Goal: Information Seeking & Learning: Learn about a topic

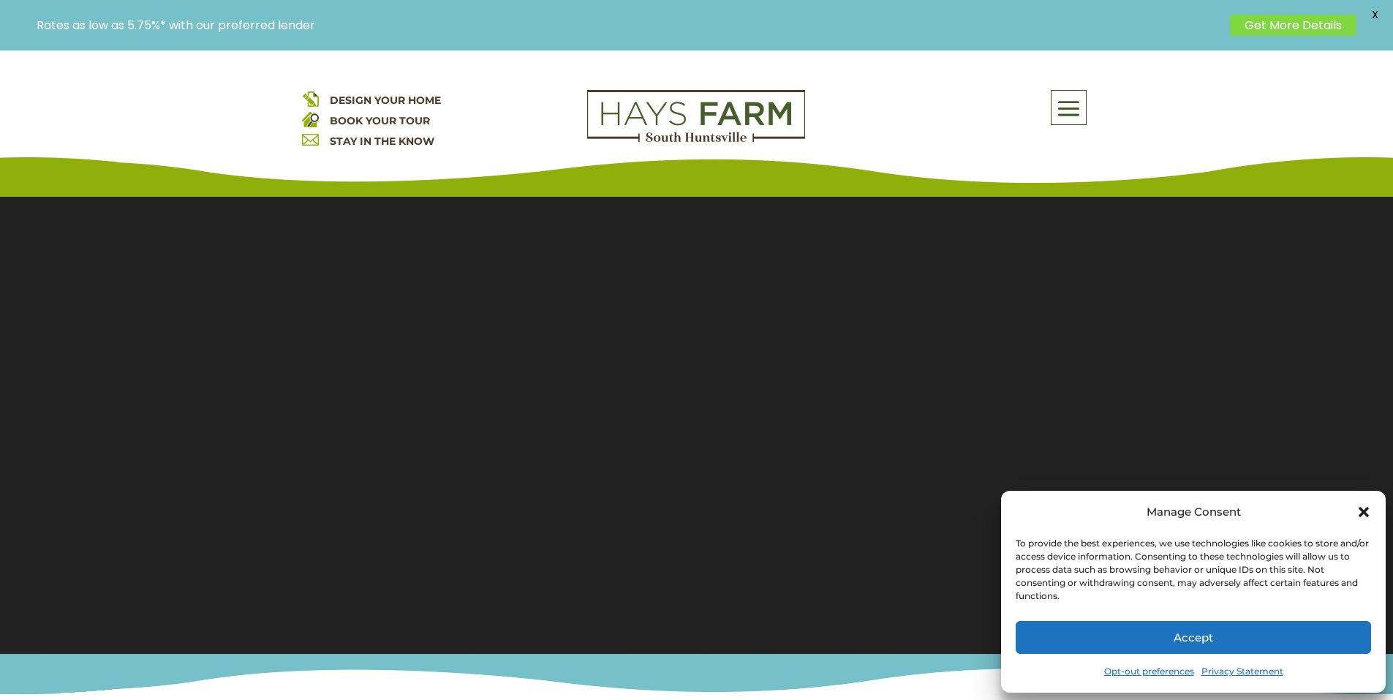
click at [1361, 509] on icon "Close dialog" at bounding box center [1364, 512] width 10 height 10
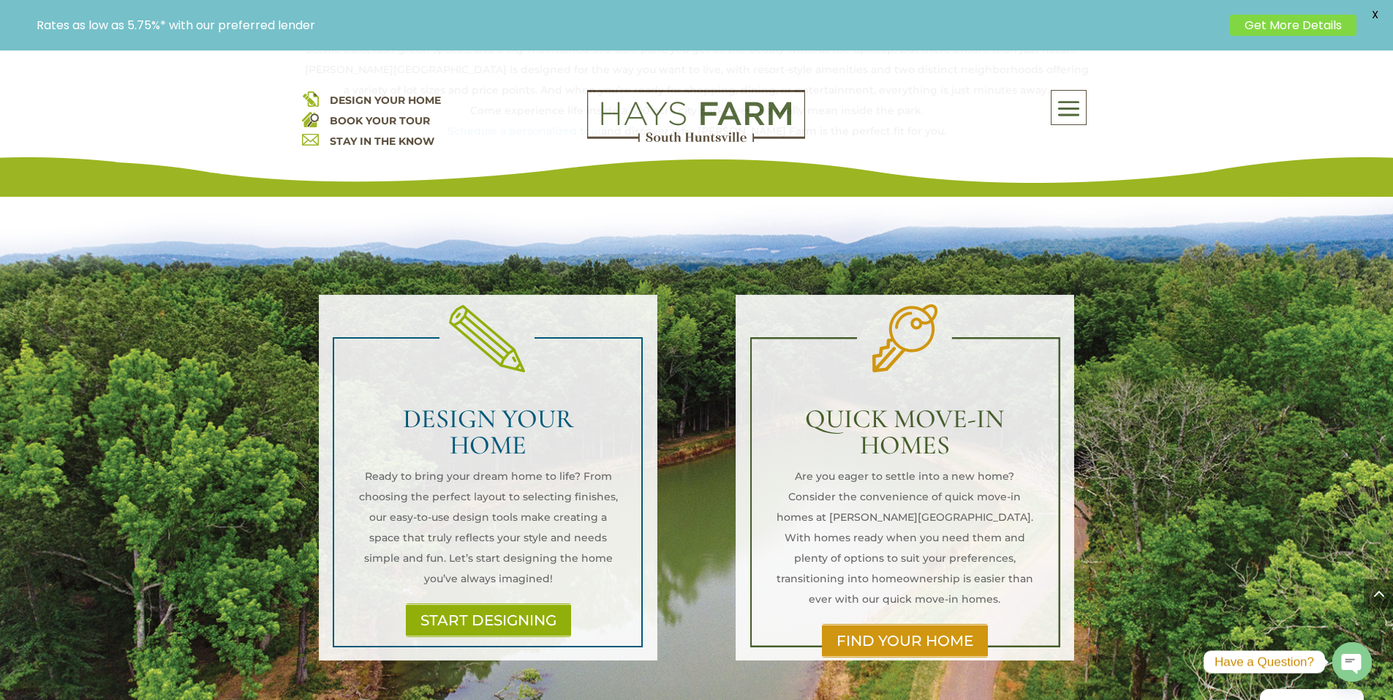
scroll to position [878, 0]
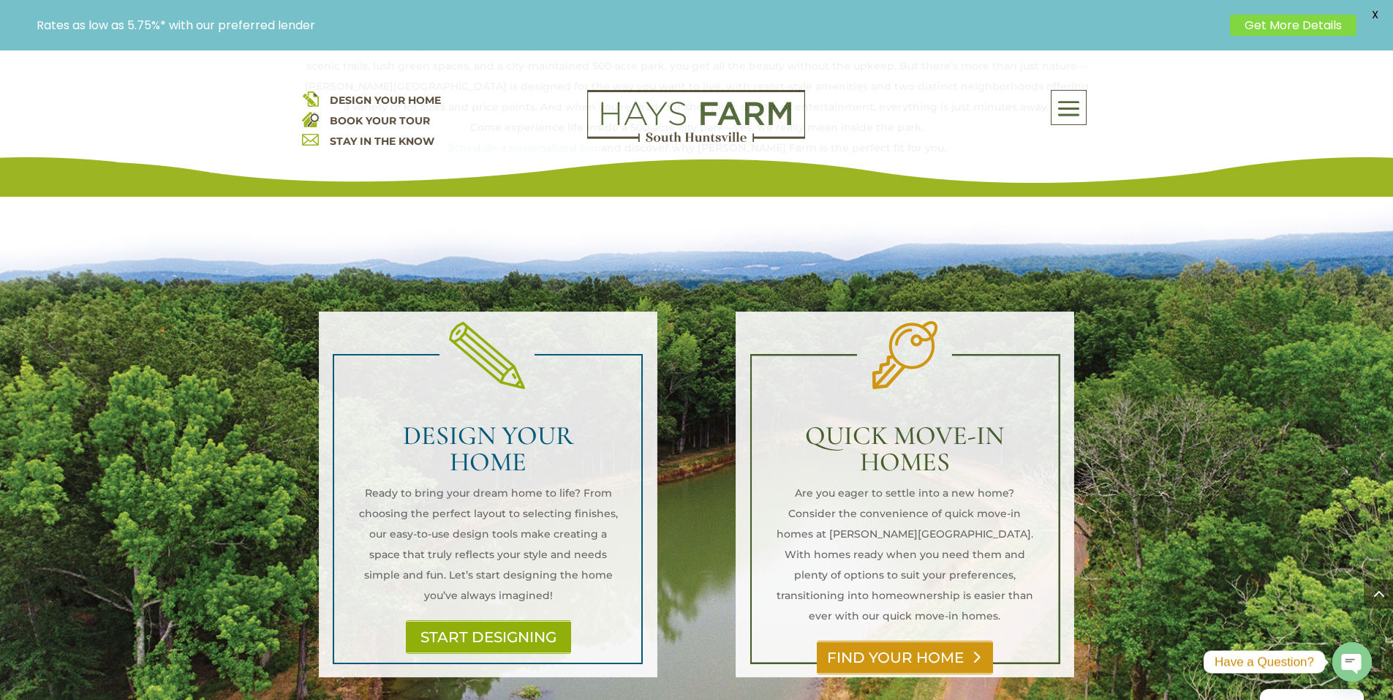
click at [930, 641] on link "FIND YOUR HOME" at bounding box center [905, 658] width 176 height 34
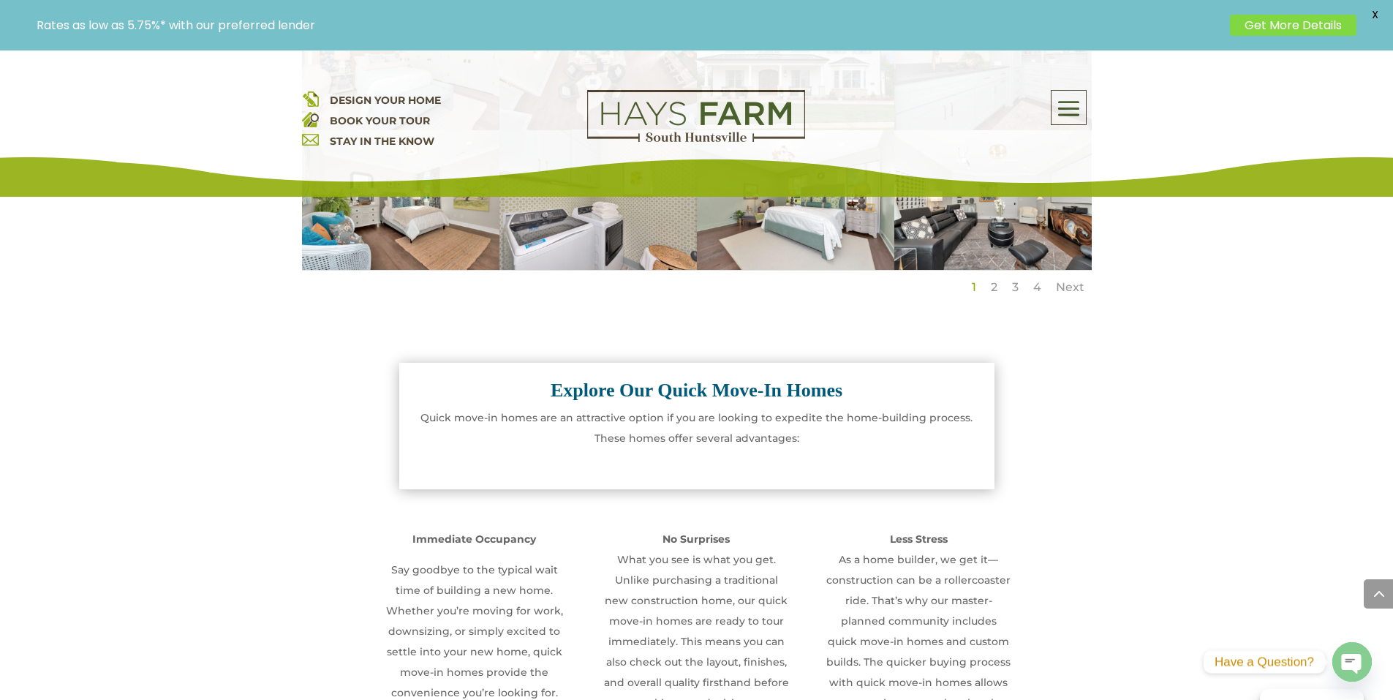
scroll to position [1308, 0]
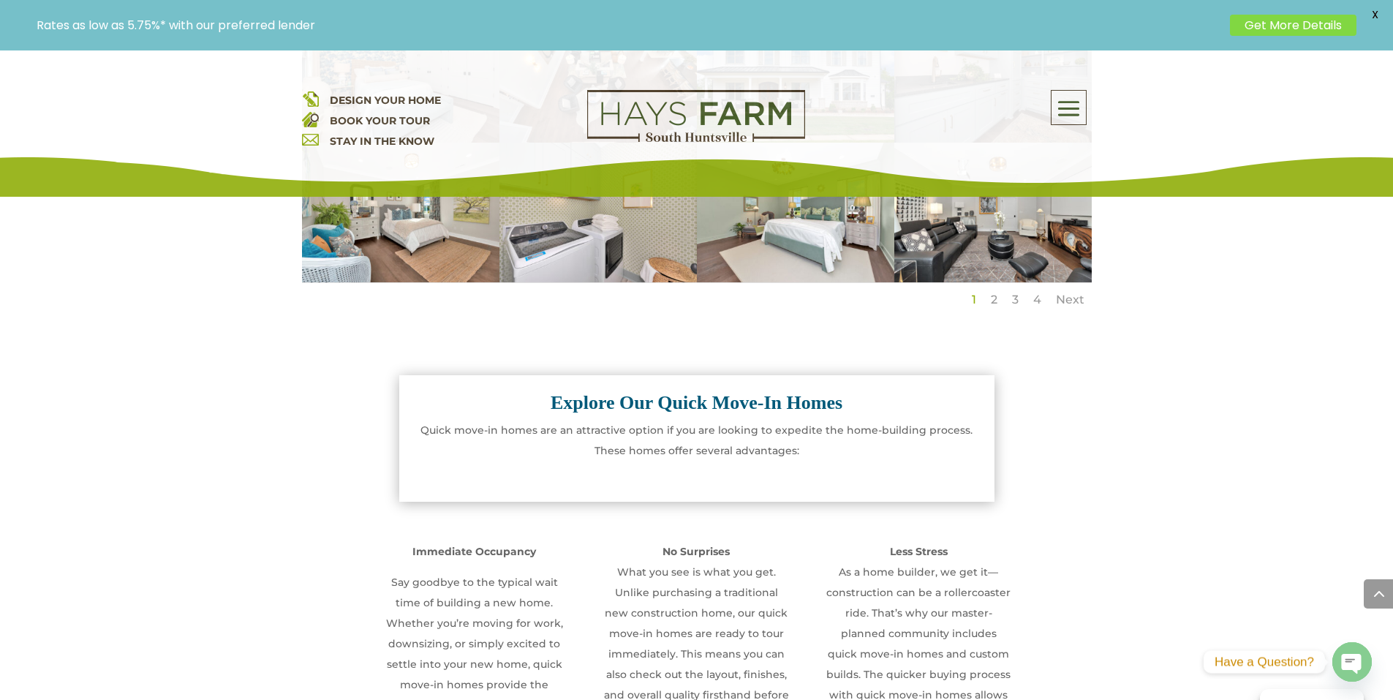
click at [1072, 118] on span at bounding box center [1069, 109] width 34 height 34
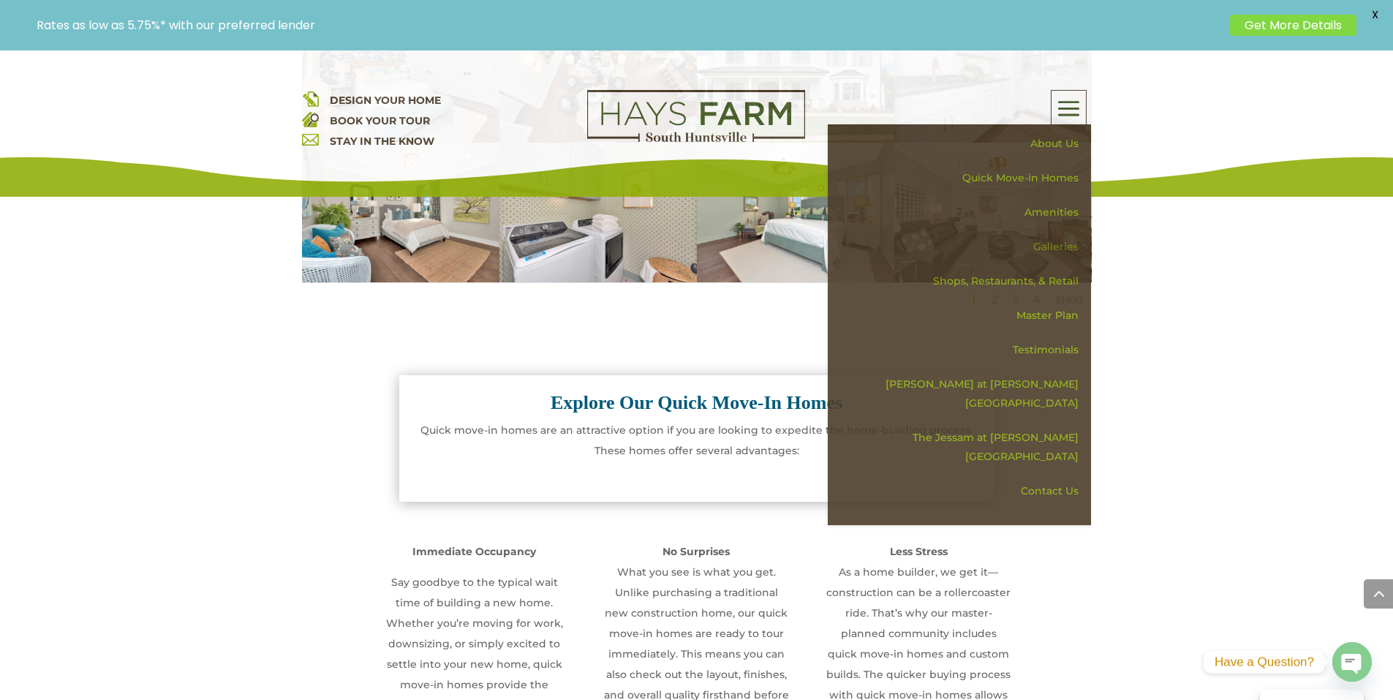
click at [1058, 246] on link "Galleries" at bounding box center [964, 247] width 253 height 34
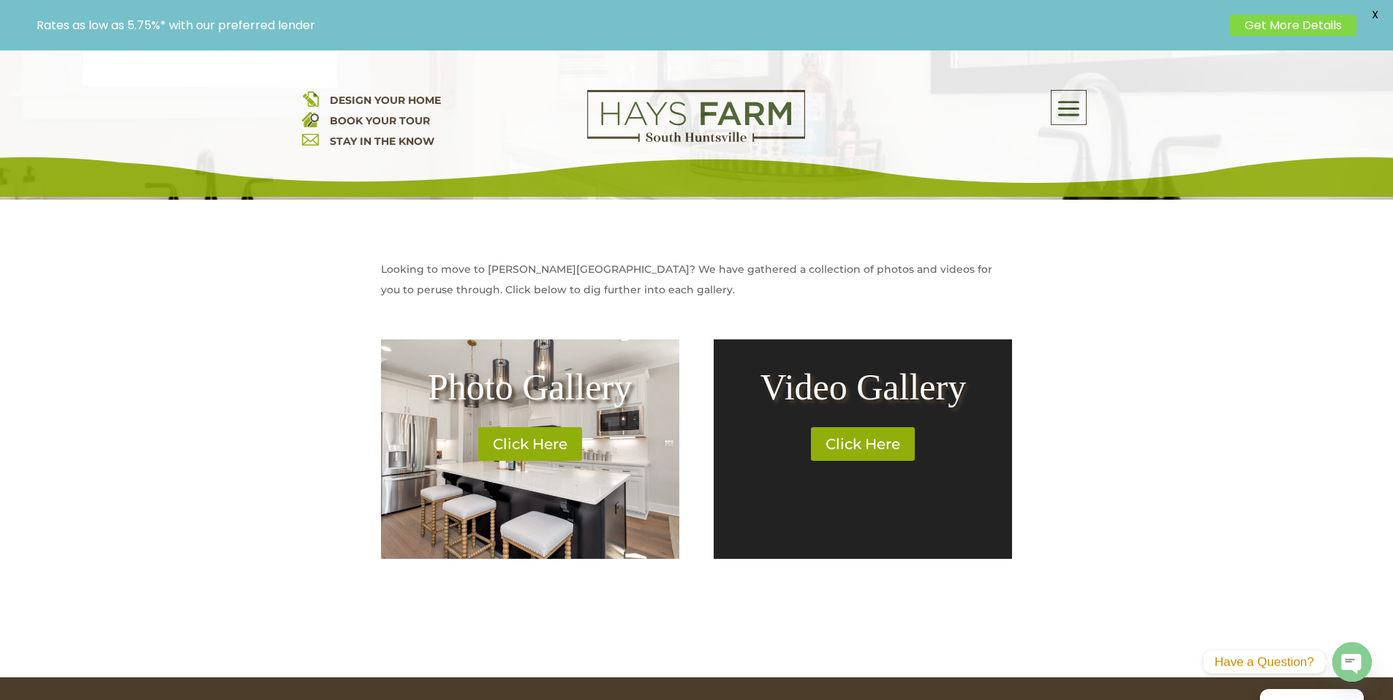
scroll to position [510, 0]
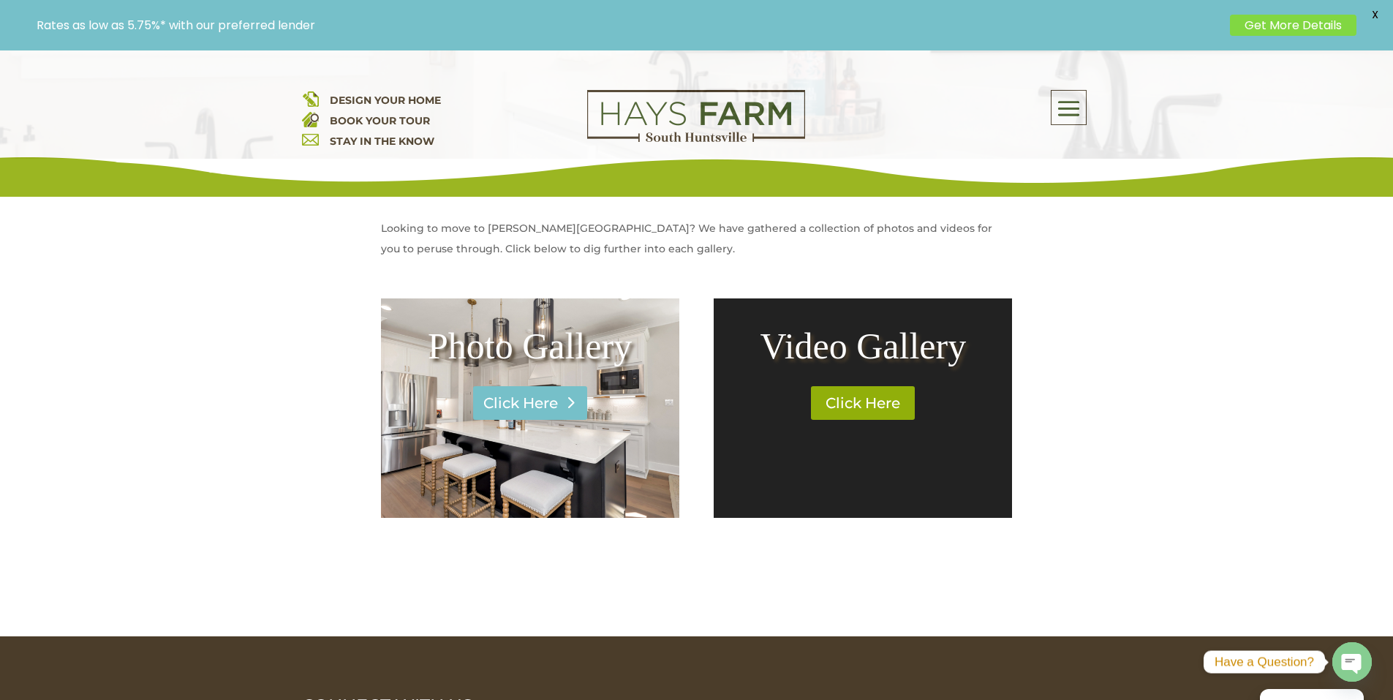
click at [542, 399] on link "Click Here" at bounding box center [530, 403] width 114 height 34
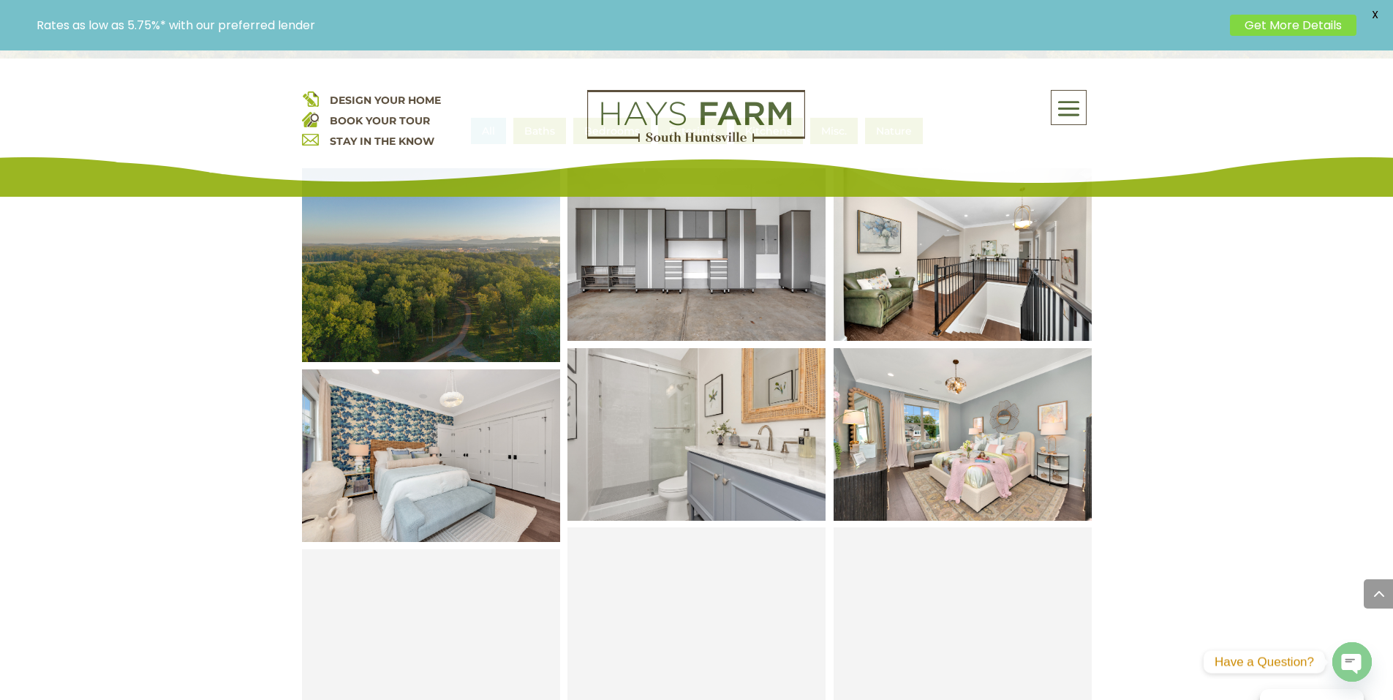
scroll to position [585, 0]
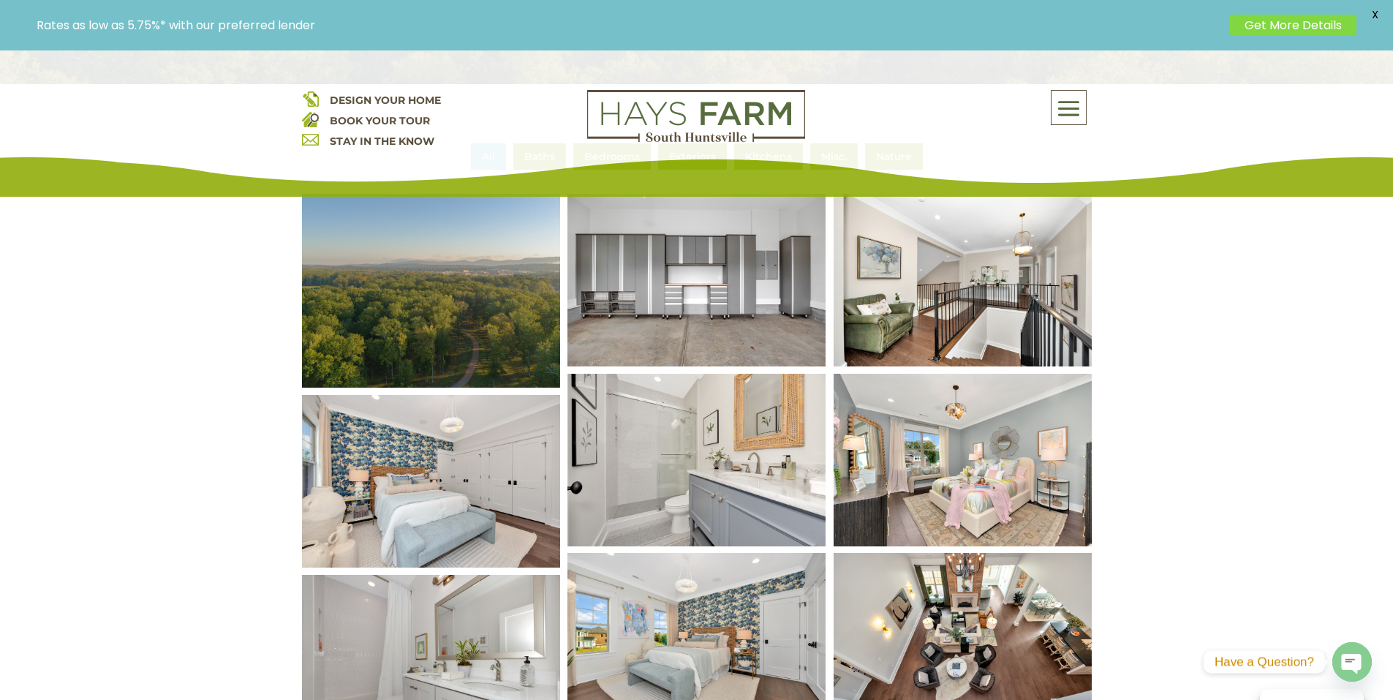
click at [513, 325] on img at bounding box center [431, 291] width 310 height 233
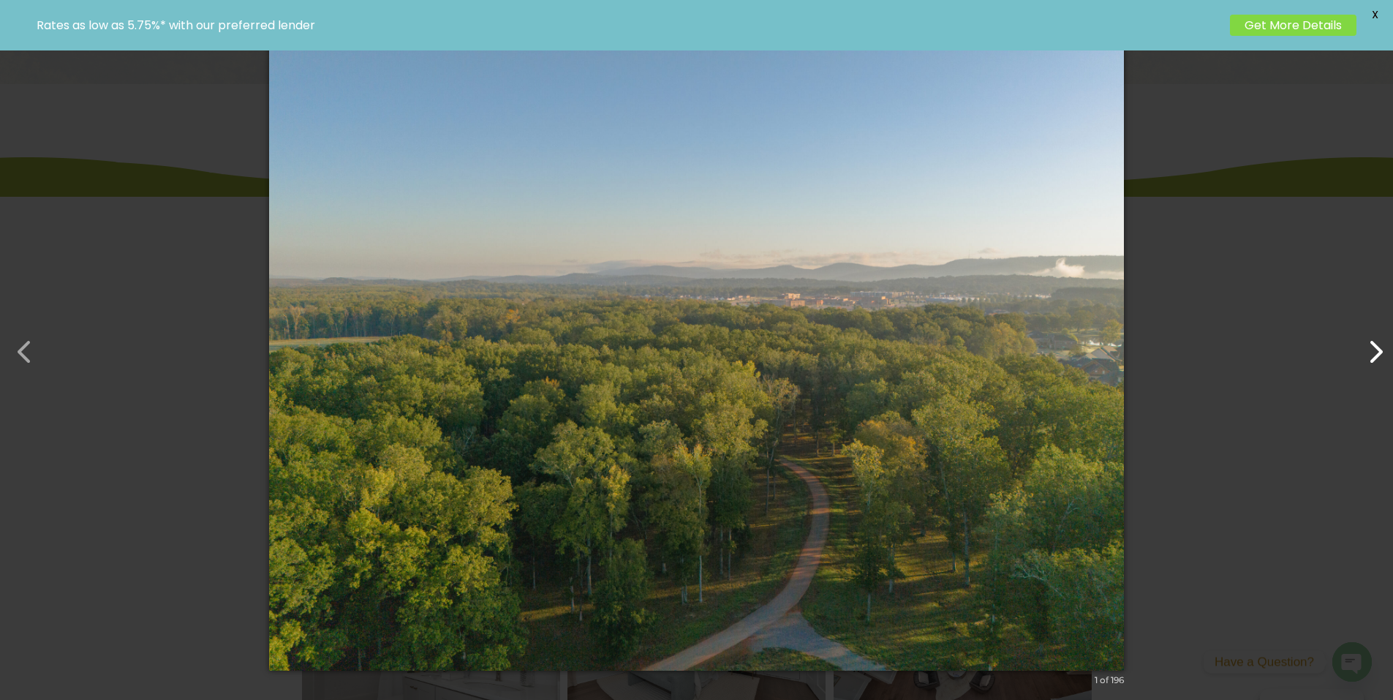
click at [1382, 347] on button "button" at bounding box center [1368, 344] width 35 height 35
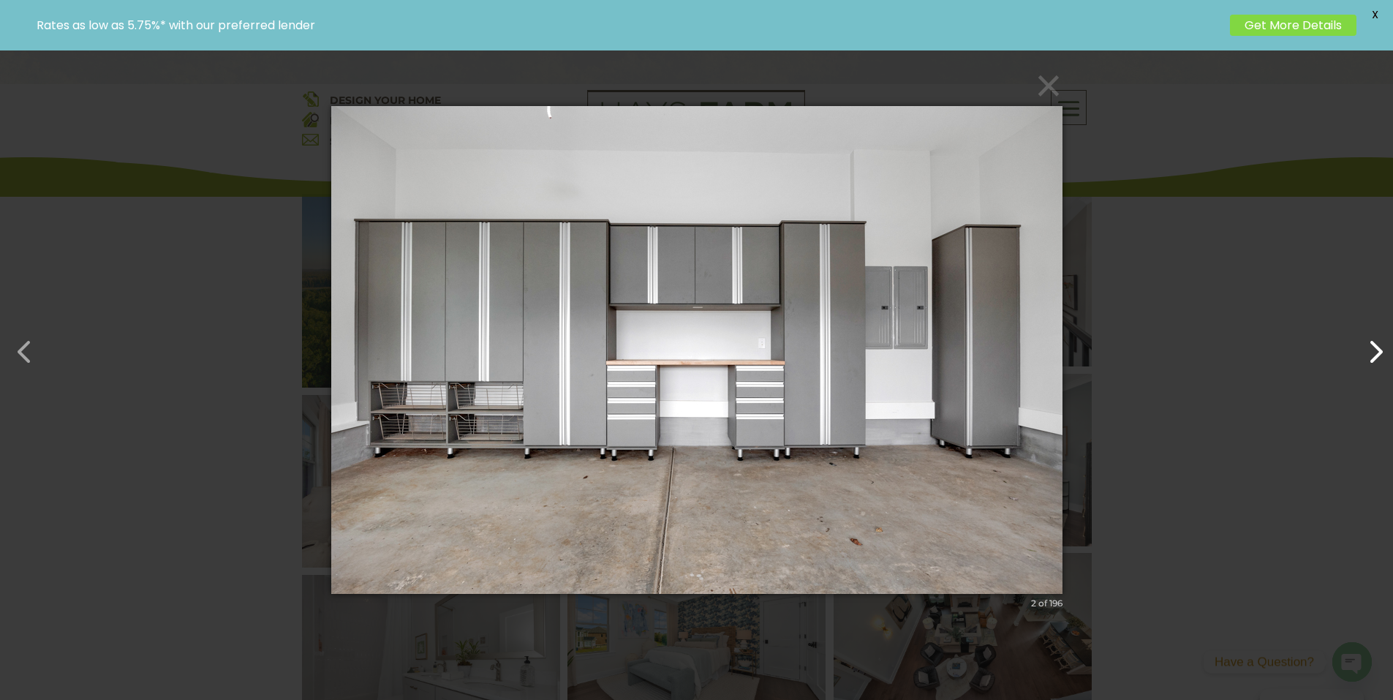
click at [1382, 347] on button "button" at bounding box center [1368, 344] width 35 height 35
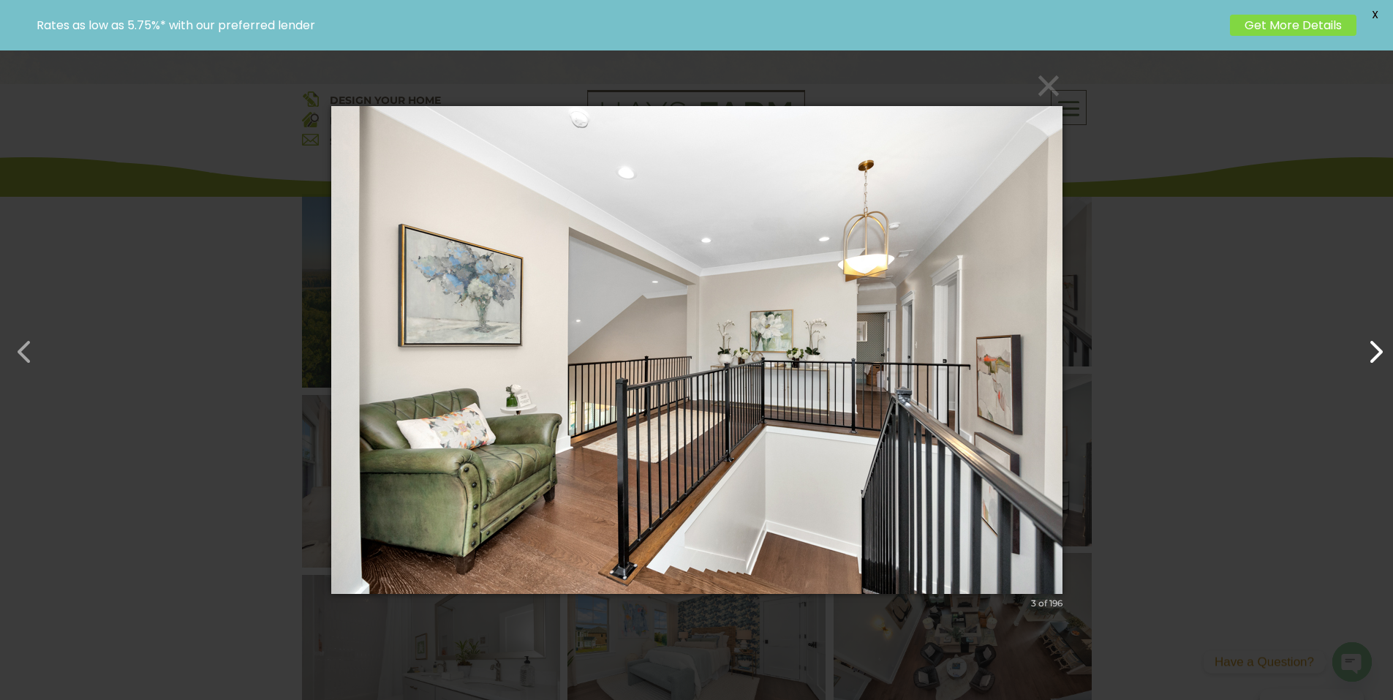
click at [1382, 347] on button "button" at bounding box center [1368, 344] width 35 height 35
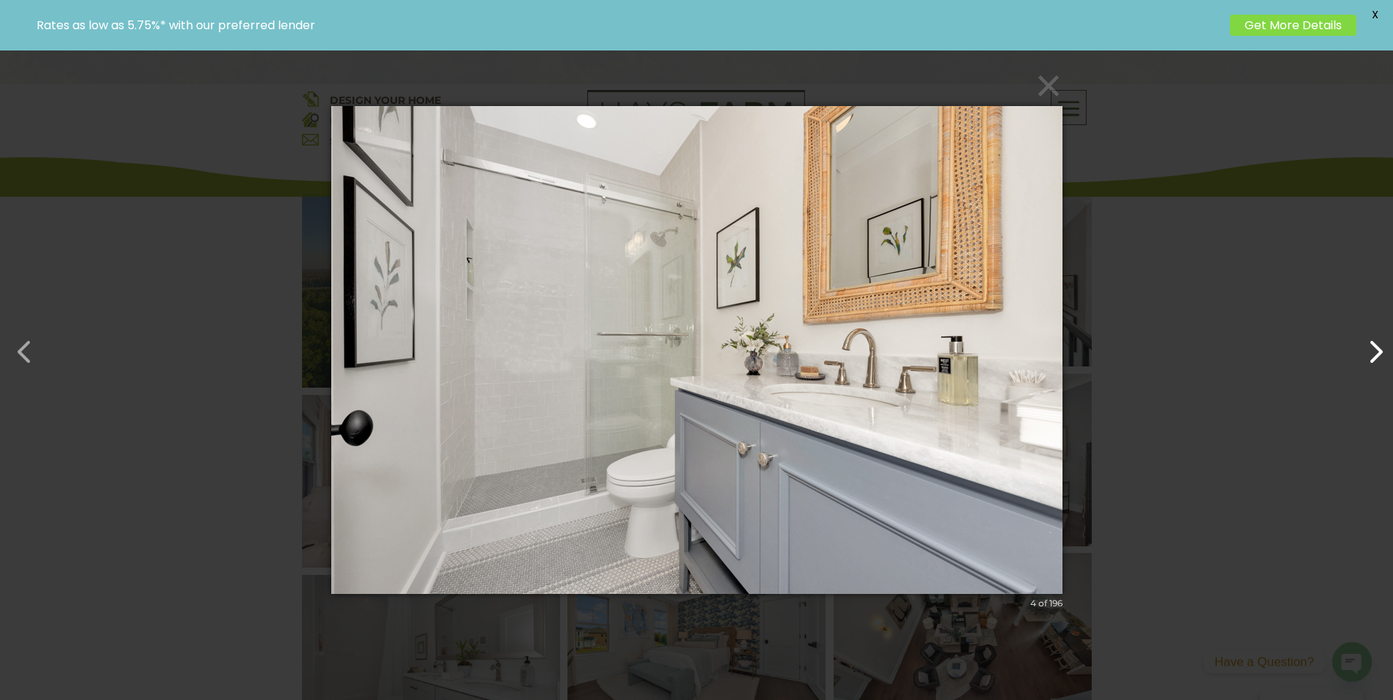
click at [1382, 347] on button "button" at bounding box center [1368, 344] width 35 height 35
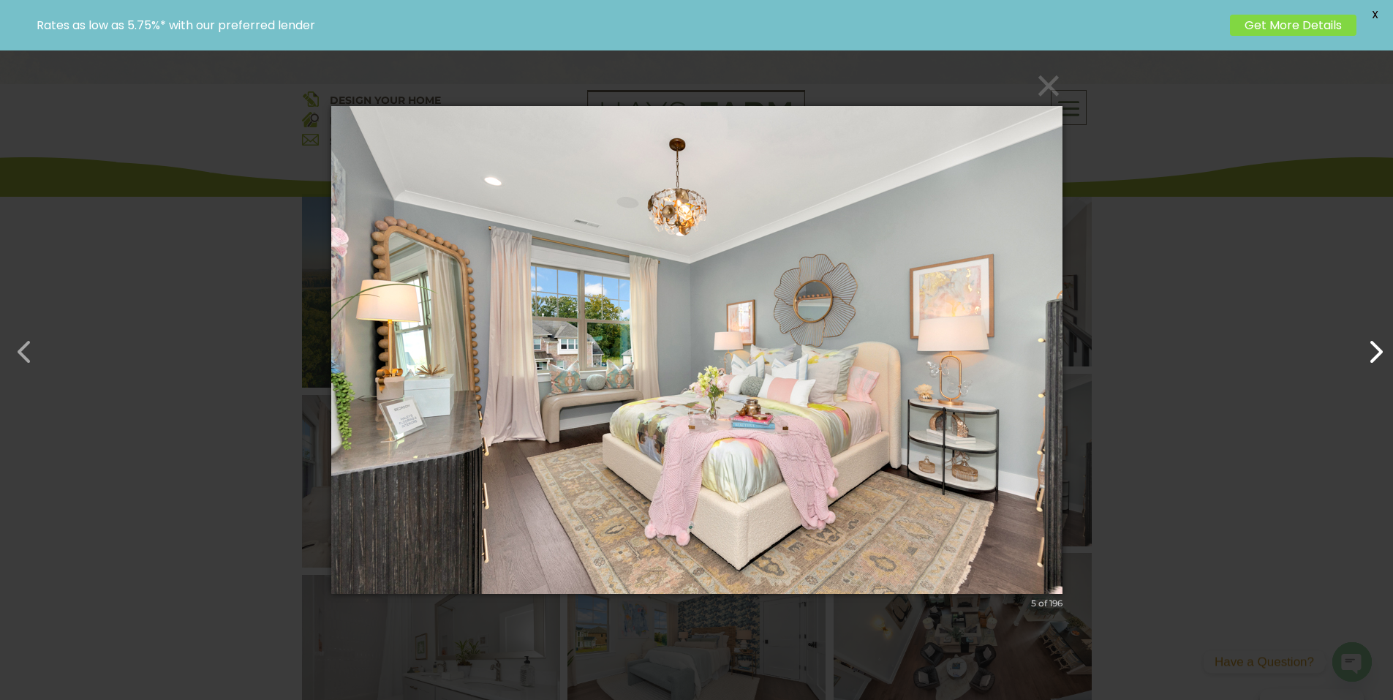
click at [1382, 347] on button "button" at bounding box center [1368, 344] width 35 height 35
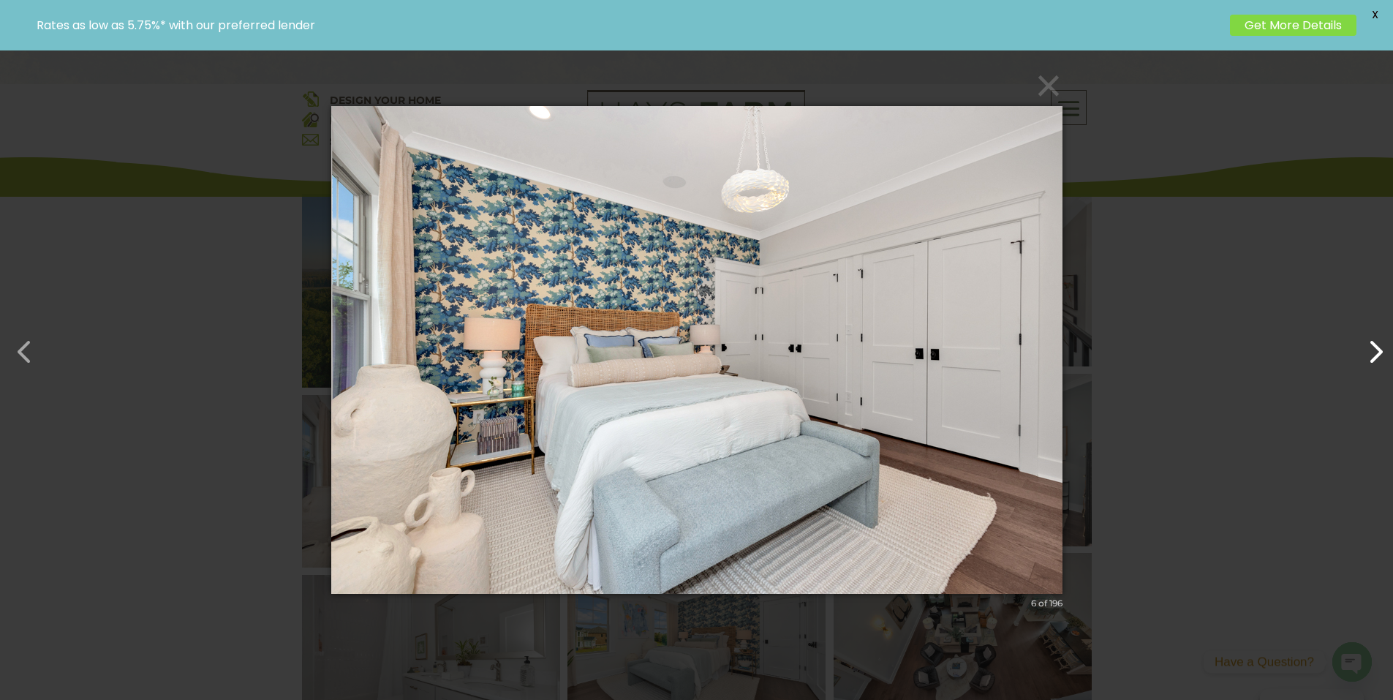
click at [1382, 347] on button "button" at bounding box center [1368, 344] width 35 height 35
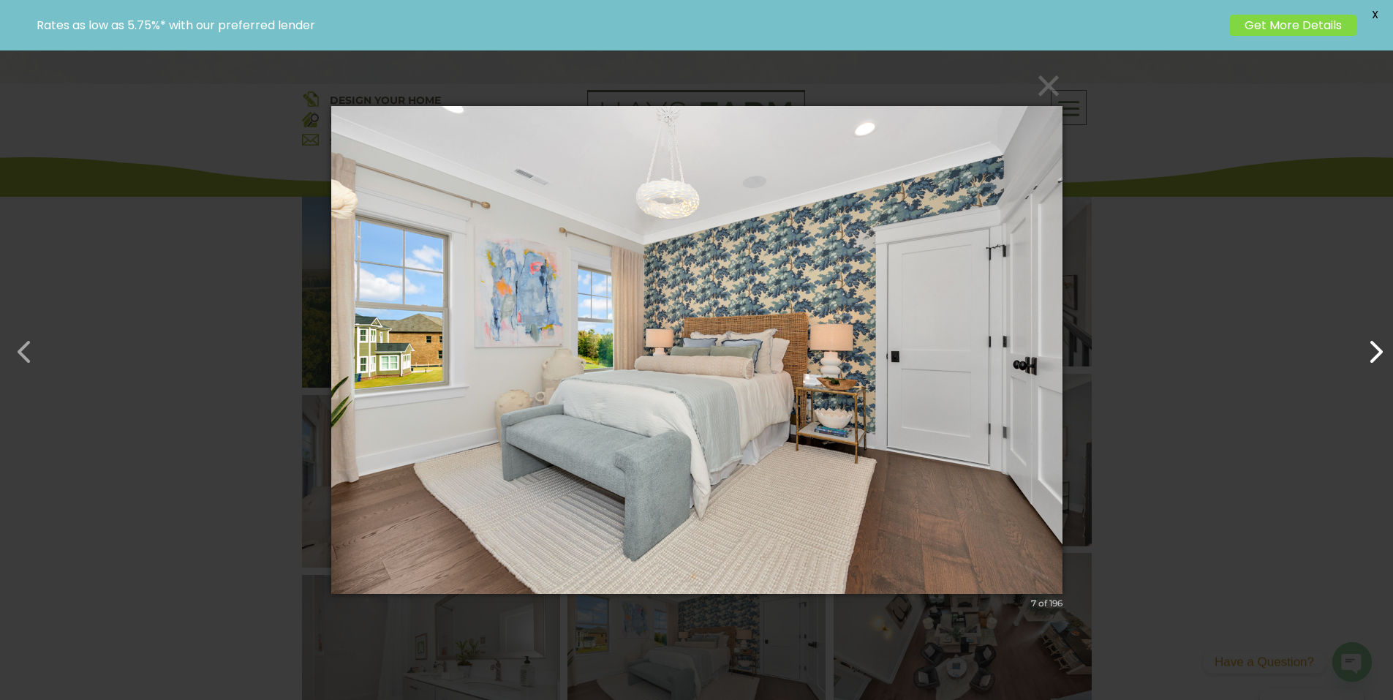
click at [1382, 347] on button "button" at bounding box center [1368, 344] width 35 height 35
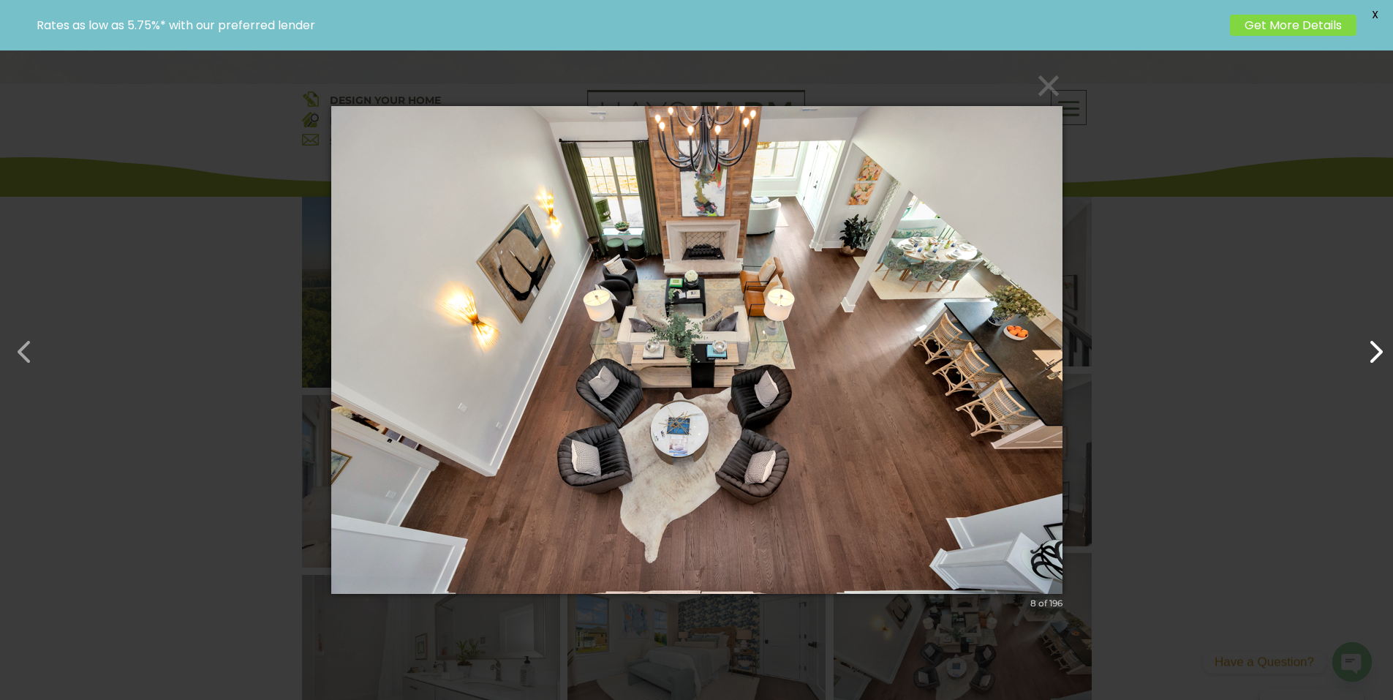
click at [1382, 347] on button "button" at bounding box center [1368, 344] width 35 height 35
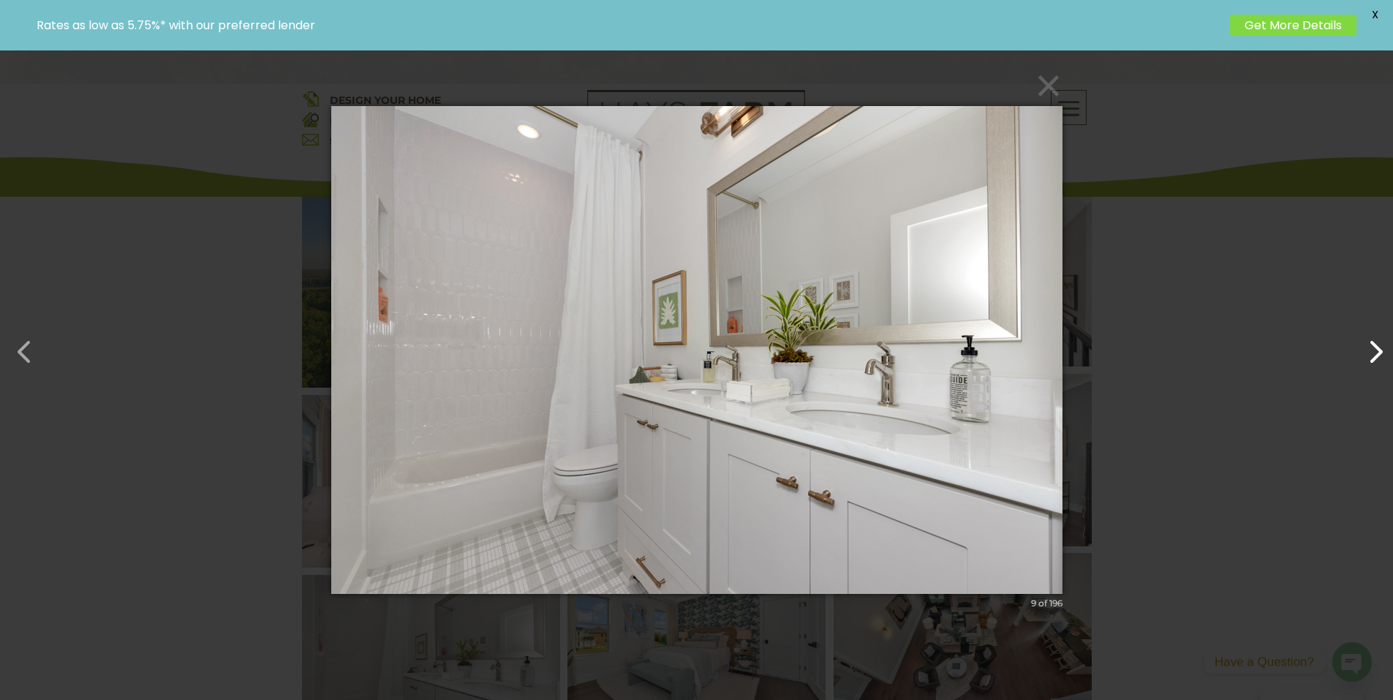
click at [1382, 347] on button "button" at bounding box center [1368, 344] width 35 height 35
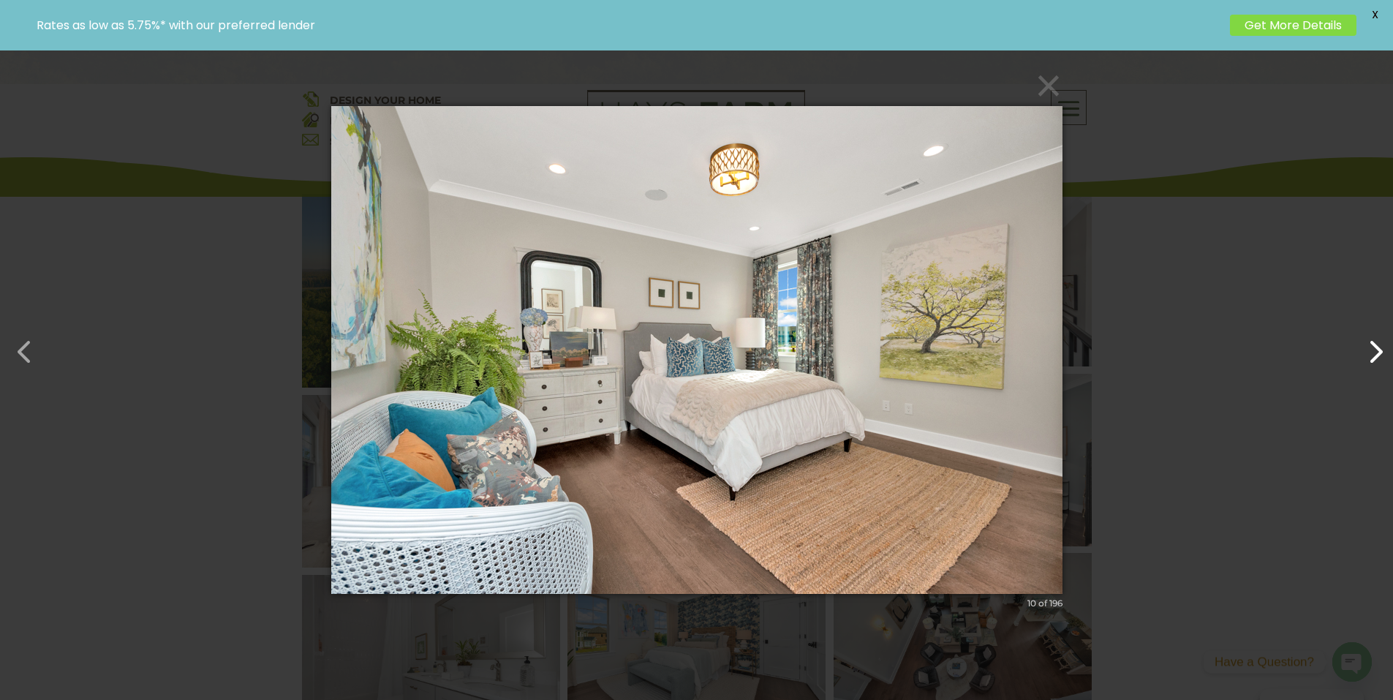
click at [1382, 347] on button "button" at bounding box center [1368, 344] width 35 height 35
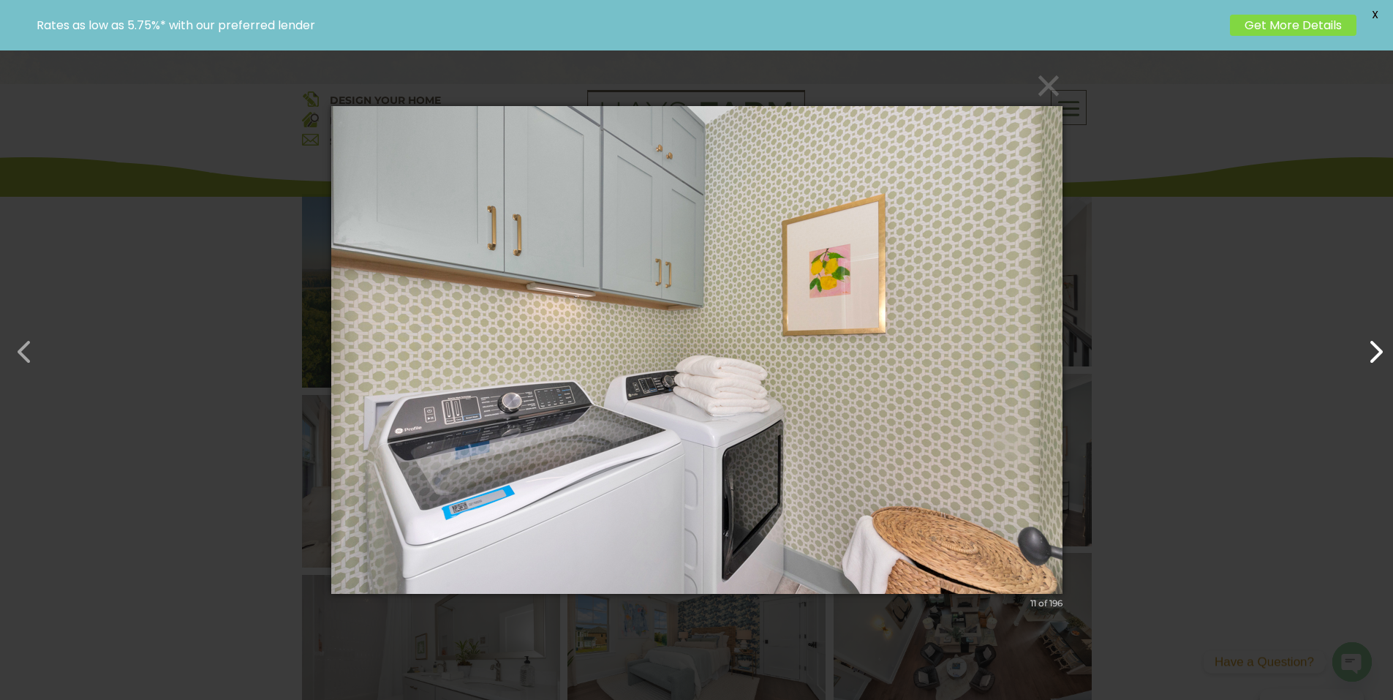
click at [1382, 347] on button "button" at bounding box center [1368, 344] width 35 height 35
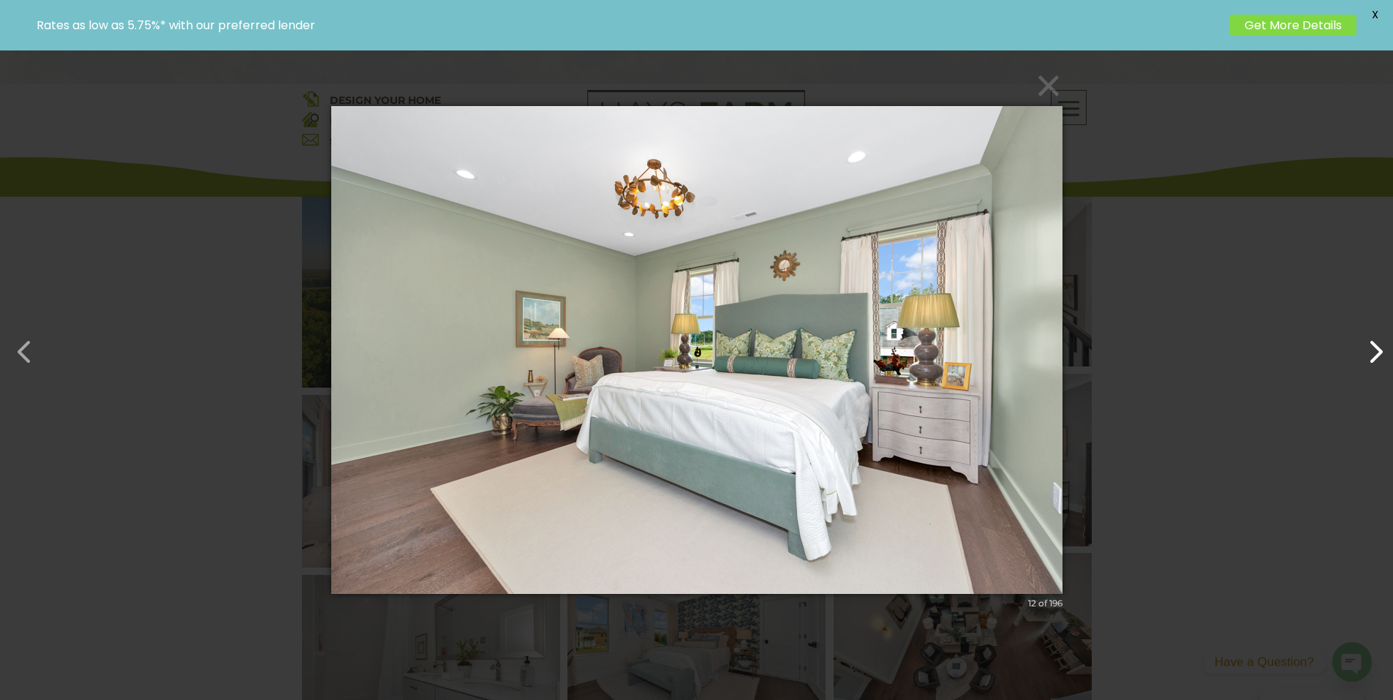
click at [1382, 347] on button "button" at bounding box center [1368, 344] width 35 height 35
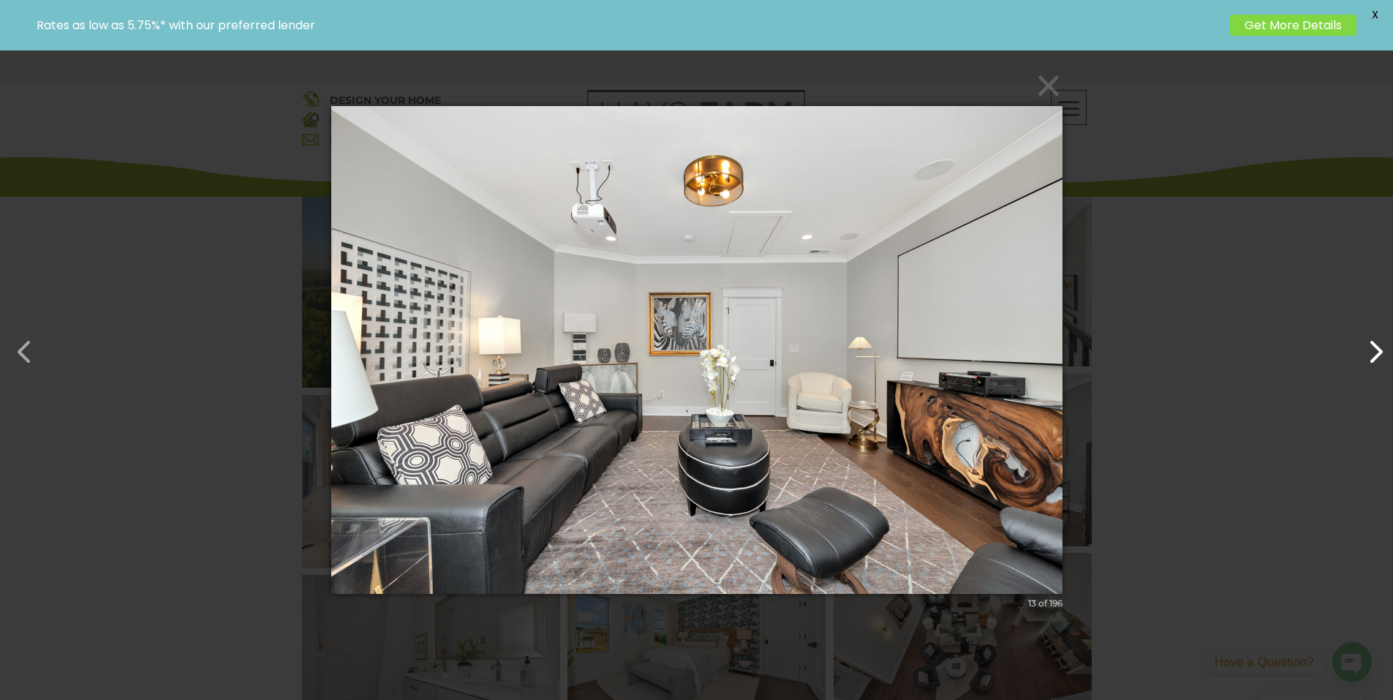
click at [1382, 347] on button "button" at bounding box center [1368, 344] width 35 height 35
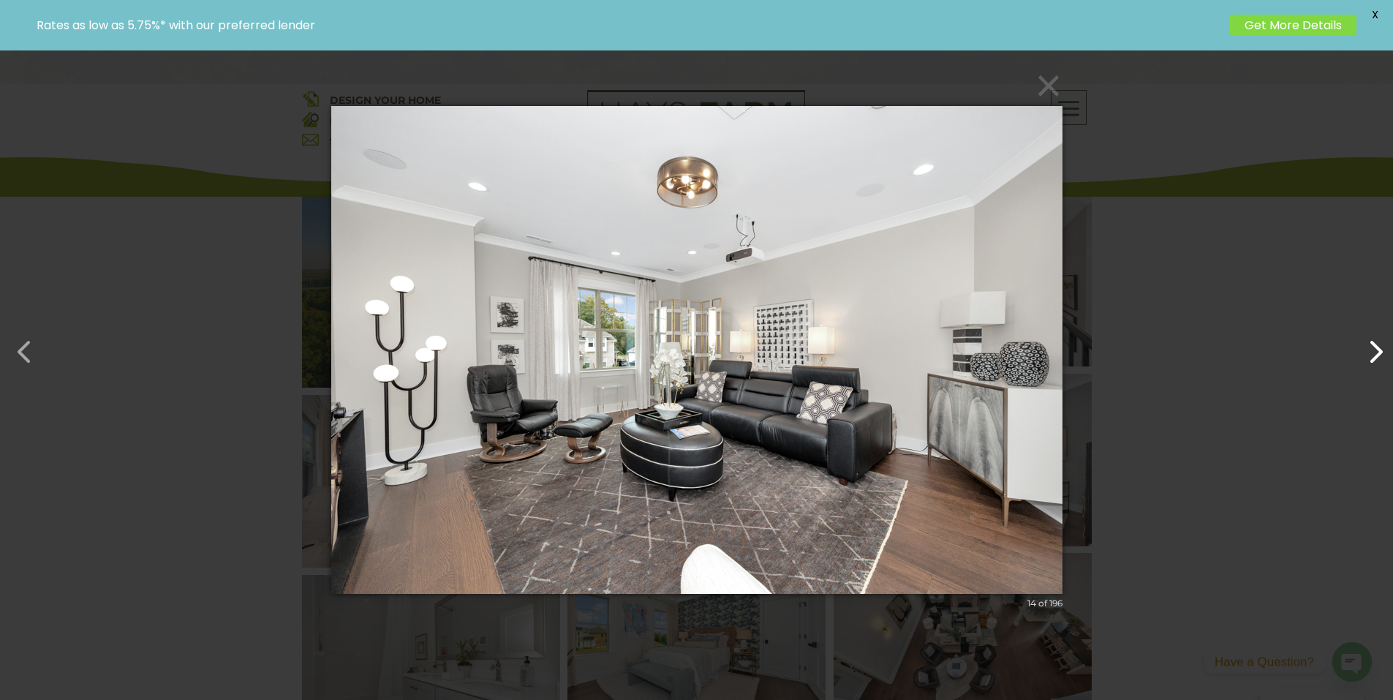
click at [1382, 347] on button "button" at bounding box center [1368, 344] width 35 height 35
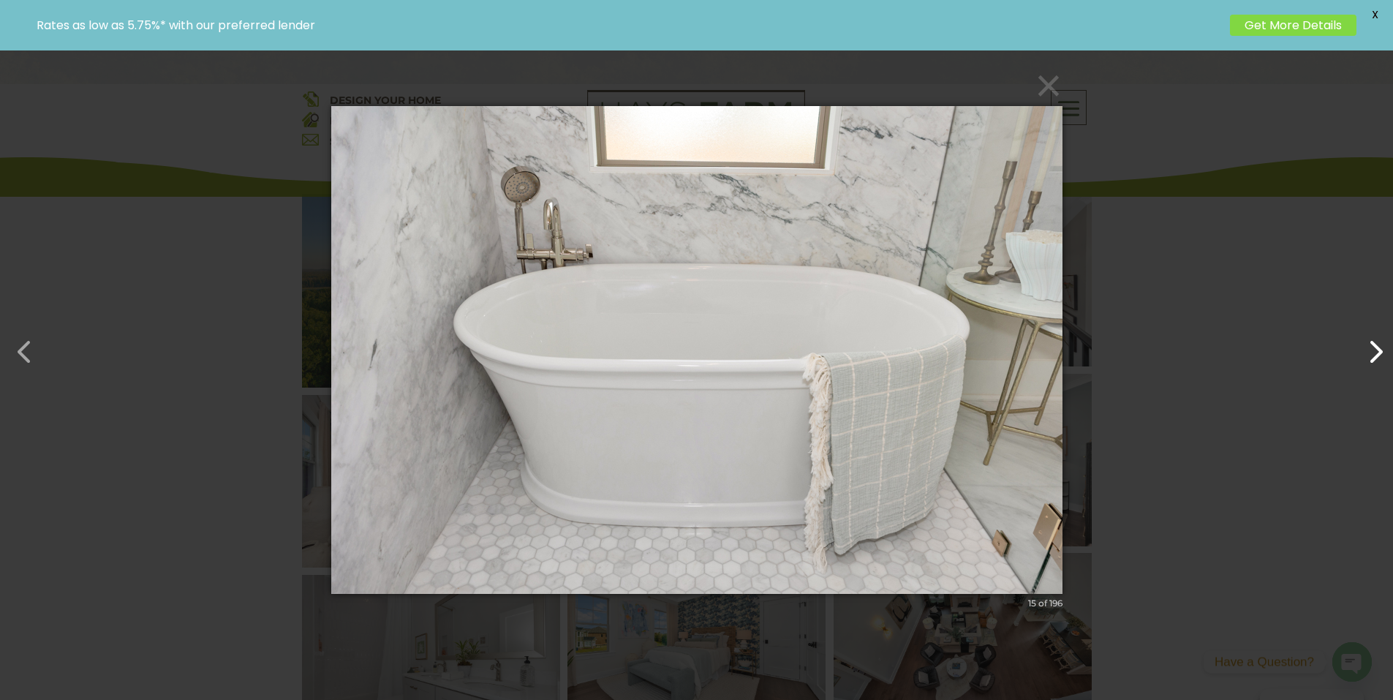
click at [1382, 347] on button "button" at bounding box center [1368, 344] width 35 height 35
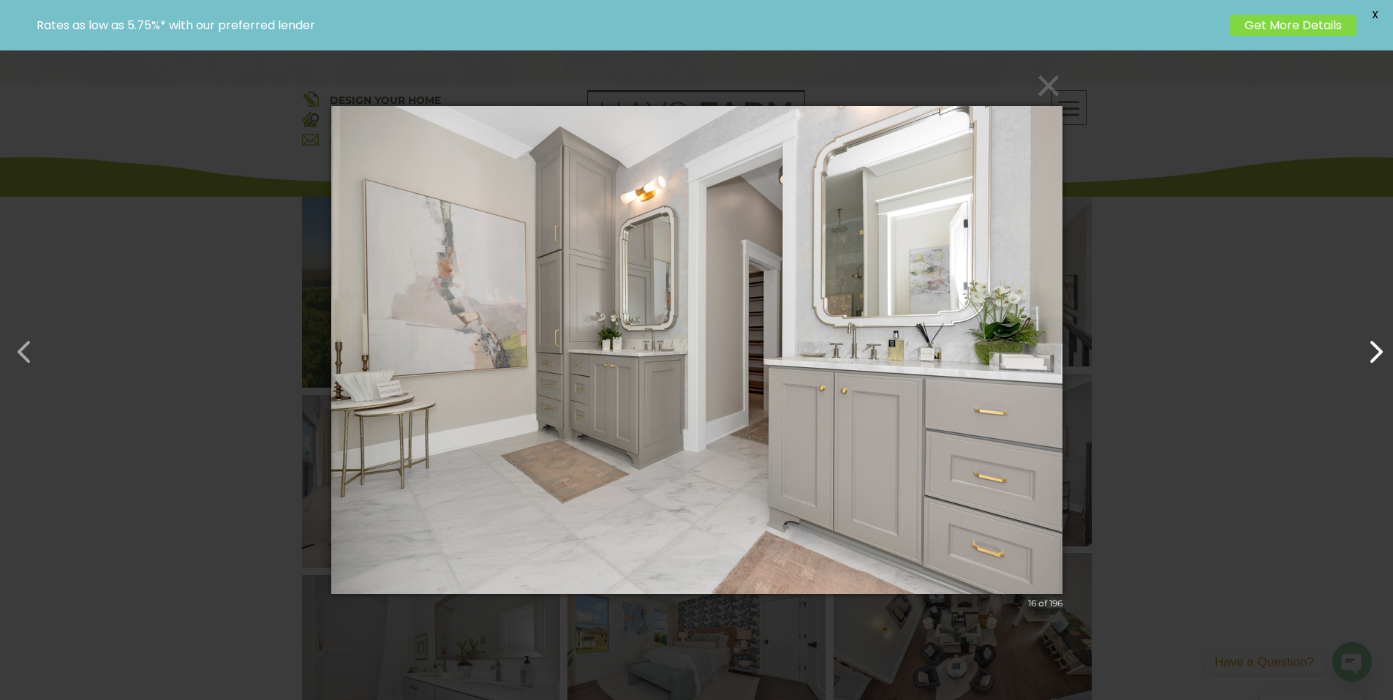
click at [1382, 347] on button "button" at bounding box center [1368, 344] width 35 height 35
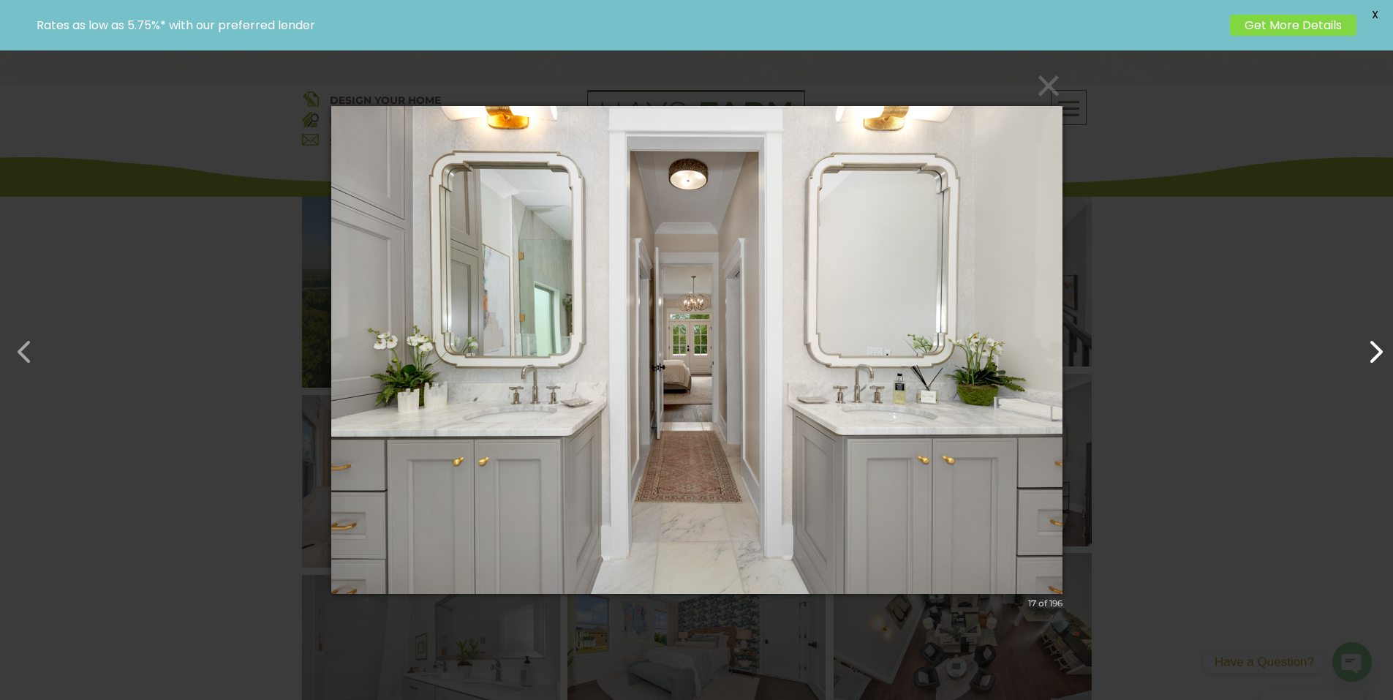
click at [1382, 347] on button "button" at bounding box center [1368, 344] width 35 height 35
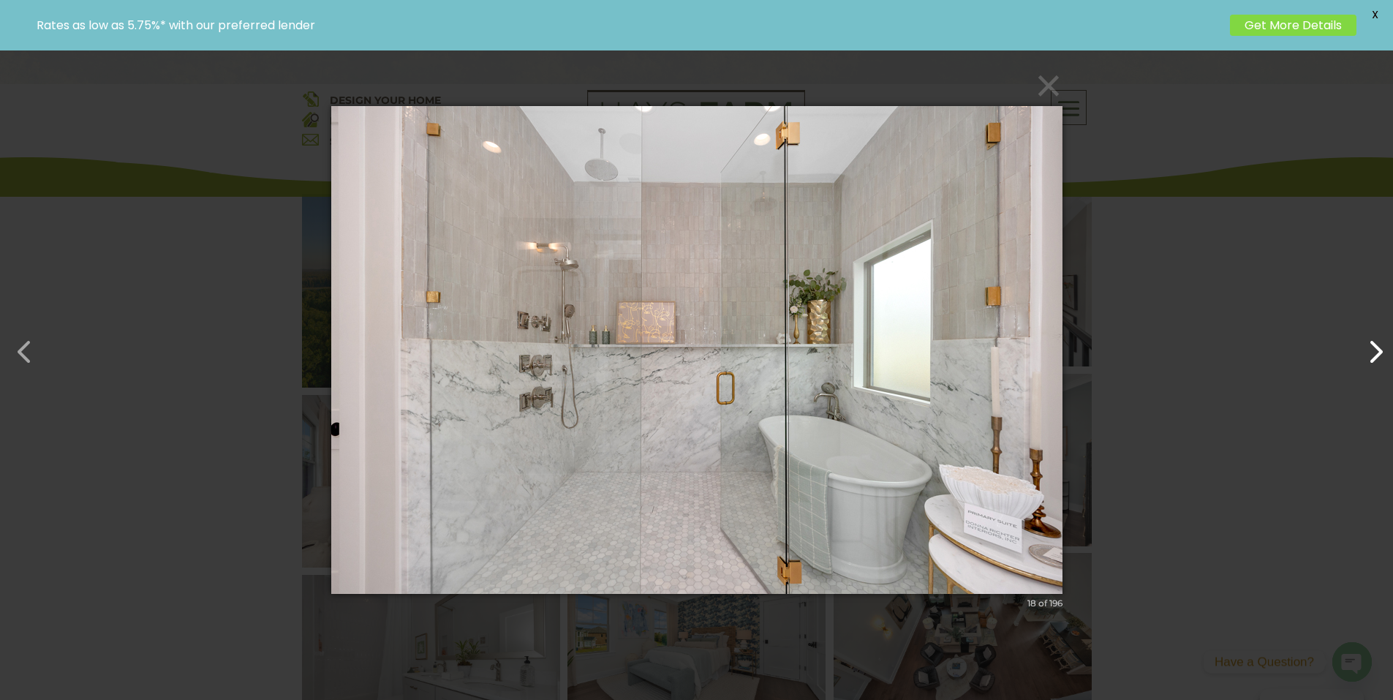
click at [1382, 347] on button "button" at bounding box center [1368, 344] width 35 height 35
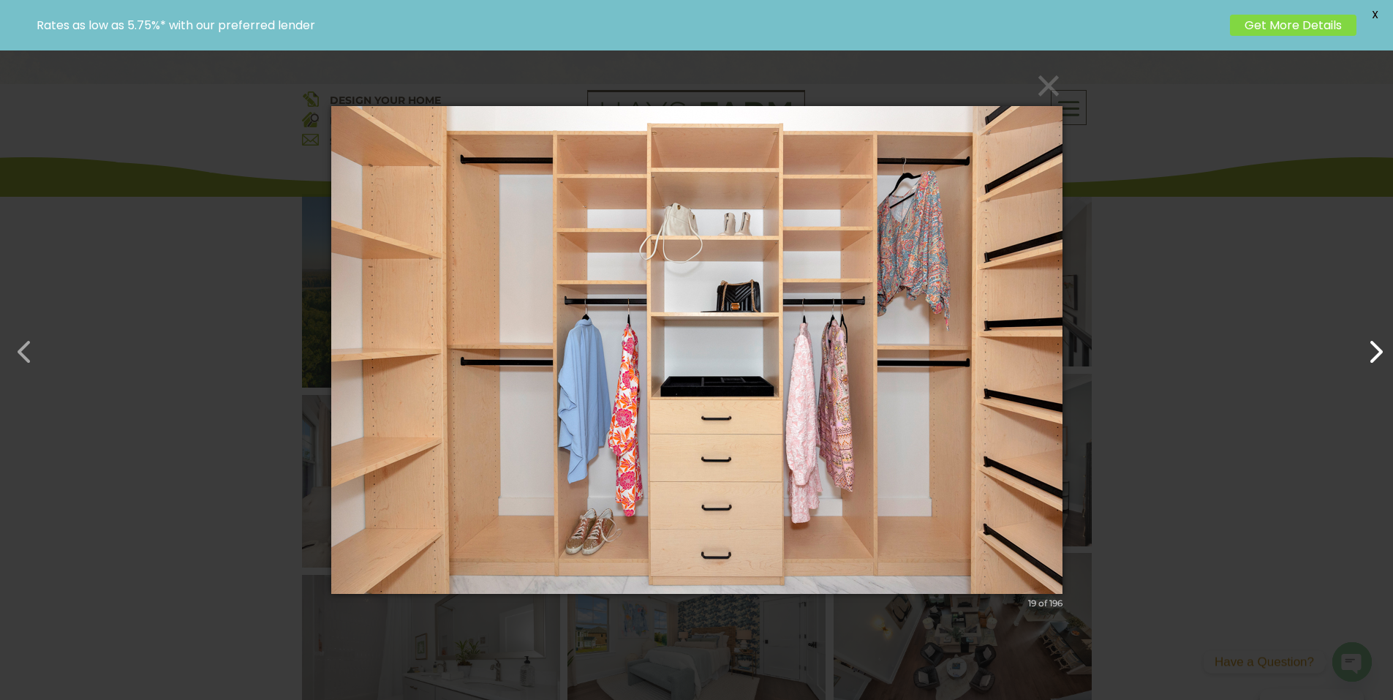
click at [1382, 347] on button "button" at bounding box center [1368, 344] width 35 height 35
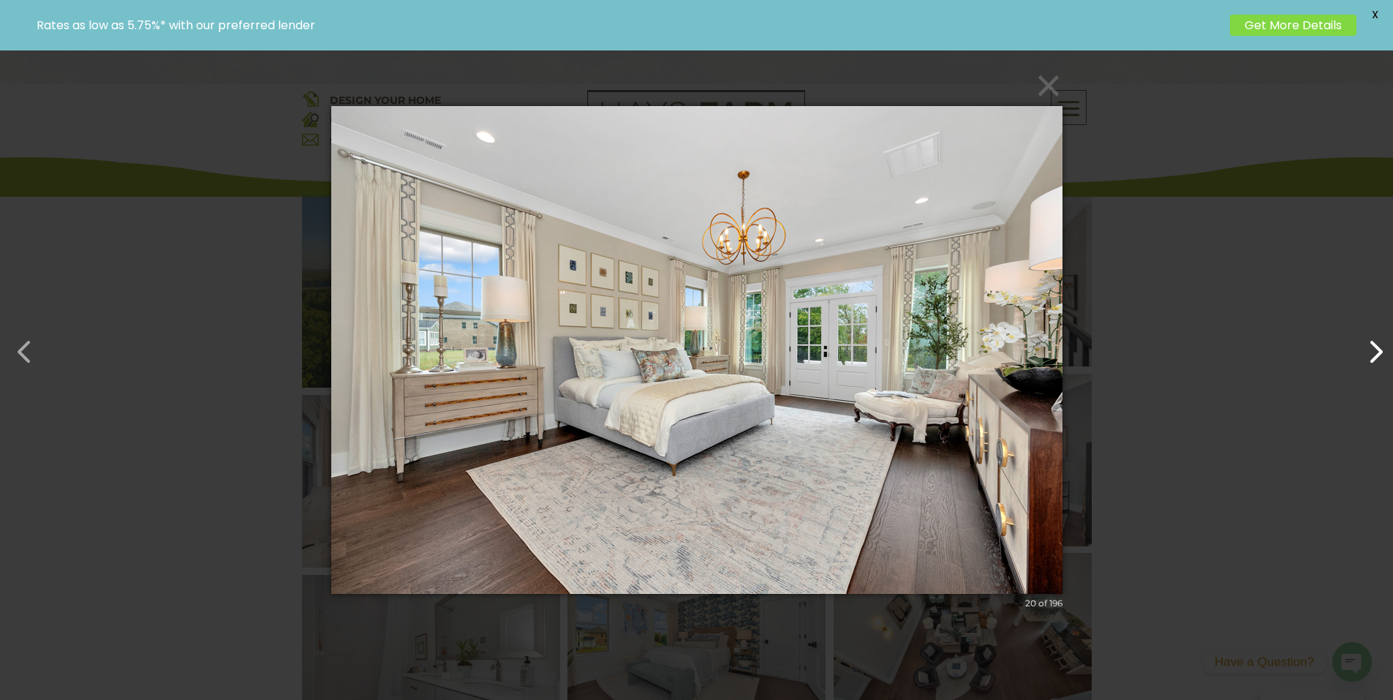
click at [1382, 347] on button "button" at bounding box center [1368, 344] width 35 height 35
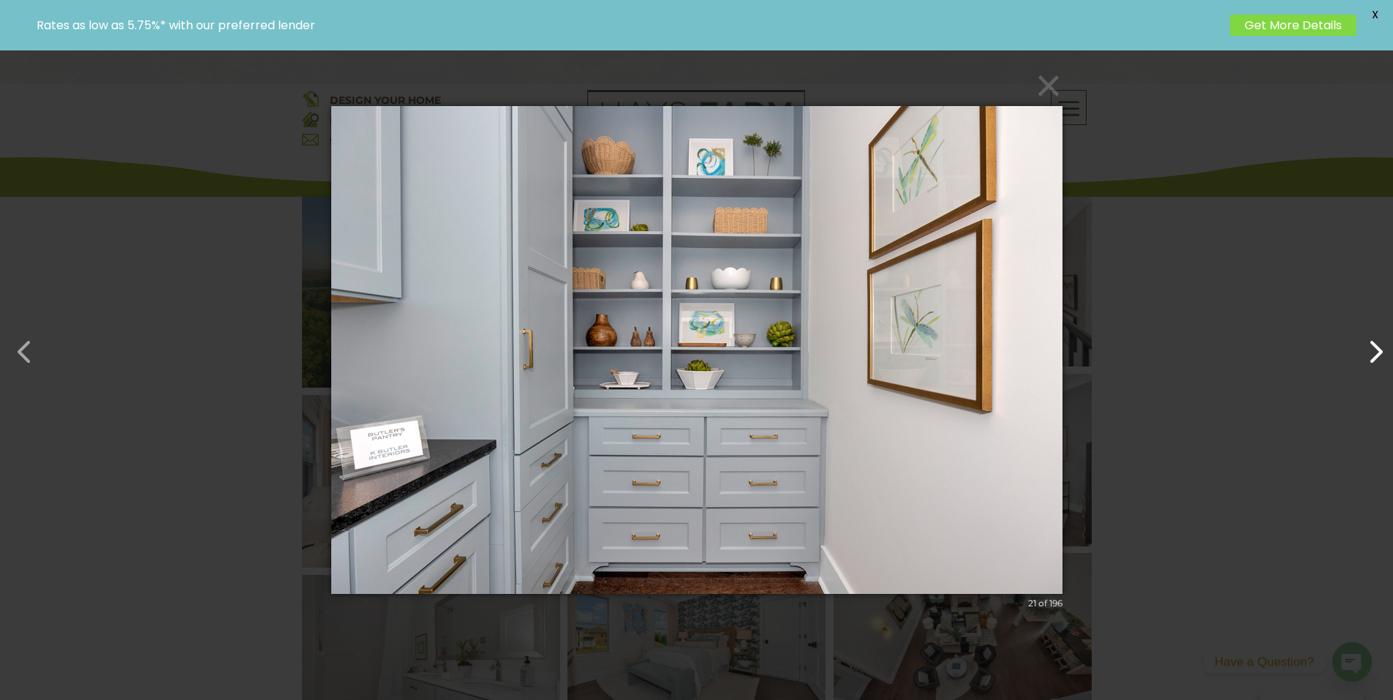
click at [1382, 347] on button "button" at bounding box center [1368, 344] width 35 height 35
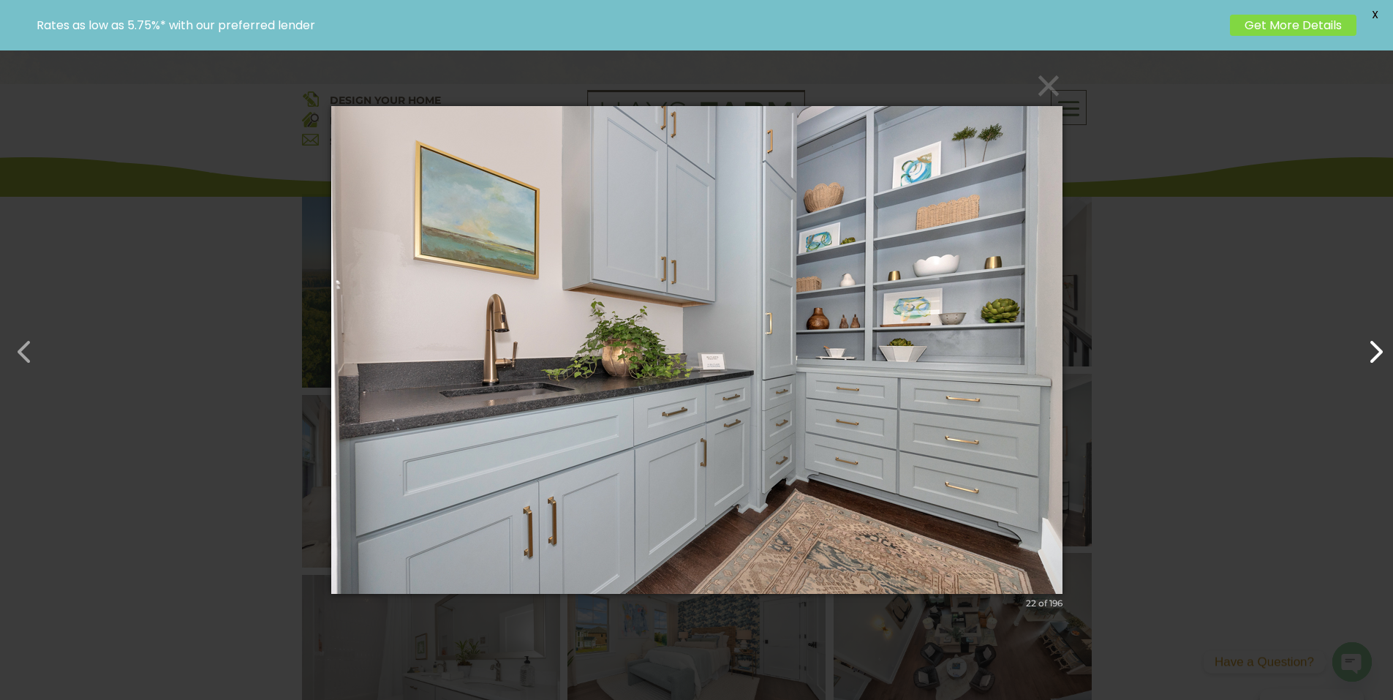
click at [1382, 347] on button "button" at bounding box center [1368, 344] width 35 height 35
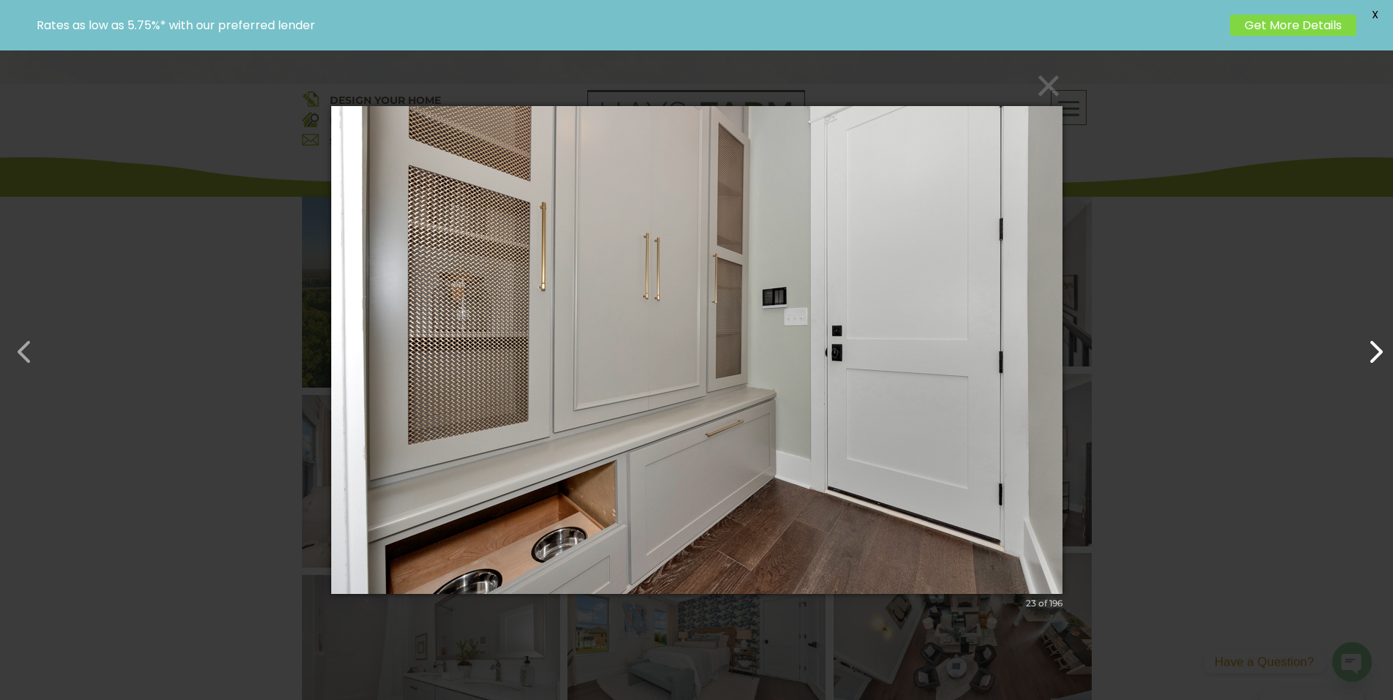
click at [1382, 347] on button "button" at bounding box center [1368, 344] width 35 height 35
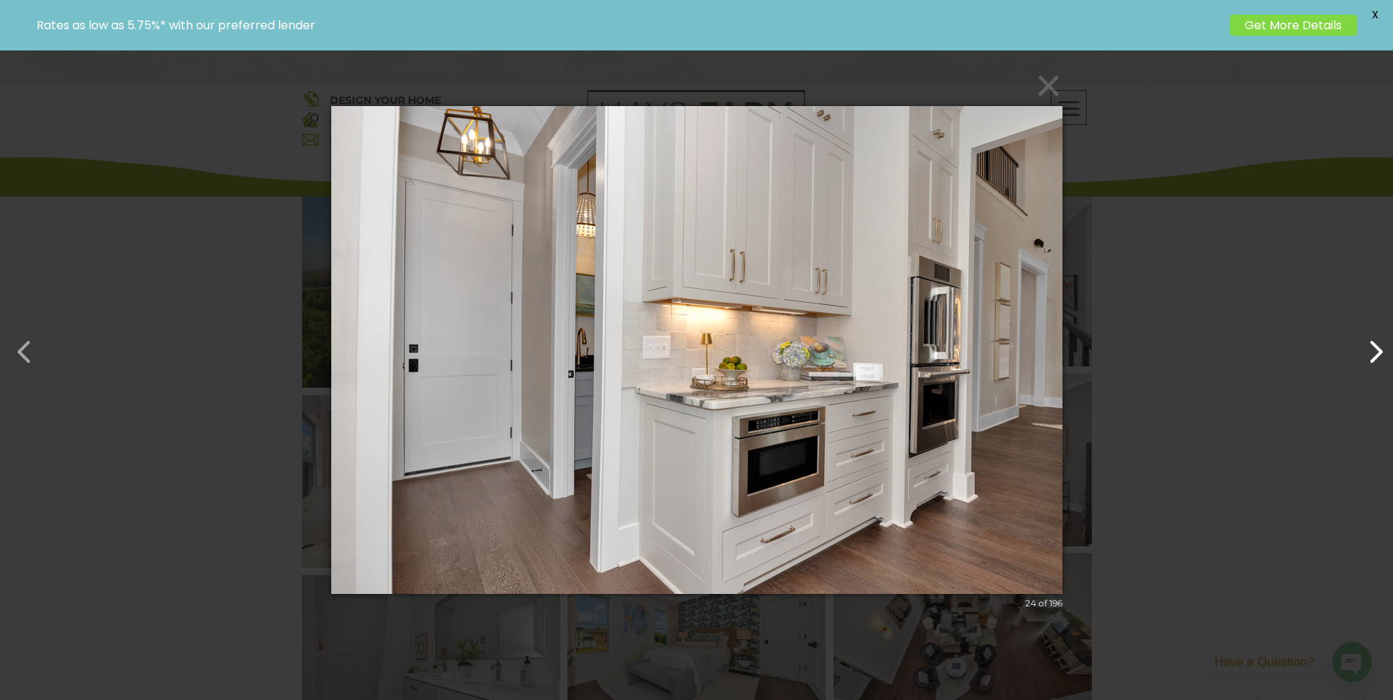
click at [1382, 347] on button "button" at bounding box center [1368, 344] width 35 height 35
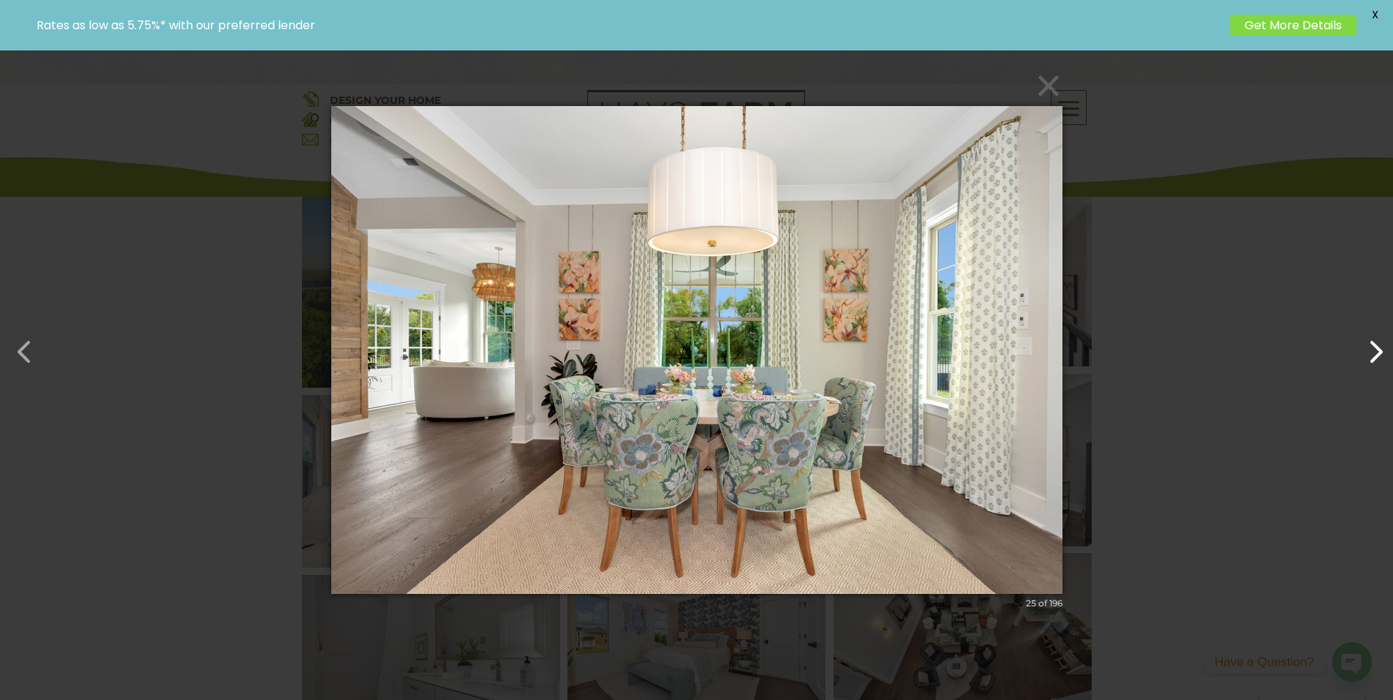
click at [1382, 347] on button "button" at bounding box center [1368, 344] width 35 height 35
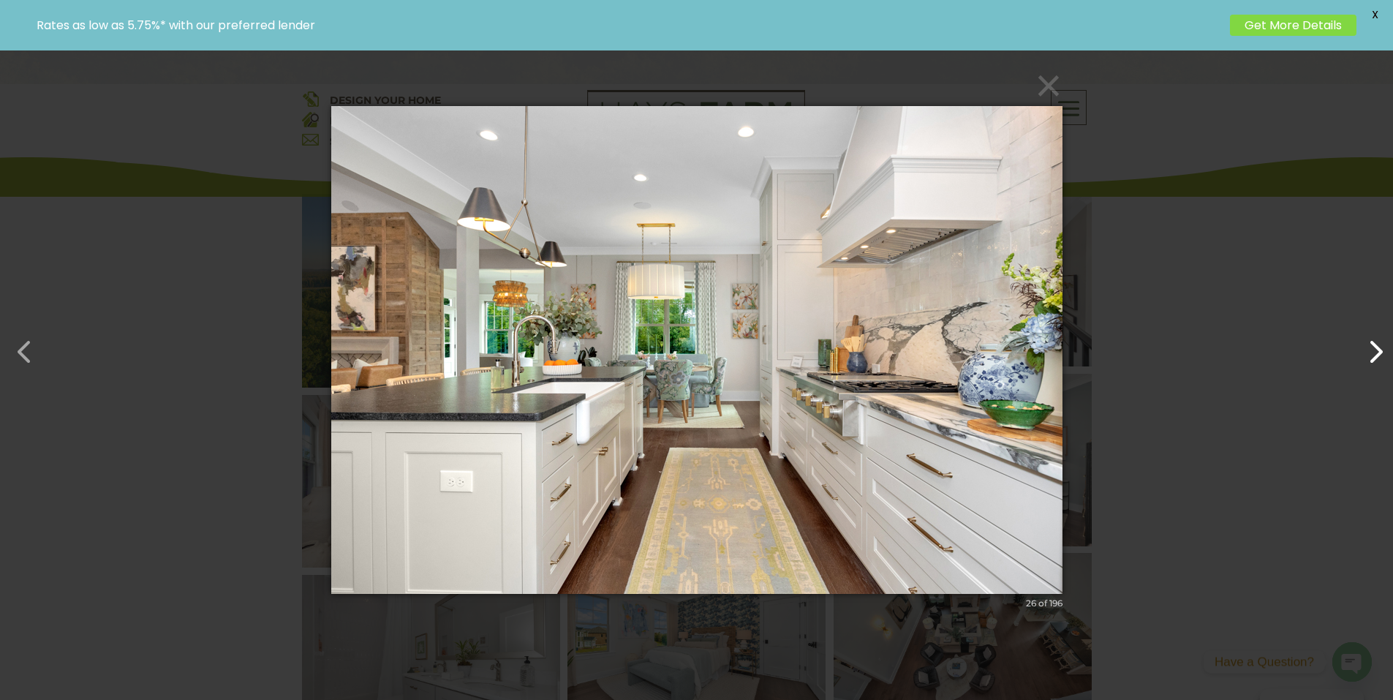
click at [1382, 347] on button "button" at bounding box center [1368, 344] width 35 height 35
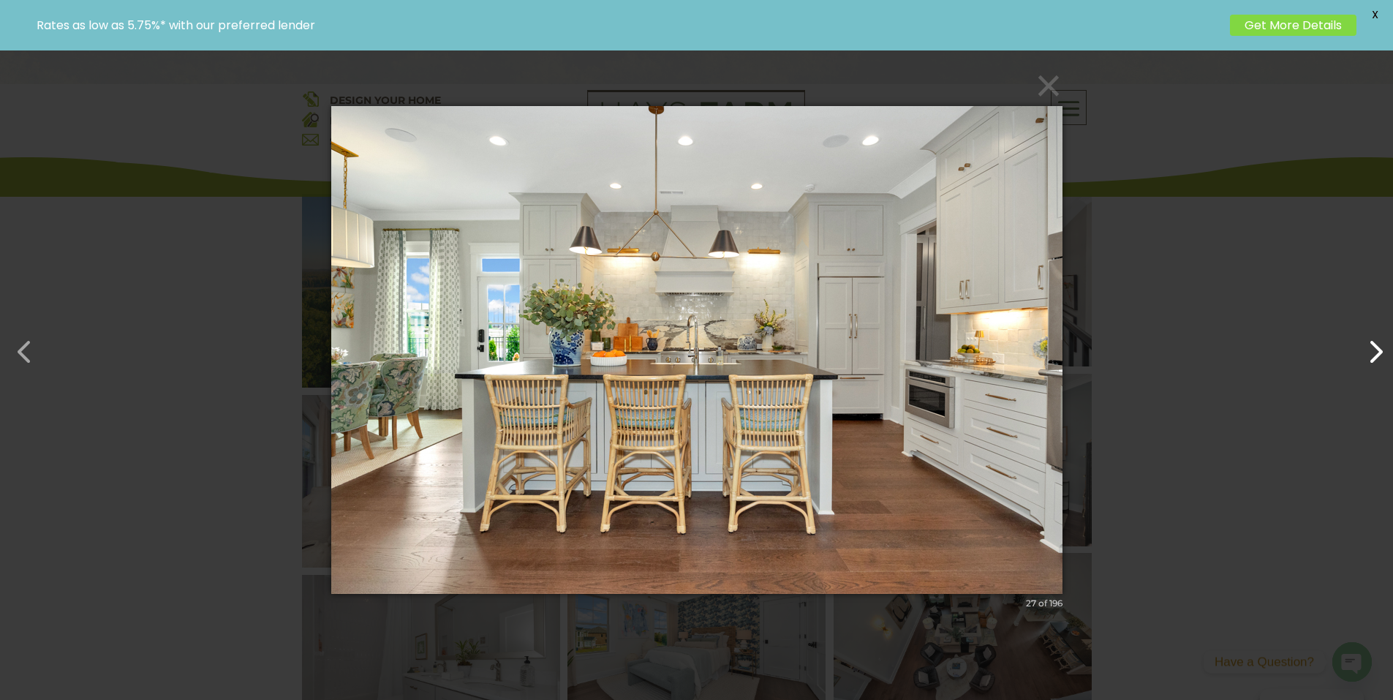
click at [1382, 347] on button "button" at bounding box center [1368, 344] width 35 height 35
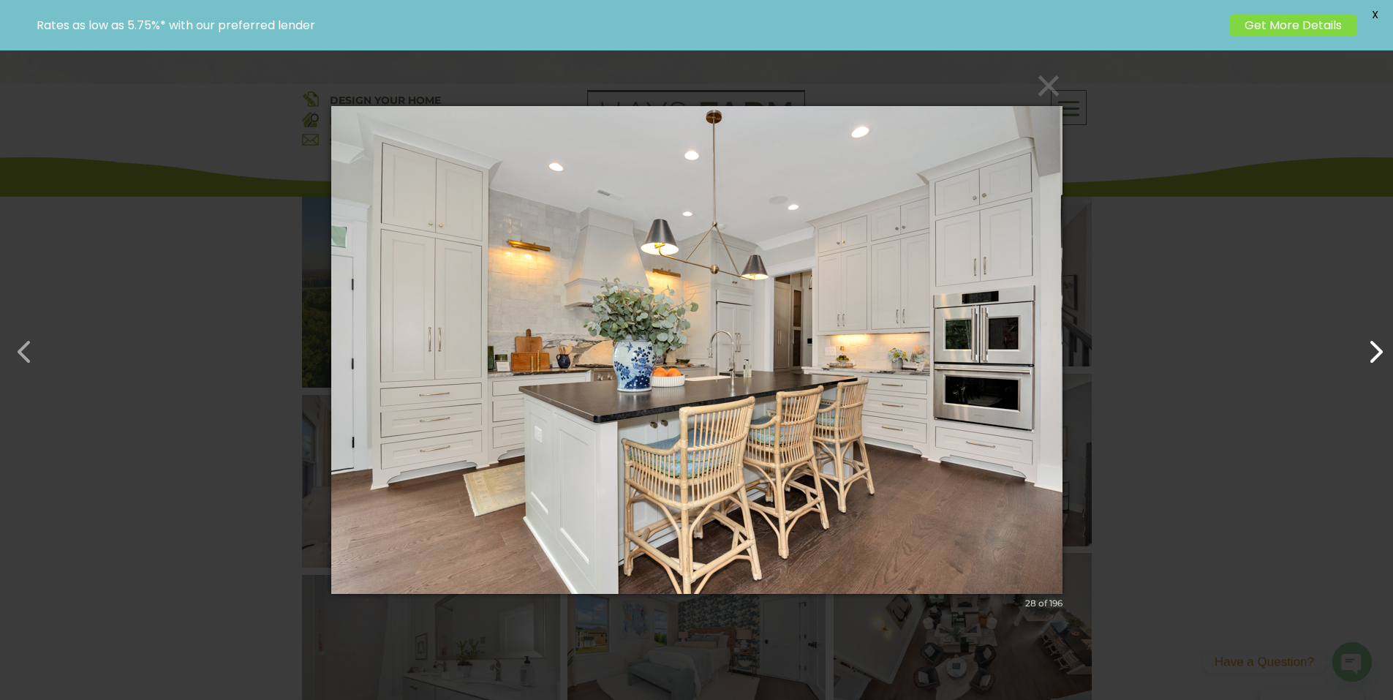
click at [1382, 347] on button "button" at bounding box center [1368, 344] width 35 height 35
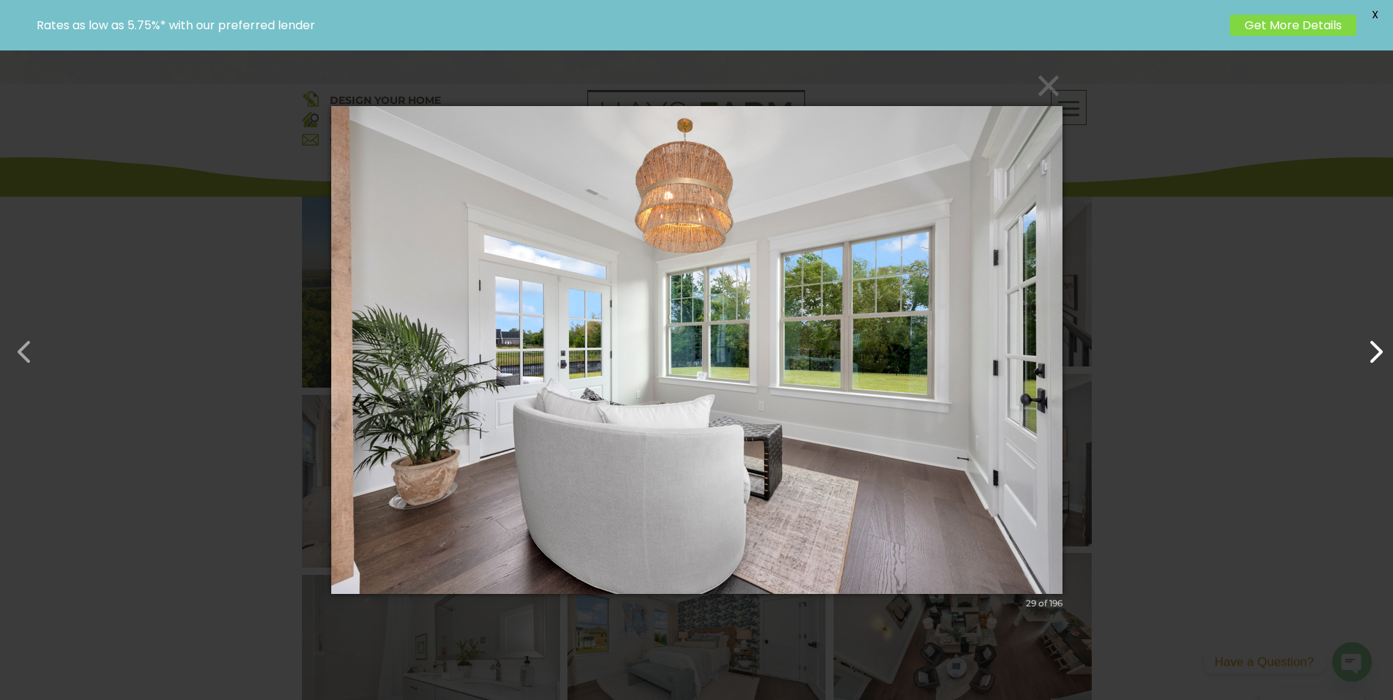
click at [1382, 347] on button "button" at bounding box center [1368, 344] width 35 height 35
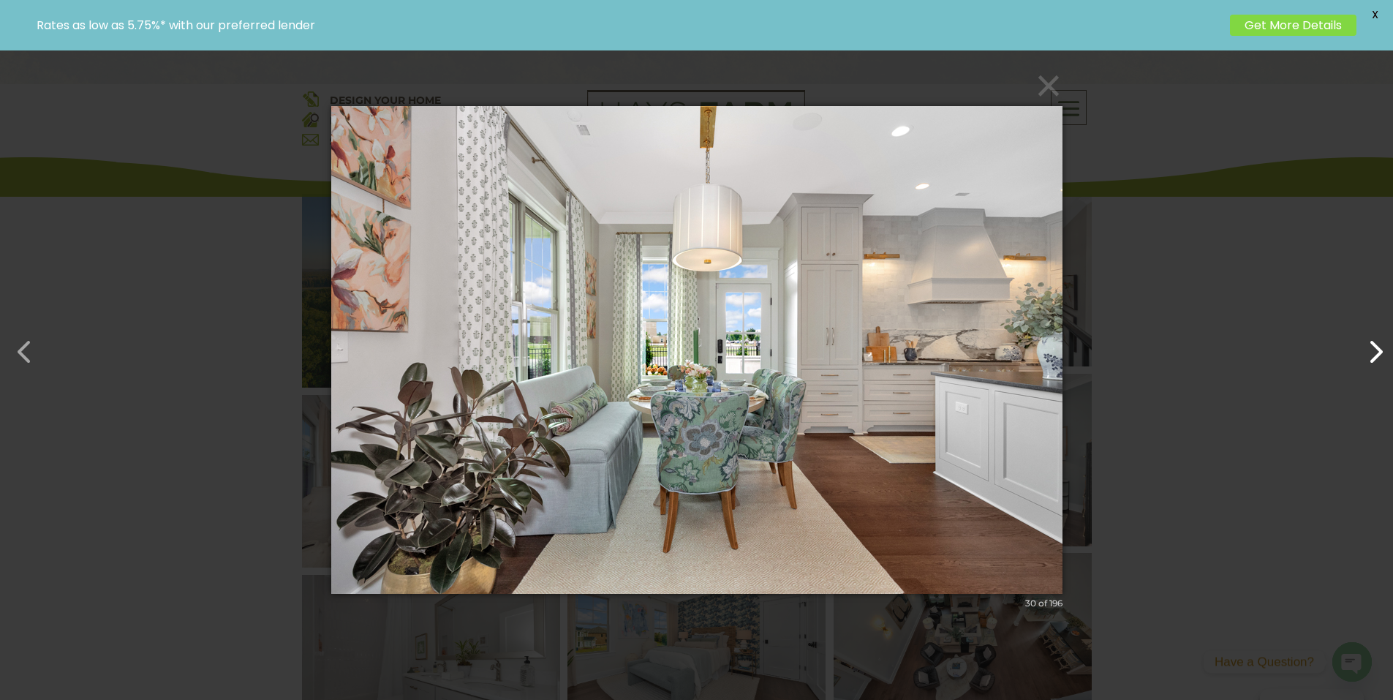
click at [1382, 347] on button "button" at bounding box center [1368, 344] width 35 height 35
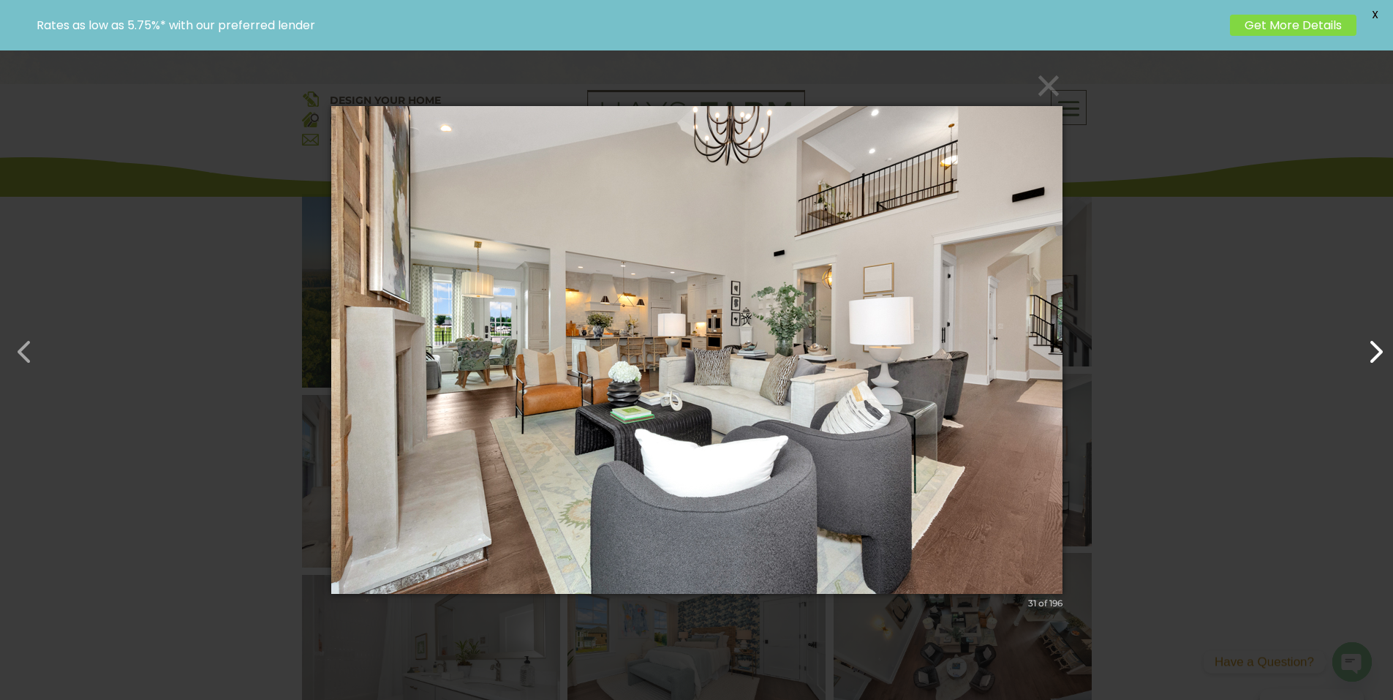
click at [1382, 347] on button "button" at bounding box center [1368, 344] width 35 height 35
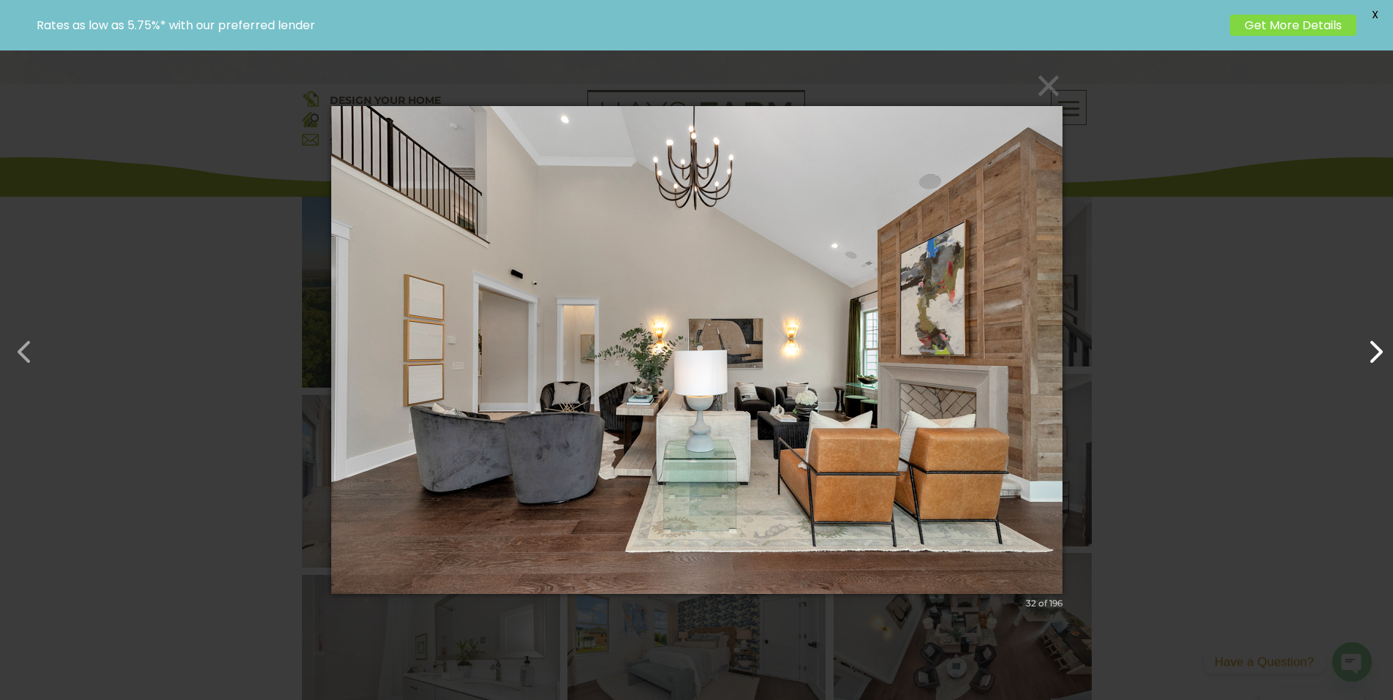
click at [1382, 347] on button "button" at bounding box center [1368, 344] width 35 height 35
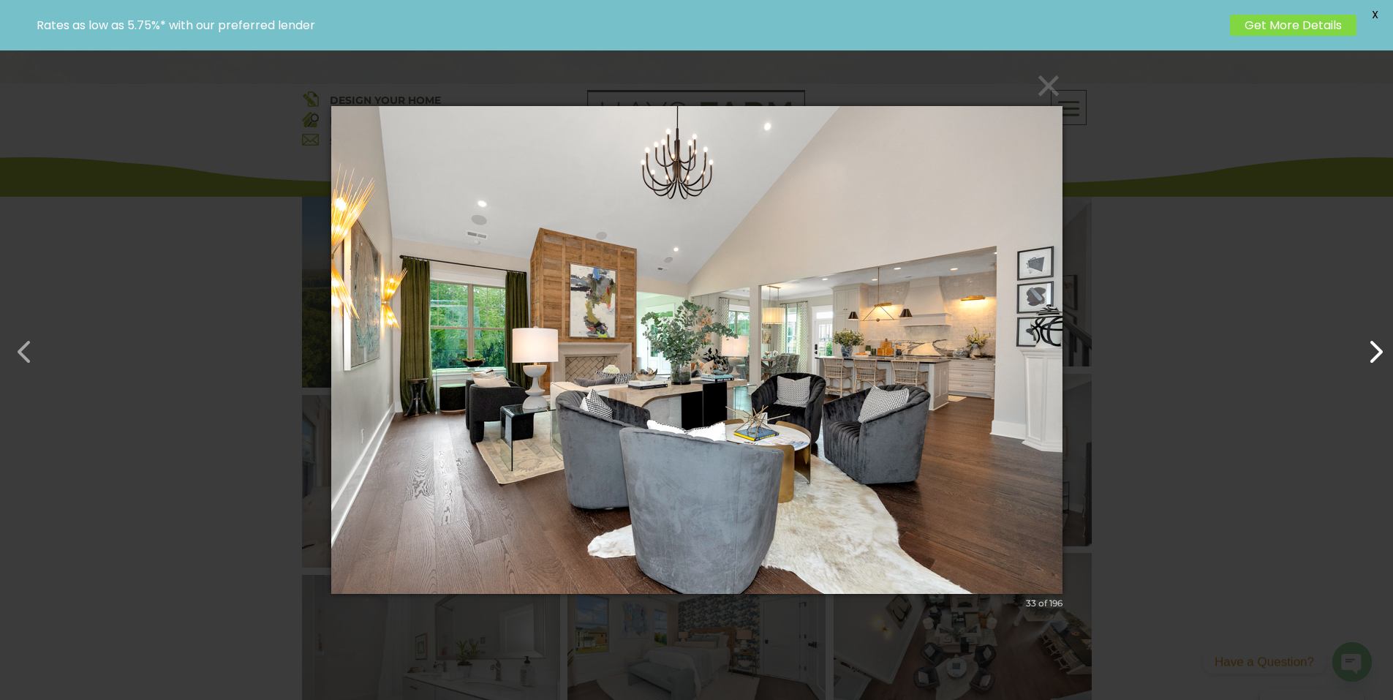
click at [1382, 347] on button "button" at bounding box center [1368, 344] width 35 height 35
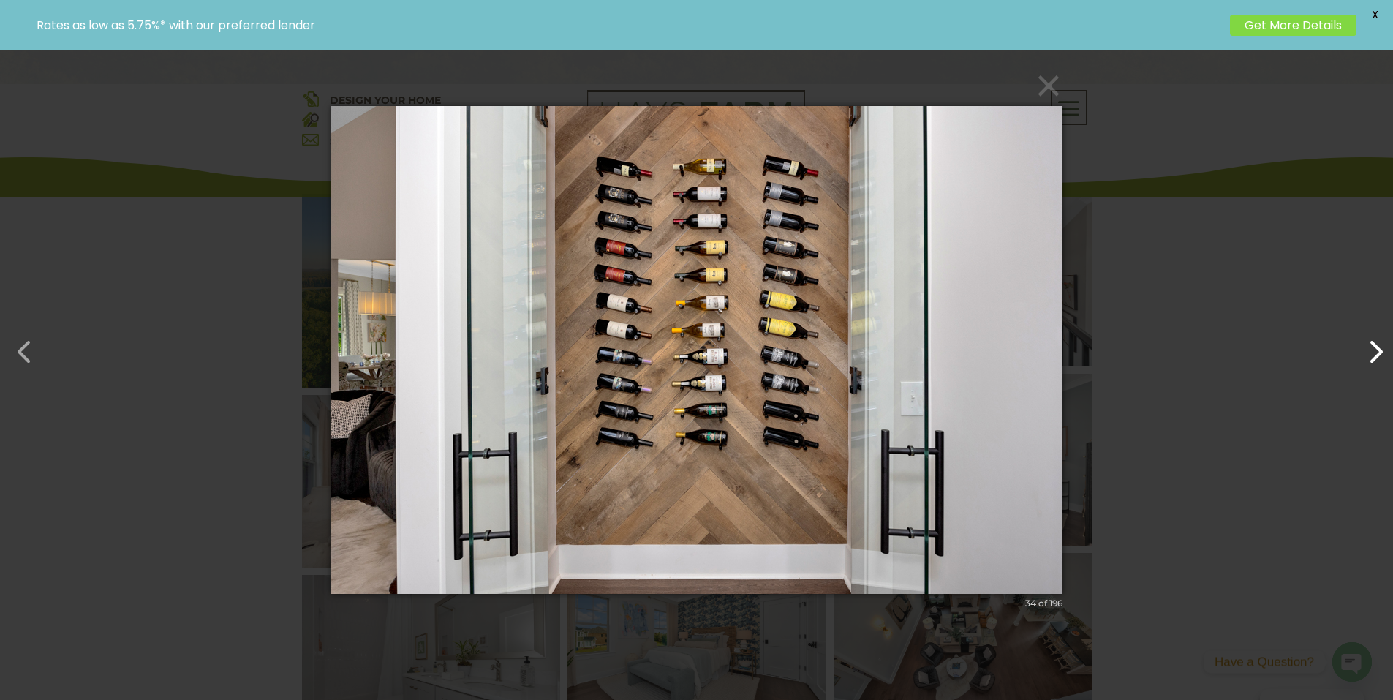
click at [1382, 347] on button "button" at bounding box center [1368, 344] width 35 height 35
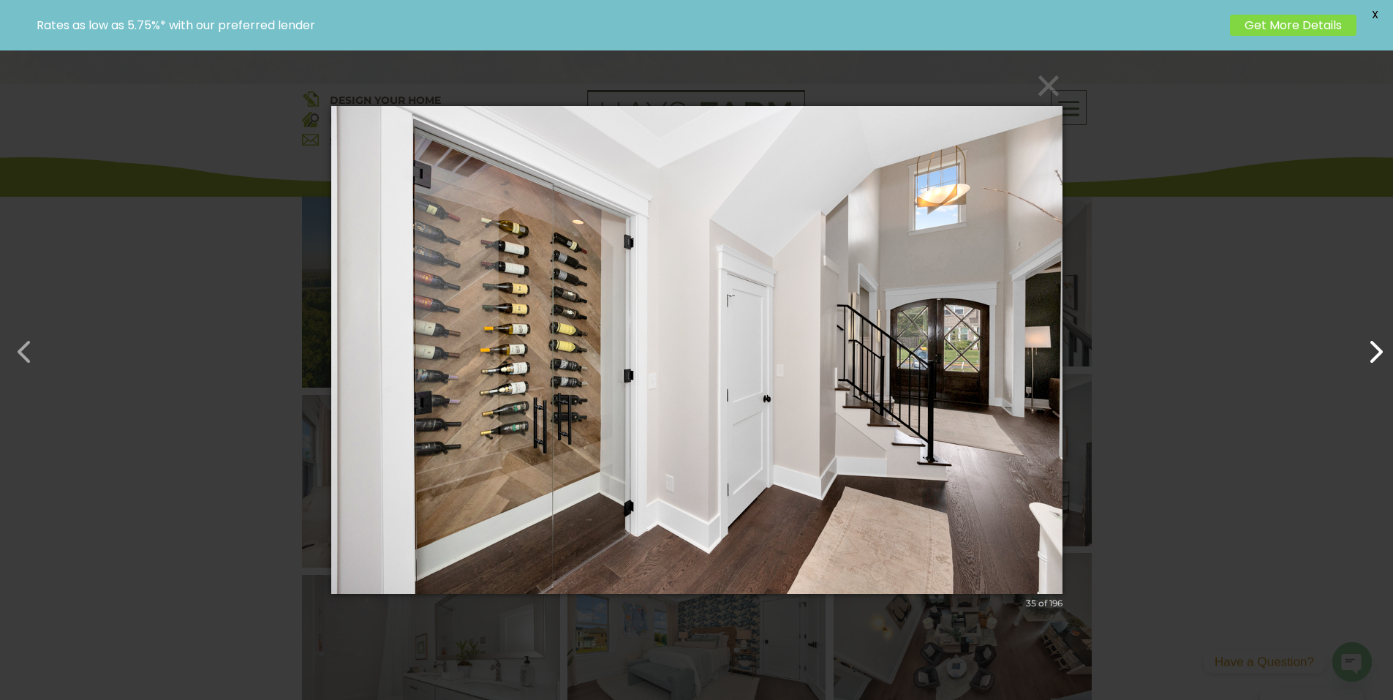
click at [1382, 347] on button "button" at bounding box center [1368, 344] width 35 height 35
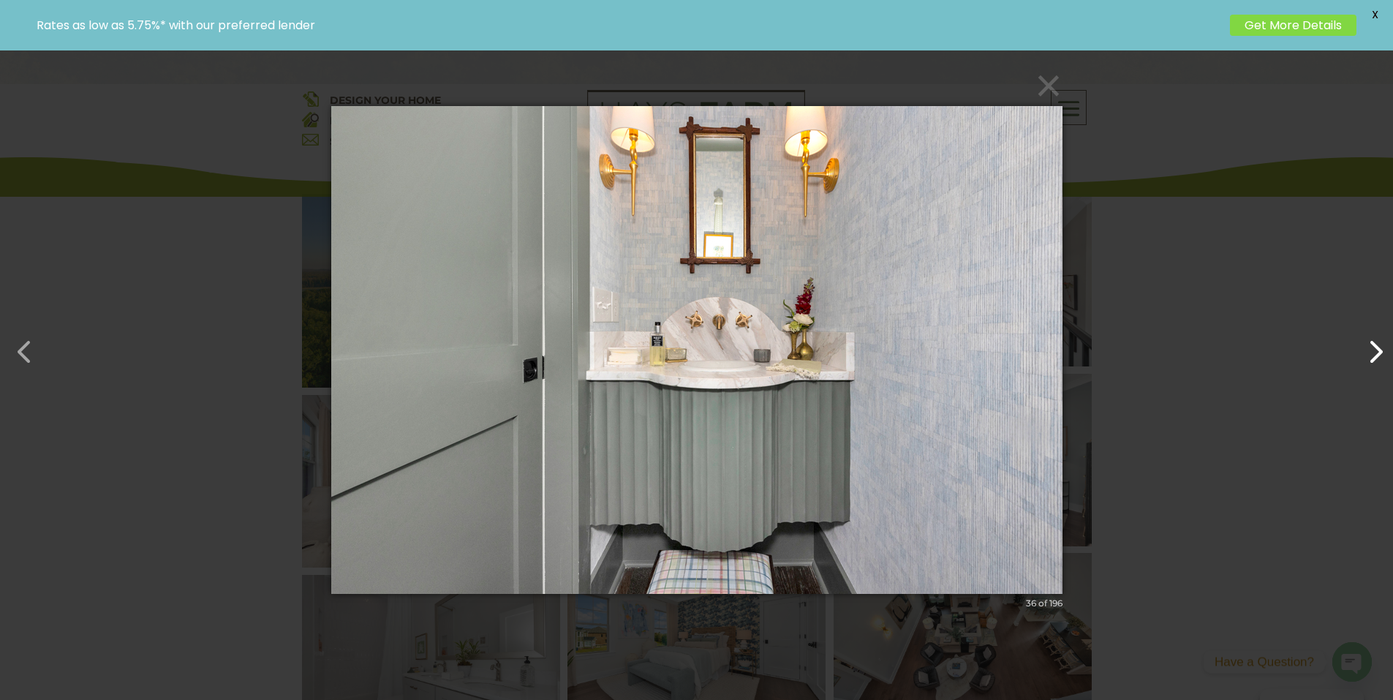
click at [1382, 347] on button "button" at bounding box center [1368, 344] width 35 height 35
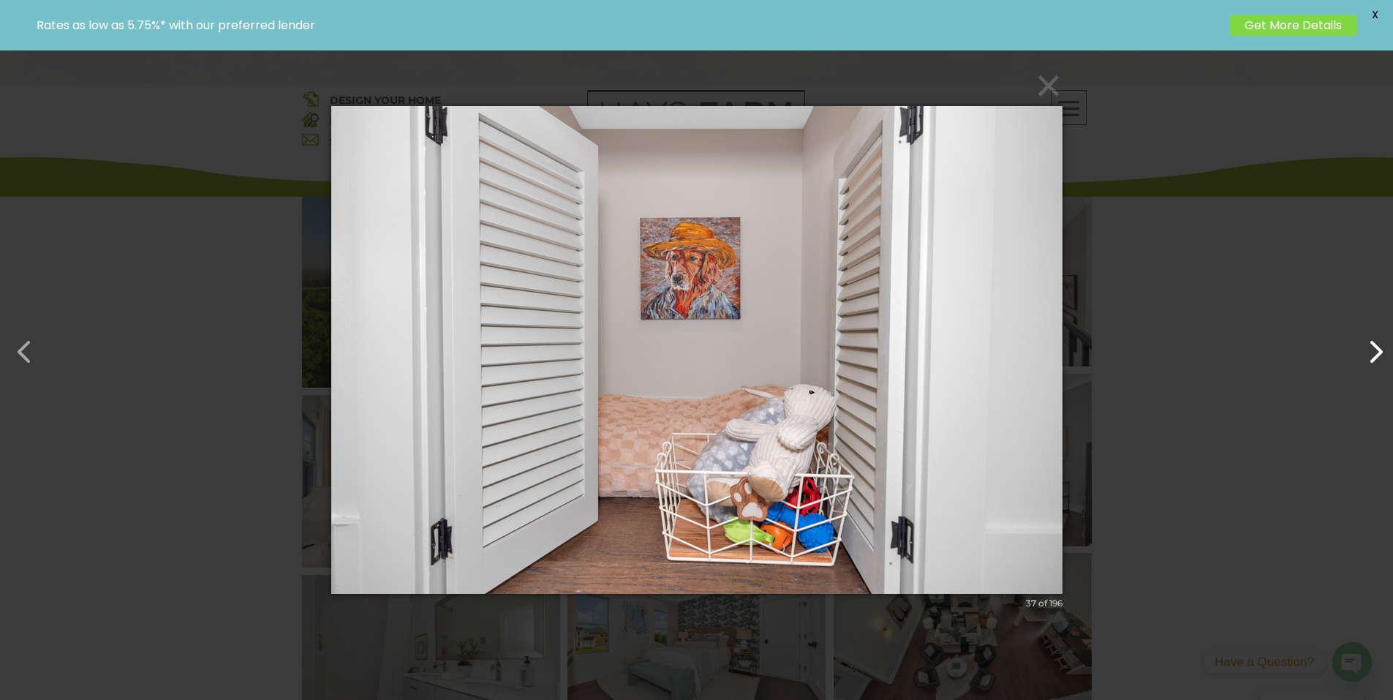
click at [1382, 347] on button "button" at bounding box center [1368, 344] width 35 height 35
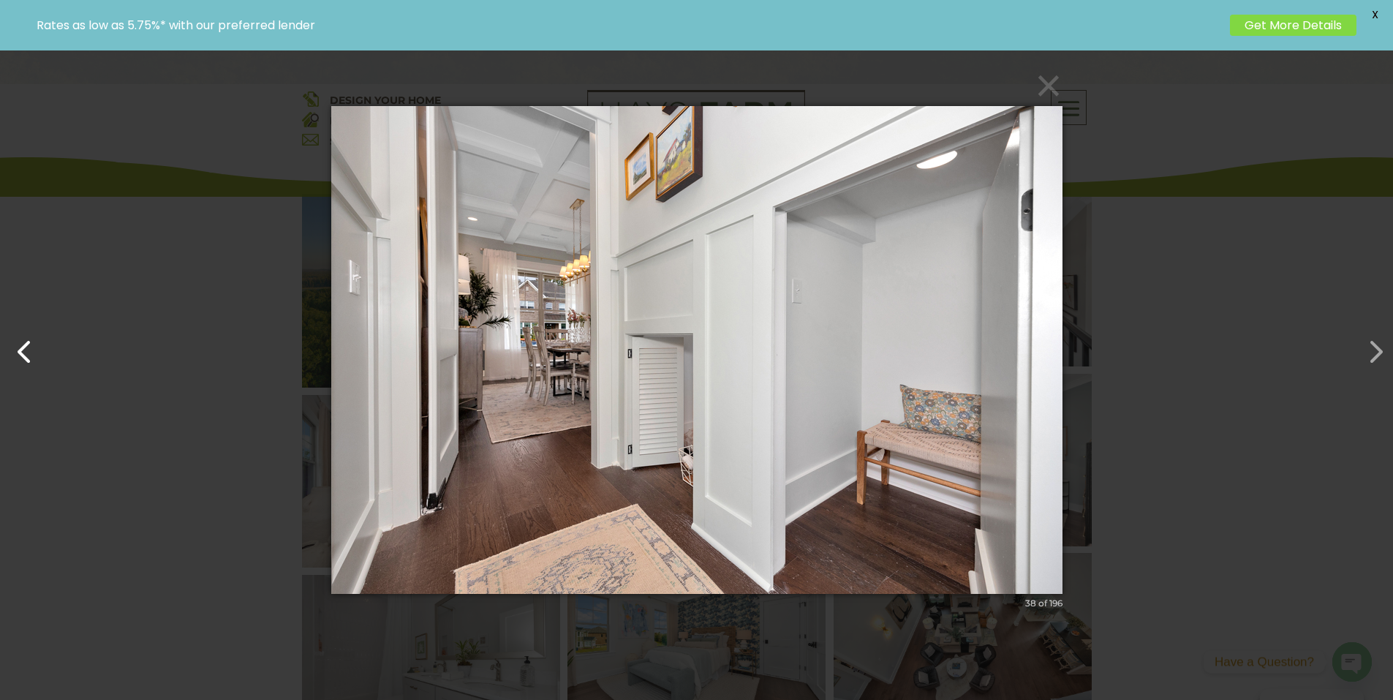
click at [32, 348] on button "button" at bounding box center [17, 344] width 35 height 35
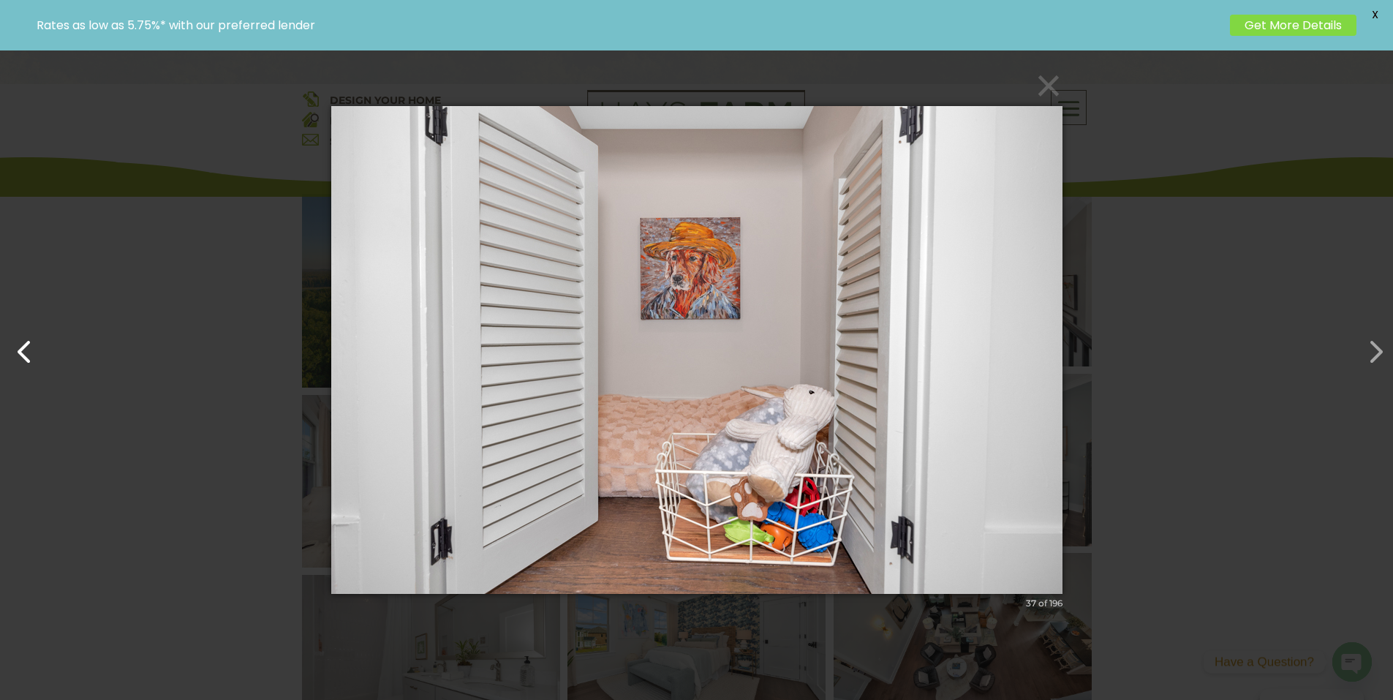
click at [28, 350] on button "button" at bounding box center [17, 344] width 35 height 35
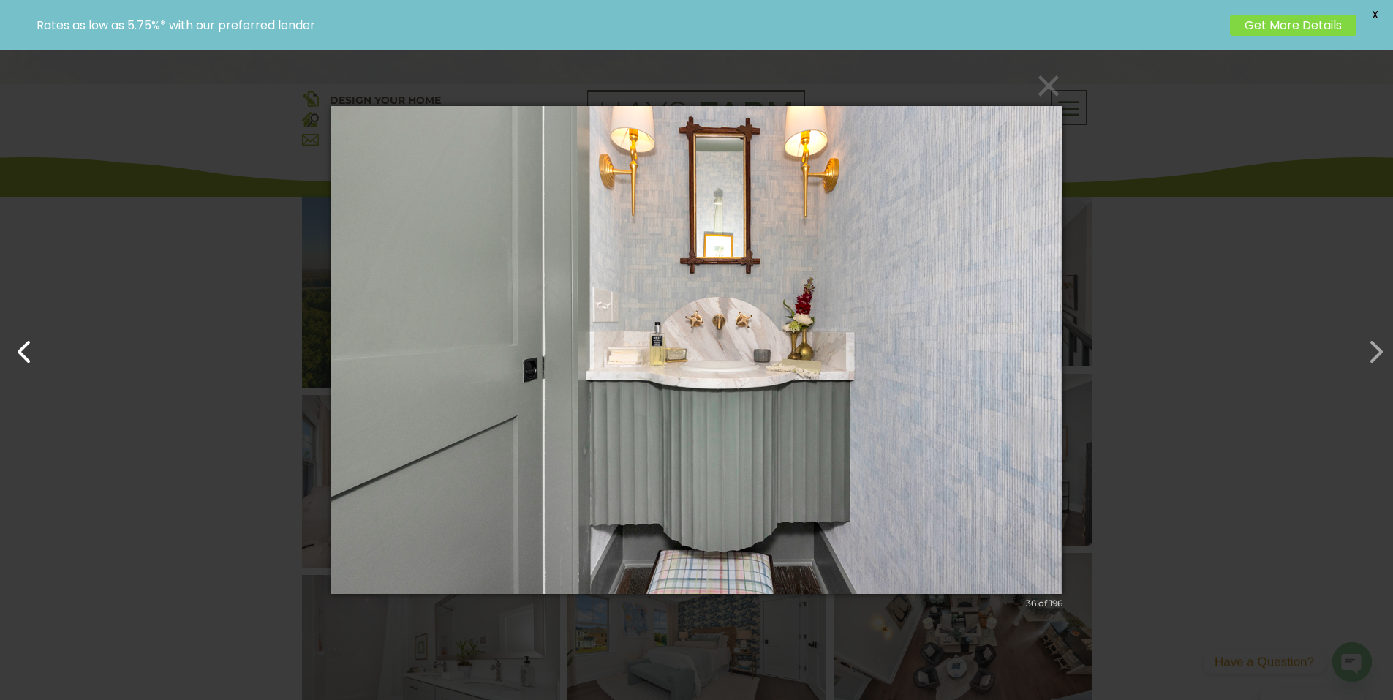
click at [28, 350] on button "button" at bounding box center [17, 344] width 35 height 35
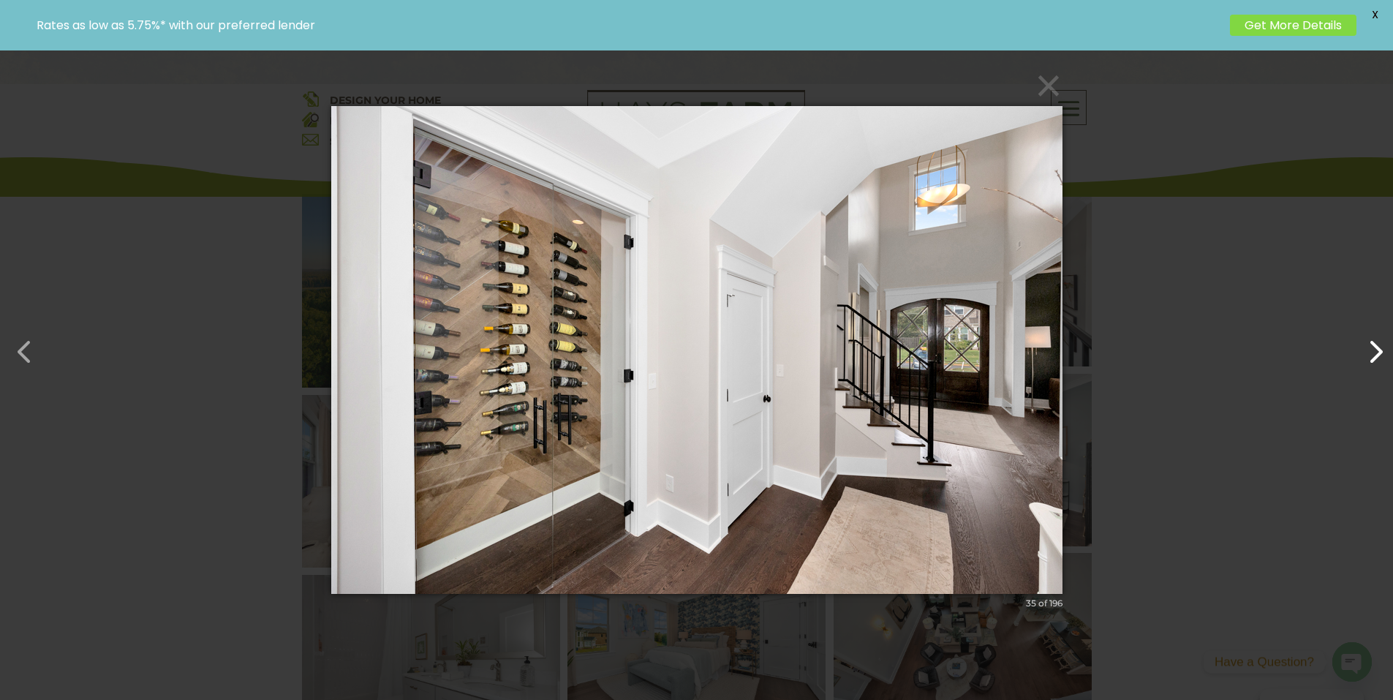
click at [1377, 349] on button "button" at bounding box center [1368, 344] width 35 height 35
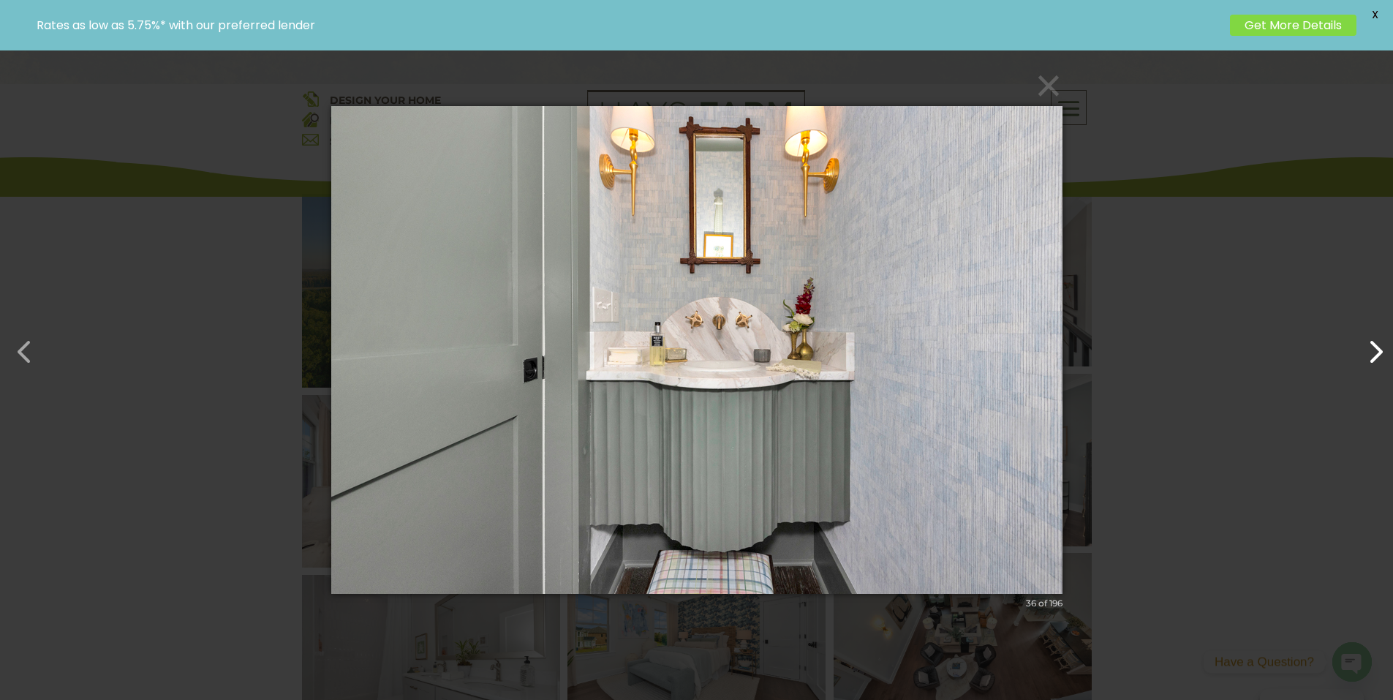
click at [1377, 349] on button "button" at bounding box center [1368, 344] width 35 height 35
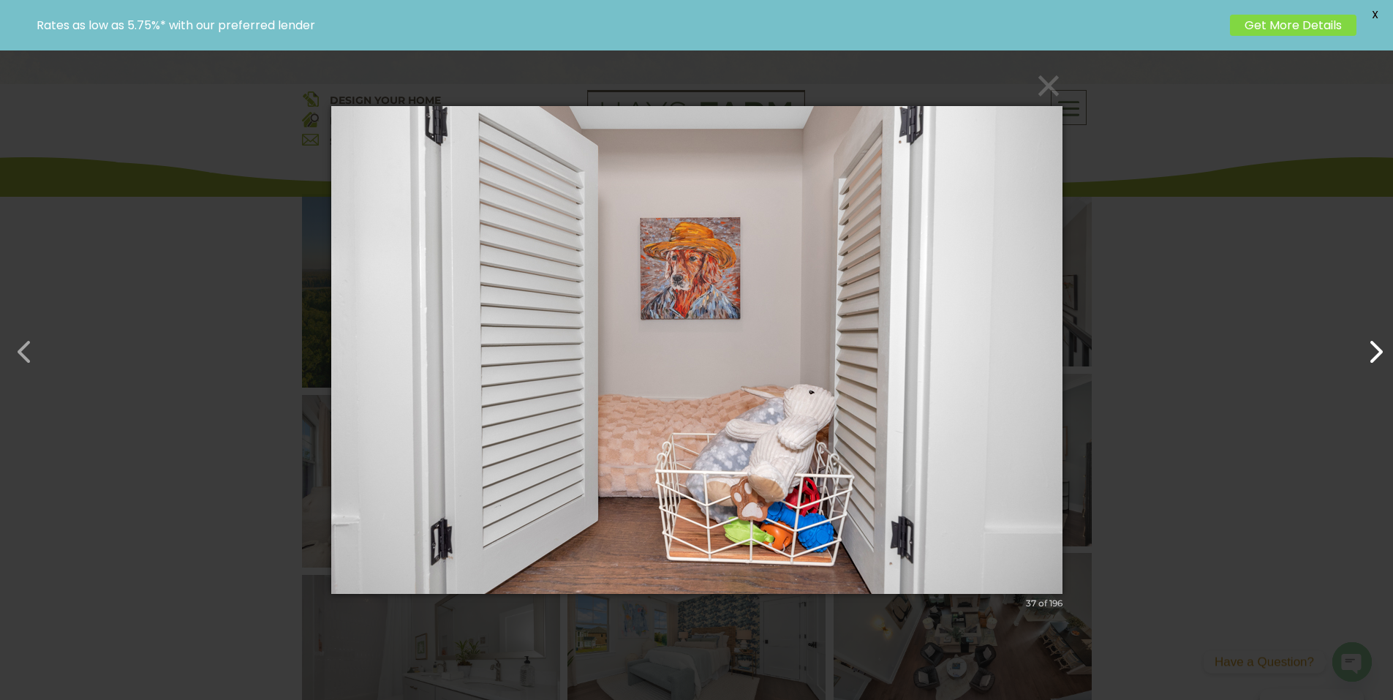
click at [1377, 349] on button "button" at bounding box center [1368, 344] width 35 height 35
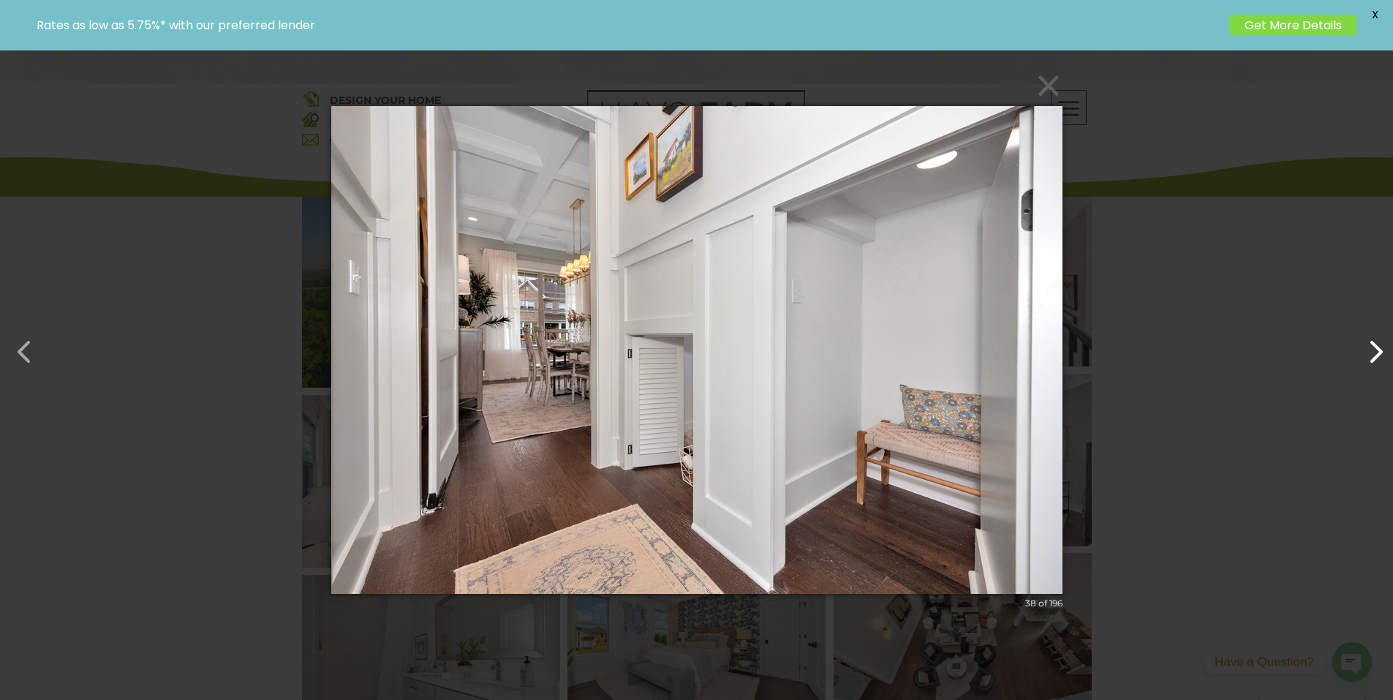
click at [1377, 349] on button "button" at bounding box center [1368, 344] width 35 height 35
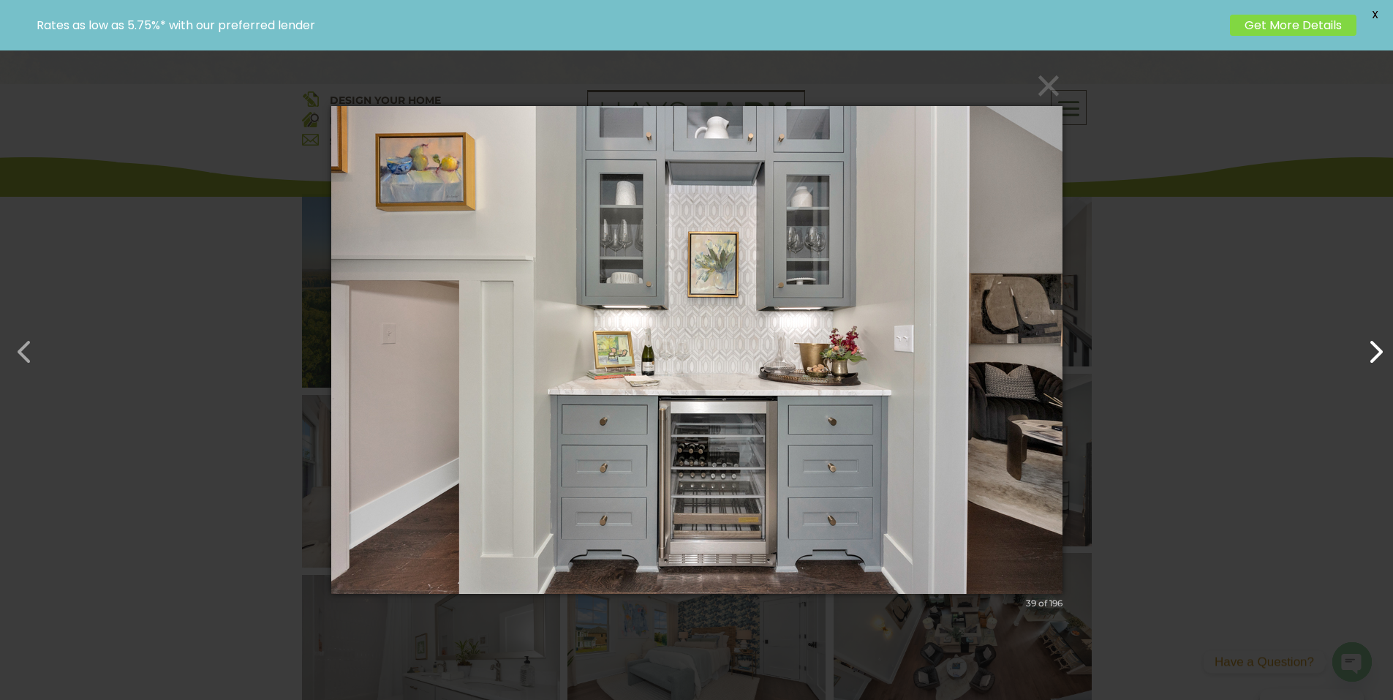
click at [1377, 349] on button "button" at bounding box center [1368, 344] width 35 height 35
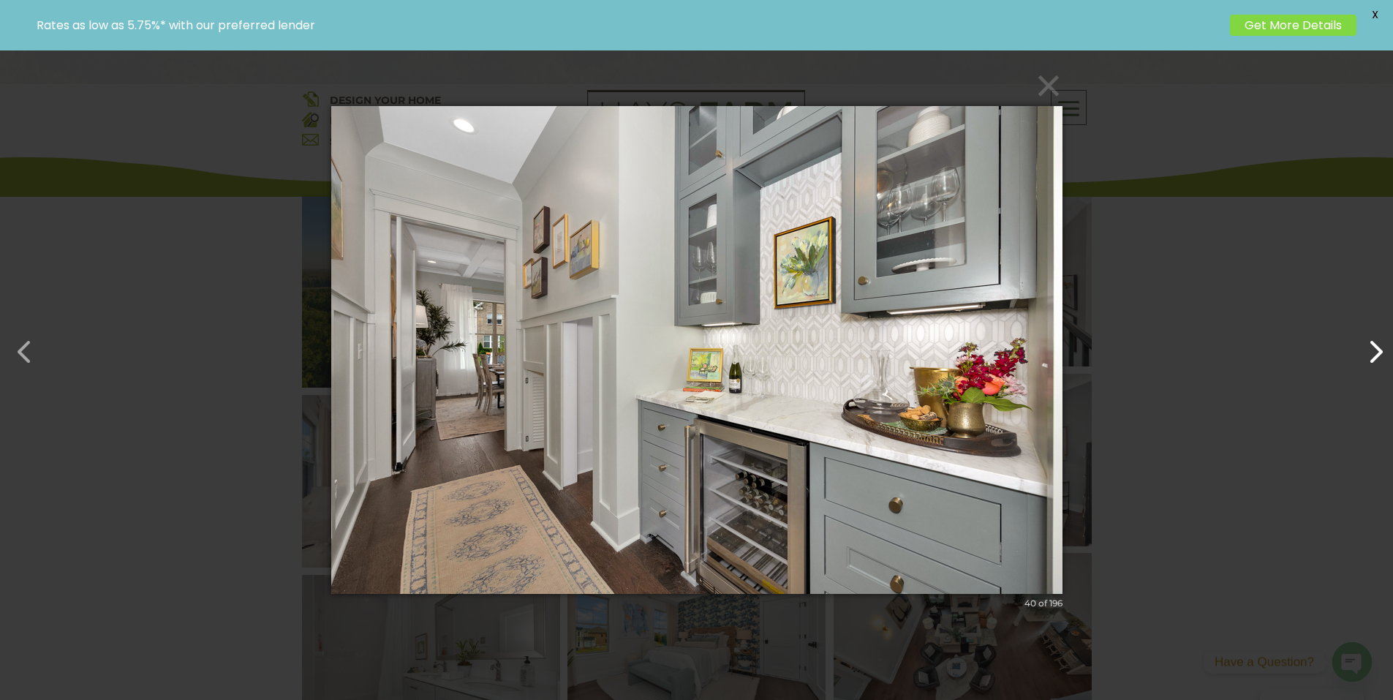
click at [1377, 349] on button "button" at bounding box center [1368, 344] width 35 height 35
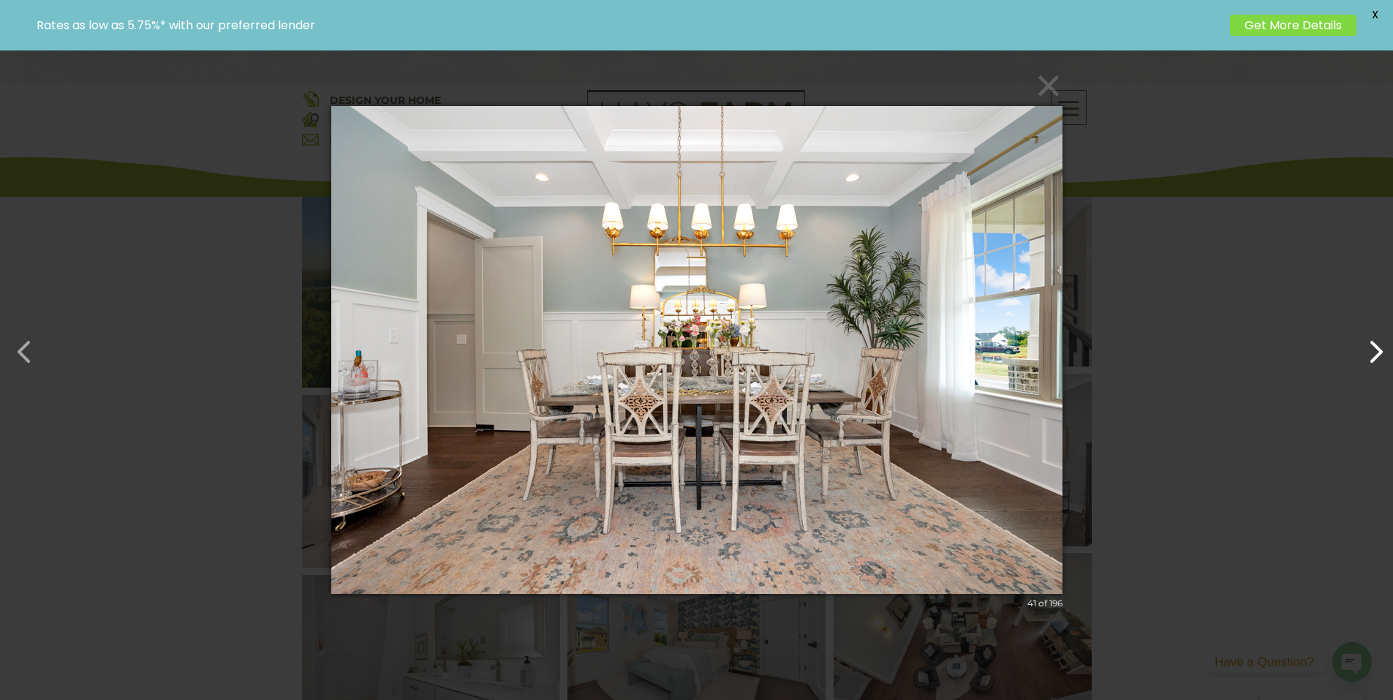
click at [1377, 349] on button "button" at bounding box center [1368, 344] width 35 height 35
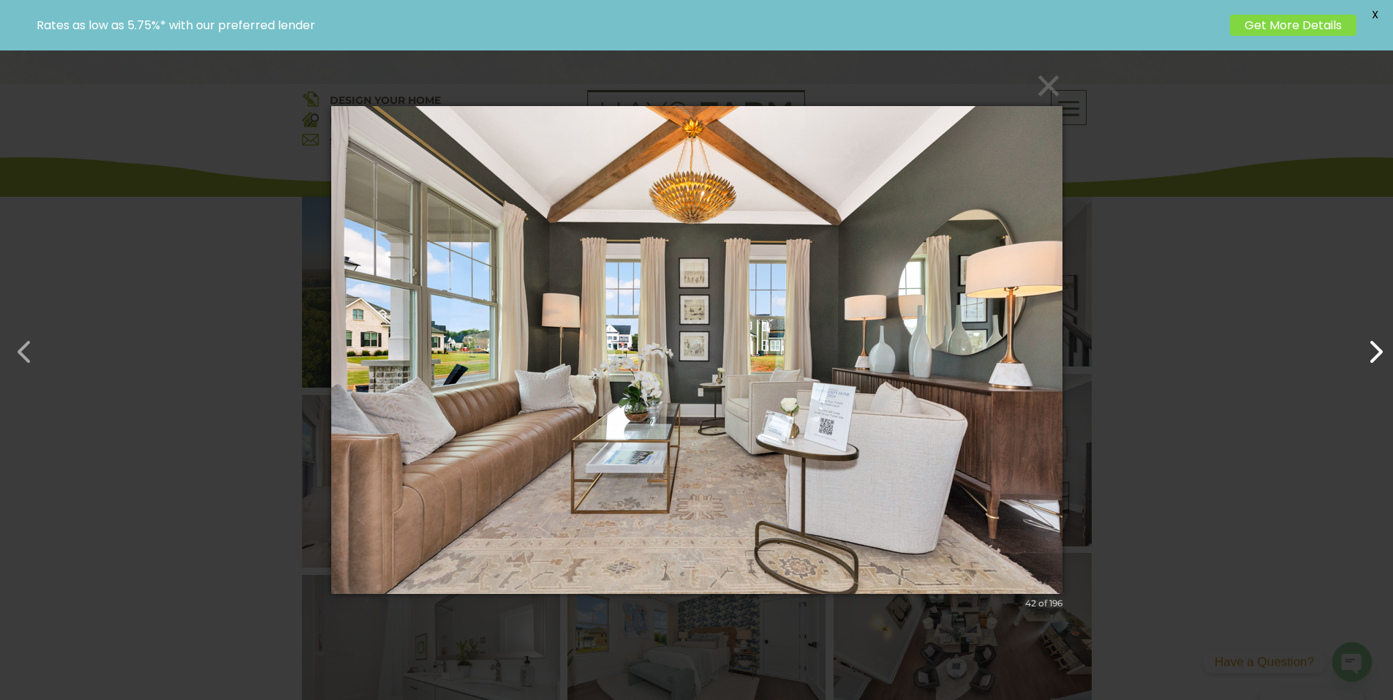
click at [1377, 349] on button "button" at bounding box center [1368, 344] width 35 height 35
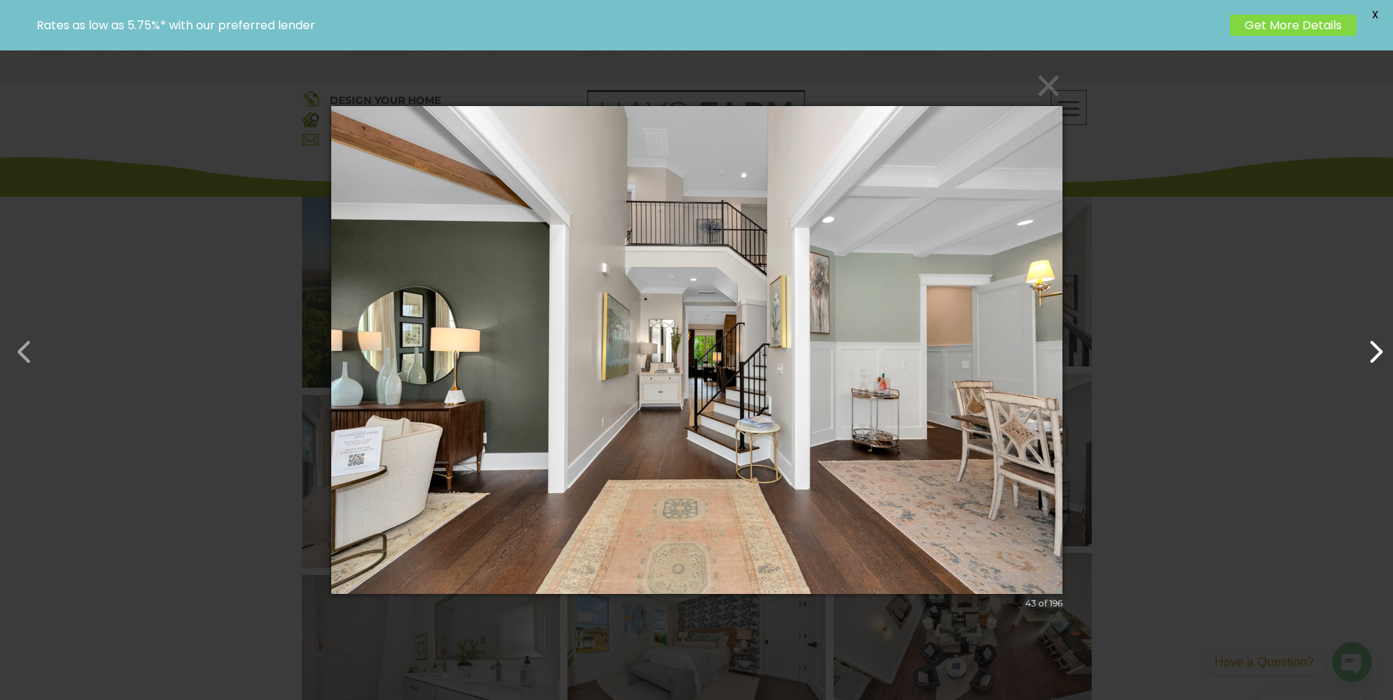
click at [1377, 349] on button "button" at bounding box center [1368, 344] width 35 height 35
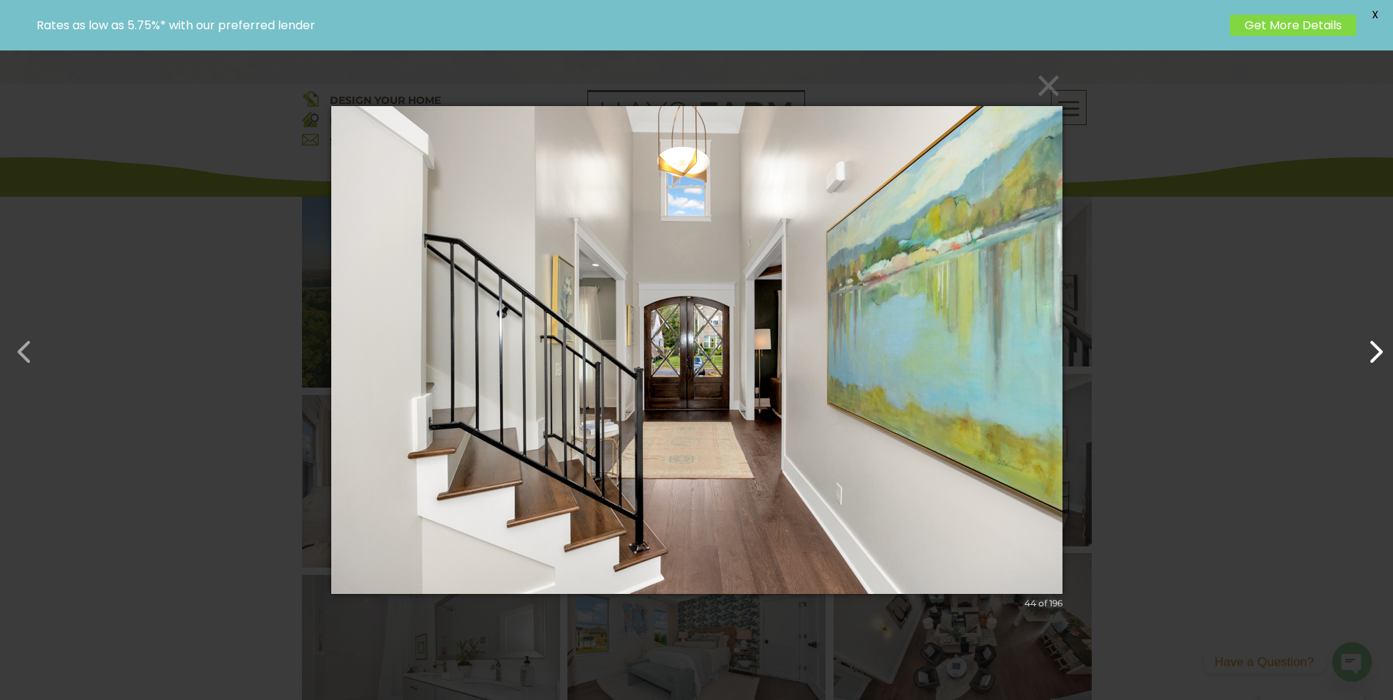
click at [1377, 349] on button "button" at bounding box center [1368, 344] width 35 height 35
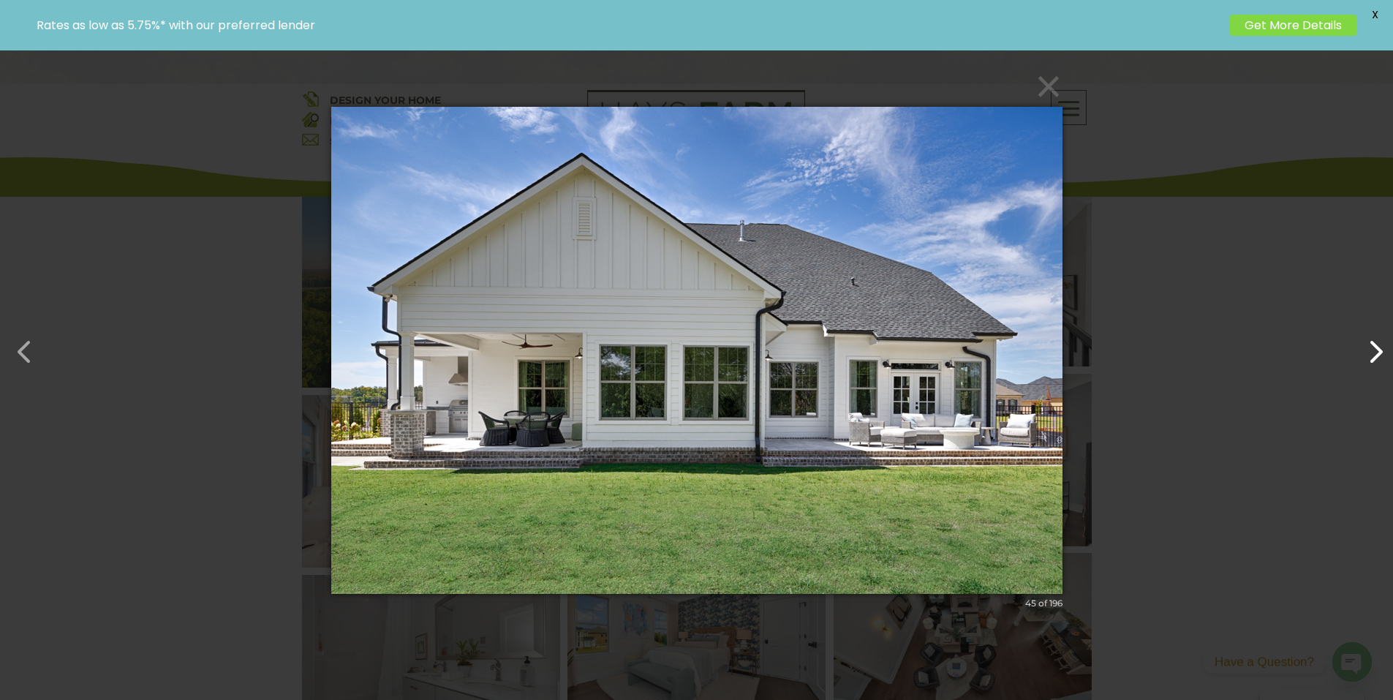
click at [1377, 349] on button "button" at bounding box center [1368, 344] width 35 height 35
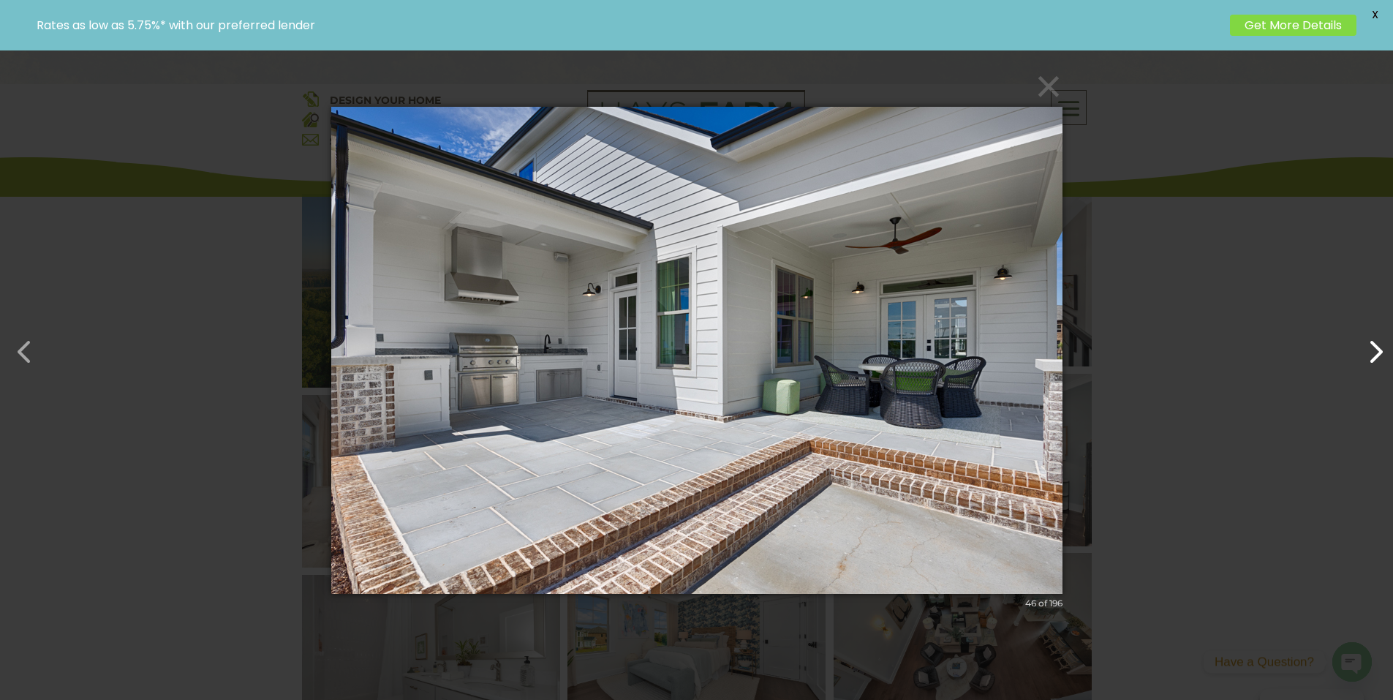
click at [1366, 347] on button "button" at bounding box center [1368, 344] width 35 height 35
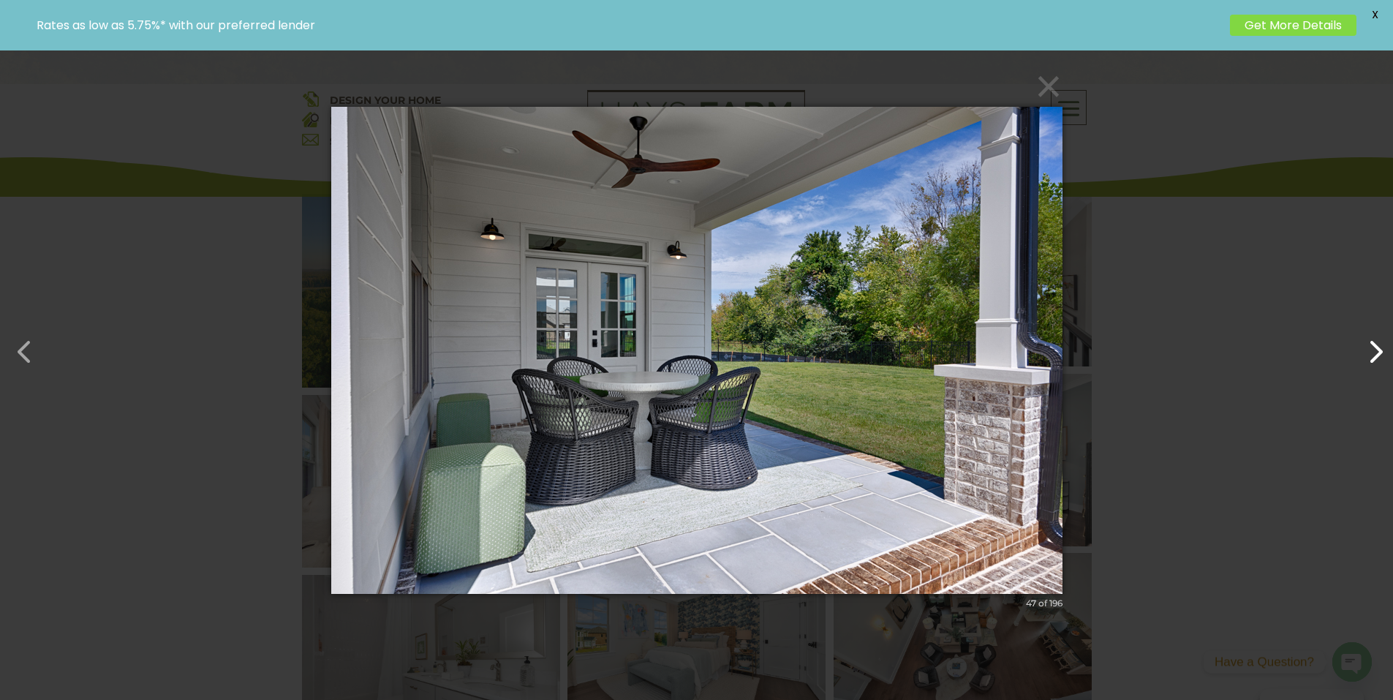
click at [1366, 347] on button "button" at bounding box center [1368, 344] width 35 height 35
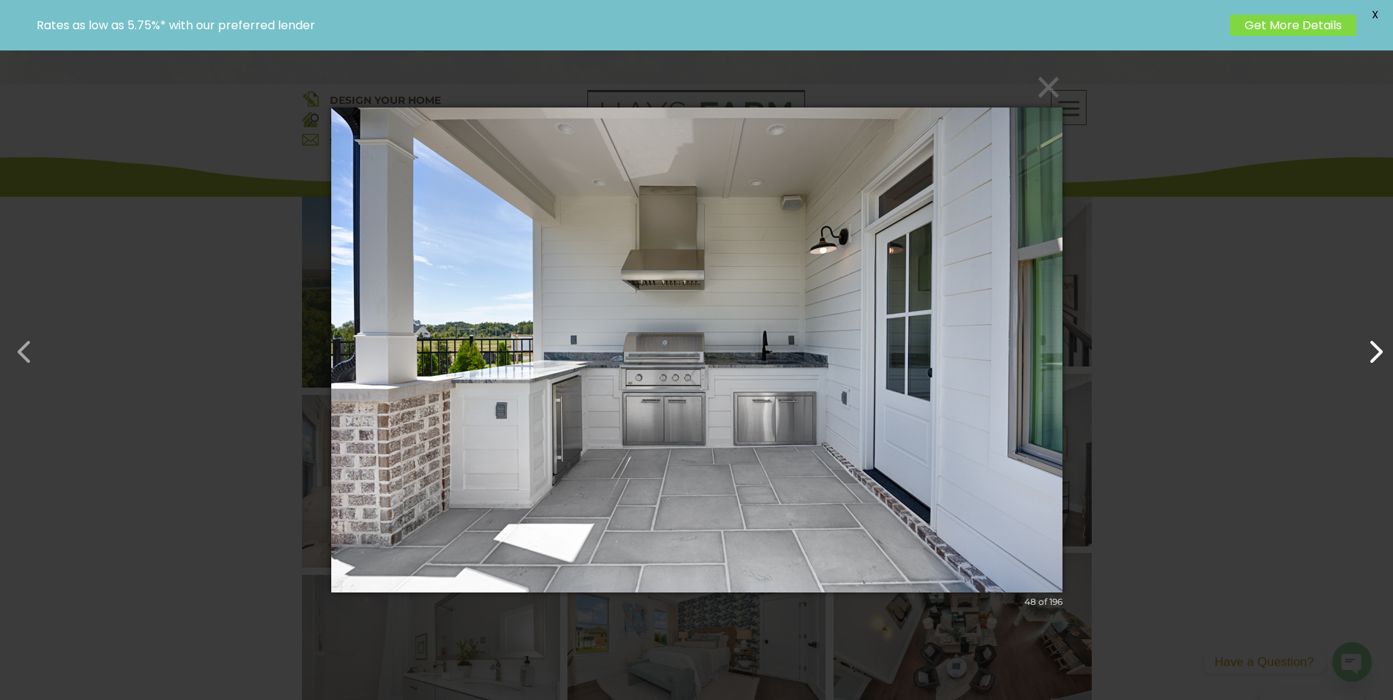
click at [1366, 347] on button "button" at bounding box center [1368, 344] width 35 height 35
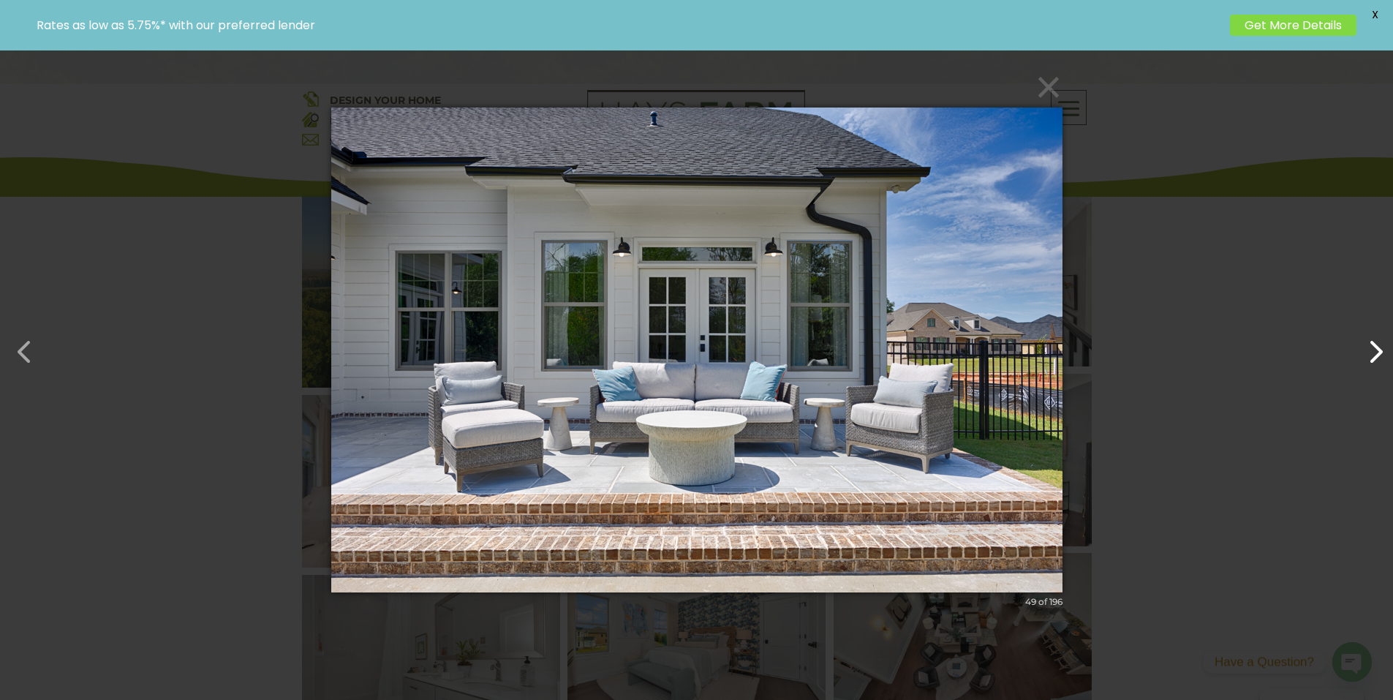
click at [1366, 347] on button "button" at bounding box center [1368, 344] width 35 height 35
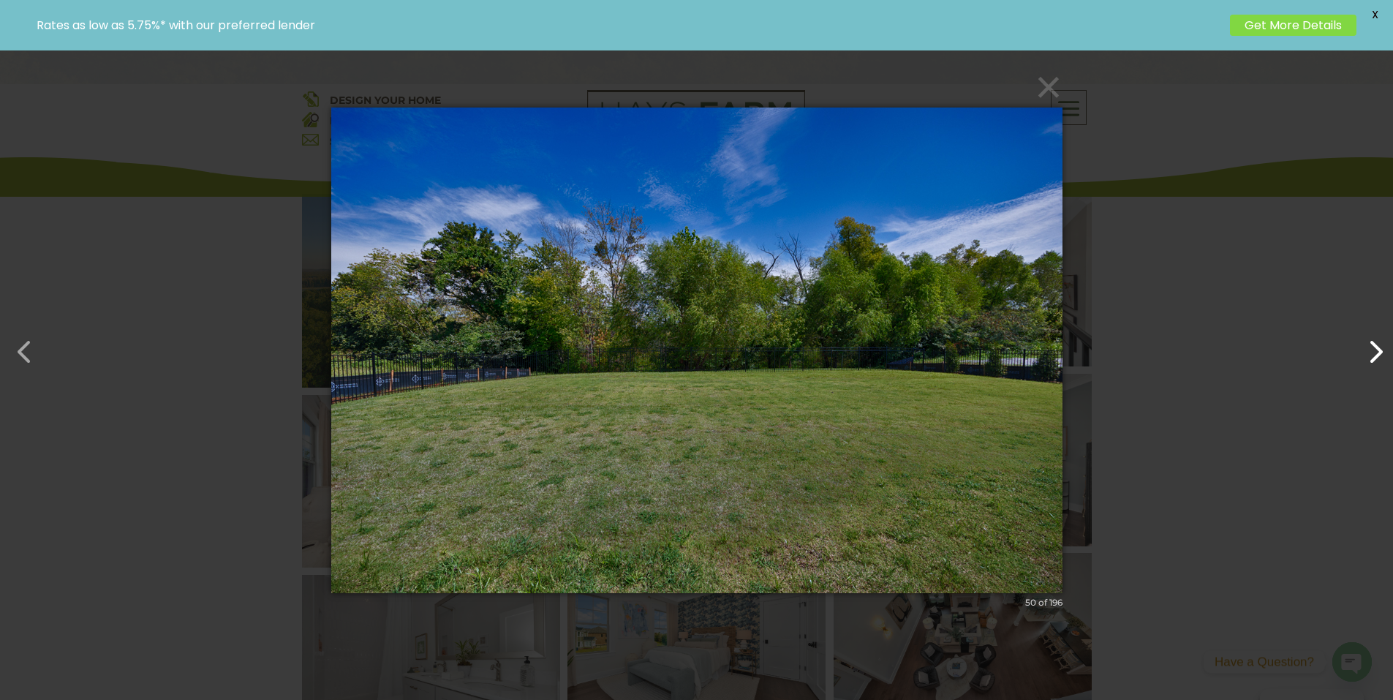
click at [1366, 347] on button "button" at bounding box center [1368, 344] width 35 height 35
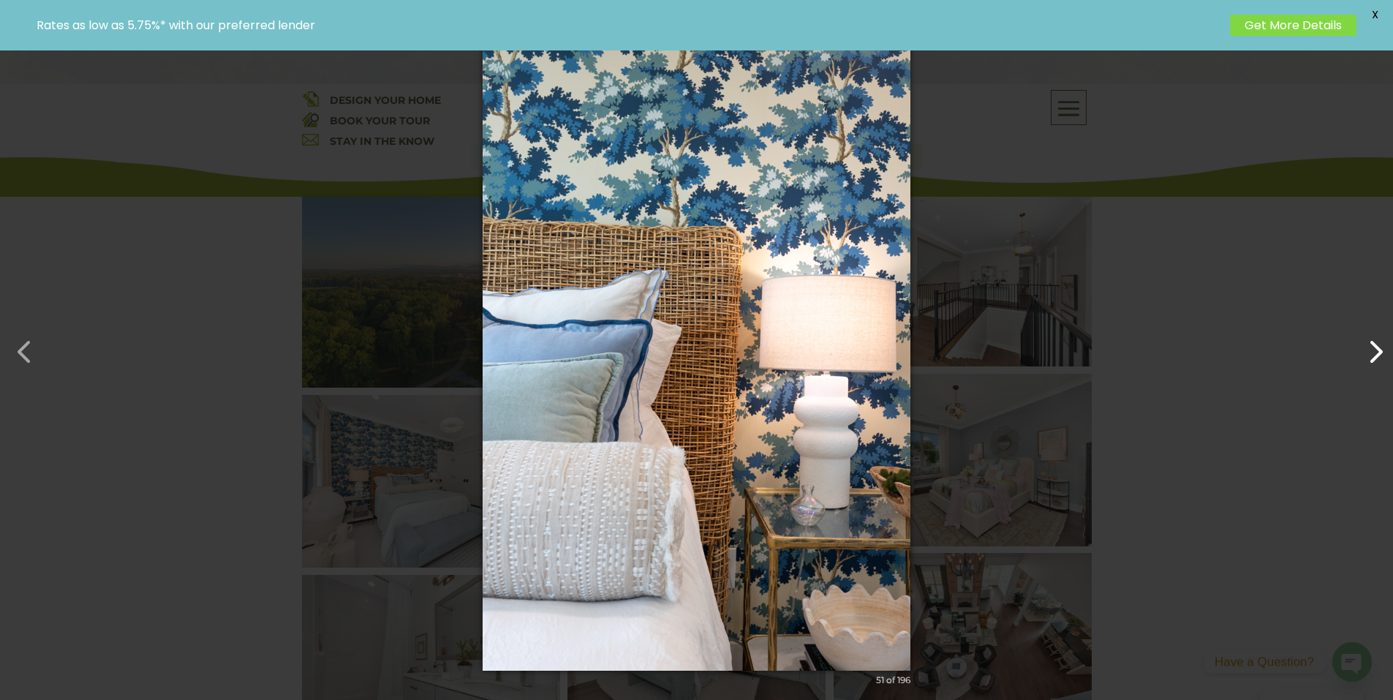
click at [1366, 347] on button "button" at bounding box center [1368, 344] width 35 height 35
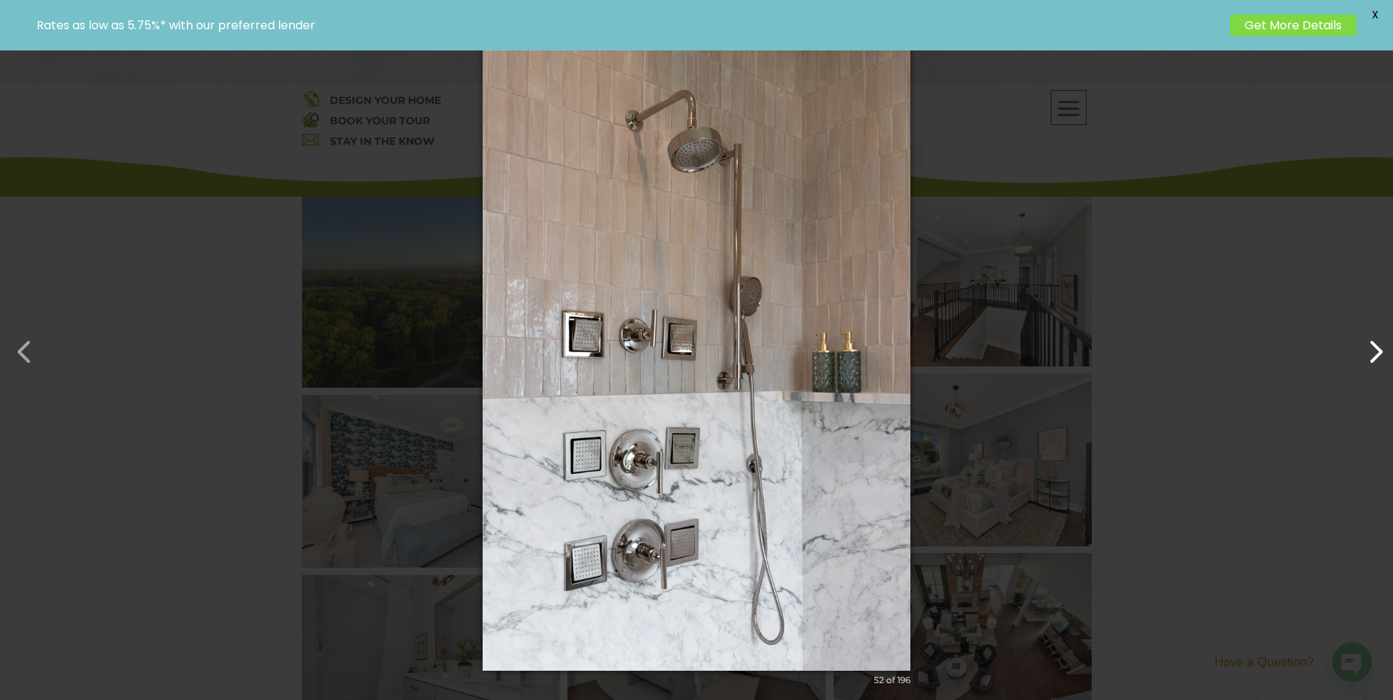
click at [1366, 347] on button "button" at bounding box center [1368, 344] width 35 height 35
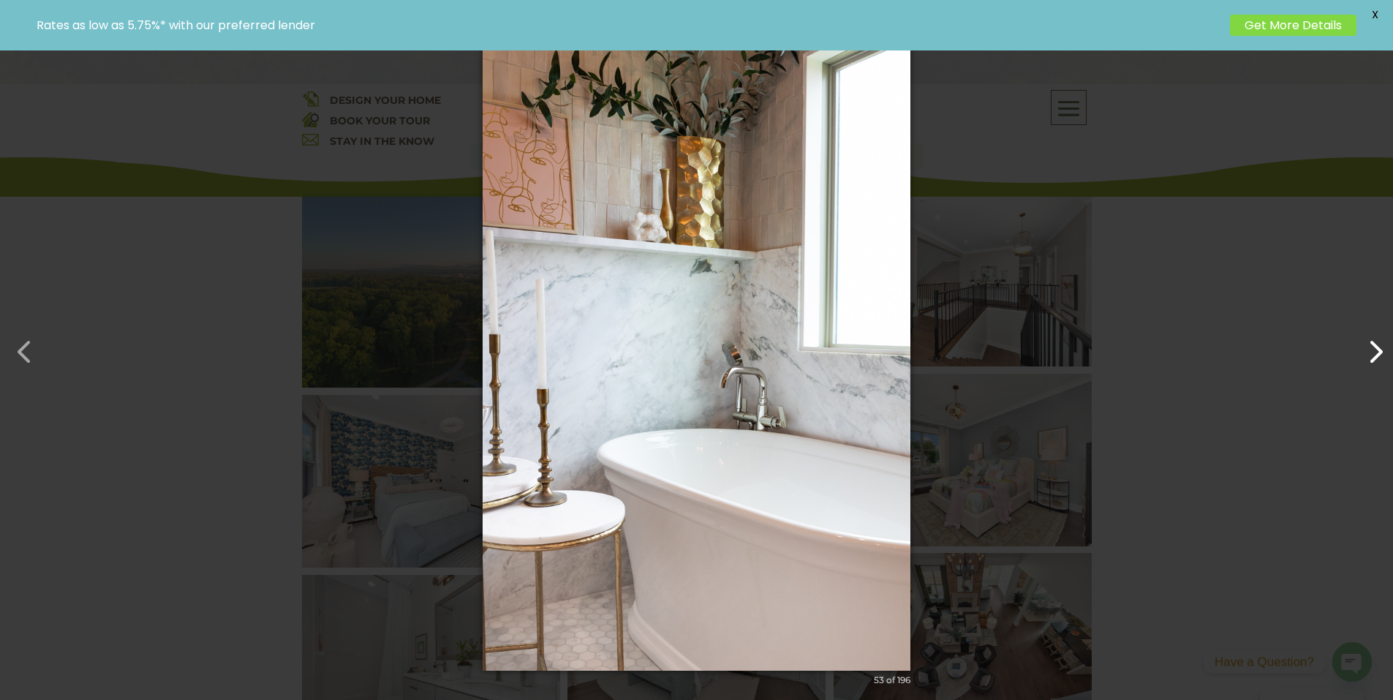
click at [1366, 347] on button "button" at bounding box center [1368, 344] width 35 height 35
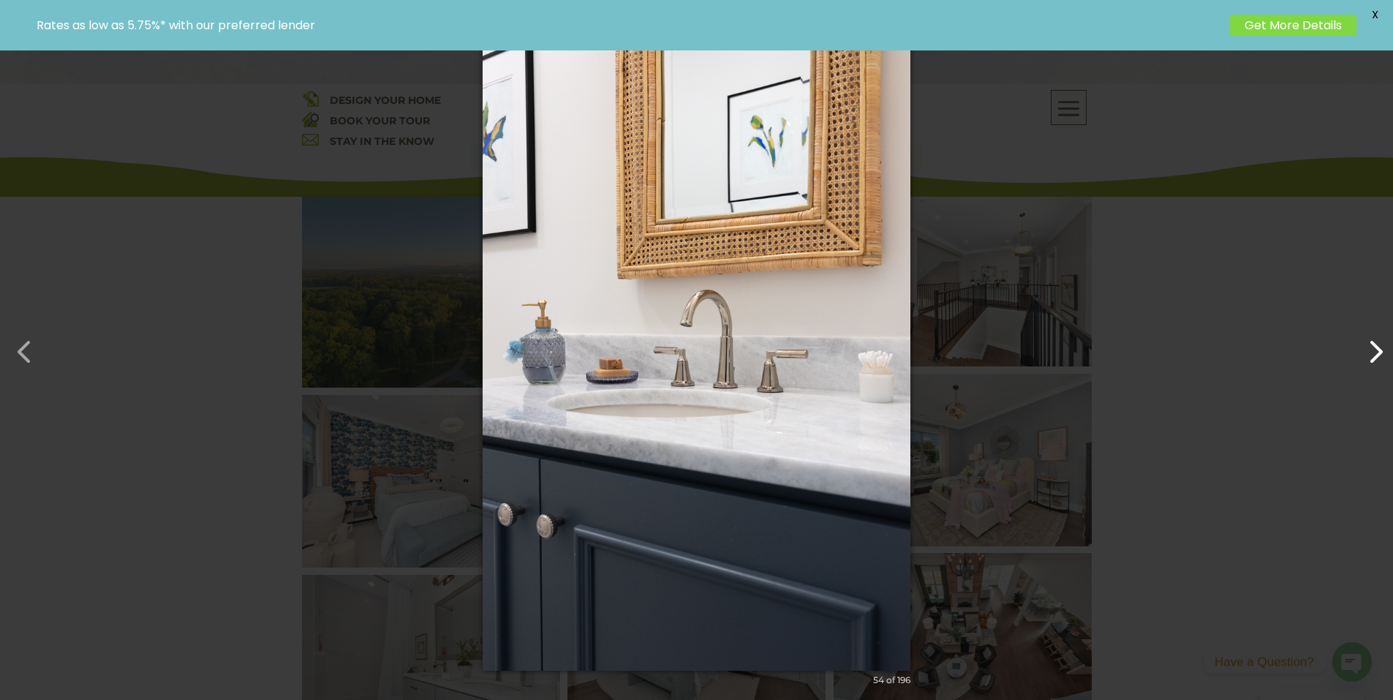
click at [1366, 347] on button "button" at bounding box center [1368, 344] width 35 height 35
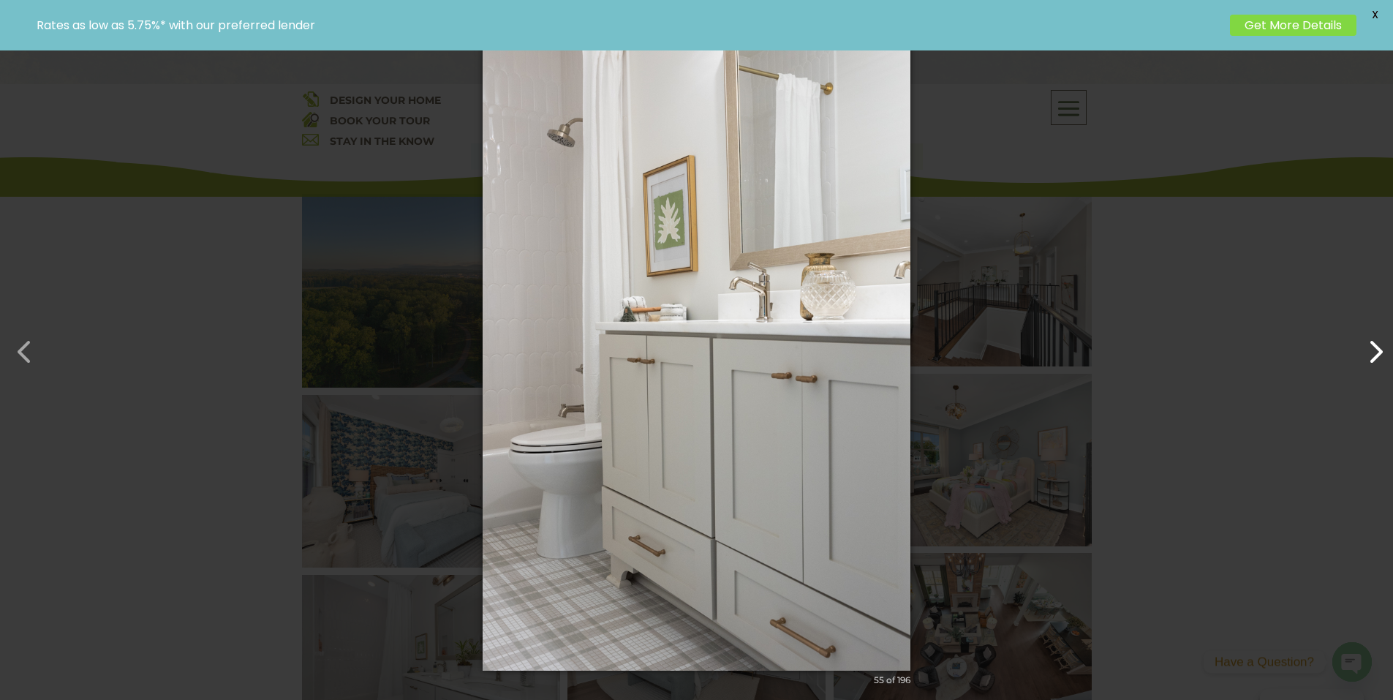
click at [1366, 347] on button "button" at bounding box center [1368, 344] width 35 height 35
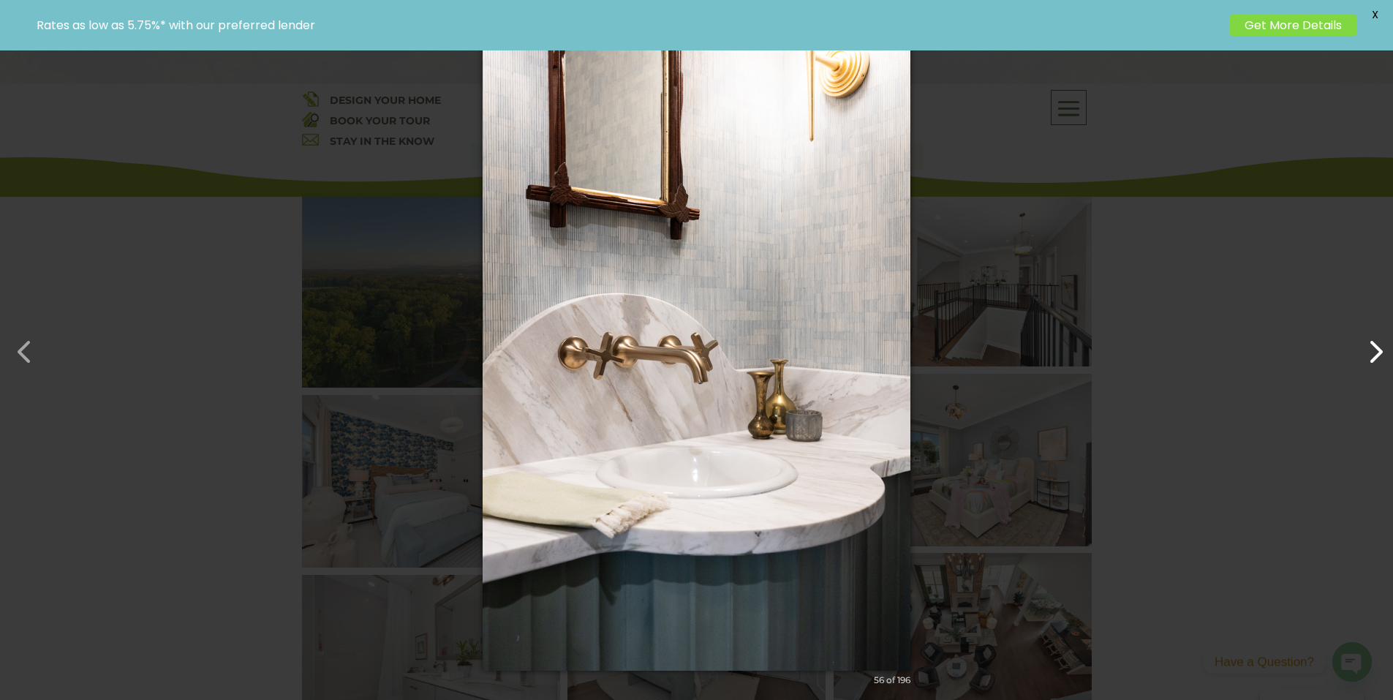
click at [1366, 347] on button "button" at bounding box center [1368, 344] width 35 height 35
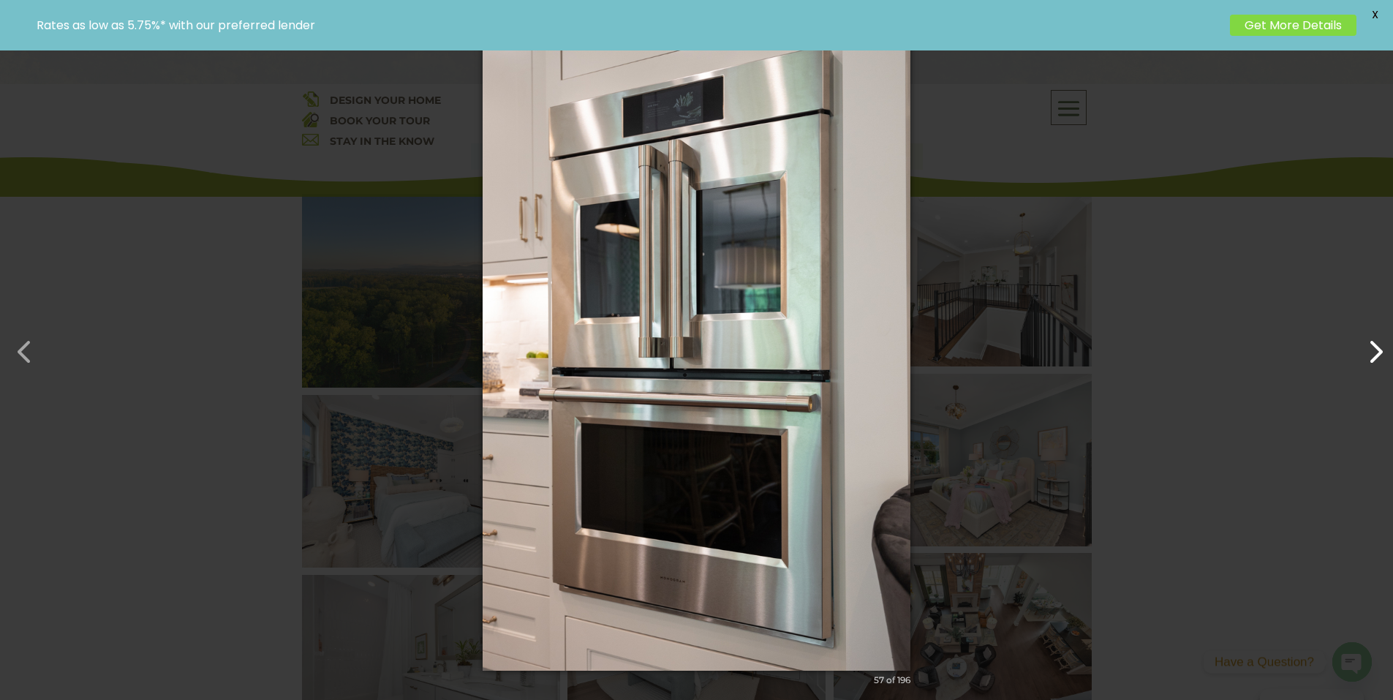
click at [1366, 347] on button "button" at bounding box center [1368, 344] width 35 height 35
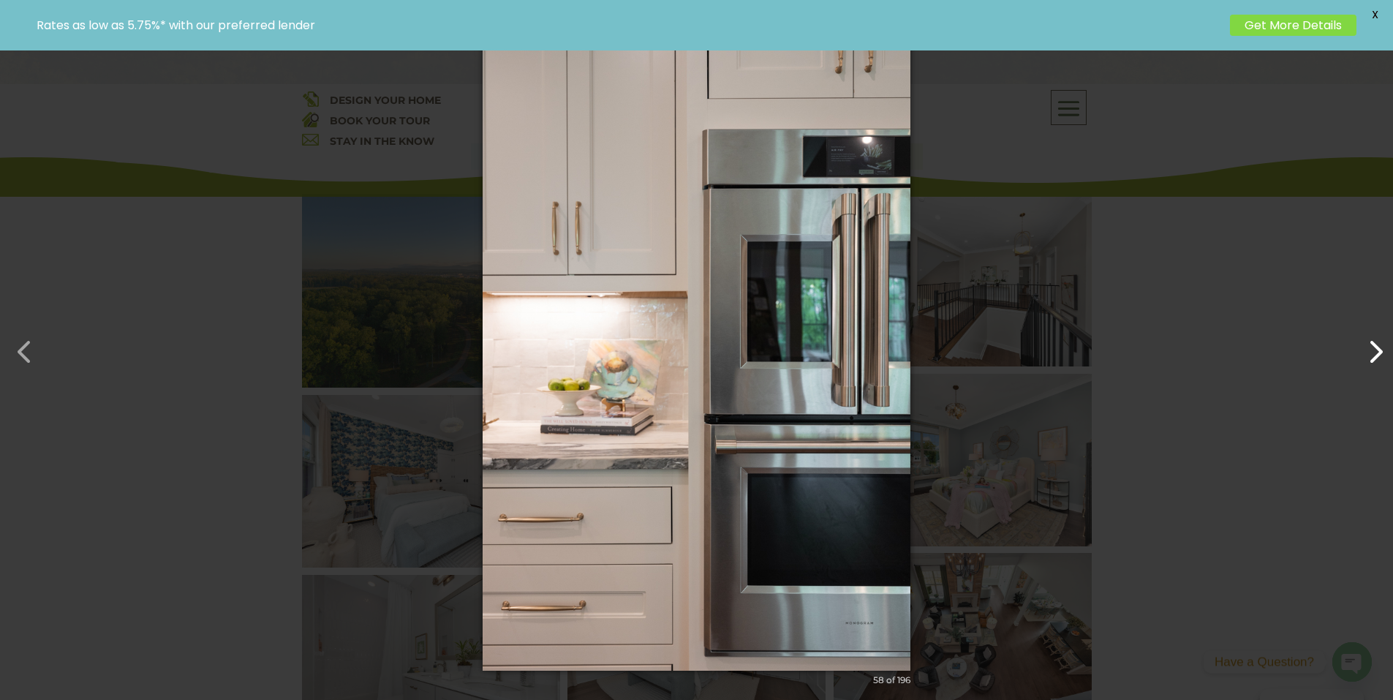
click at [1366, 347] on button "button" at bounding box center [1368, 344] width 35 height 35
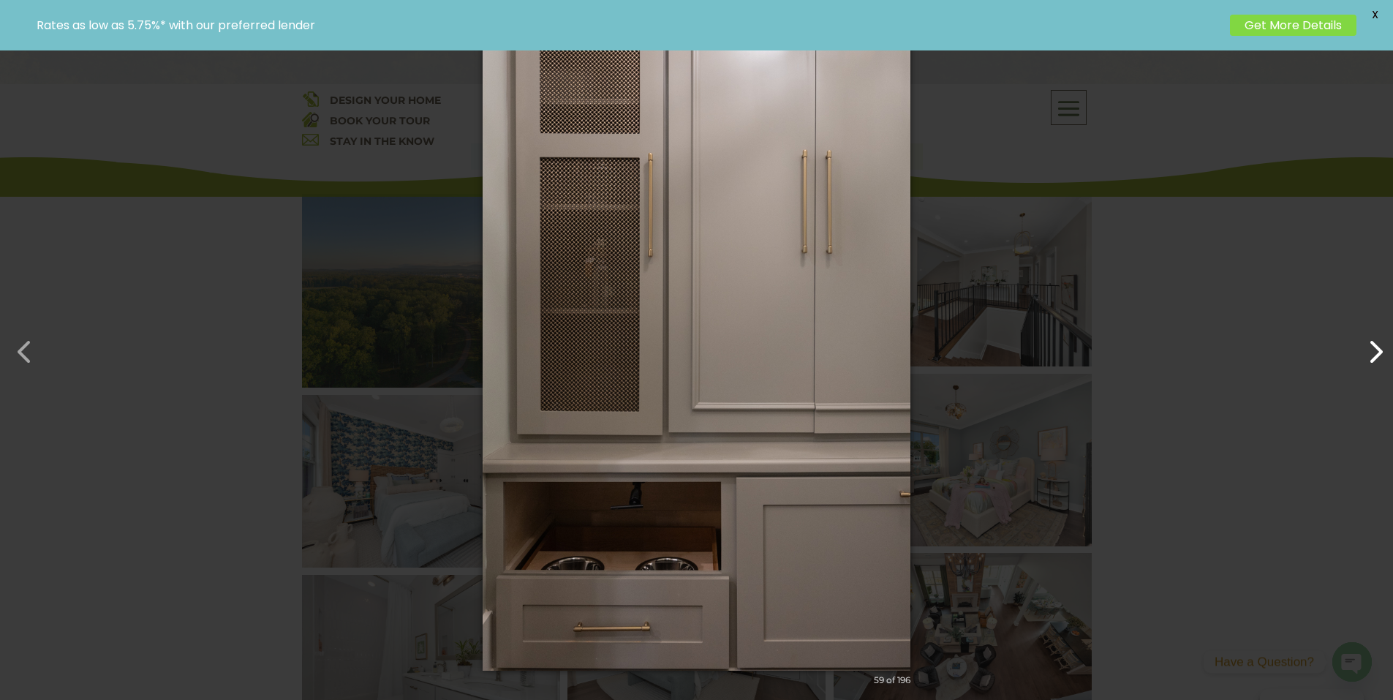
click at [1366, 347] on button "button" at bounding box center [1368, 344] width 35 height 35
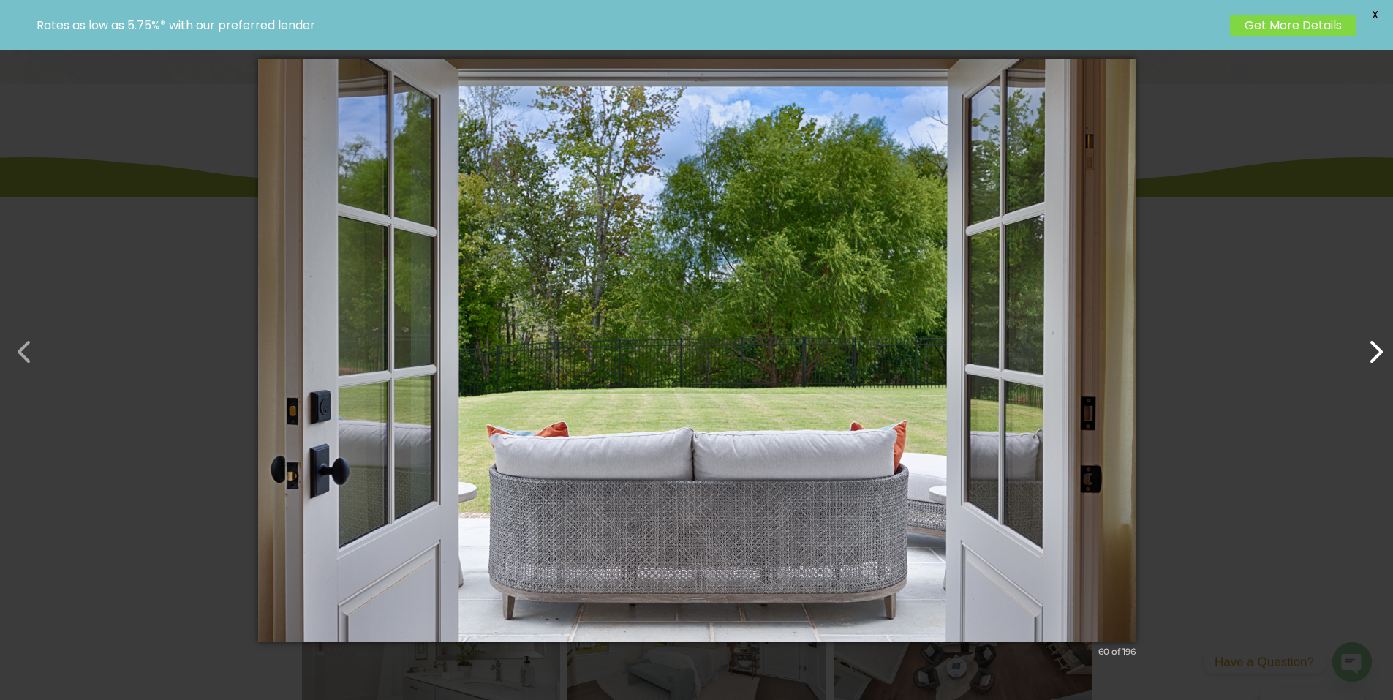
click at [1366, 347] on button "button" at bounding box center [1368, 344] width 35 height 35
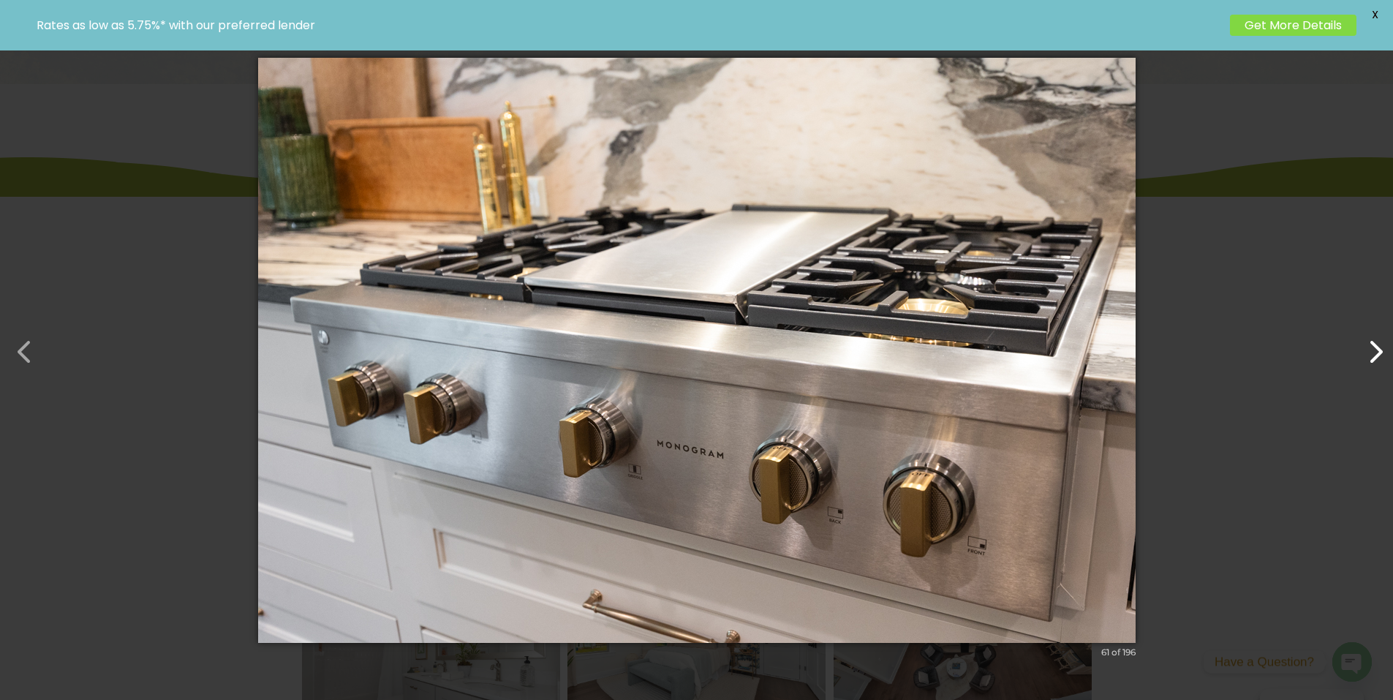
click at [1366, 347] on button "button" at bounding box center [1368, 344] width 35 height 35
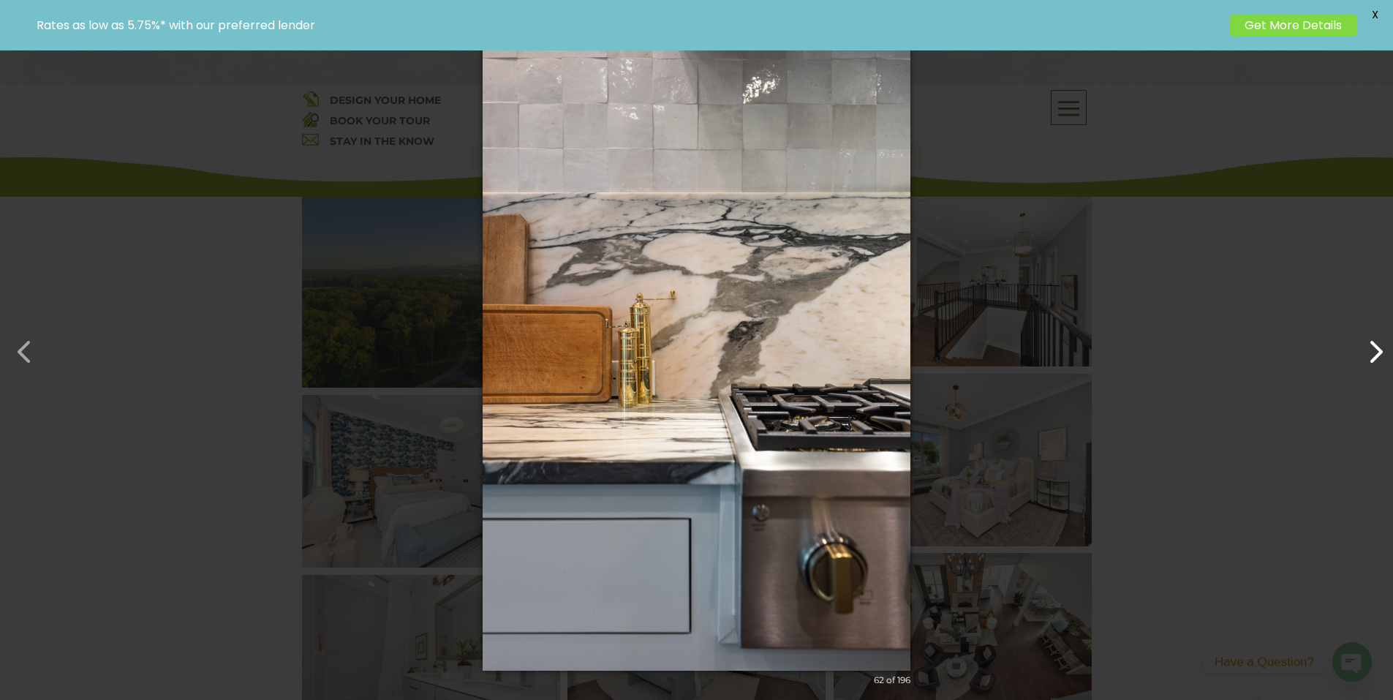
click at [1366, 347] on button "button" at bounding box center [1368, 344] width 35 height 35
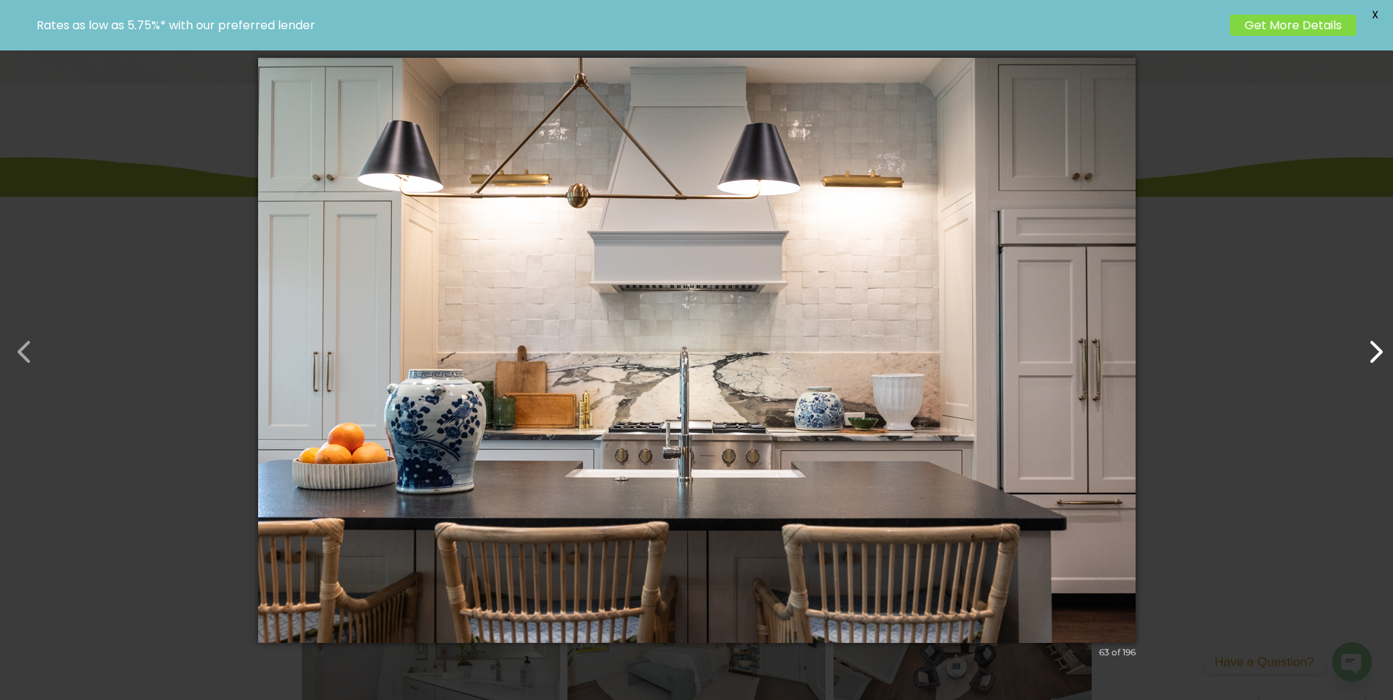
click at [1366, 347] on button "button" at bounding box center [1368, 344] width 35 height 35
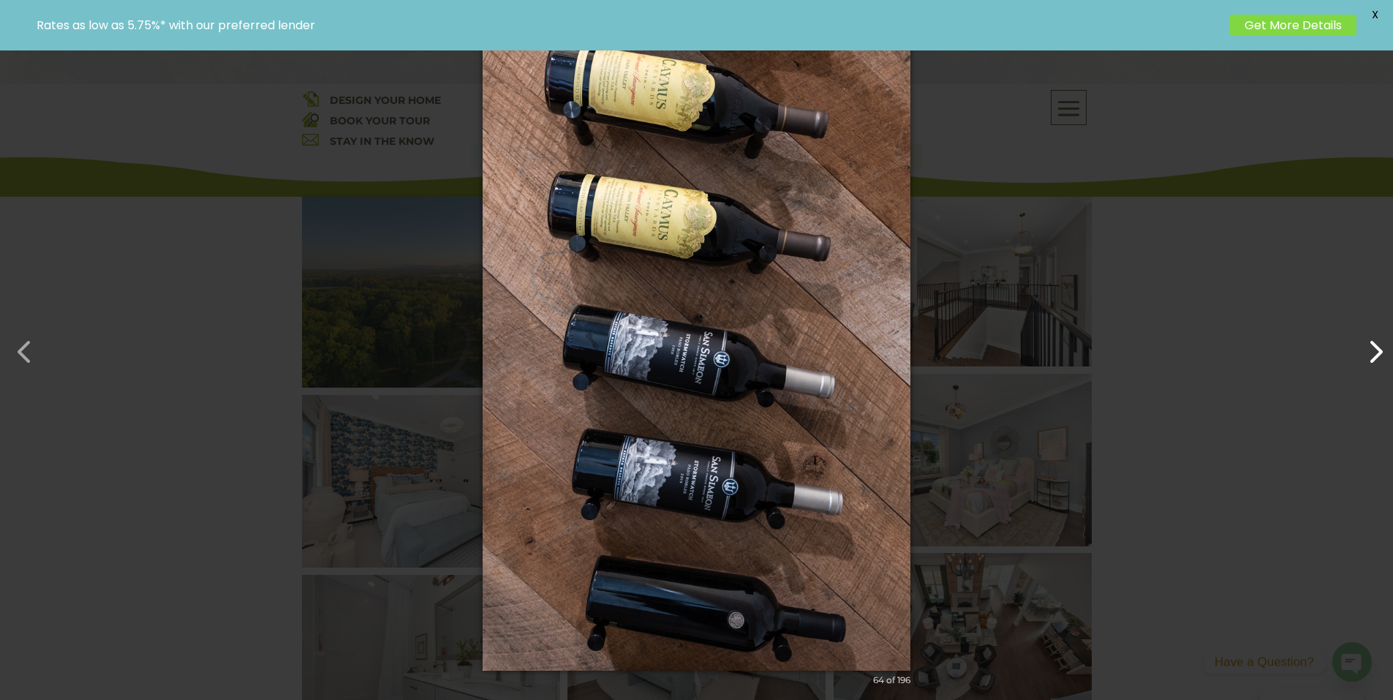
click at [1366, 347] on button "button" at bounding box center [1368, 344] width 35 height 35
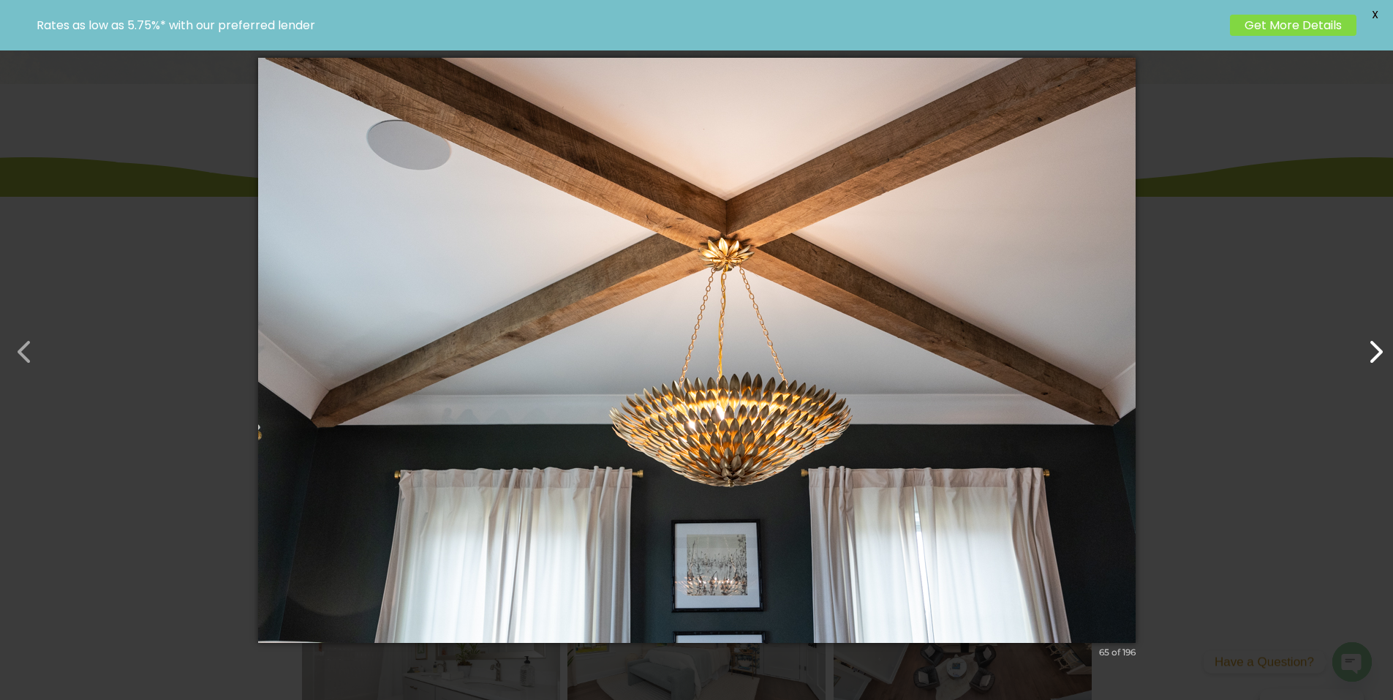
click at [1366, 347] on button "button" at bounding box center [1368, 344] width 35 height 35
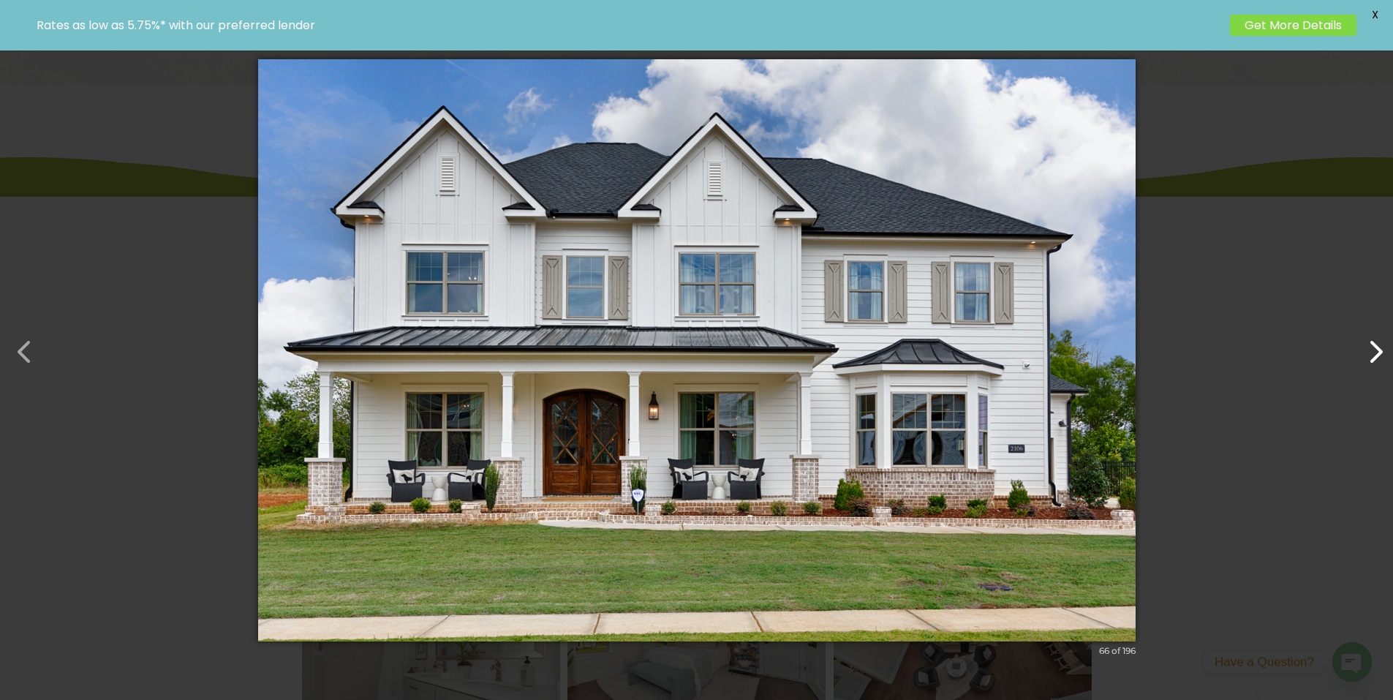
click at [1366, 347] on button "button" at bounding box center [1368, 344] width 35 height 35
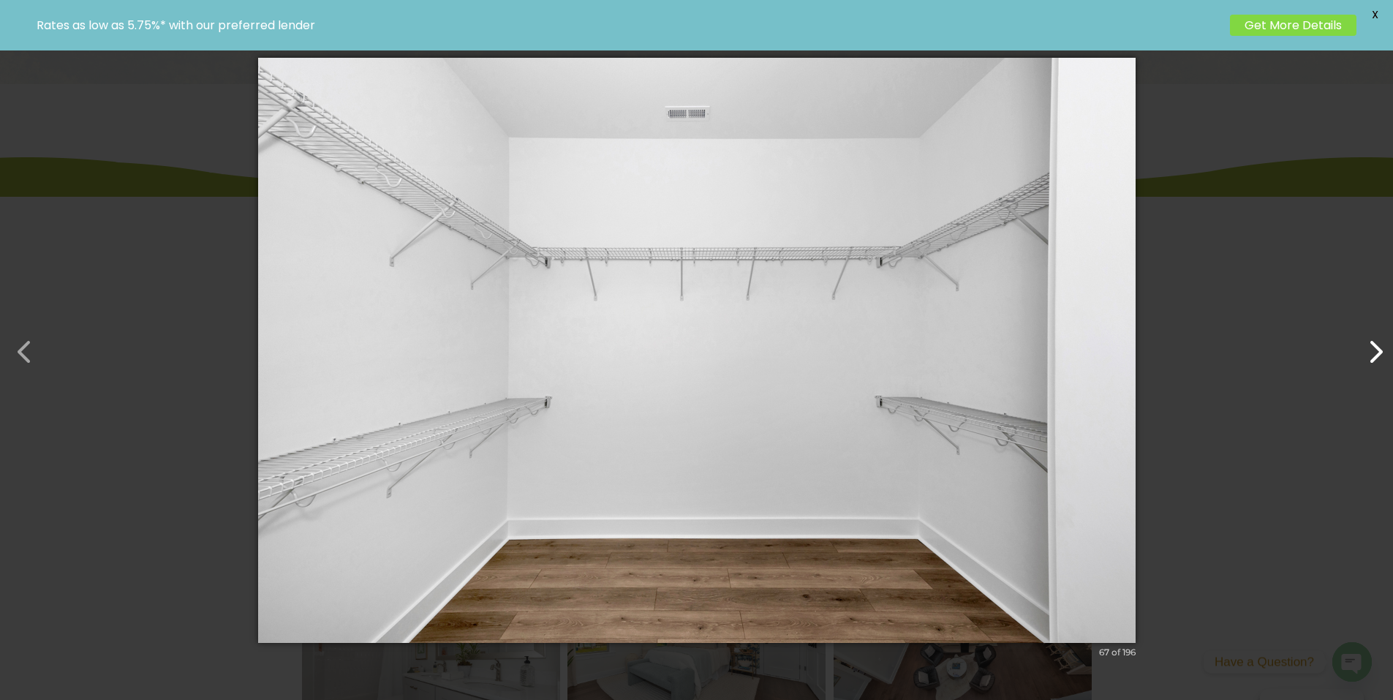
click at [1366, 347] on button "button" at bounding box center [1368, 344] width 35 height 35
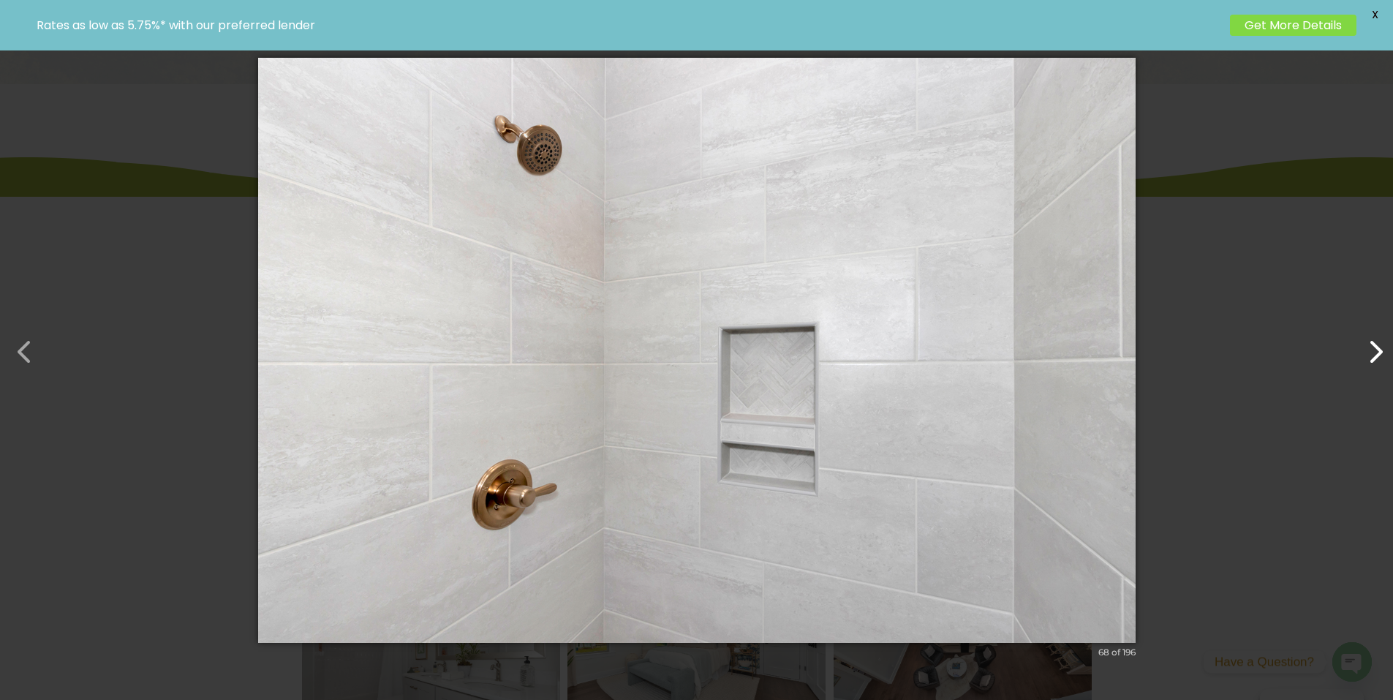
click at [1366, 347] on button "button" at bounding box center [1368, 344] width 35 height 35
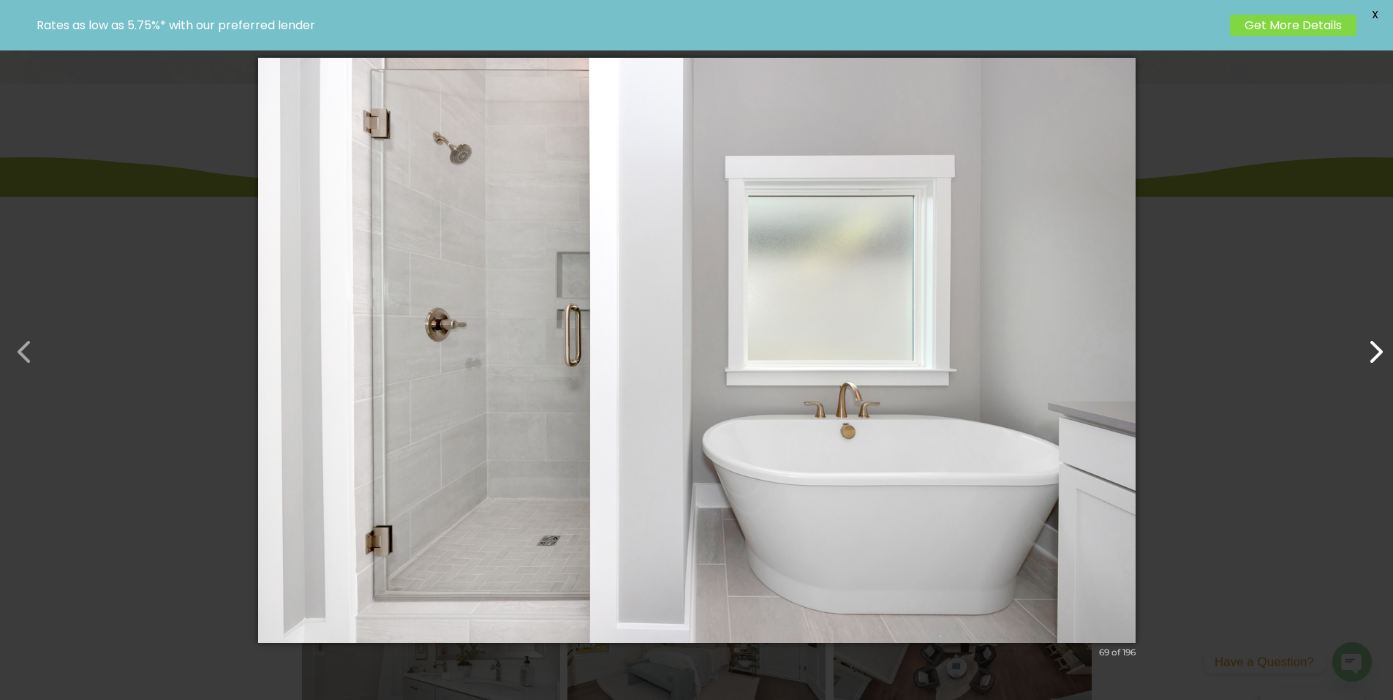
click at [1366, 347] on button "button" at bounding box center [1368, 344] width 35 height 35
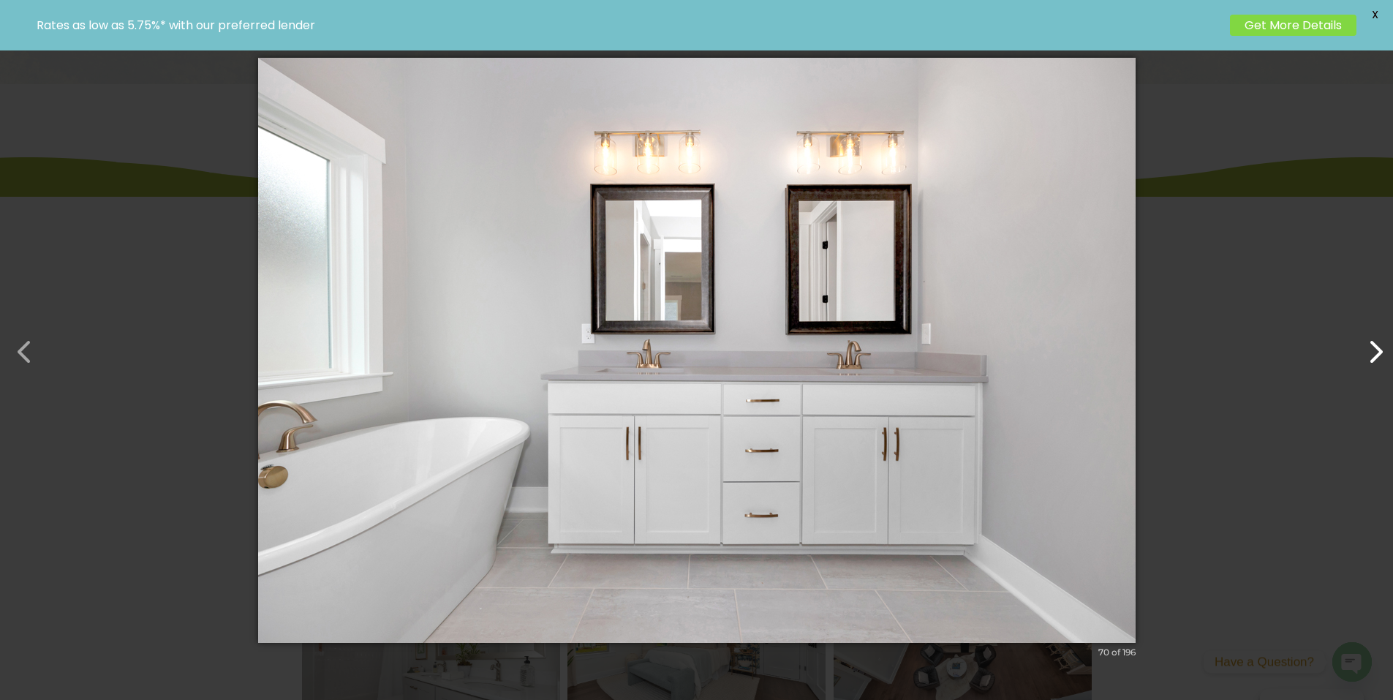
click at [1366, 347] on button "button" at bounding box center [1368, 344] width 35 height 35
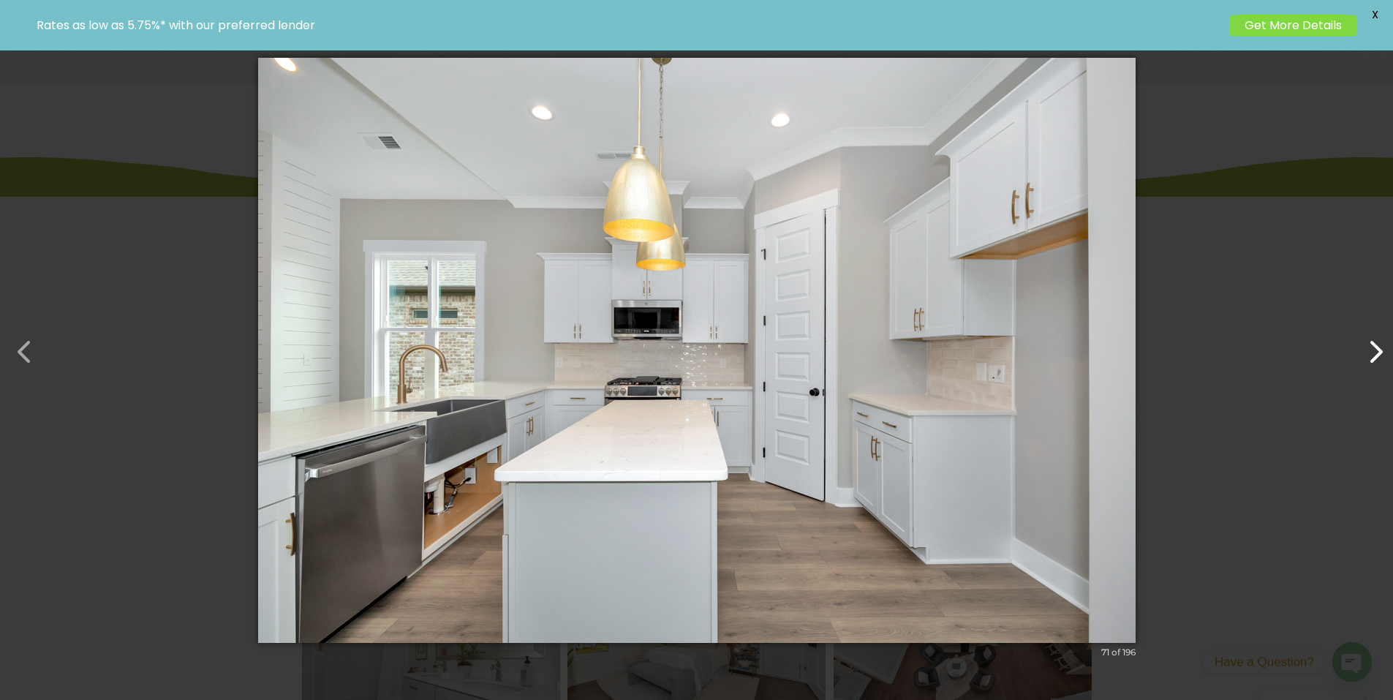
click at [1366, 347] on button "button" at bounding box center [1368, 344] width 35 height 35
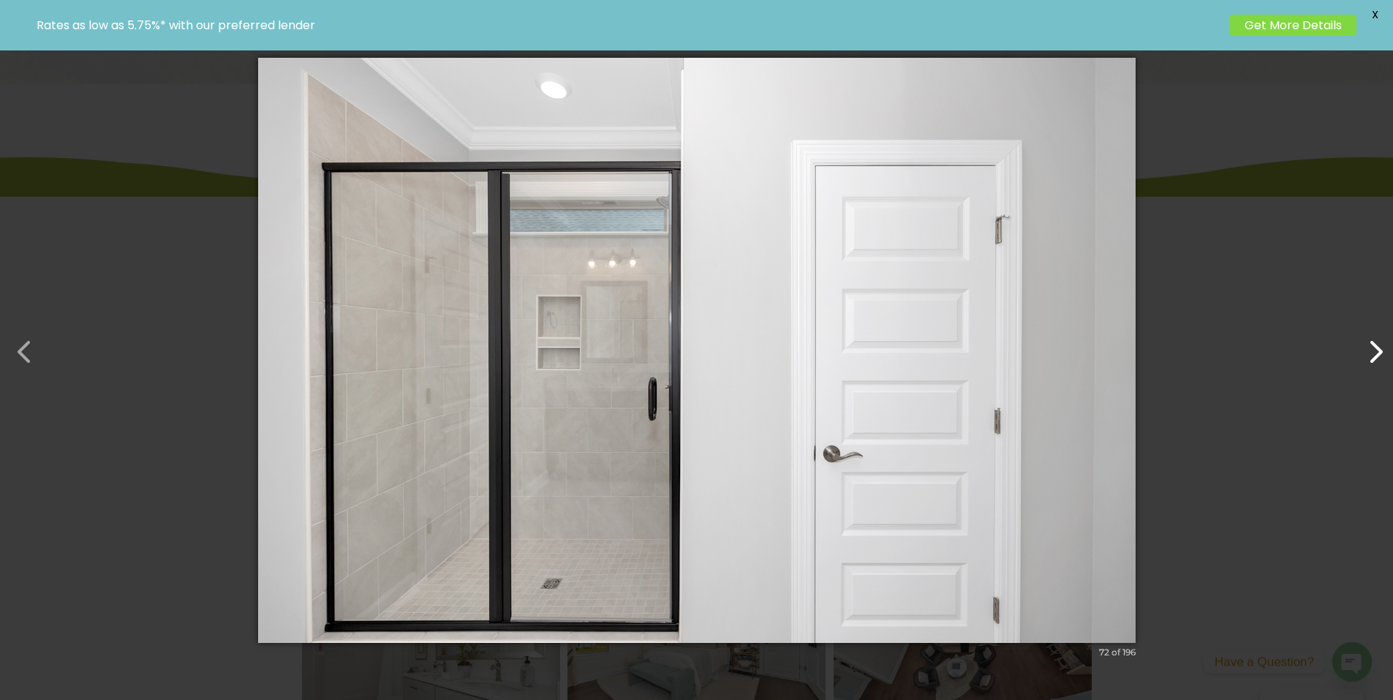
click at [1366, 347] on button "button" at bounding box center [1368, 344] width 35 height 35
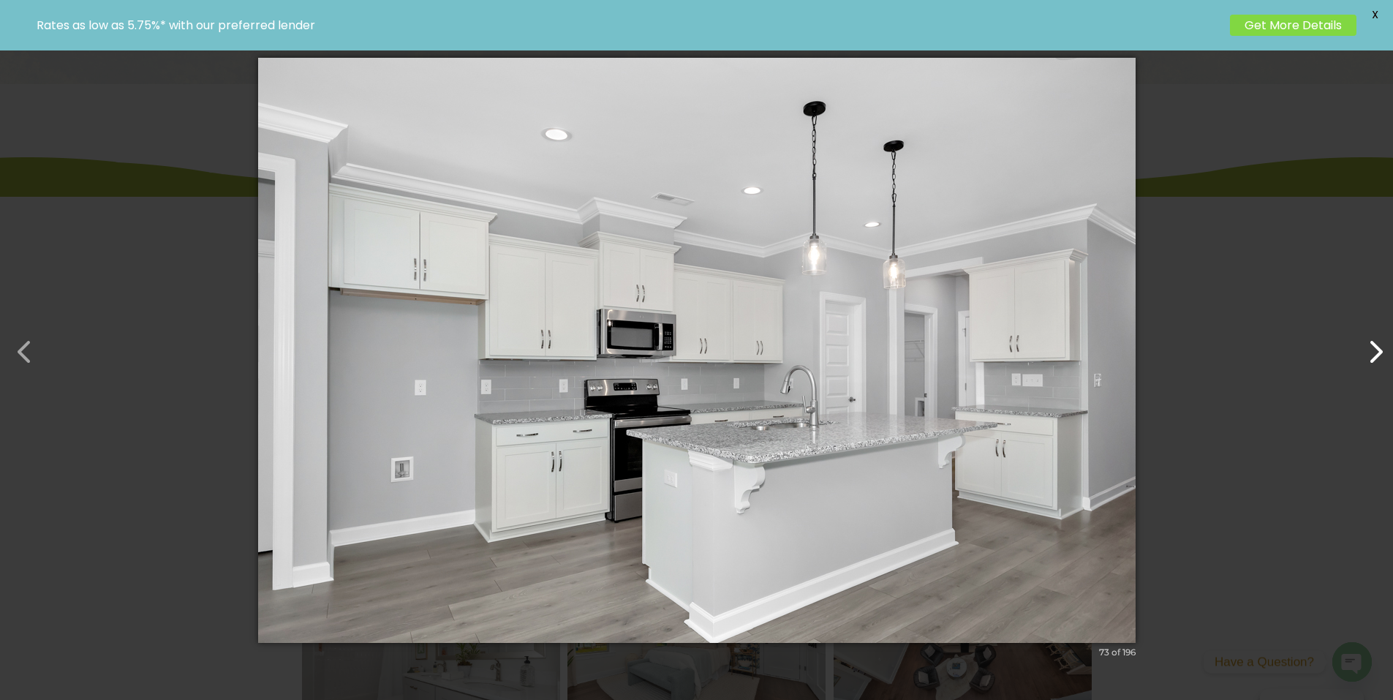
click at [1366, 347] on button "button" at bounding box center [1368, 344] width 35 height 35
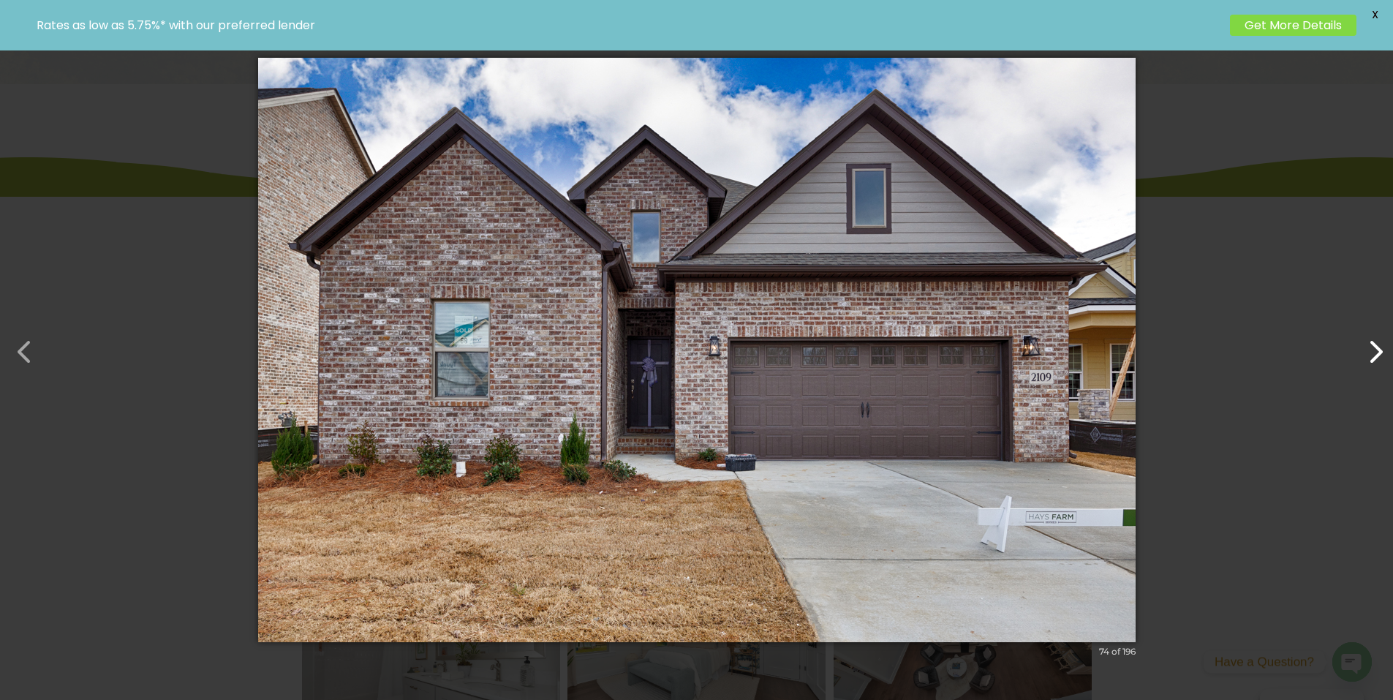
click at [1366, 347] on button "button" at bounding box center [1368, 344] width 35 height 35
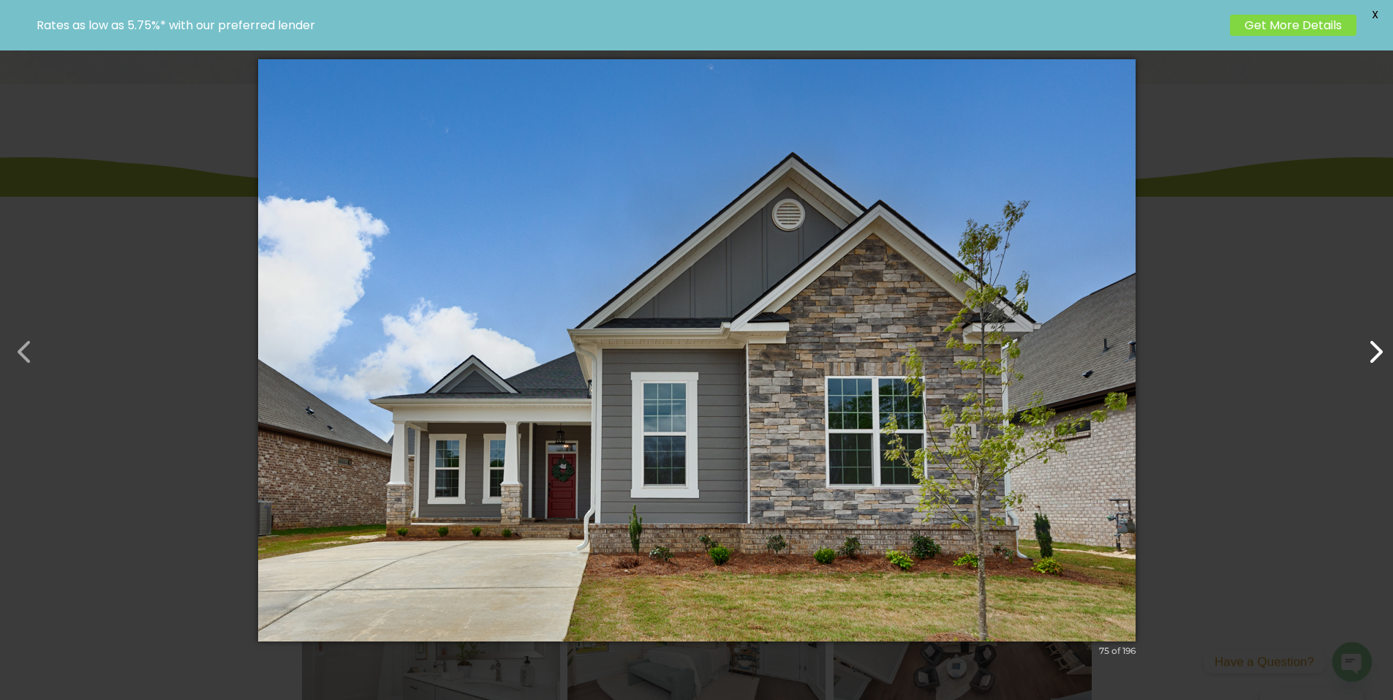
click at [1366, 347] on button "button" at bounding box center [1368, 344] width 35 height 35
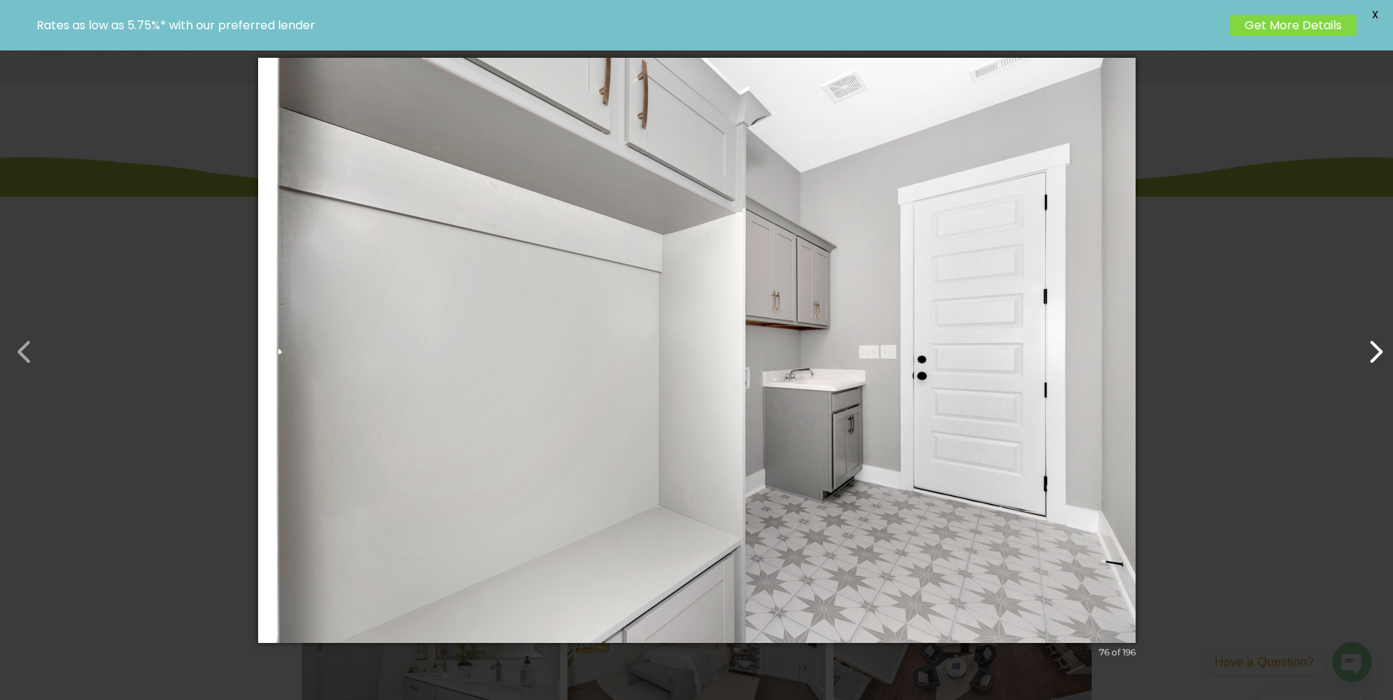
click at [1366, 347] on button "button" at bounding box center [1368, 344] width 35 height 35
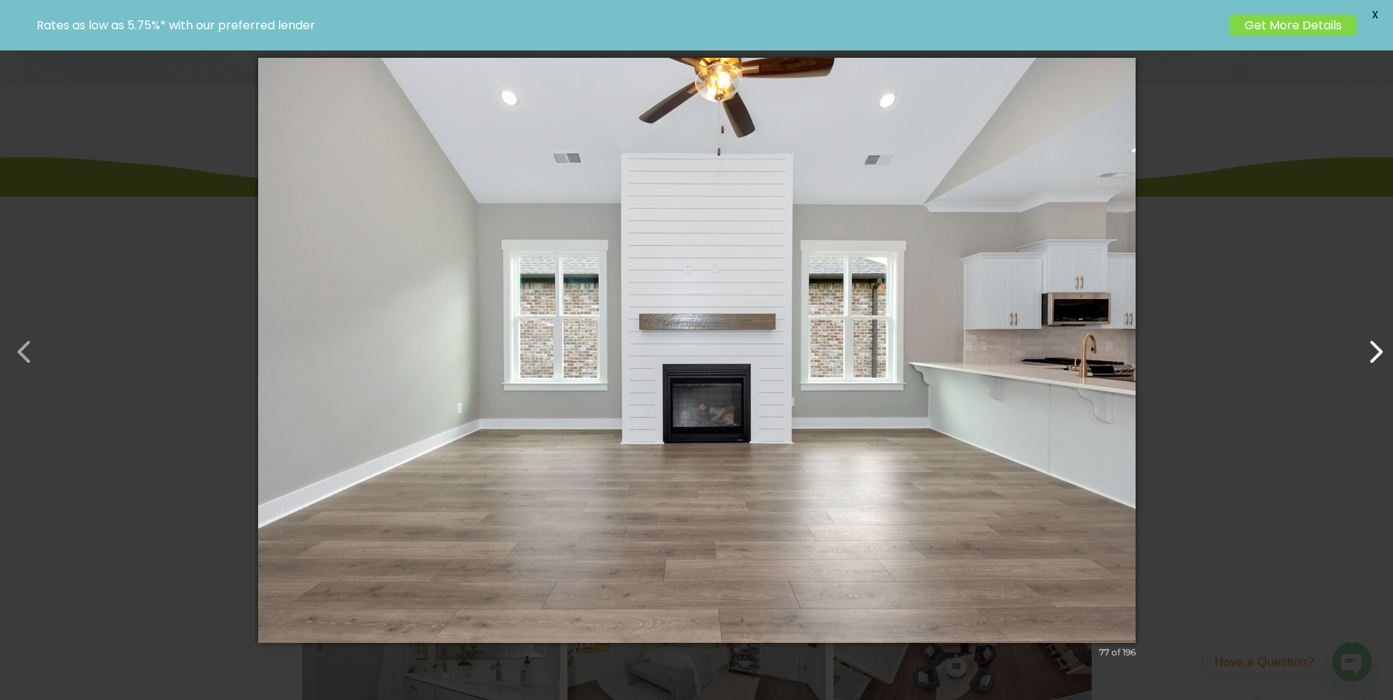
click at [1366, 347] on button "button" at bounding box center [1368, 344] width 35 height 35
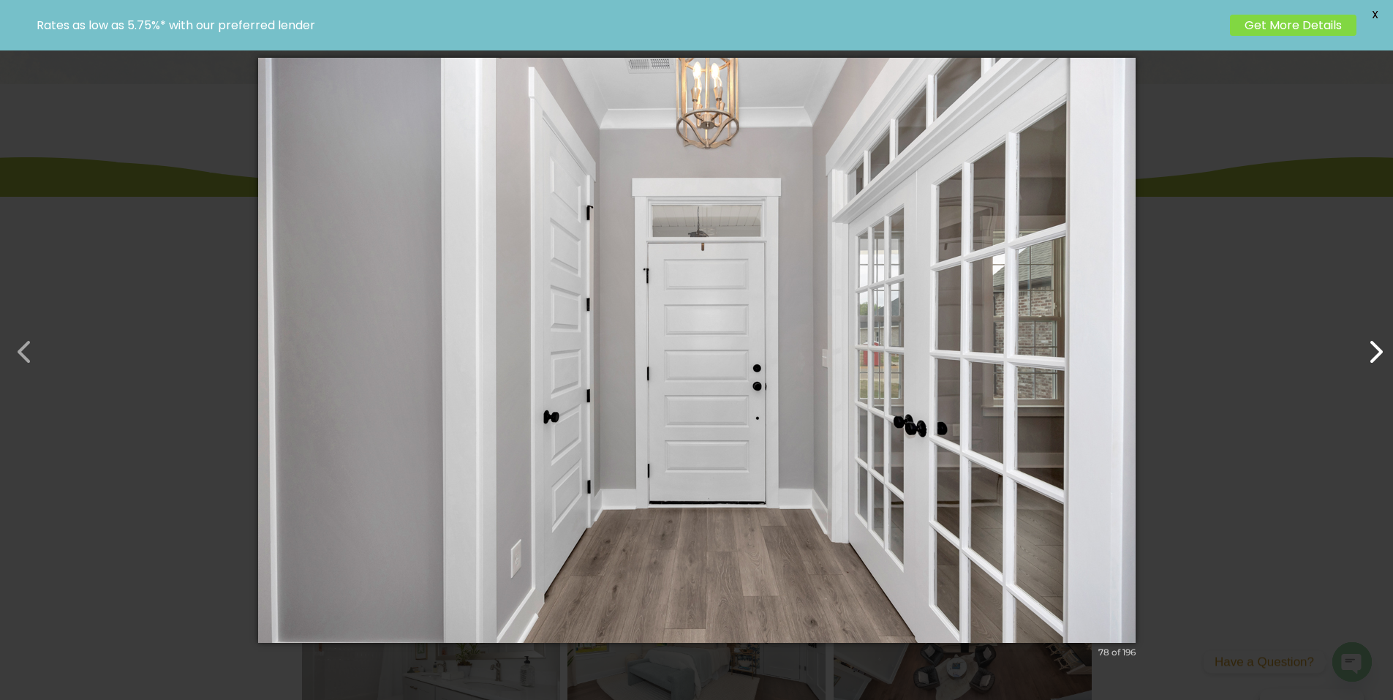
click at [1366, 347] on button "button" at bounding box center [1368, 344] width 35 height 35
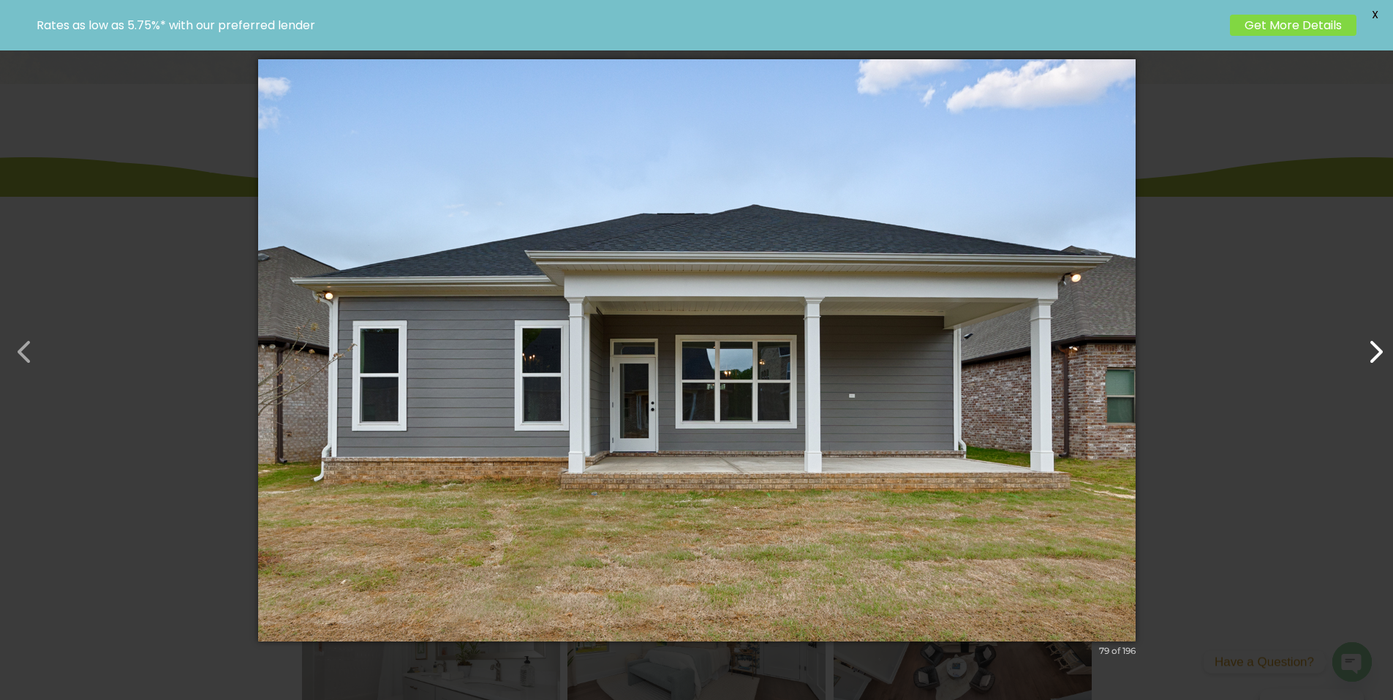
click at [1366, 347] on button "button" at bounding box center [1368, 344] width 35 height 35
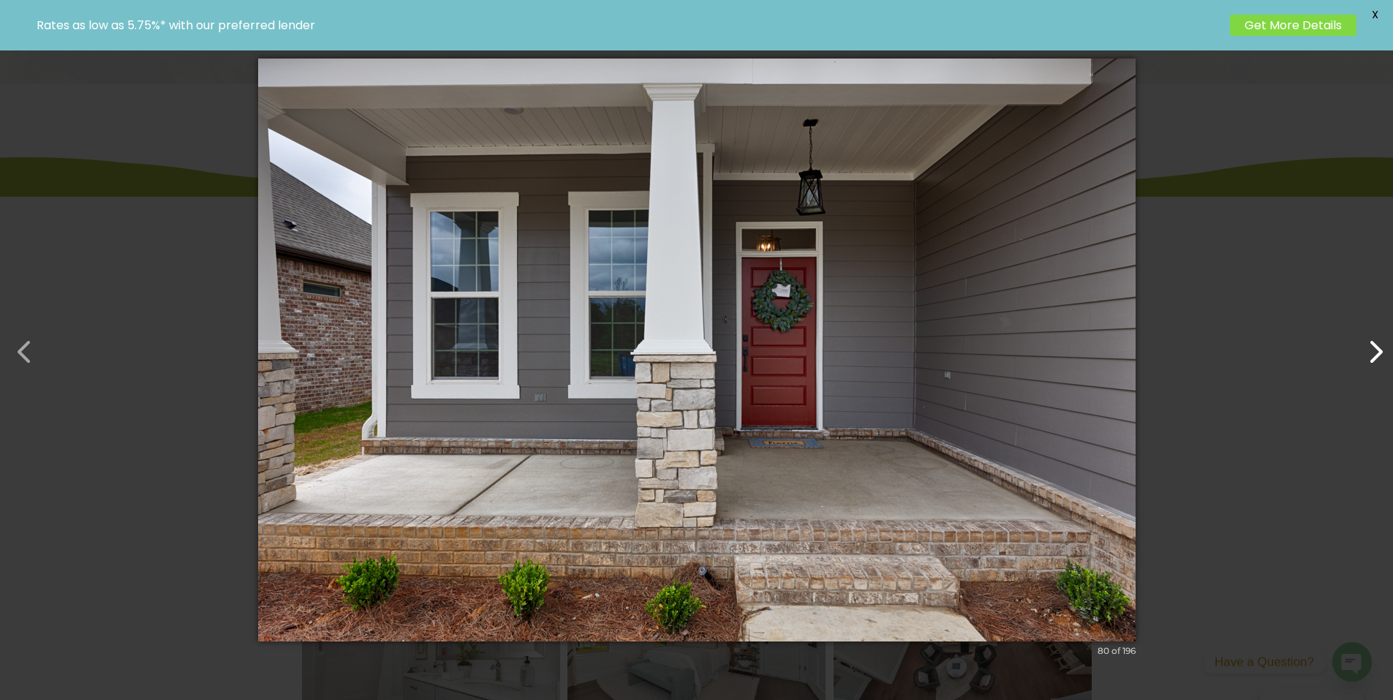
click at [1366, 347] on button "button" at bounding box center [1368, 344] width 35 height 35
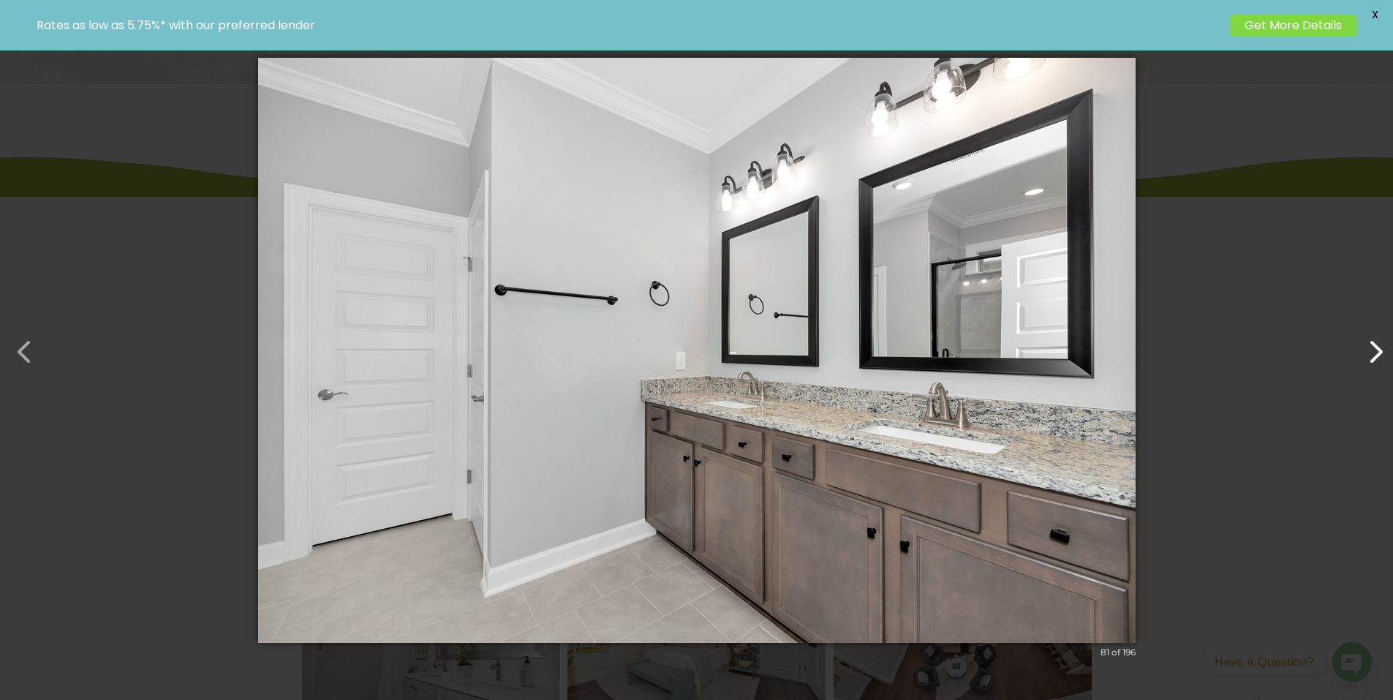
click at [1366, 347] on button "button" at bounding box center [1368, 344] width 35 height 35
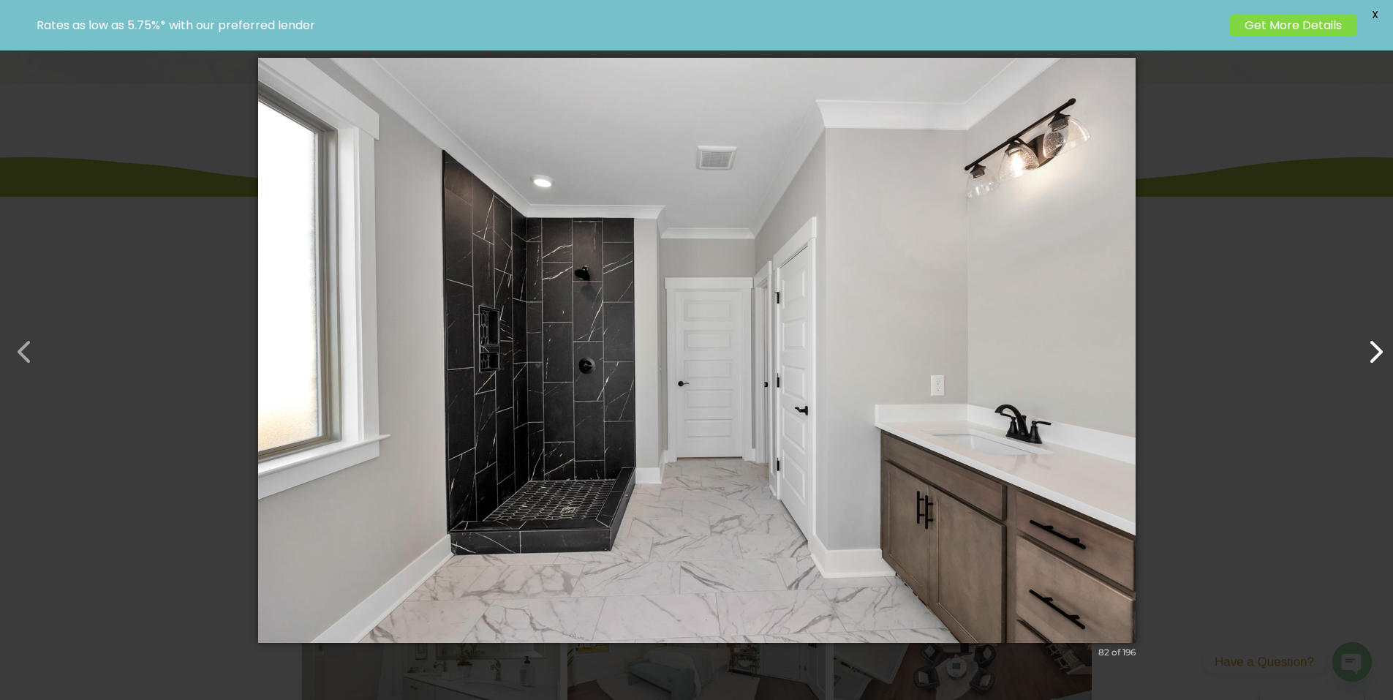
click at [1366, 347] on button "button" at bounding box center [1368, 344] width 35 height 35
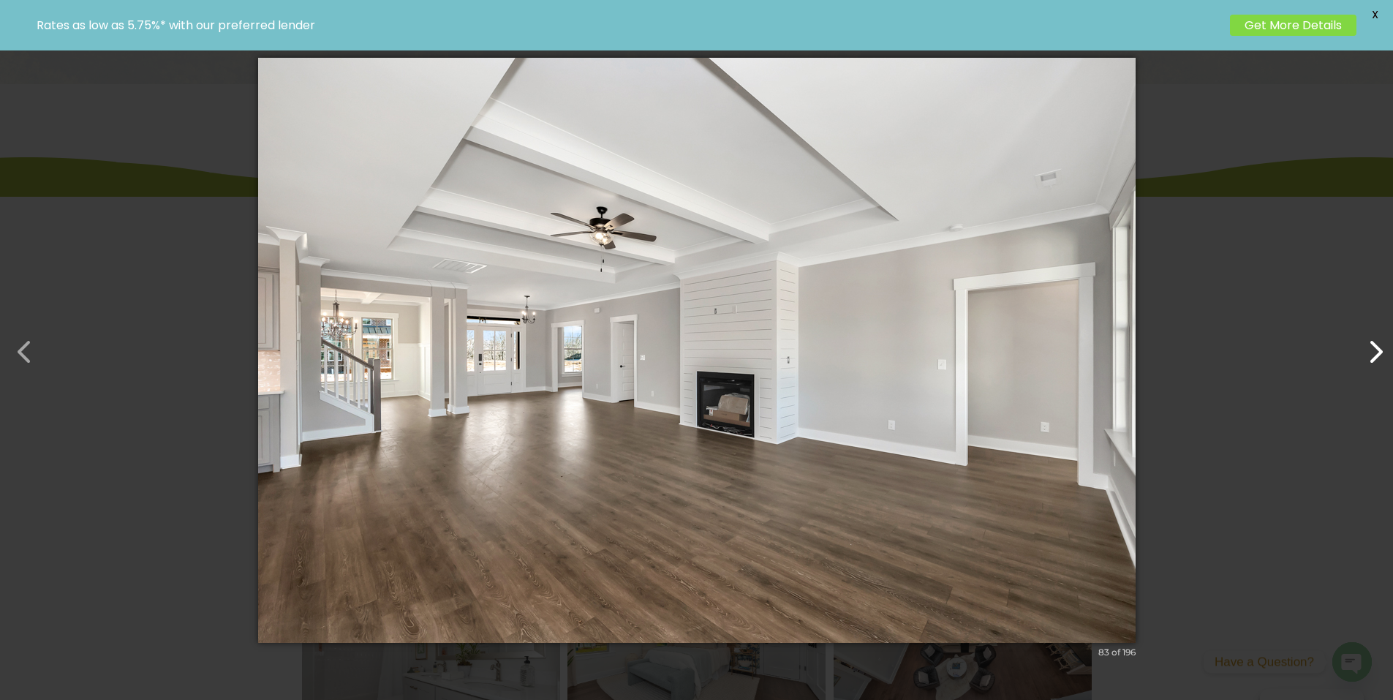
click at [1366, 347] on button "button" at bounding box center [1368, 344] width 35 height 35
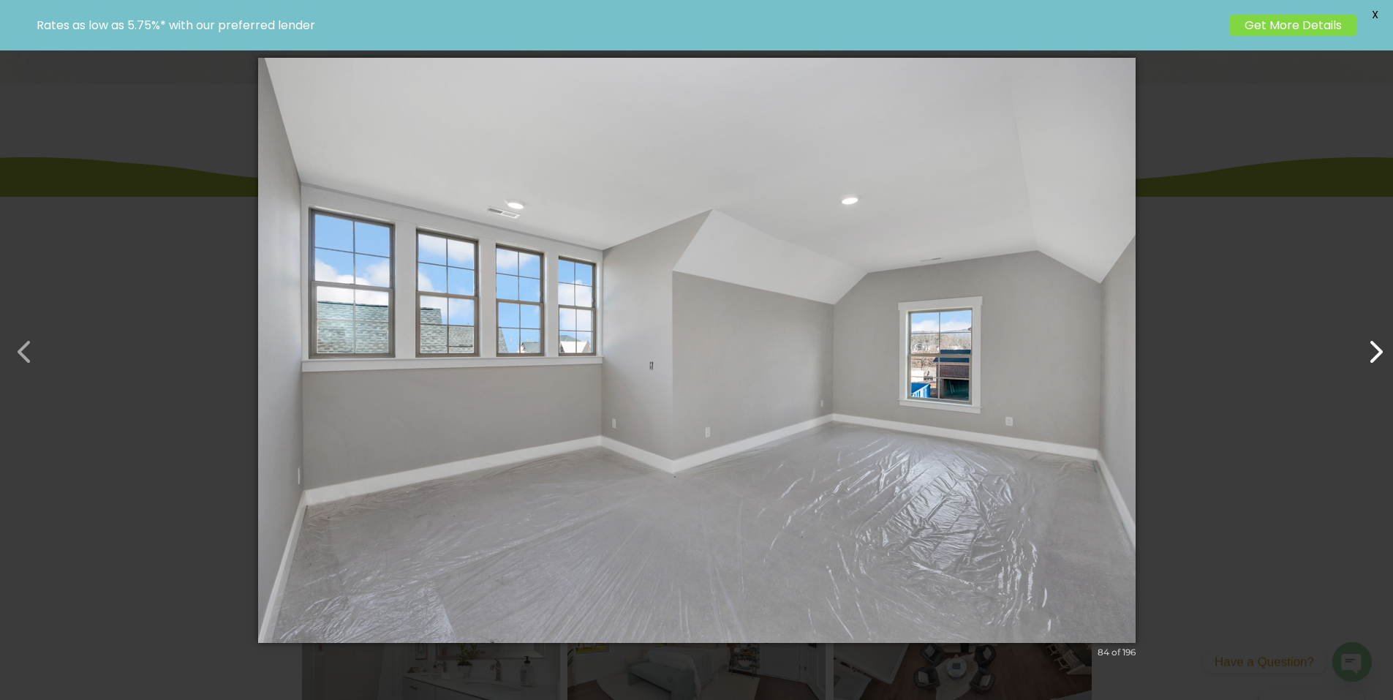
click at [1366, 347] on button "button" at bounding box center [1368, 344] width 35 height 35
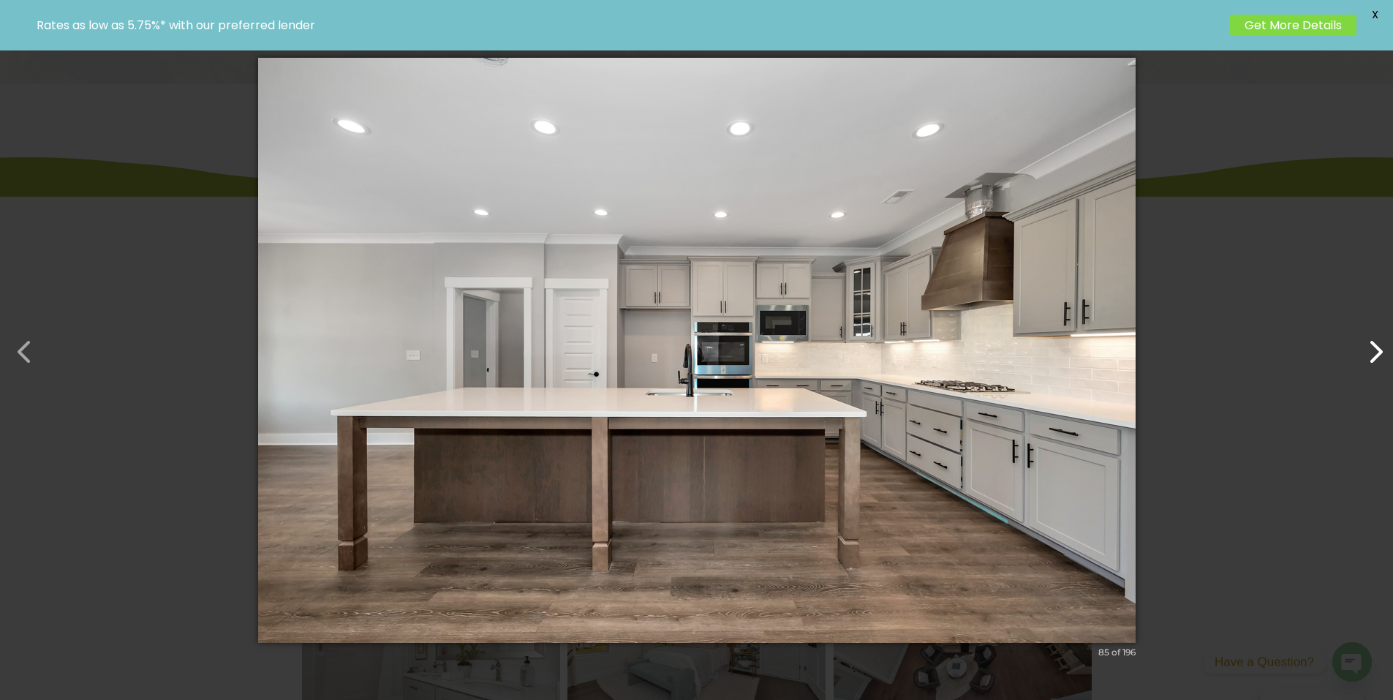
click at [1366, 347] on button "button" at bounding box center [1368, 344] width 35 height 35
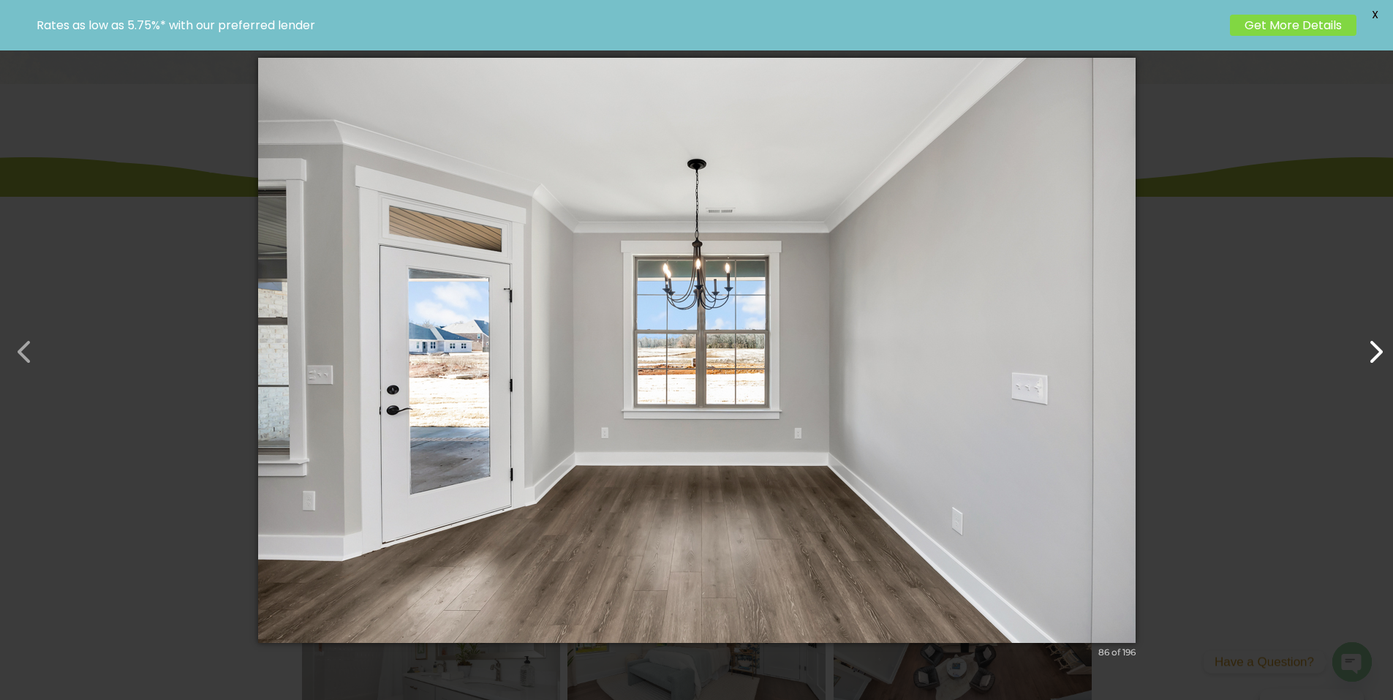
click at [1366, 347] on button "button" at bounding box center [1368, 344] width 35 height 35
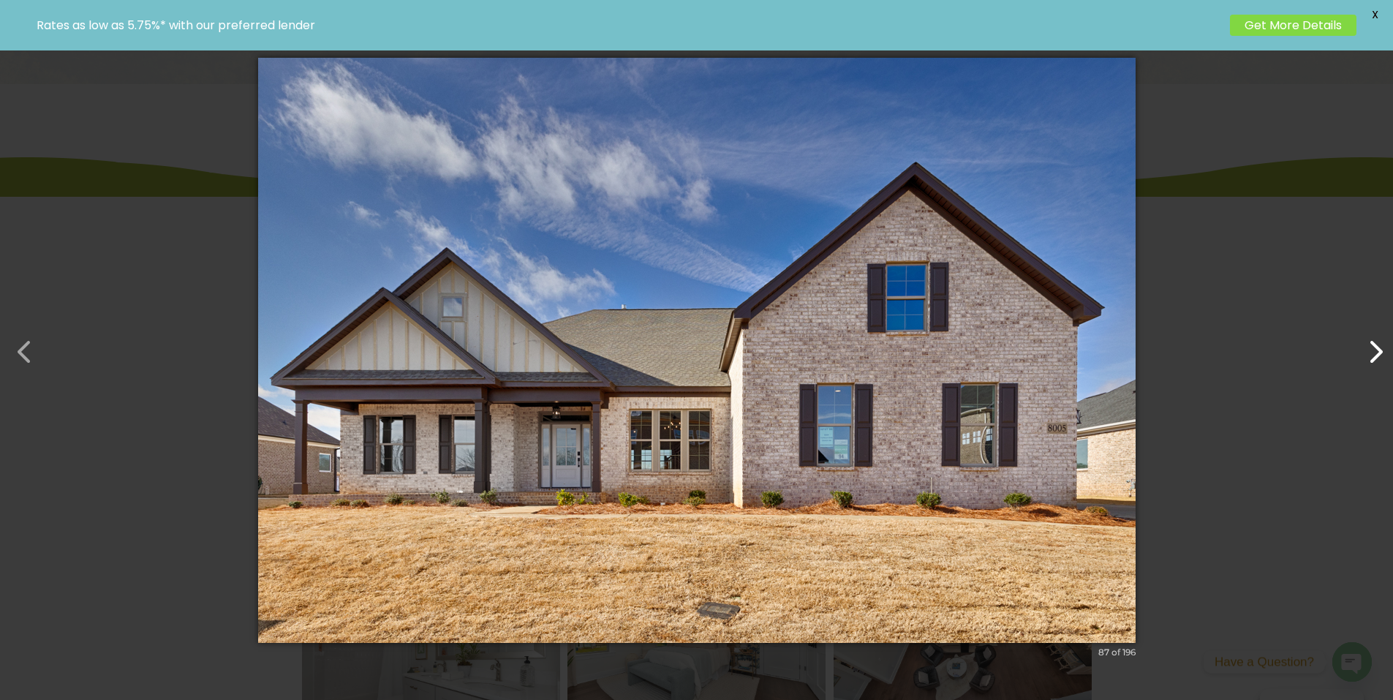
click at [1366, 347] on button "button" at bounding box center [1368, 344] width 35 height 35
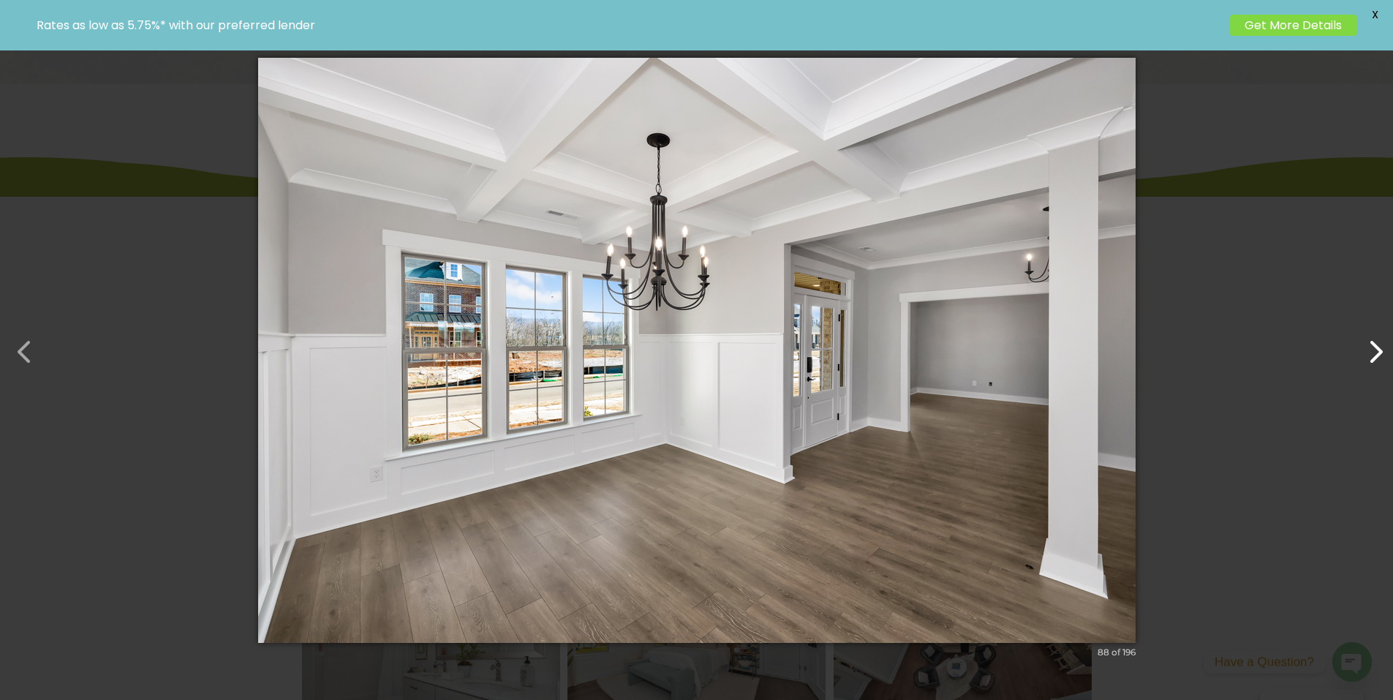
click at [1366, 347] on button "button" at bounding box center [1368, 344] width 35 height 35
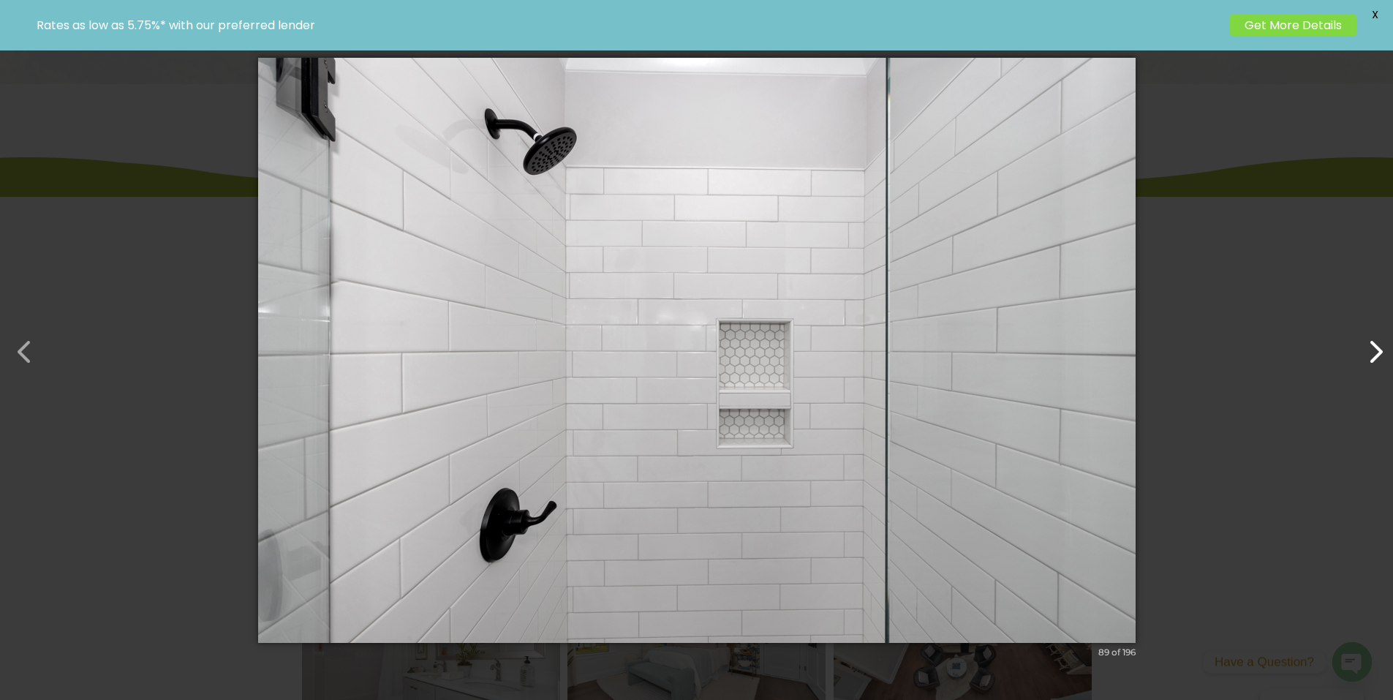
click at [1366, 347] on button "button" at bounding box center [1368, 344] width 35 height 35
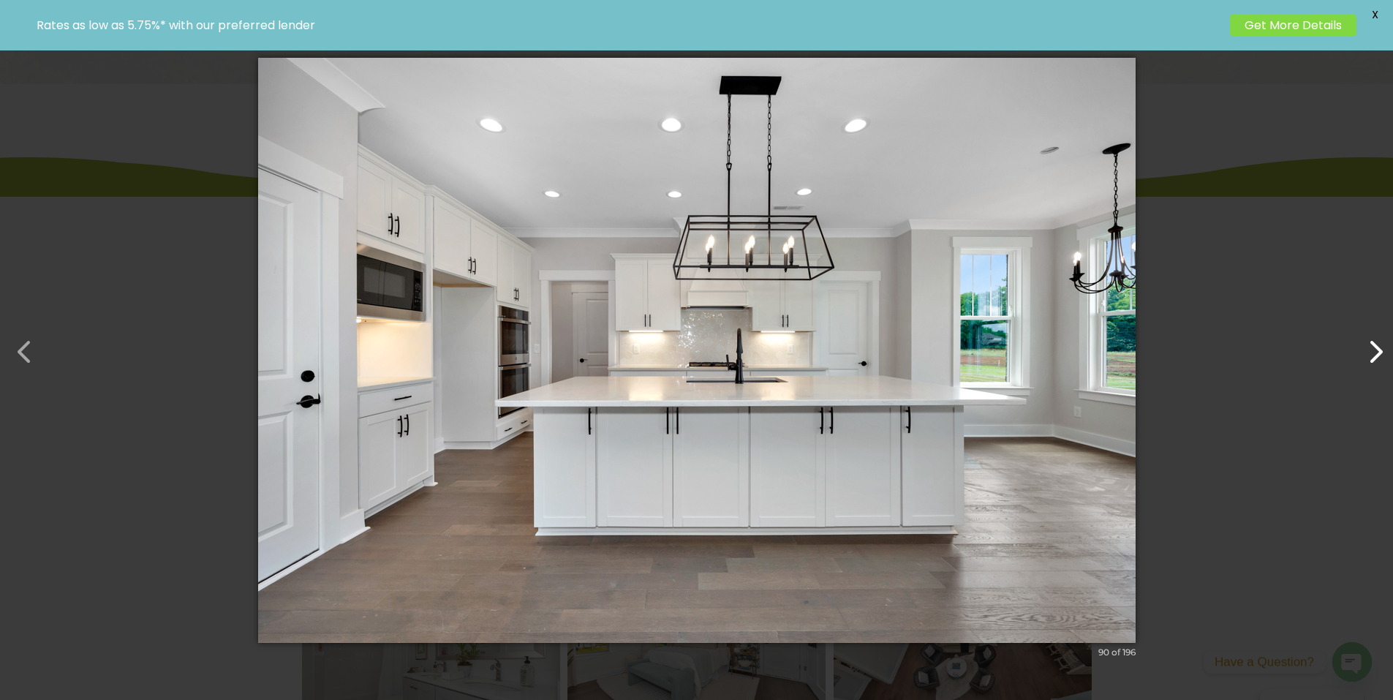
click at [1366, 347] on button "button" at bounding box center [1368, 344] width 35 height 35
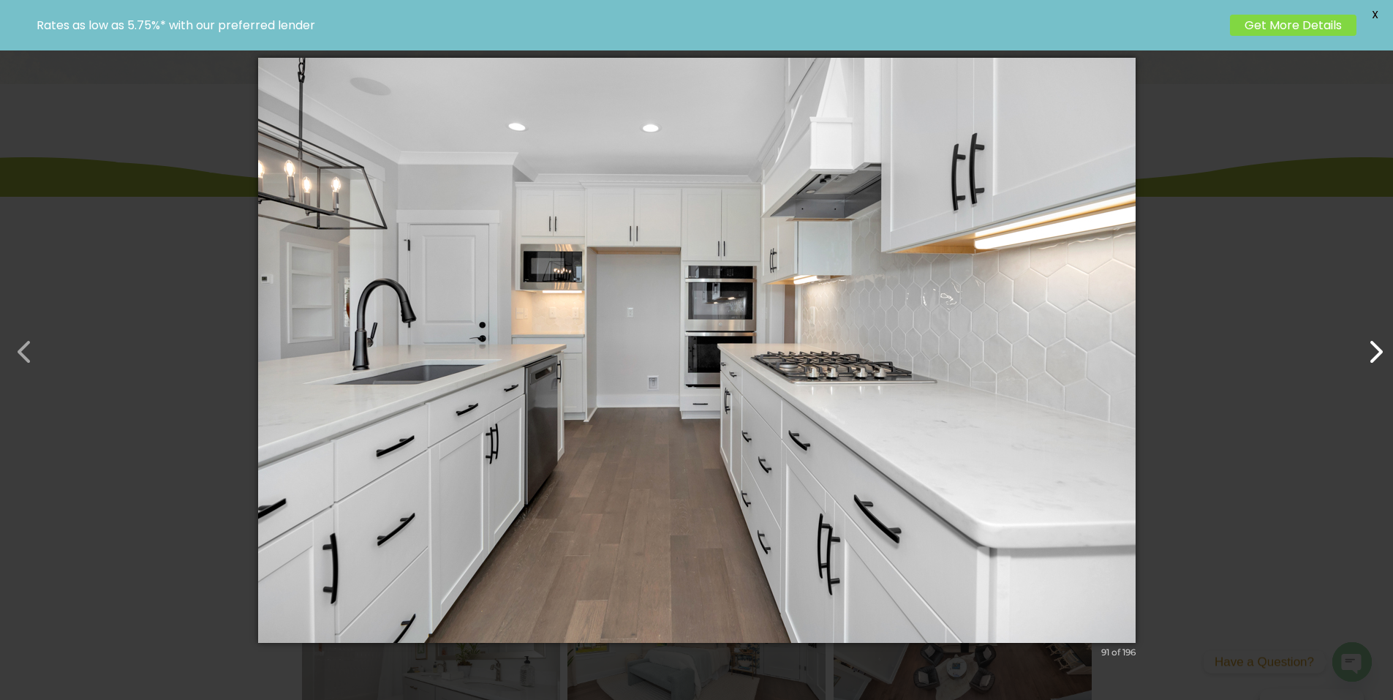
click at [1366, 347] on button "button" at bounding box center [1368, 344] width 35 height 35
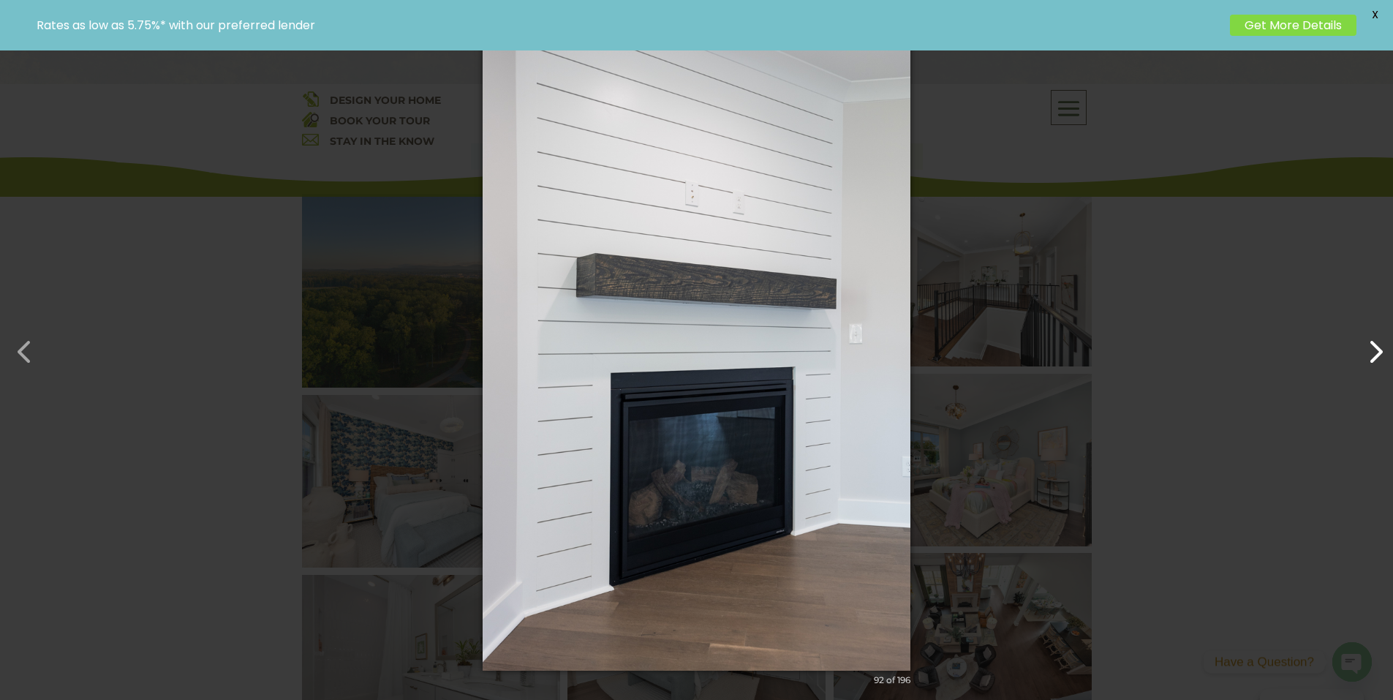
click at [1366, 347] on button "button" at bounding box center [1368, 344] width 35 height 35
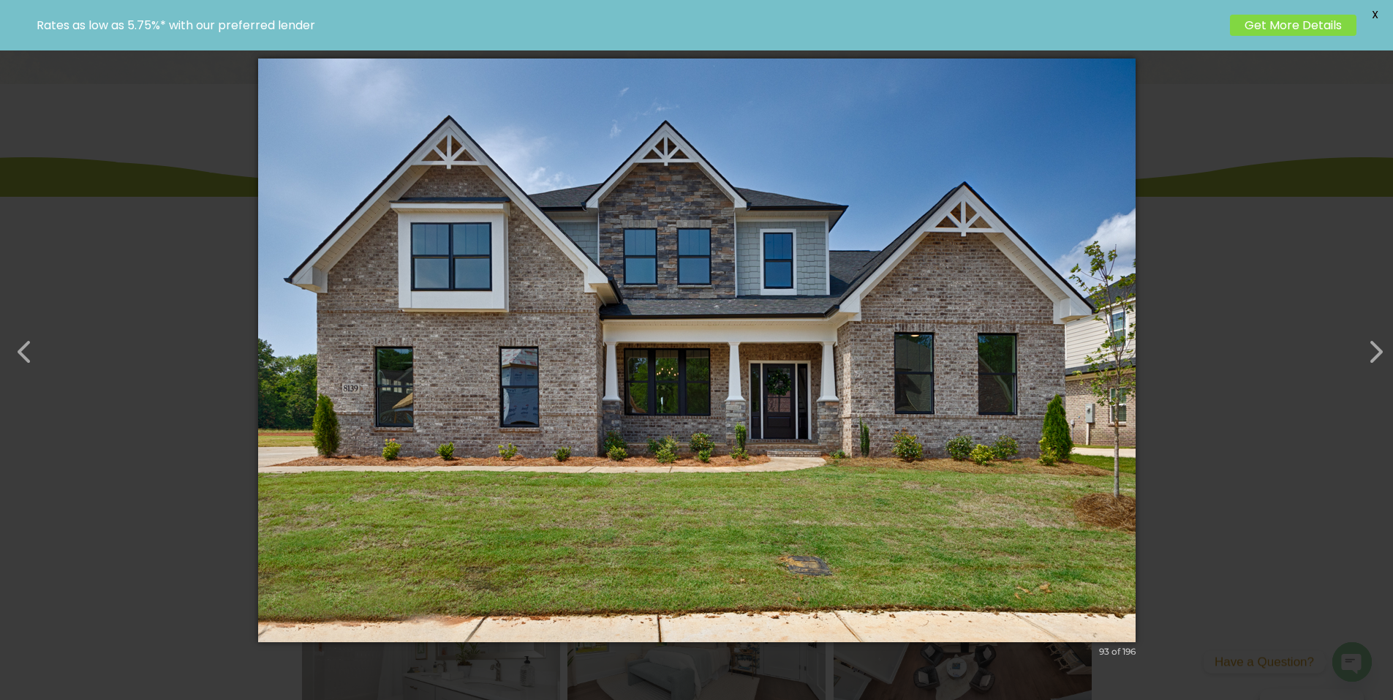
drag, startPoint x: 1366, startPoint y: 347, endPoint x: 1158, endPoint y: 443, distance: 228.7
click at [1169, 443] on div "× 93 of 196 Loading image" at bounding box center [696, 350] width 1393 height 700
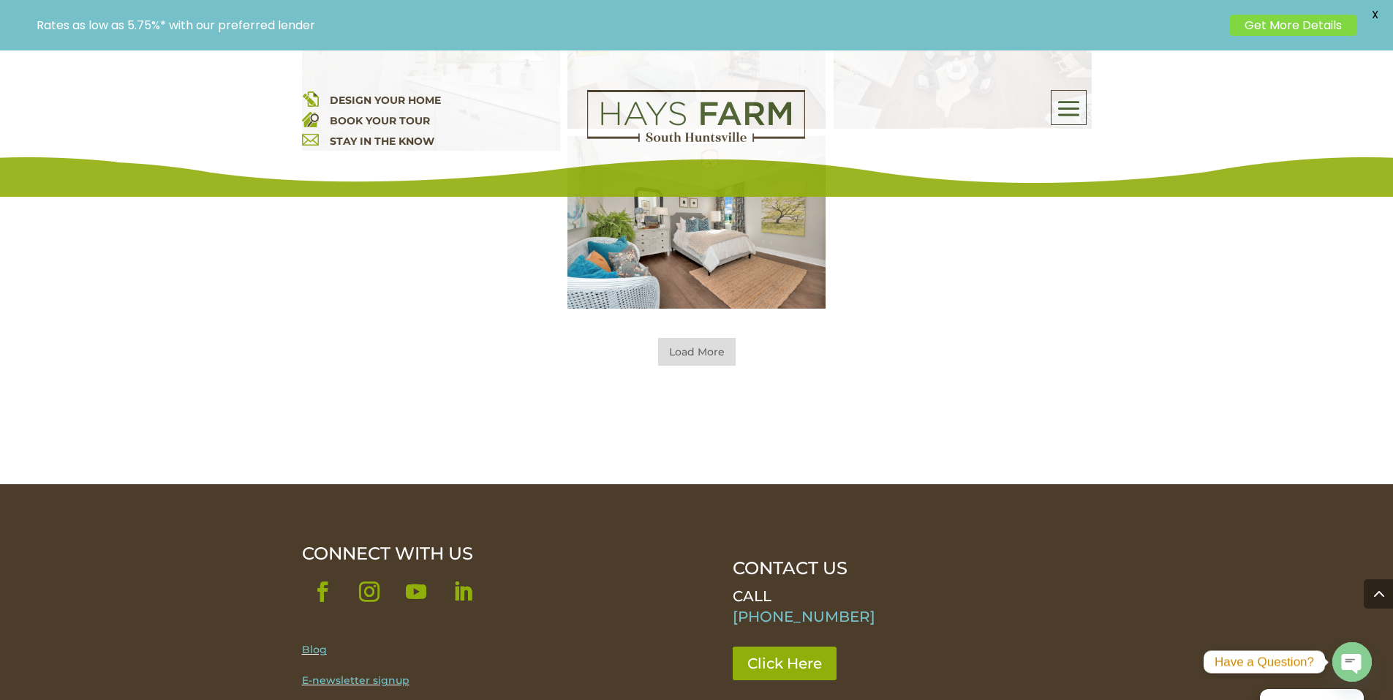
scroll to position [1176, 0]
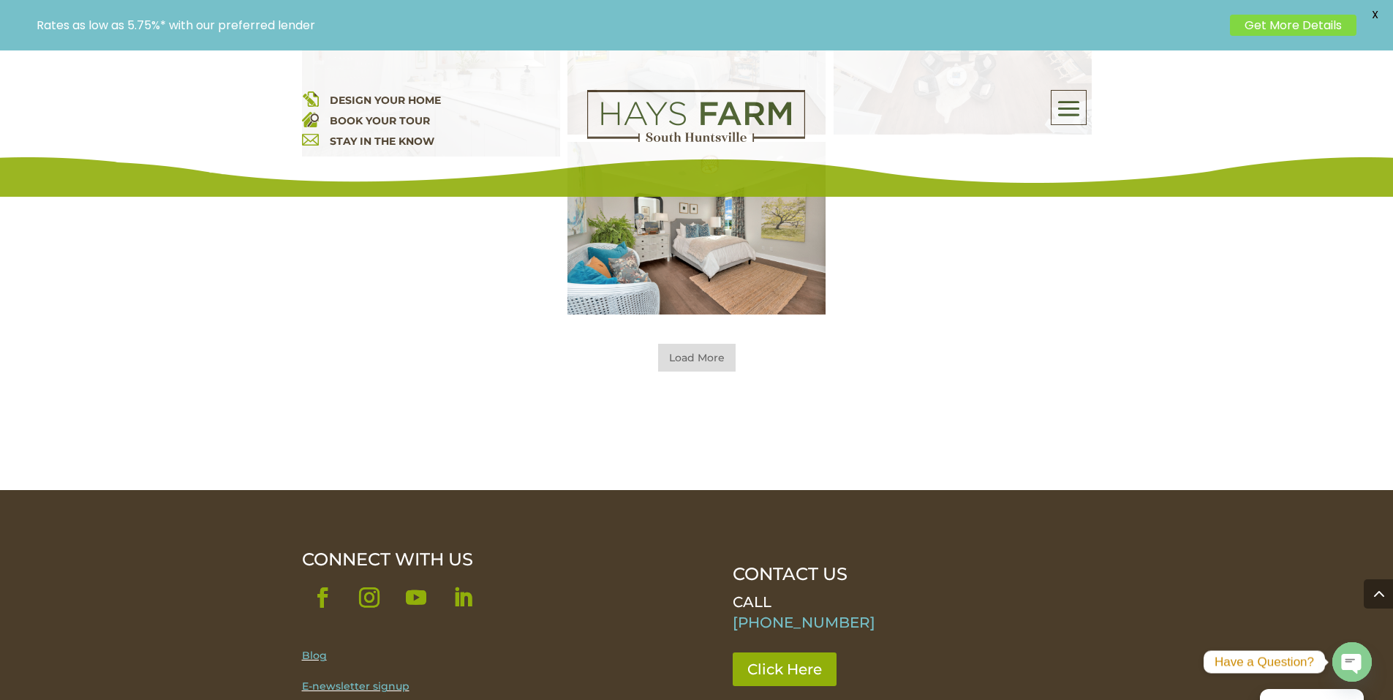
click at [730, 367] on span "Load More" at bounding box center [697, 358] width 78 height 28
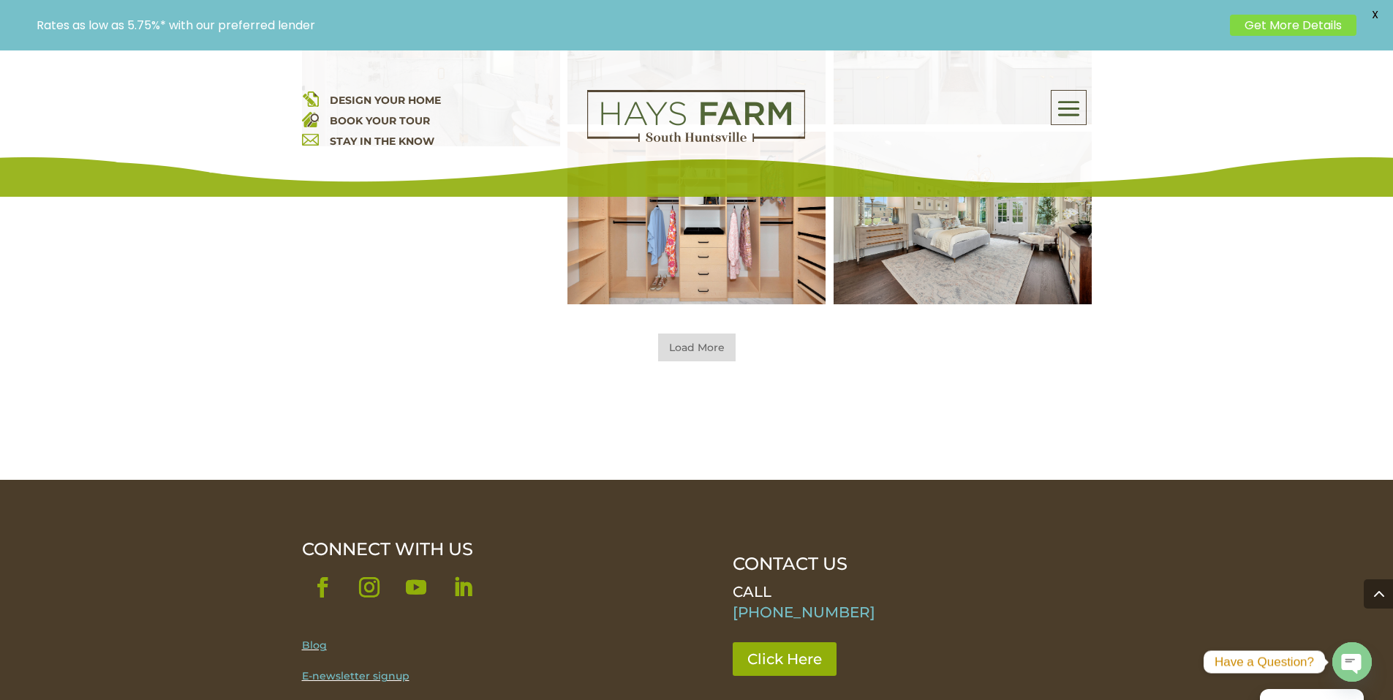
scroll to position [1761, 0]
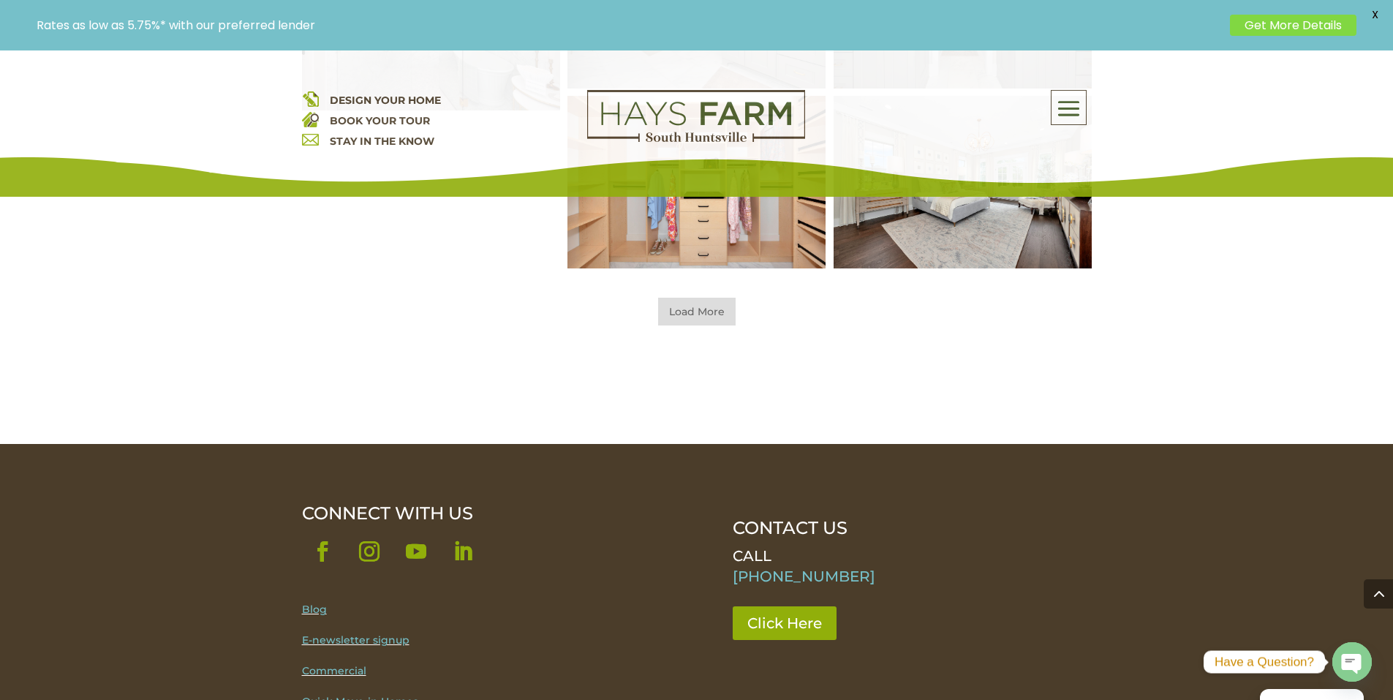
click at [689, 320] on span "Load More" at bounding box center [697, 312] width 78 height 28
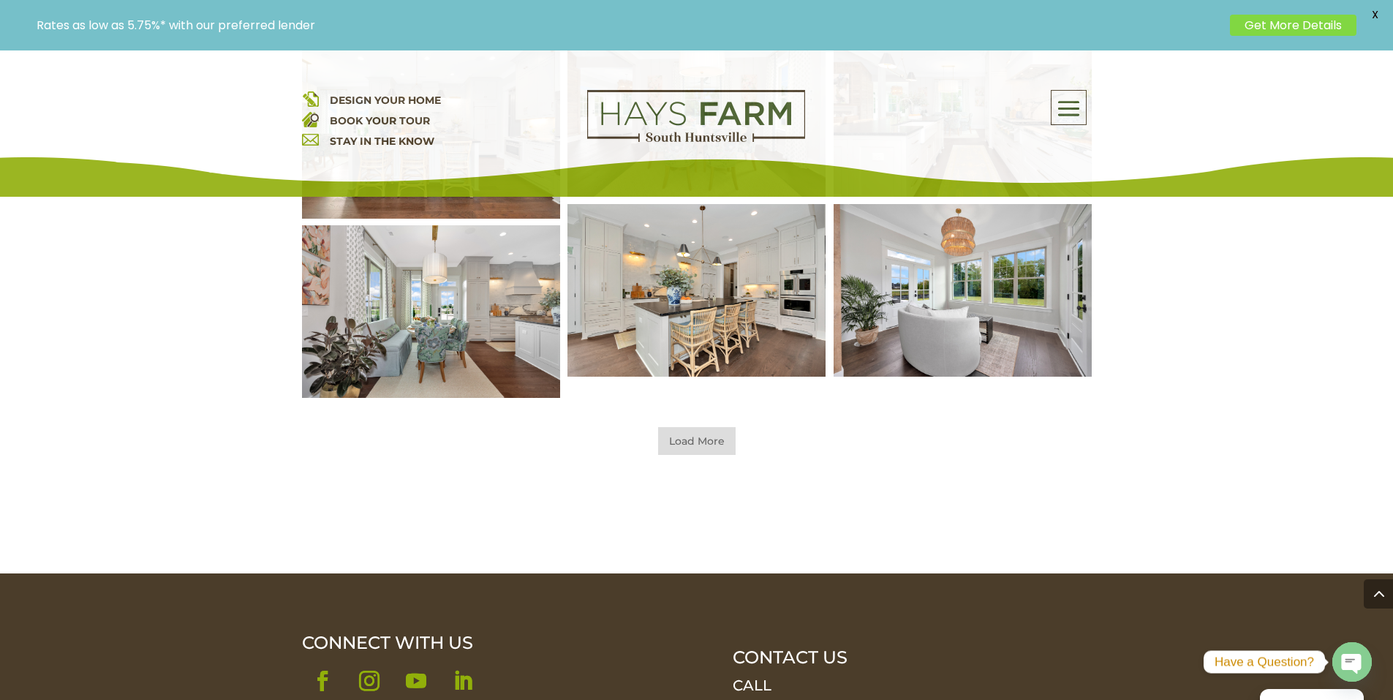
scroll to position [2200, 0]
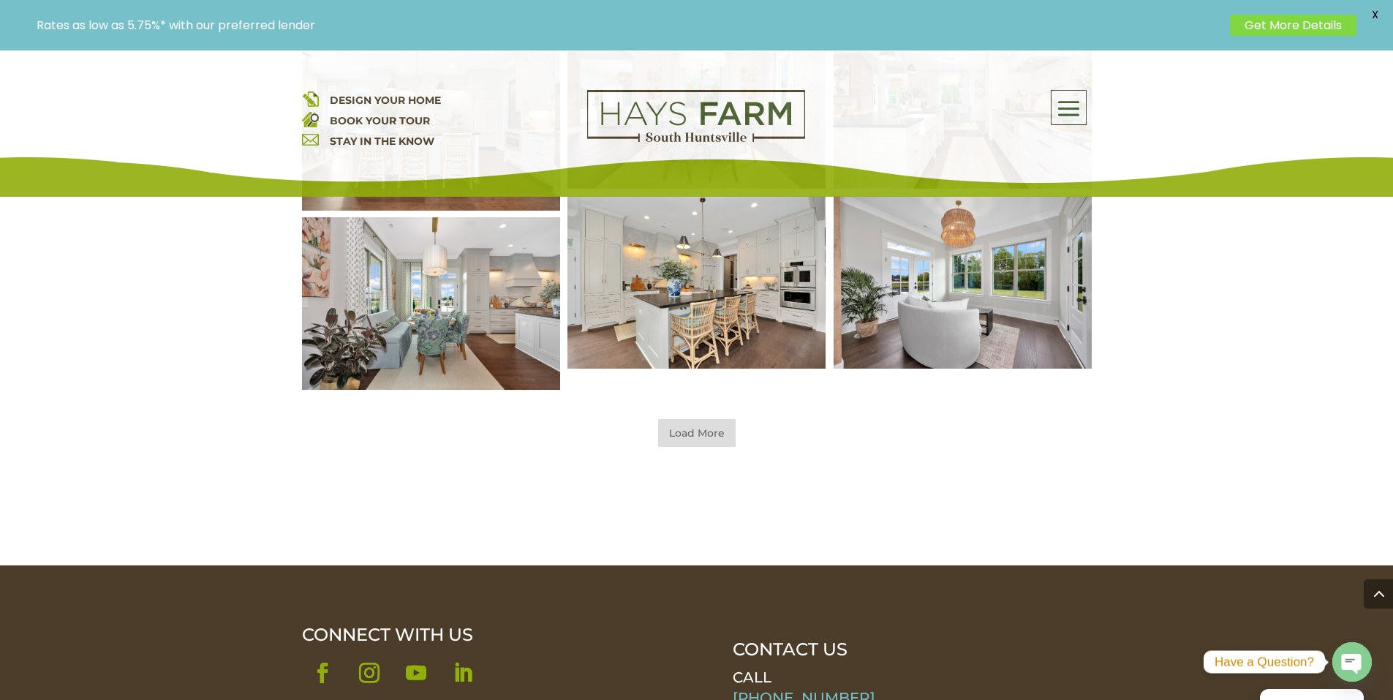
click at [714, 434] on span "Load More" at bounding box center [697, 433] width 78 height 28
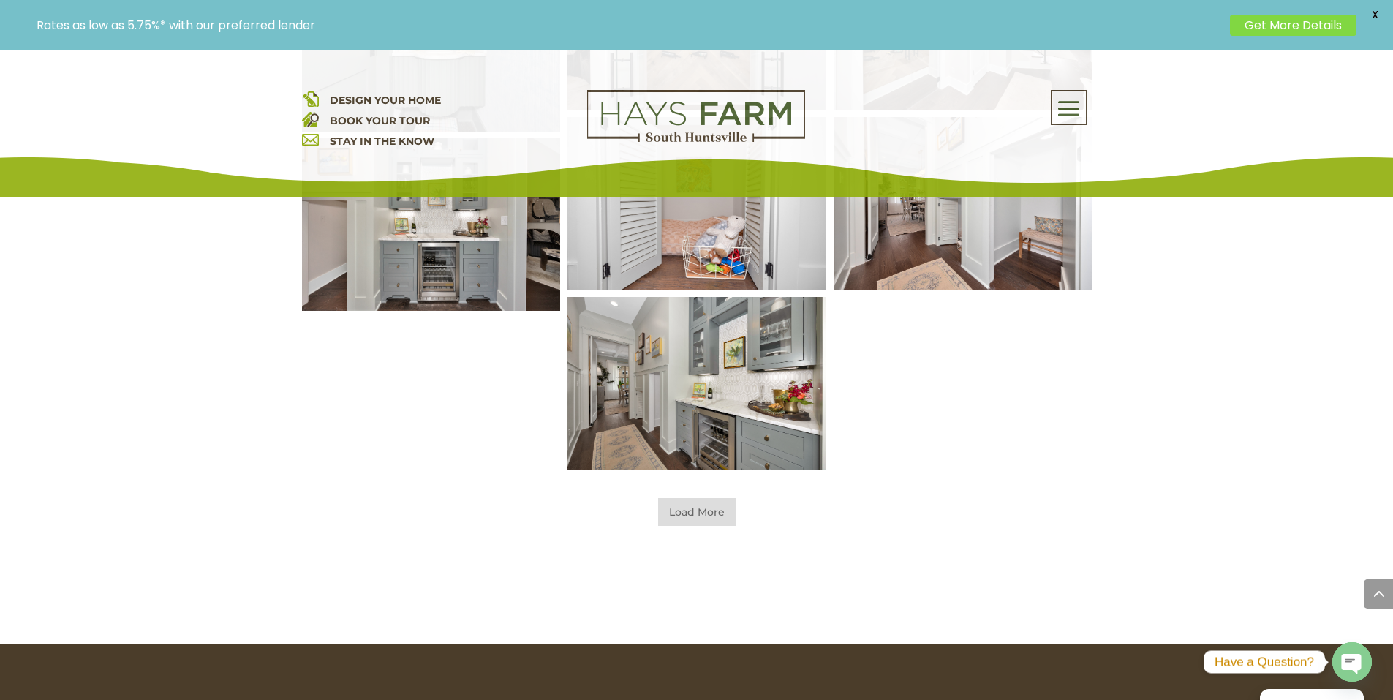
scroll to position [2931, 0]
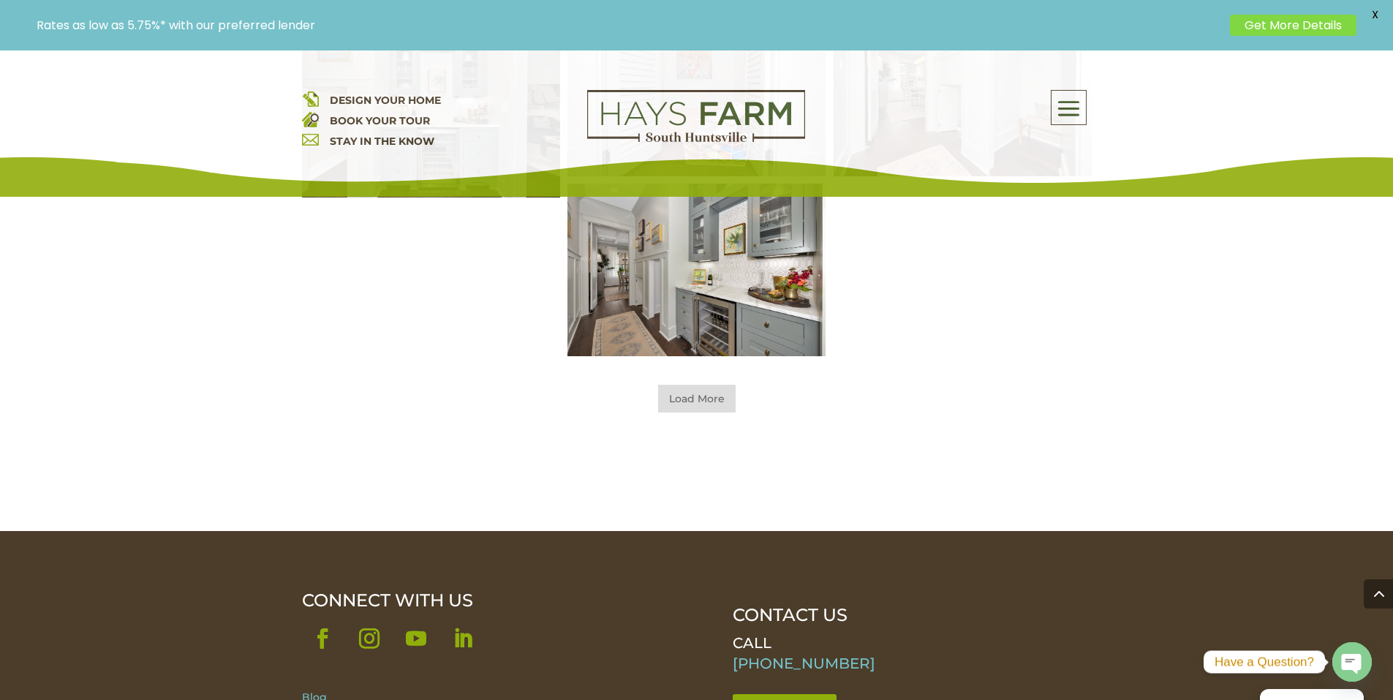
click at [706, 393] on span "Load More" at bounding box center [697, 399] width 78 height 28
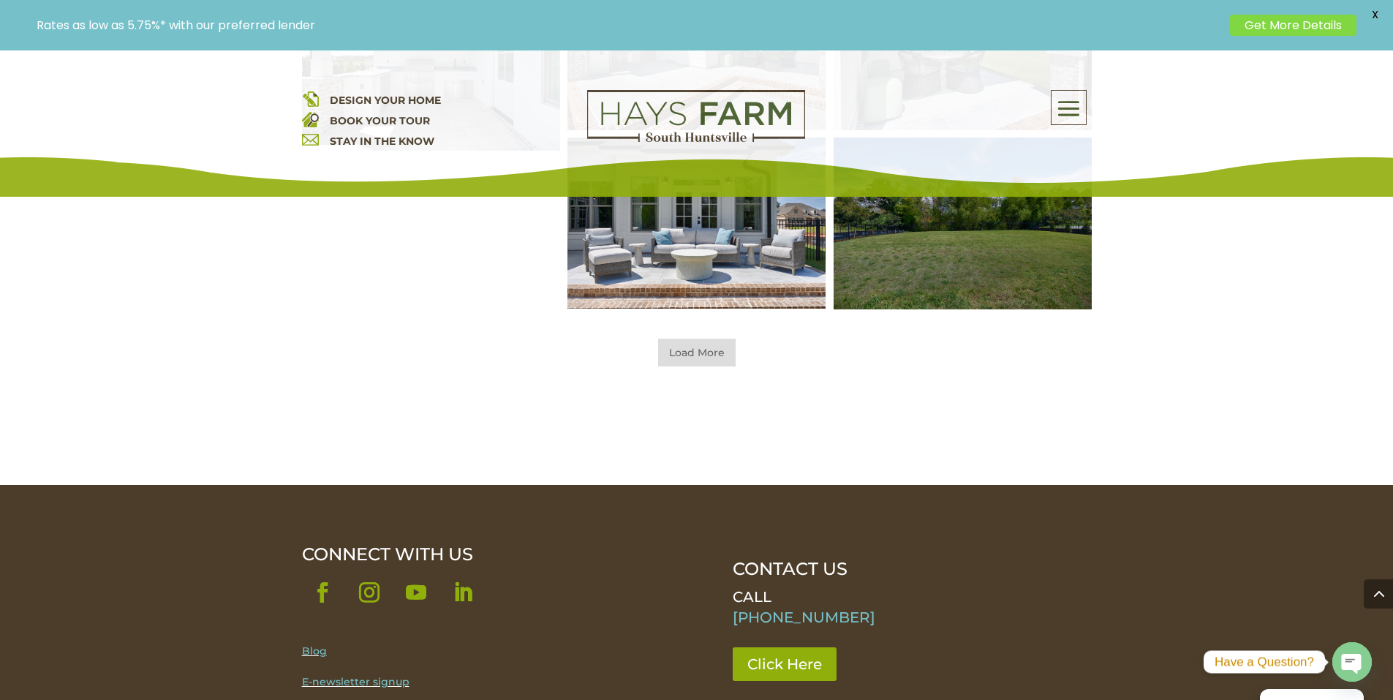
scroll to position [3516, 0]
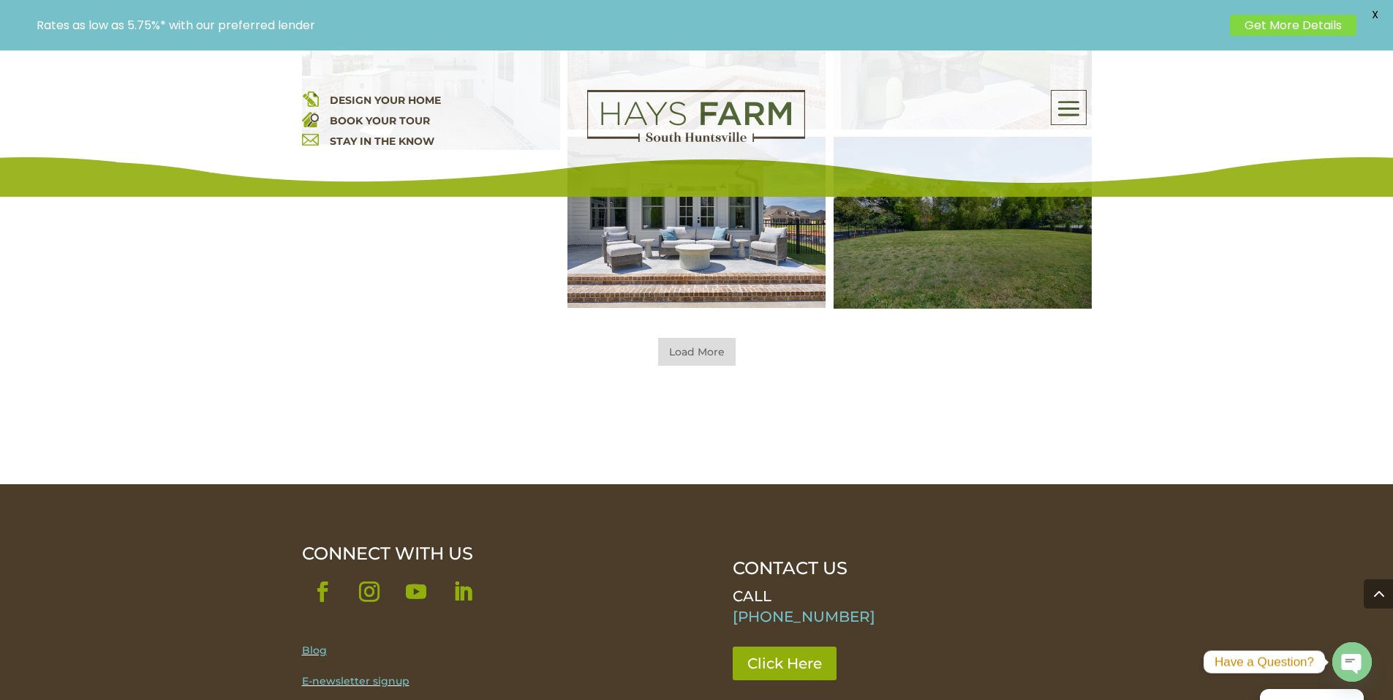
click at [717, 349] on span "Load More" at bounding box center [697, 352] width 78 height 28
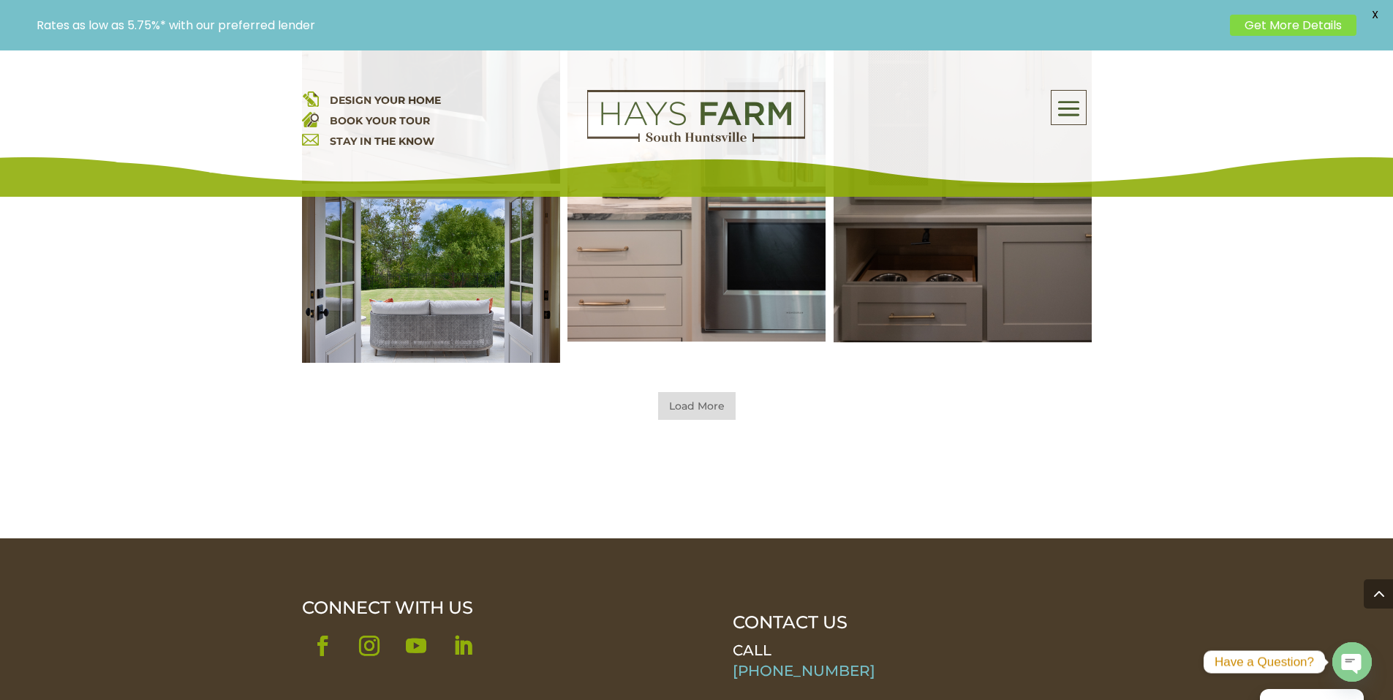
scroll to position [4686, 0]
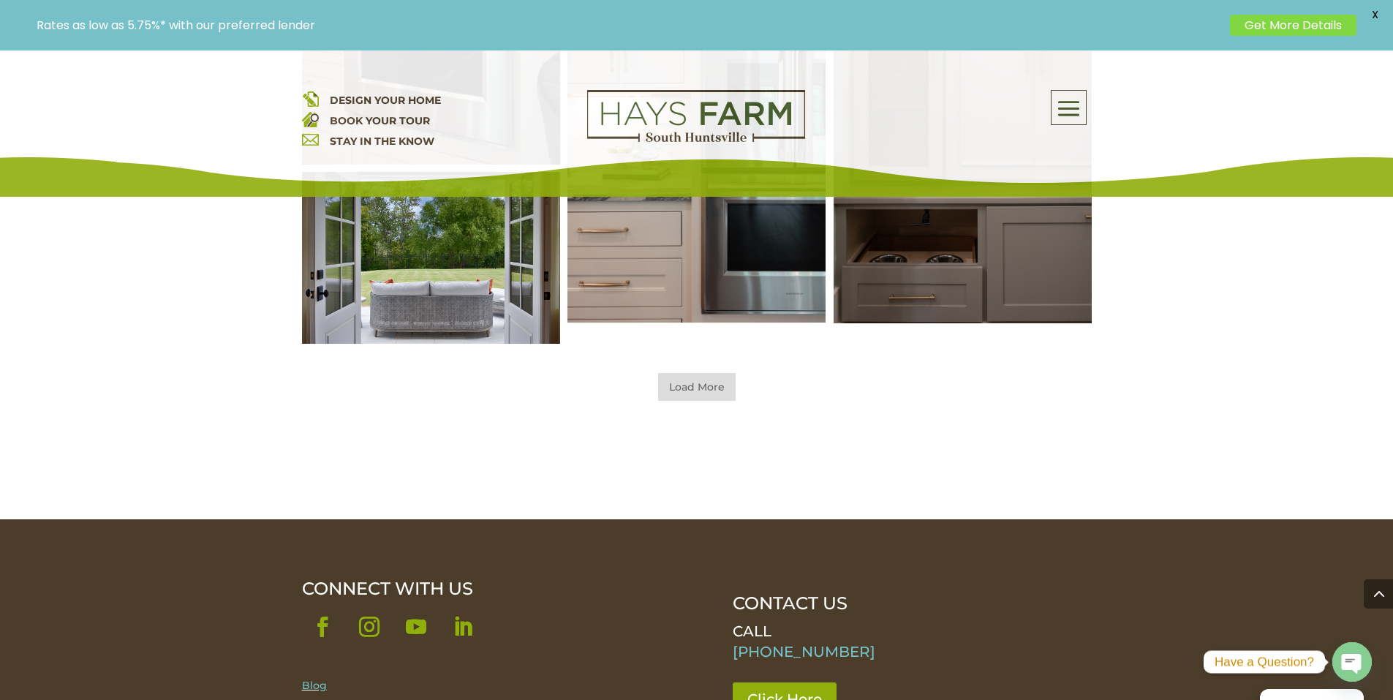
click at [700, 384] on span "Load More" at bounding box center [697, 387] width 78 height 28
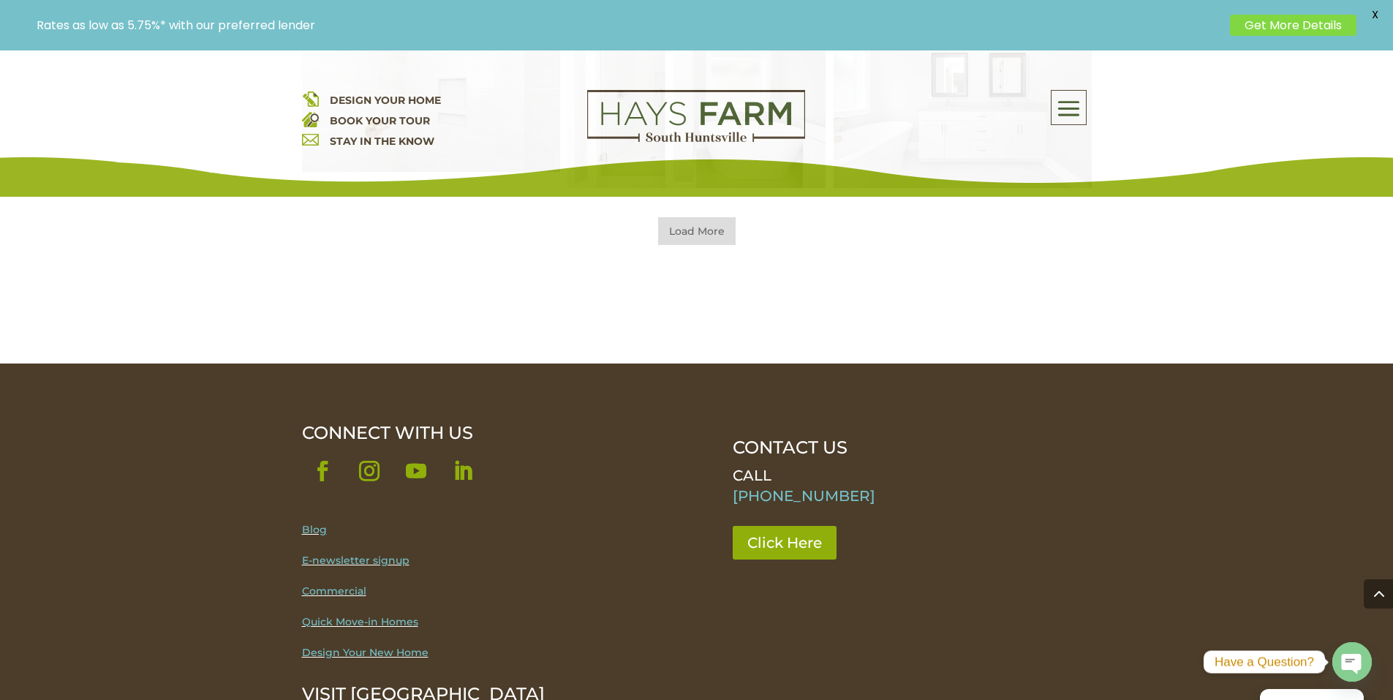
scroll to position [5491, 0]
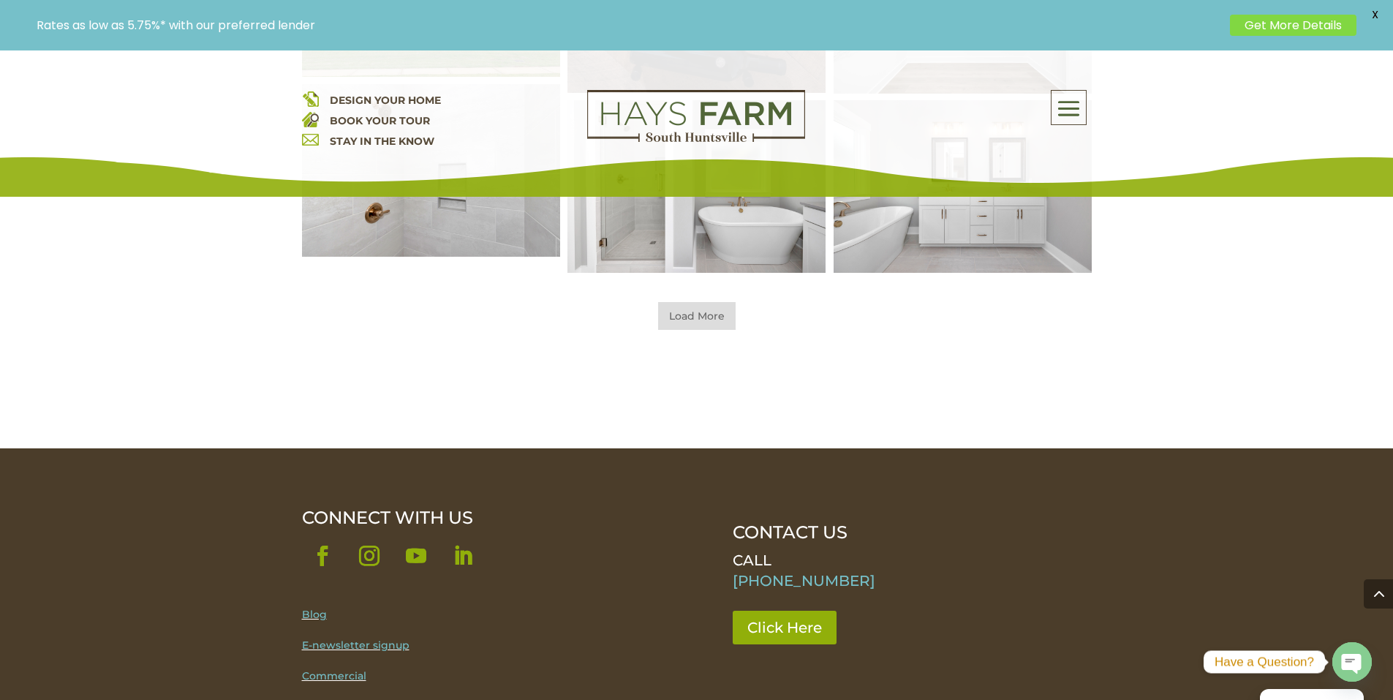
click at [714, 323] on span "Load More" at bounding box center [697, 316] width 78 height 28
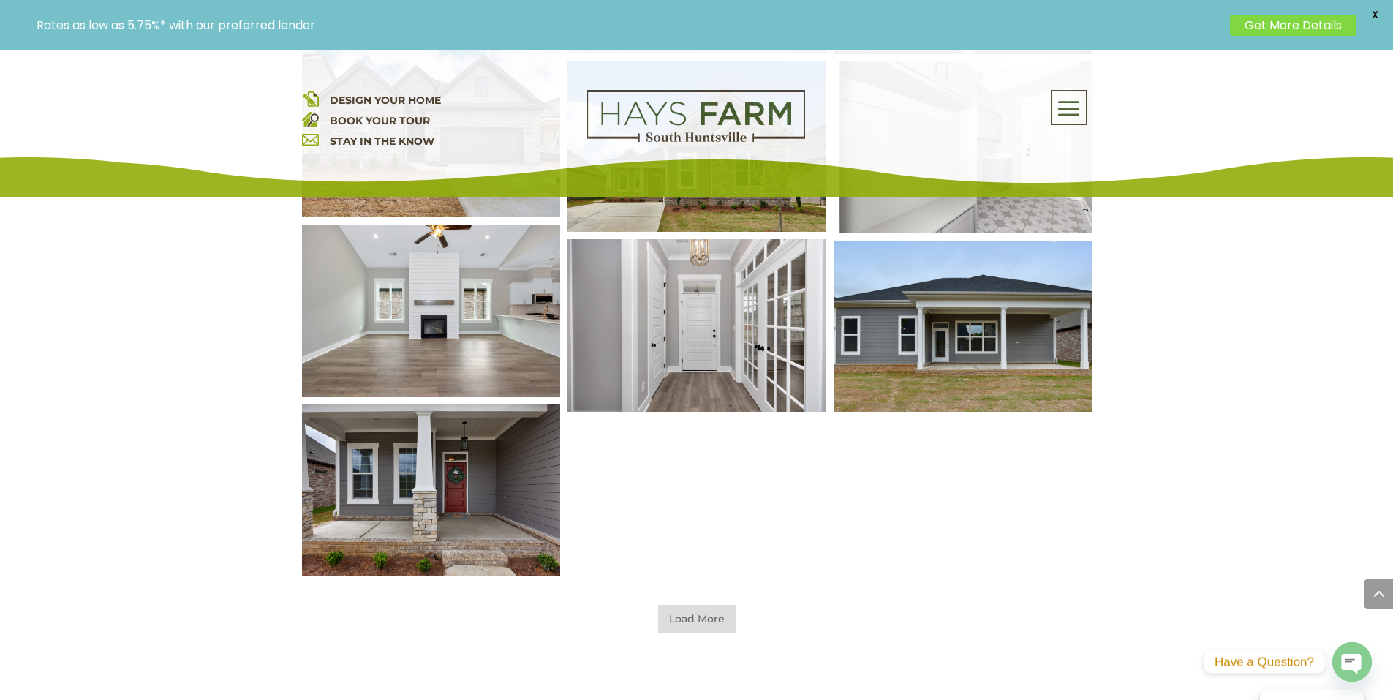
scroll to position [5929, 0]
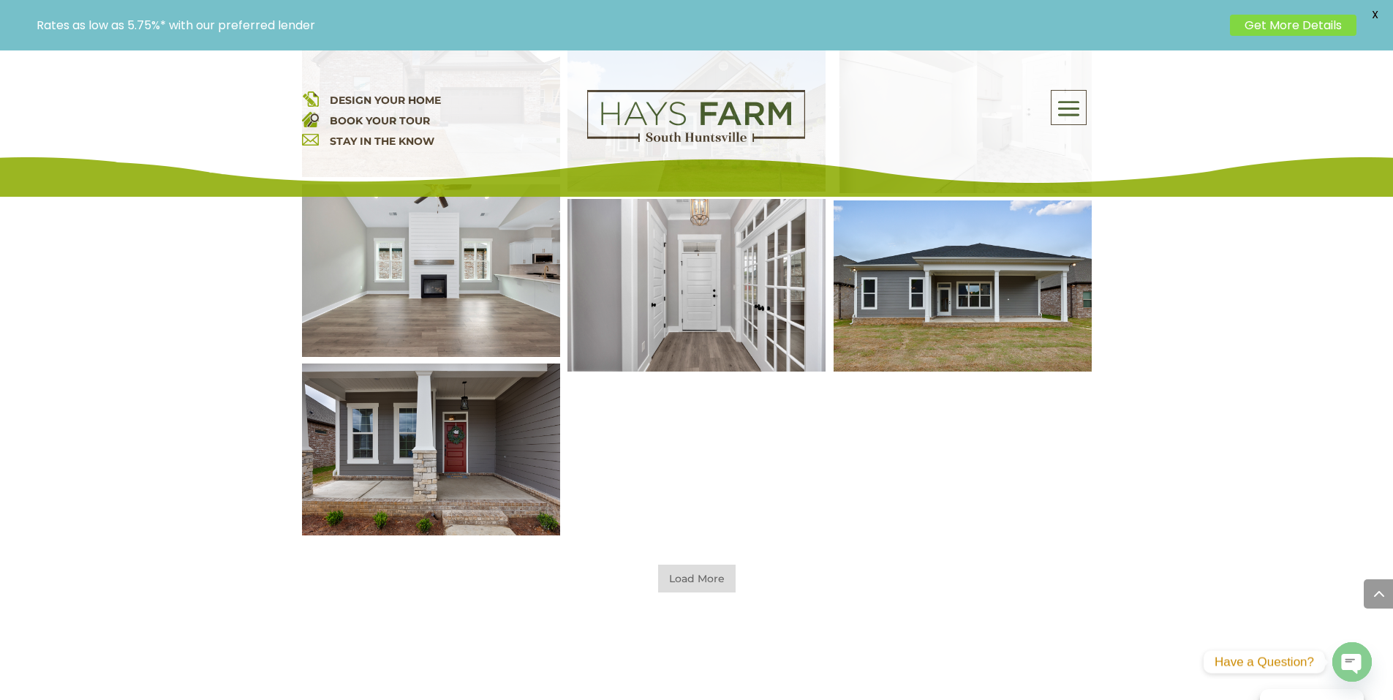
click at [723, 578] on span "Load More" at bounding box center [697, 579] width 78 height 28
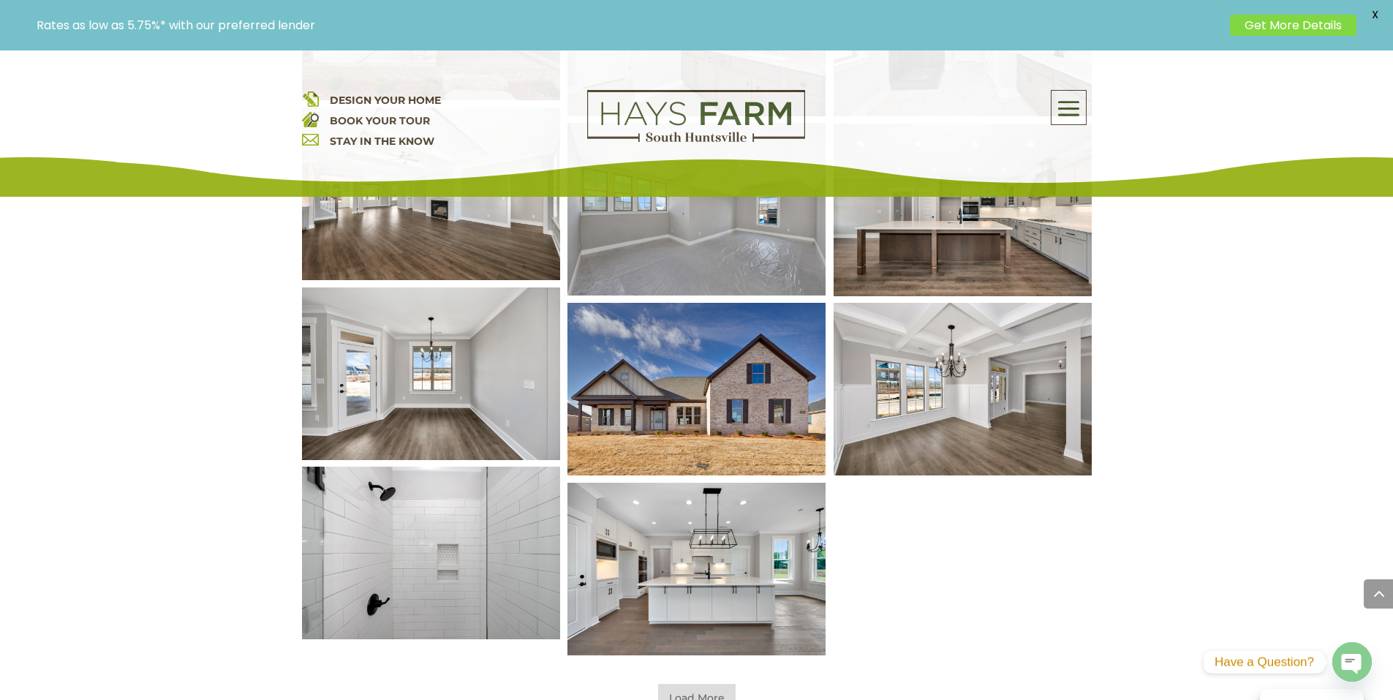
scroll to position [6441, 0]
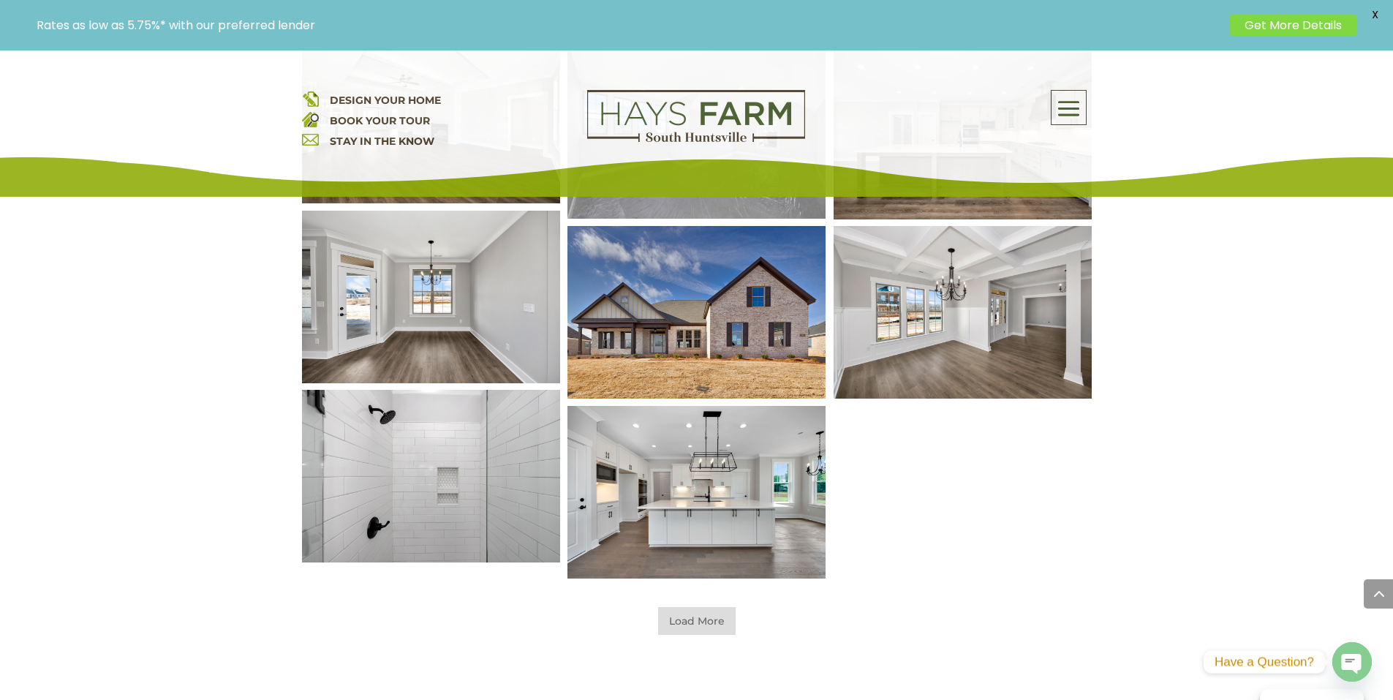
click at [723, 610] on span "Load More" at bounding box center [697, 621] width 78 height 28
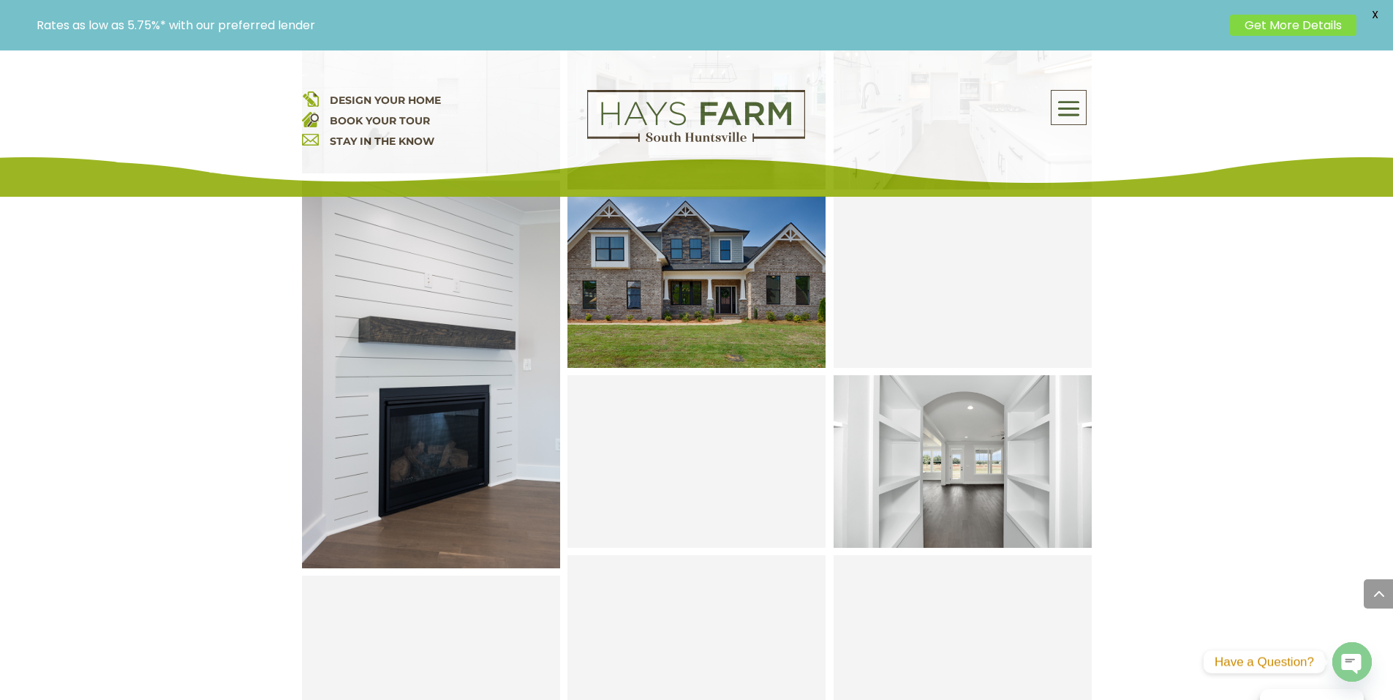
scroll to position [6807, 0]
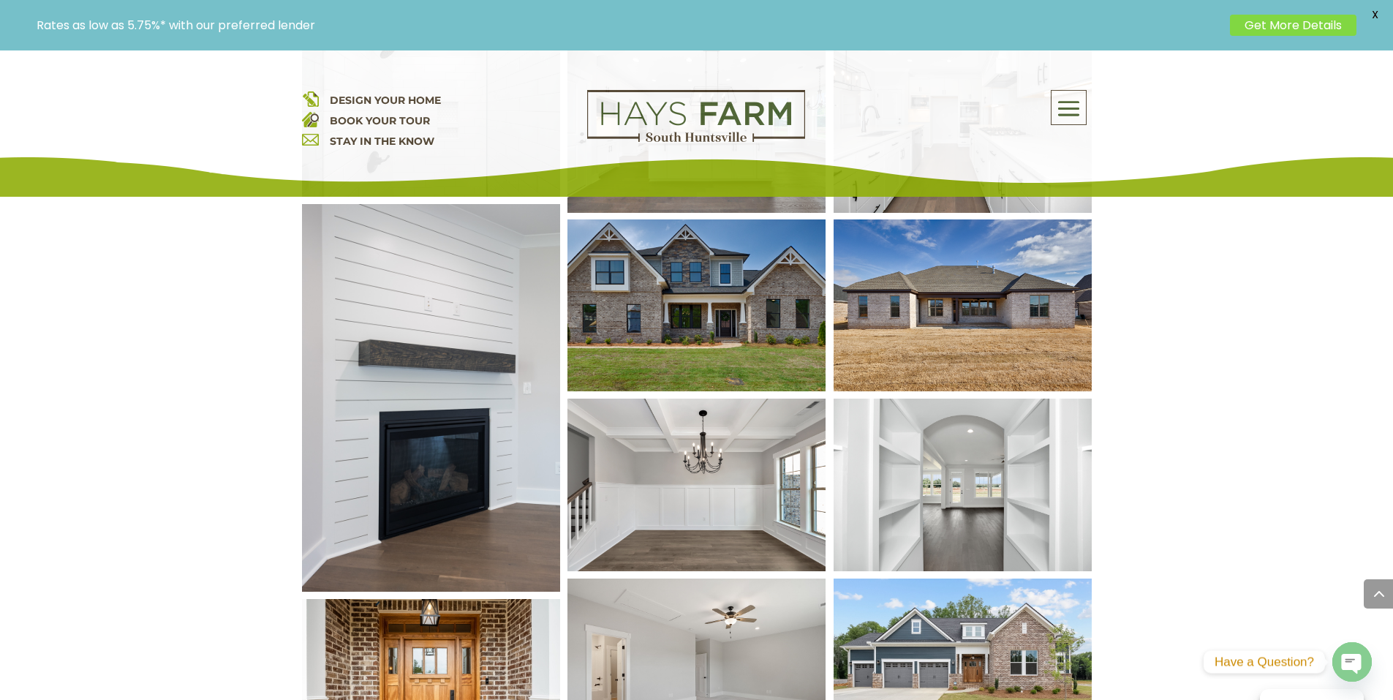
click at [731, 316] on img at bounding box center [696, 306] width 310 height 206
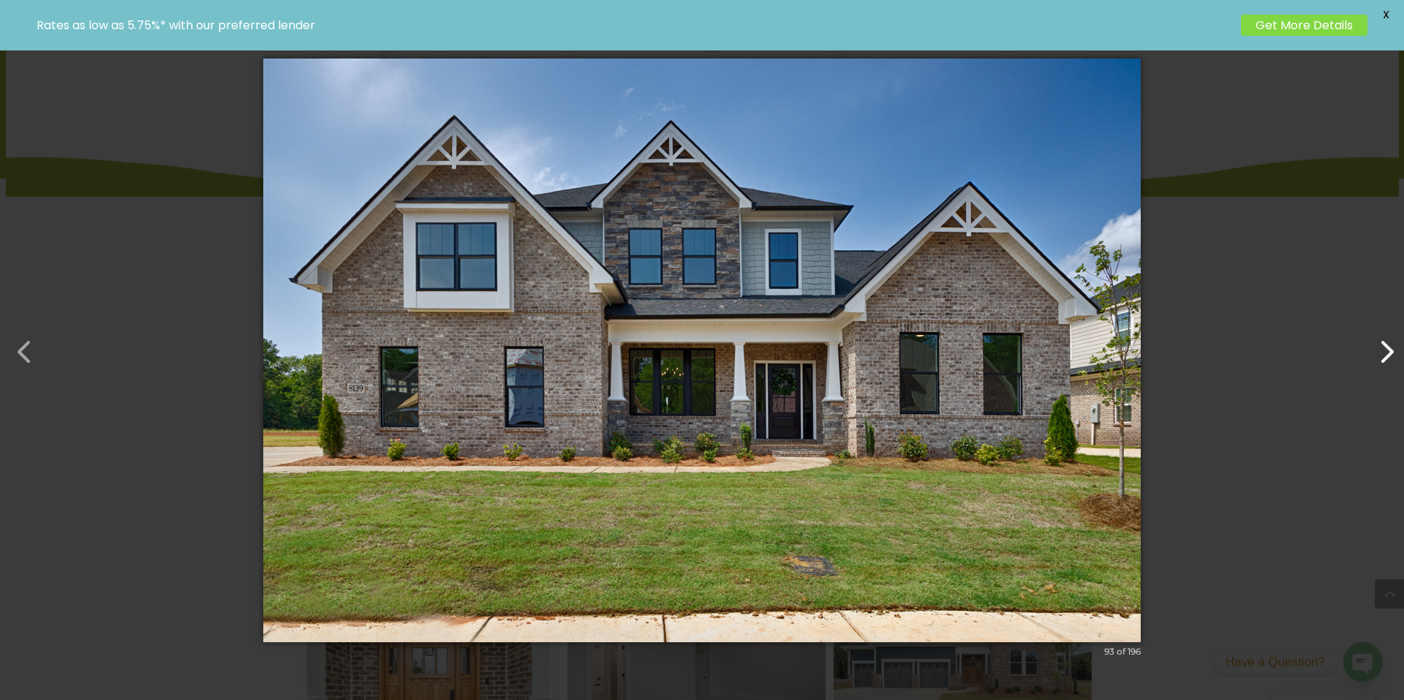
click at [1389, 356] on button "button" at bounding box center [1379, 344] width 35 height 35
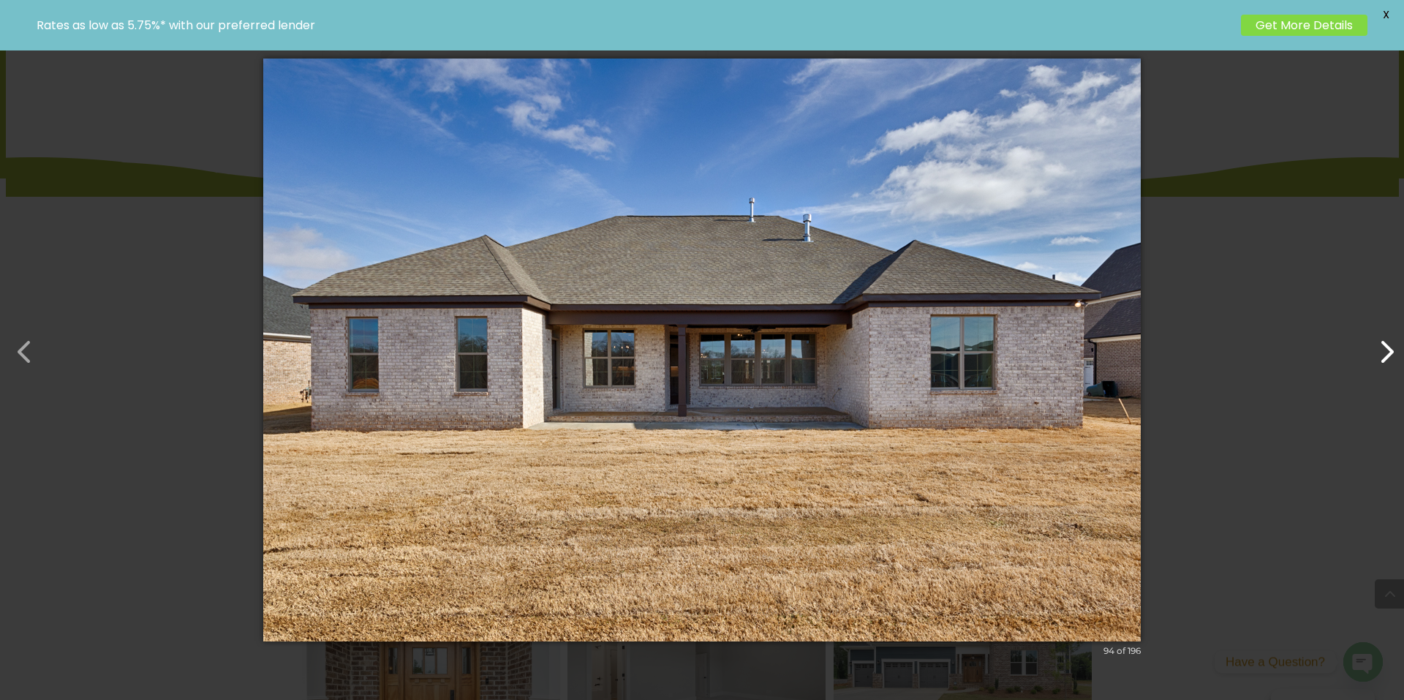
click at [1389, 356] on button "button" at bounding box center [1379, 344] width 35 height 35
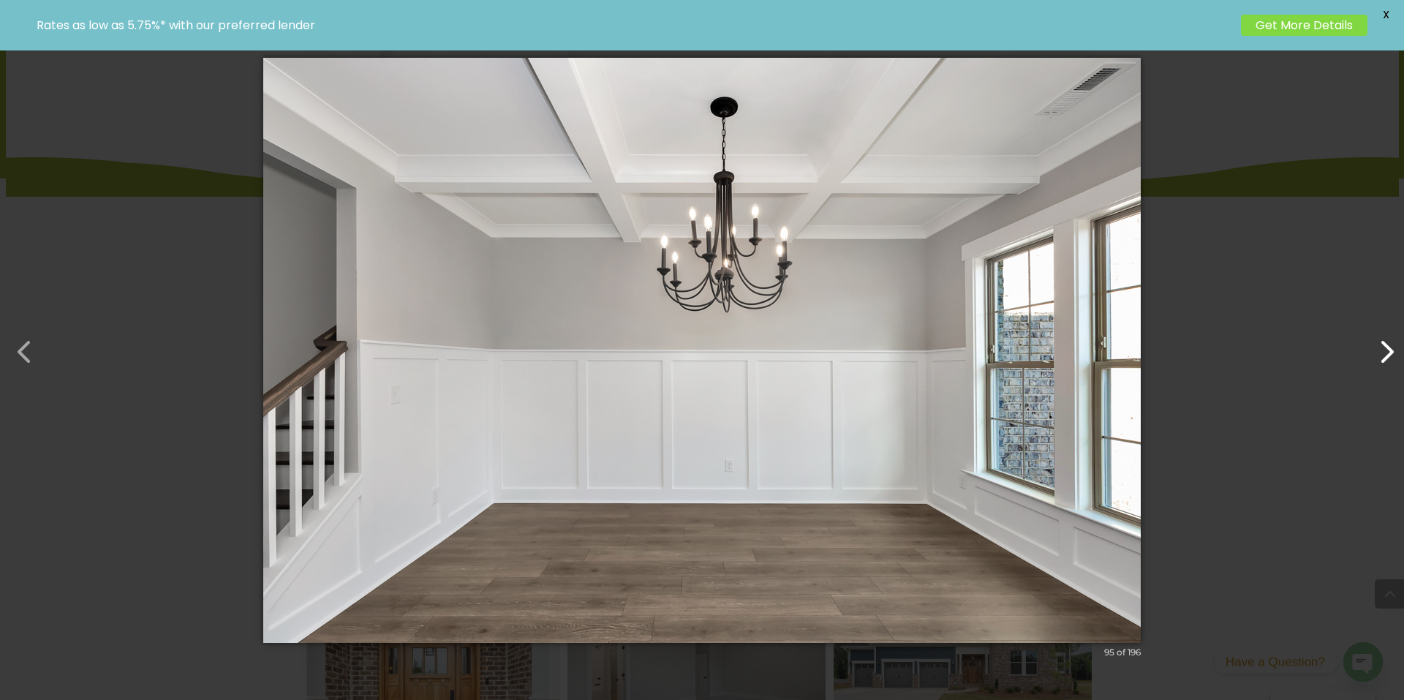
click at [1389, 356] on button "button" at bounding box center [1379, 344] width 35 height 35
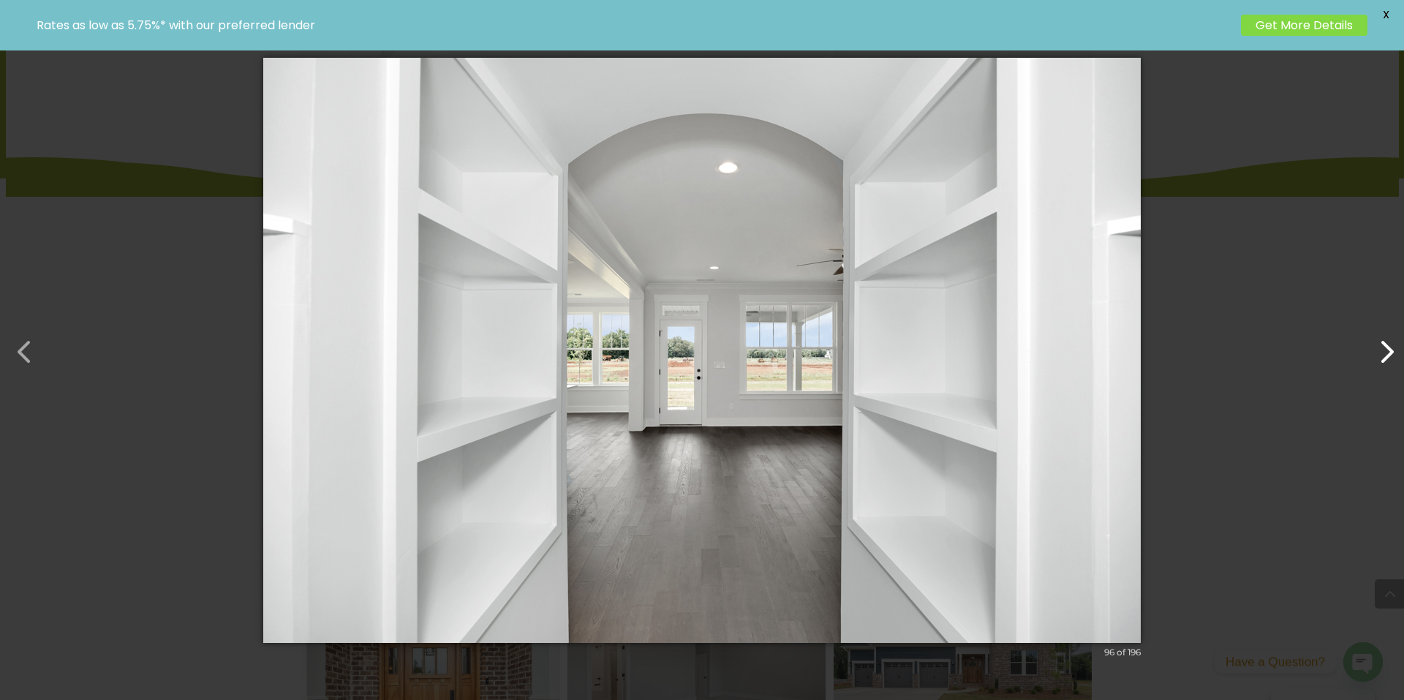
click at [1389, 356] on button "button" at bounding box center [1379, 344] width 35 height 35
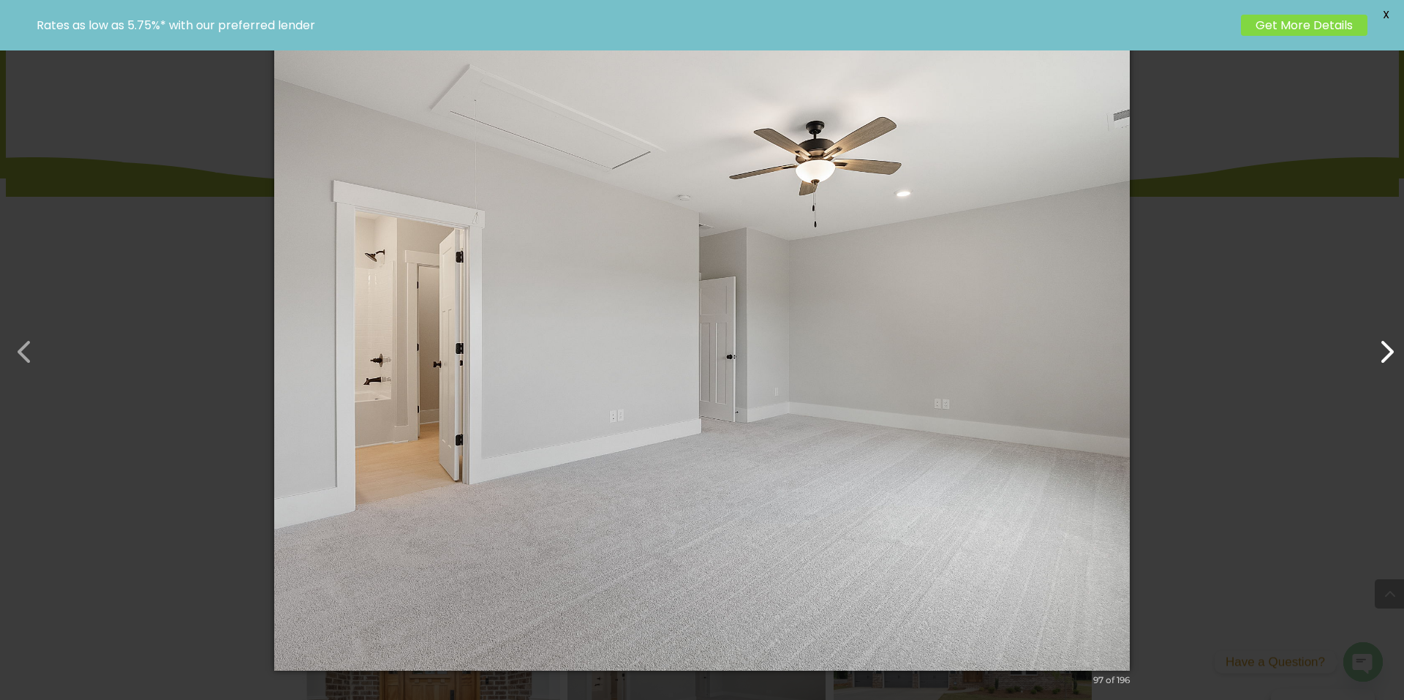
click at [1389, 356] on button "button" at bounding box center [1379, 344] width 35 height 35
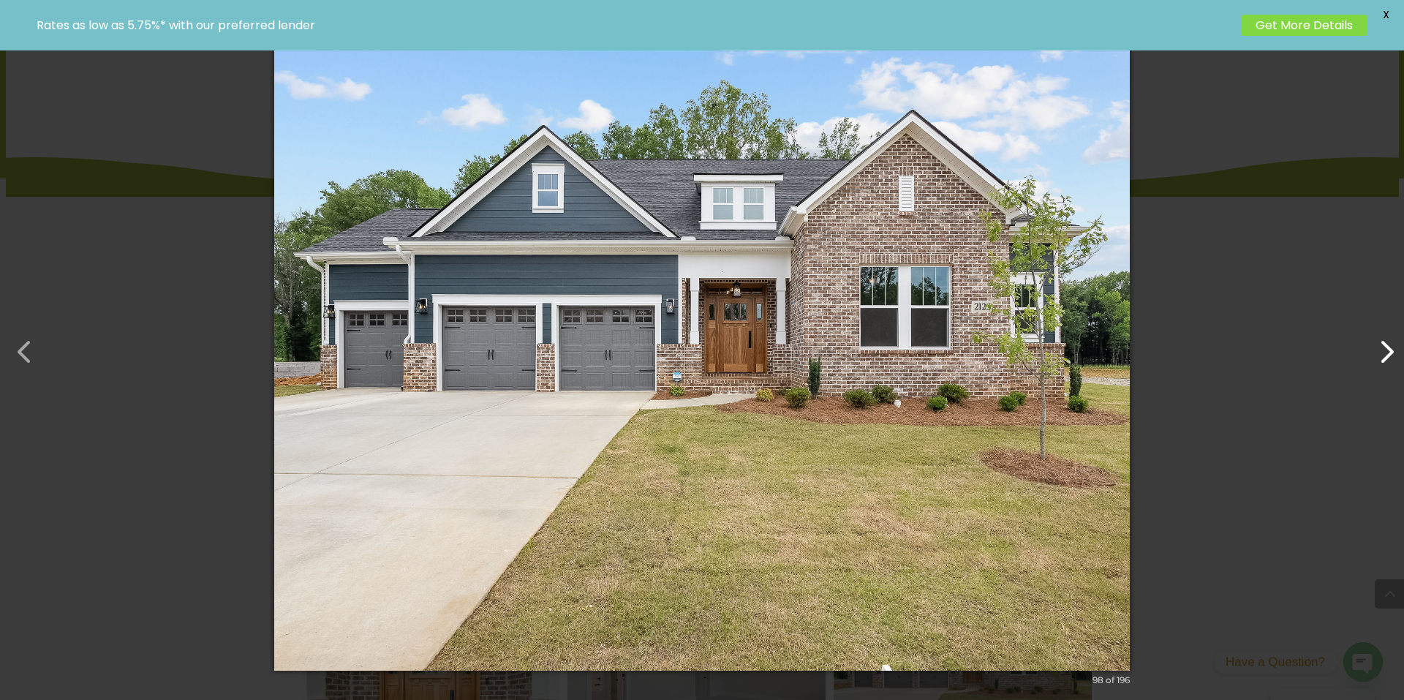
click at [1389, 356] on button "button" at bounding box center [1379, 344] width 35 height 35
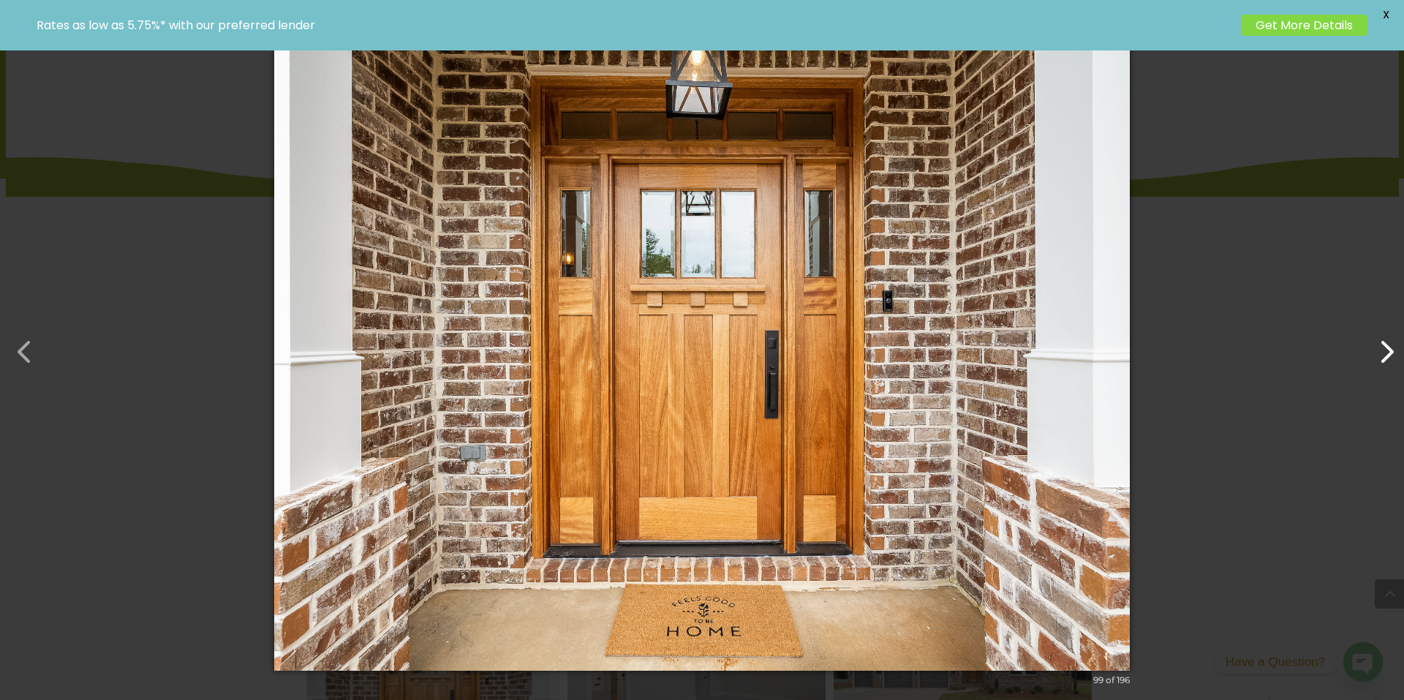
click at [1389, 356] on button "button" at bounding box center [1379, 344] width 35 height 35
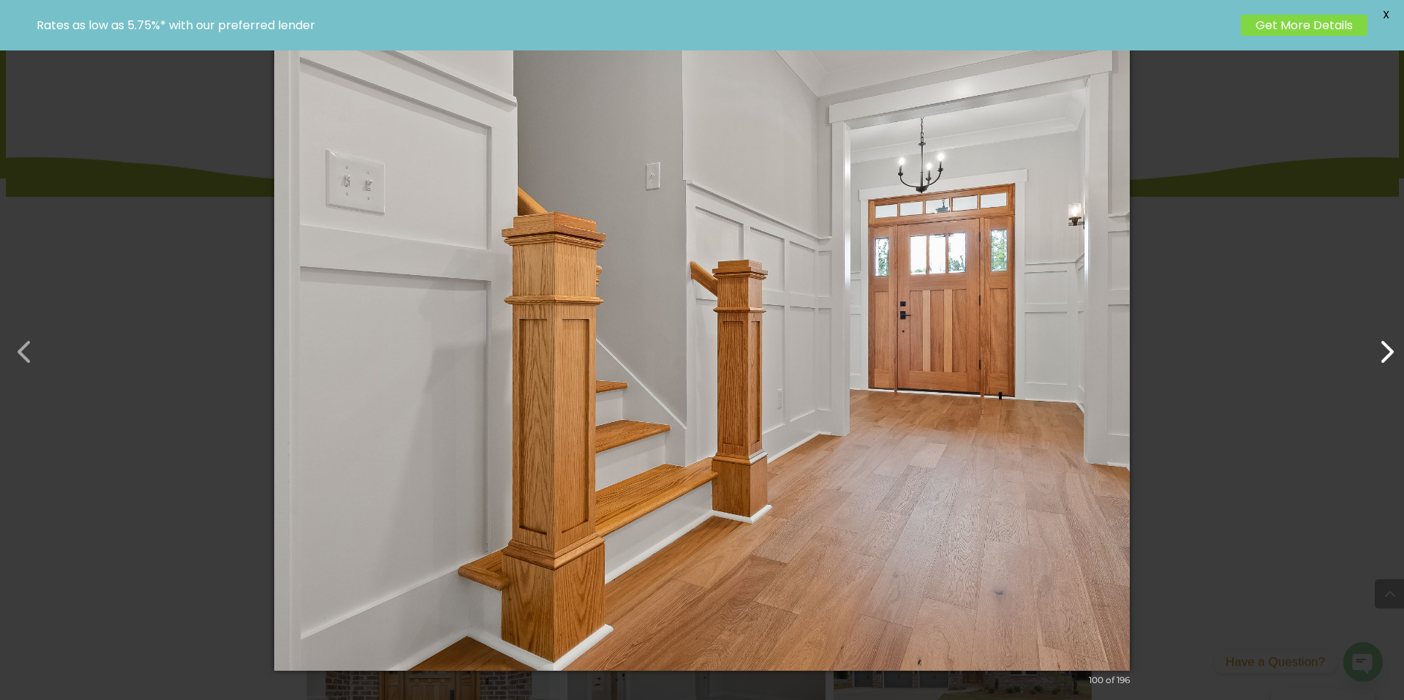
click at [1389, 356] on button "button" at bounding box center [1379, 344] width 35 height 35
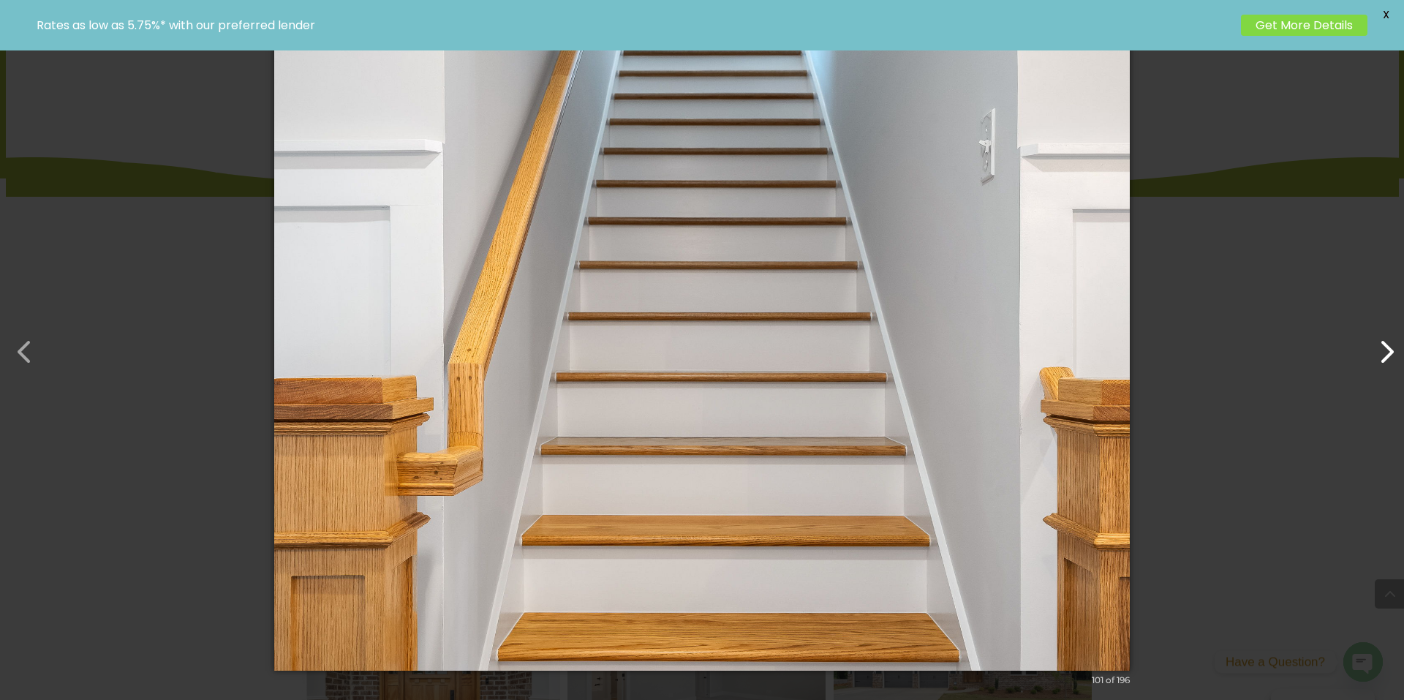
click at [1389, 356] on button "button" at bounding box center [1379, 344] width 35 height 35
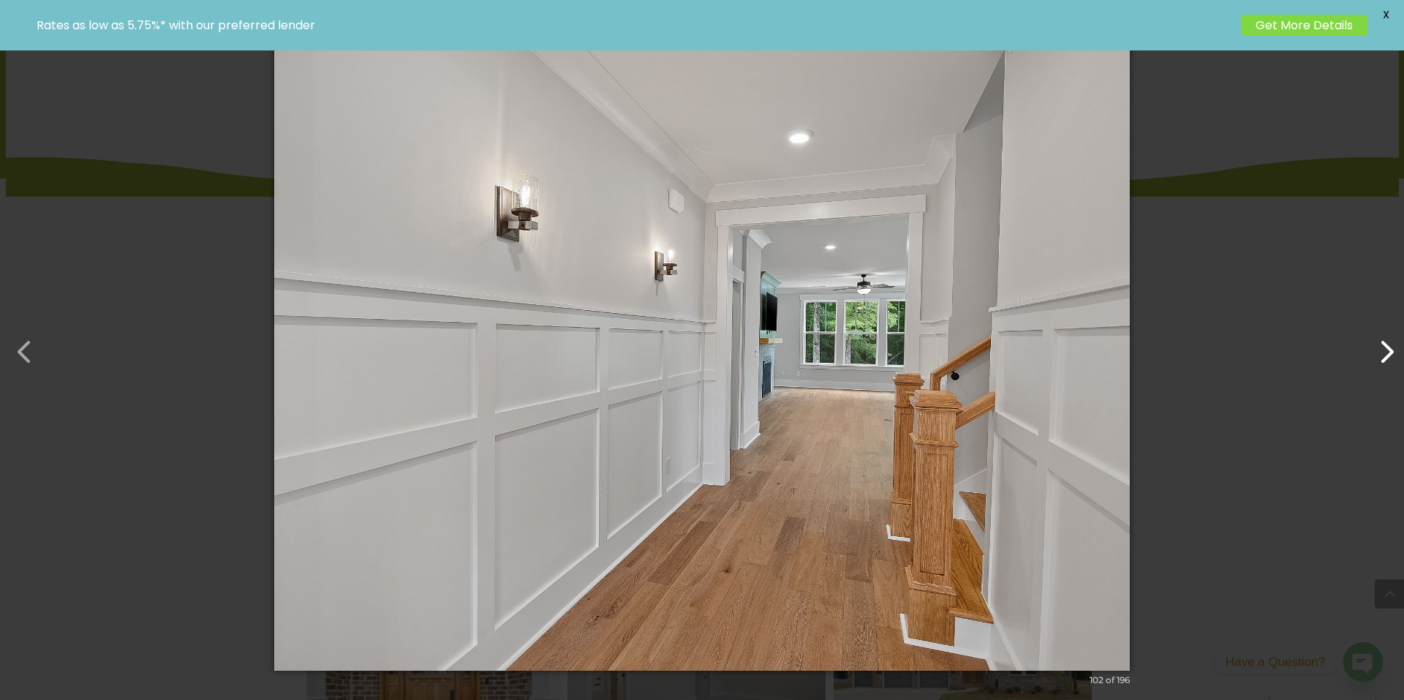
click at [1389, 356] on button "button" at bounding box center [1379, 344] width 35 height 35
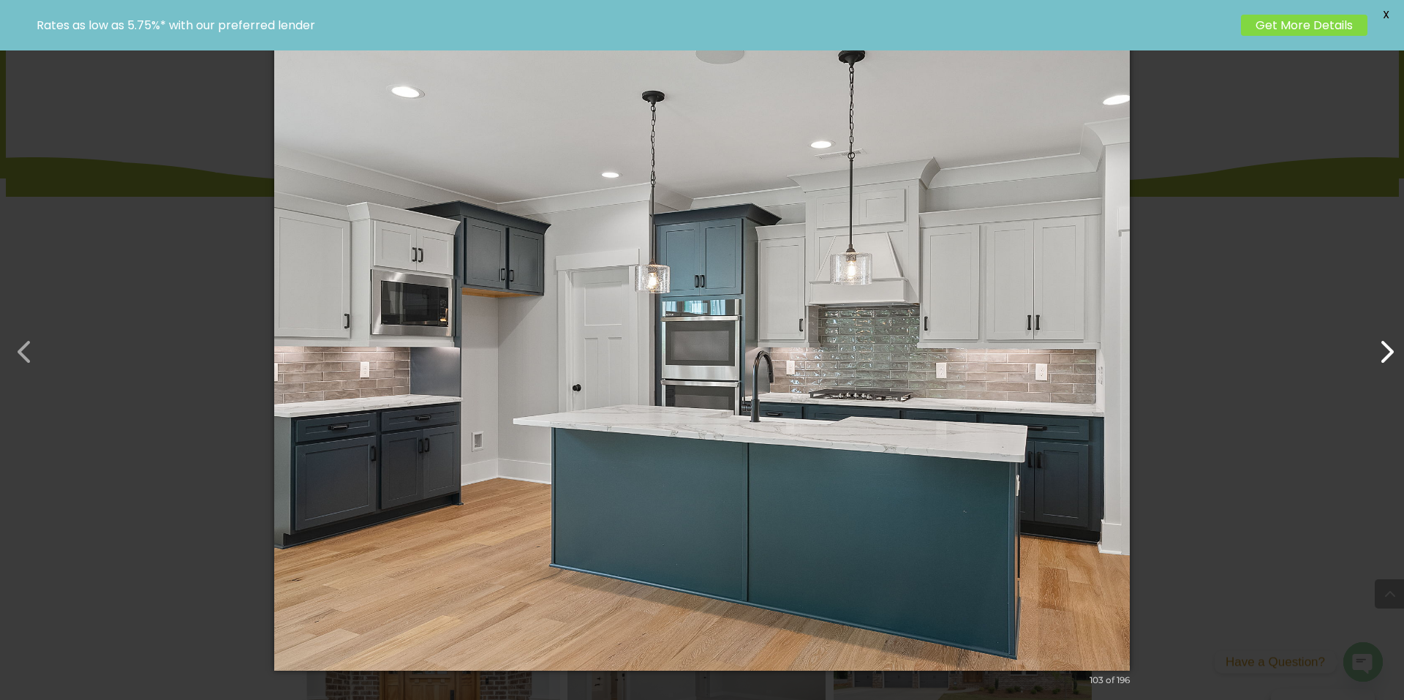
click at [1389, 356] on button "button" at bounding box center [1379, 344] width 35 height 35
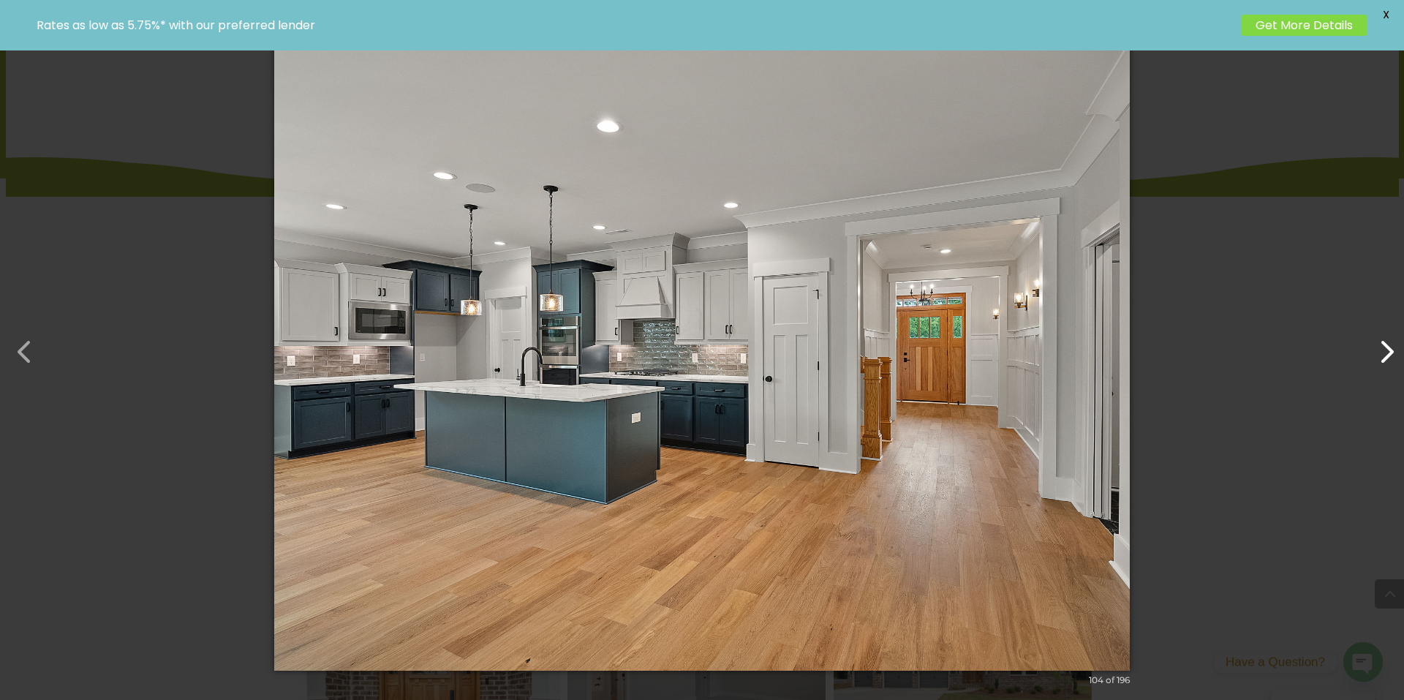
click at [1389, 356] on button "button" at bounding box center [1379, 344] width 35 height 35
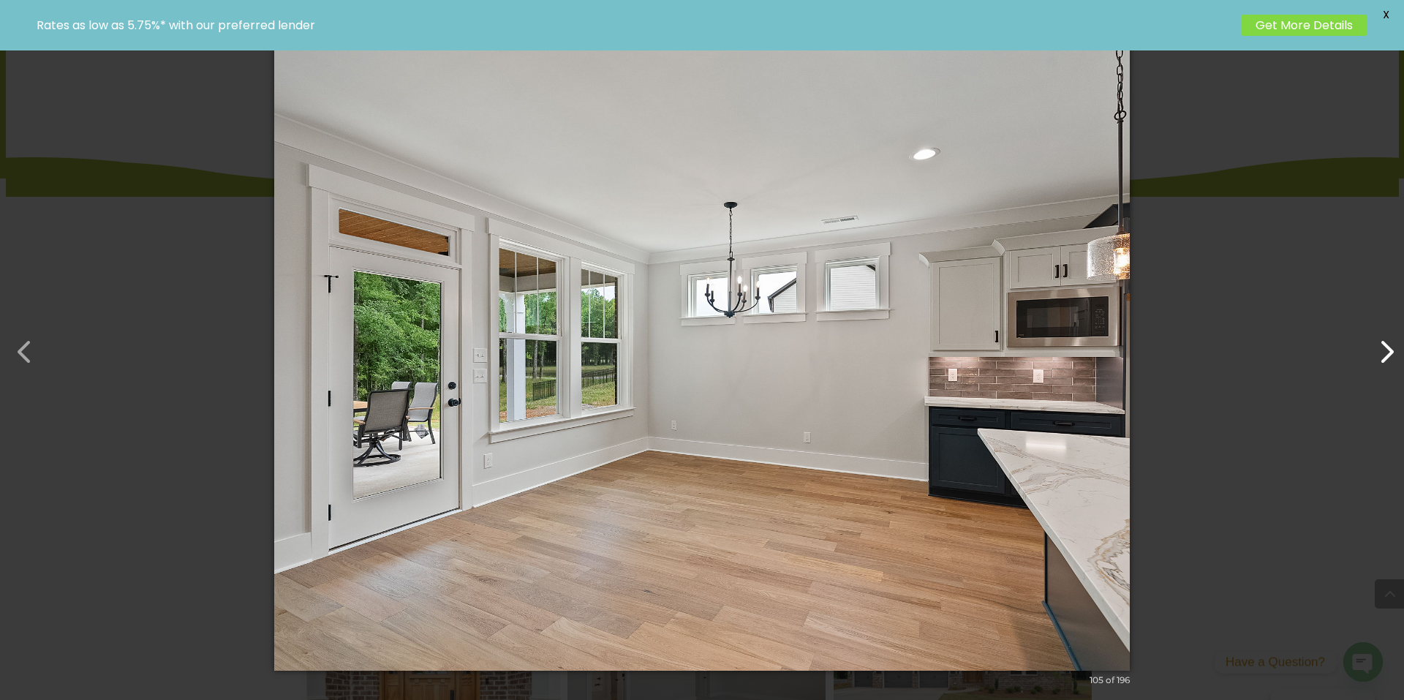
click at [1389, 356] on button "button" at bounding box center [1379, 344] width 35 height 35
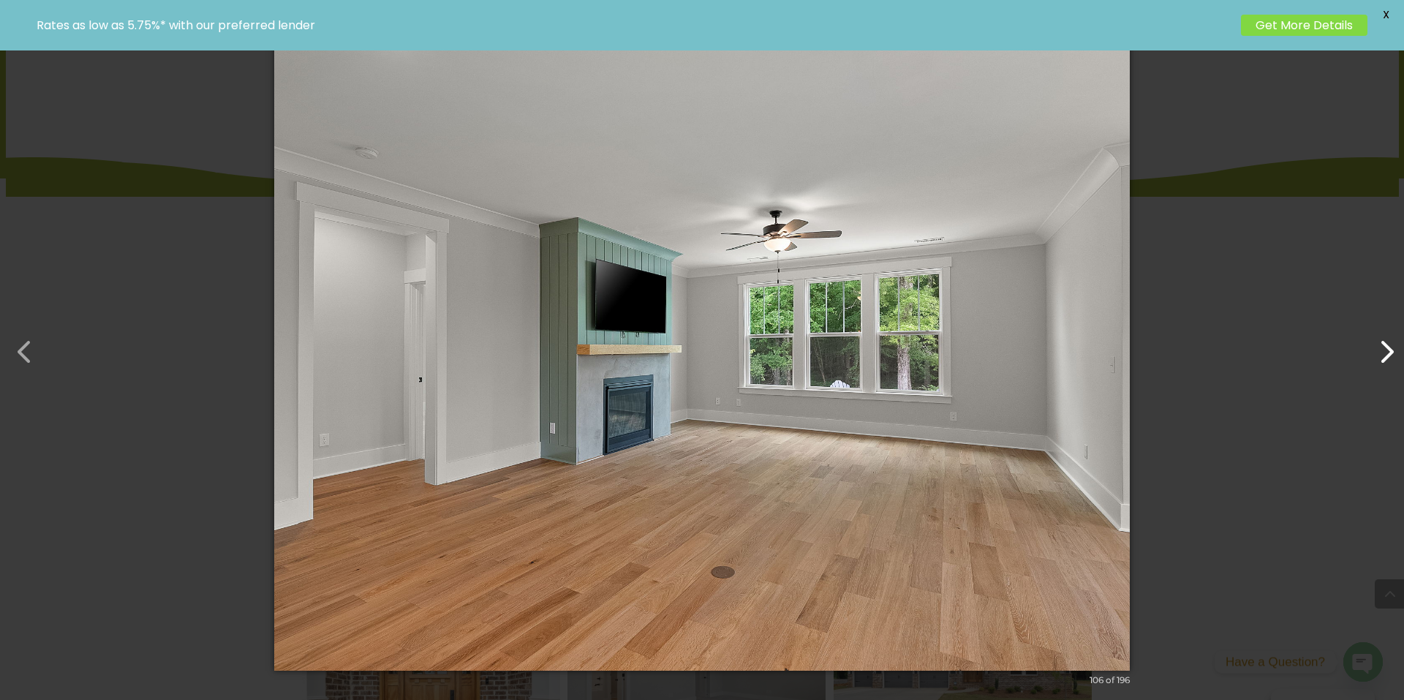
click at [1389, 356] on button "button" at bounding box center [1379, 344] width 35 height 35
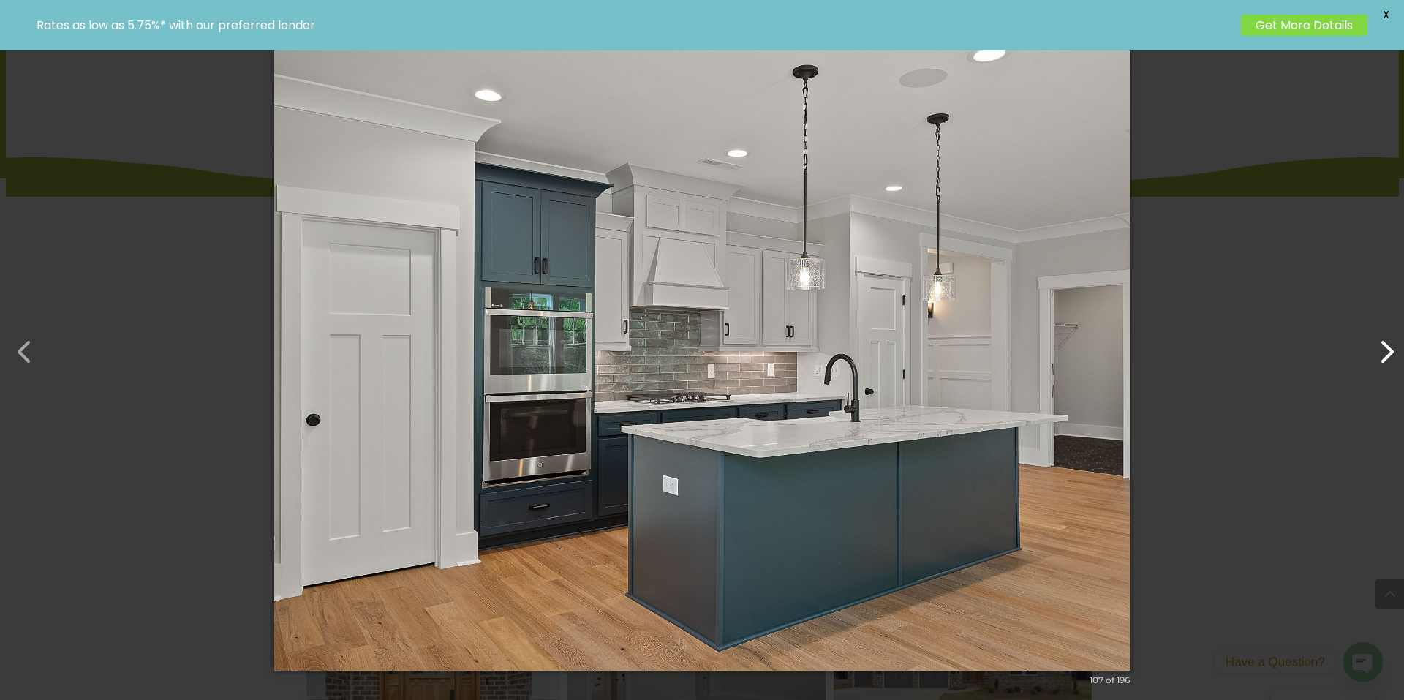
click at [1389, 356] on button "button" at bounding box center [1379, 344] width 35 height 35
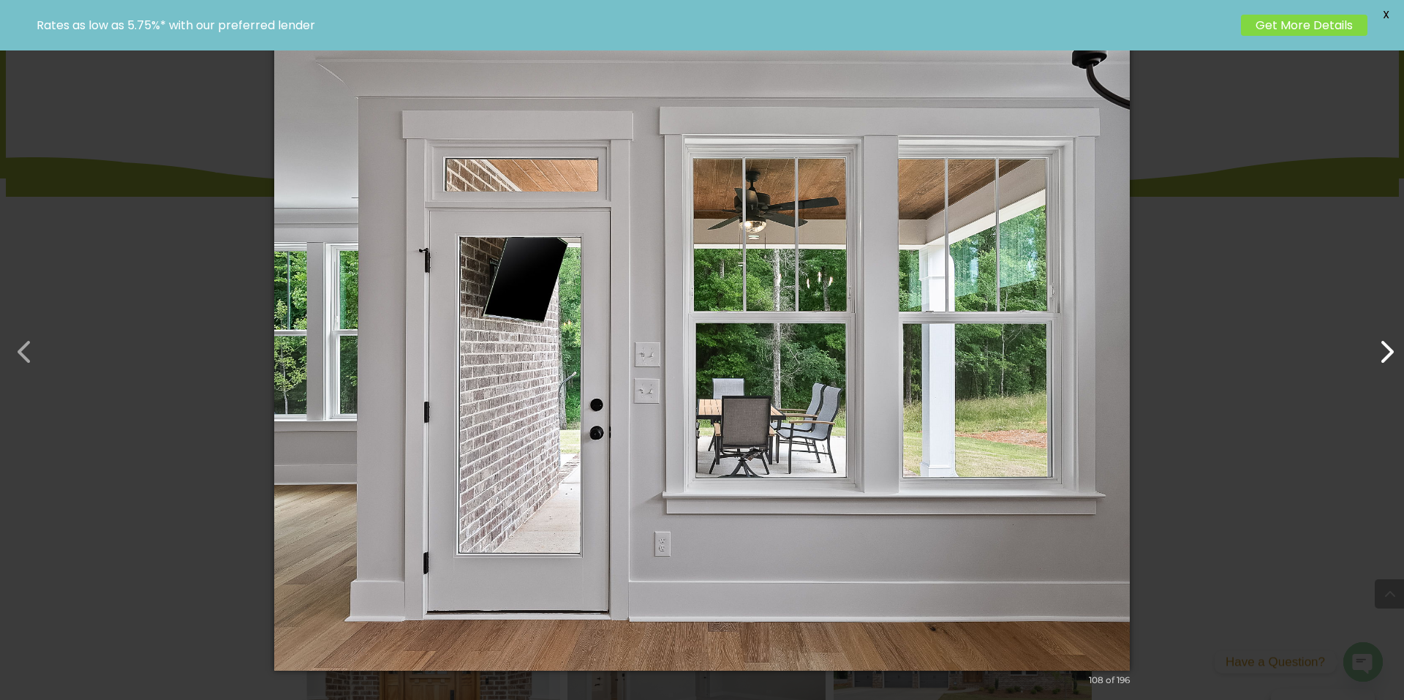
click at [1389, 356] on button "button" at bounding box center [1379, 344] width 35 height 35
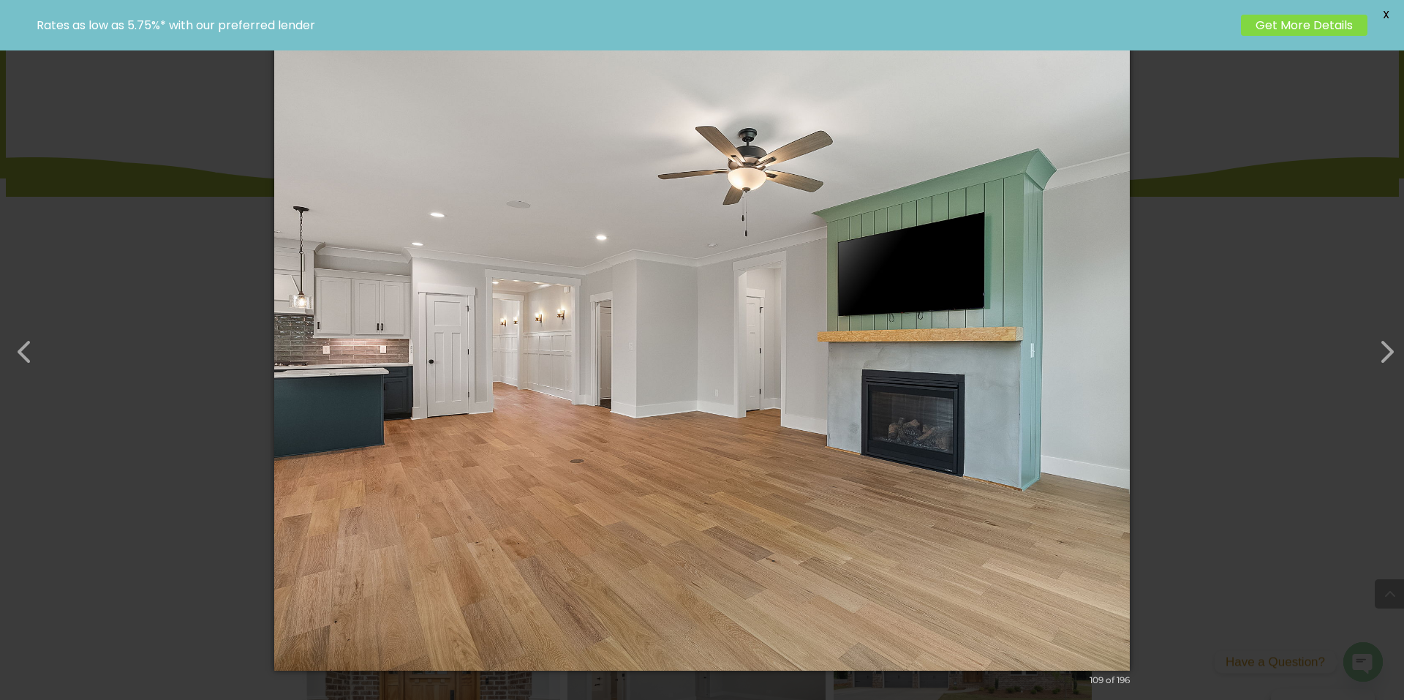
drag, startPoint x: 1389, startPoint y: 356, endPoint x: 360, endPoint y: 322, distance: 1030.2
click at [388, 324] on div "× 109 of 196 Loading image" at bounding box center [702, 350] width 1404 height 700
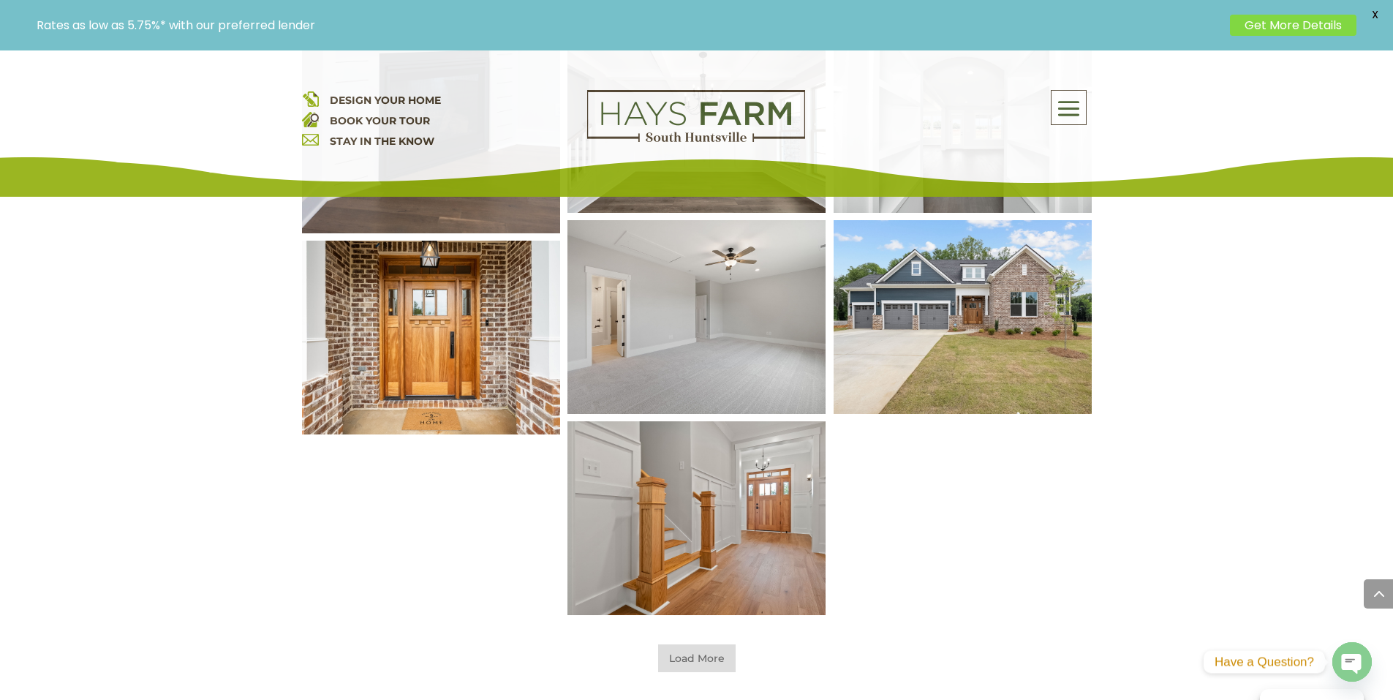
scroll to position [7319, 0]
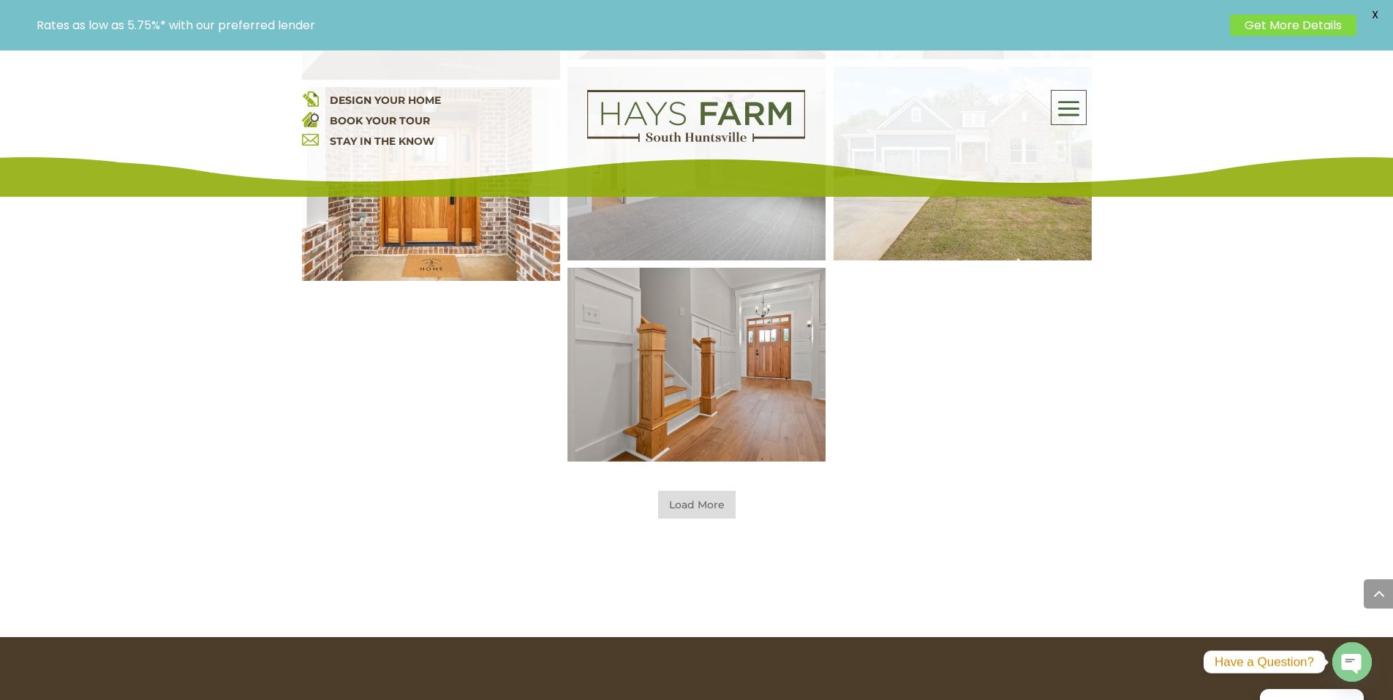
click at [693, 501] on span "Load More" at bounding box center [697, 505] width 78 height 28
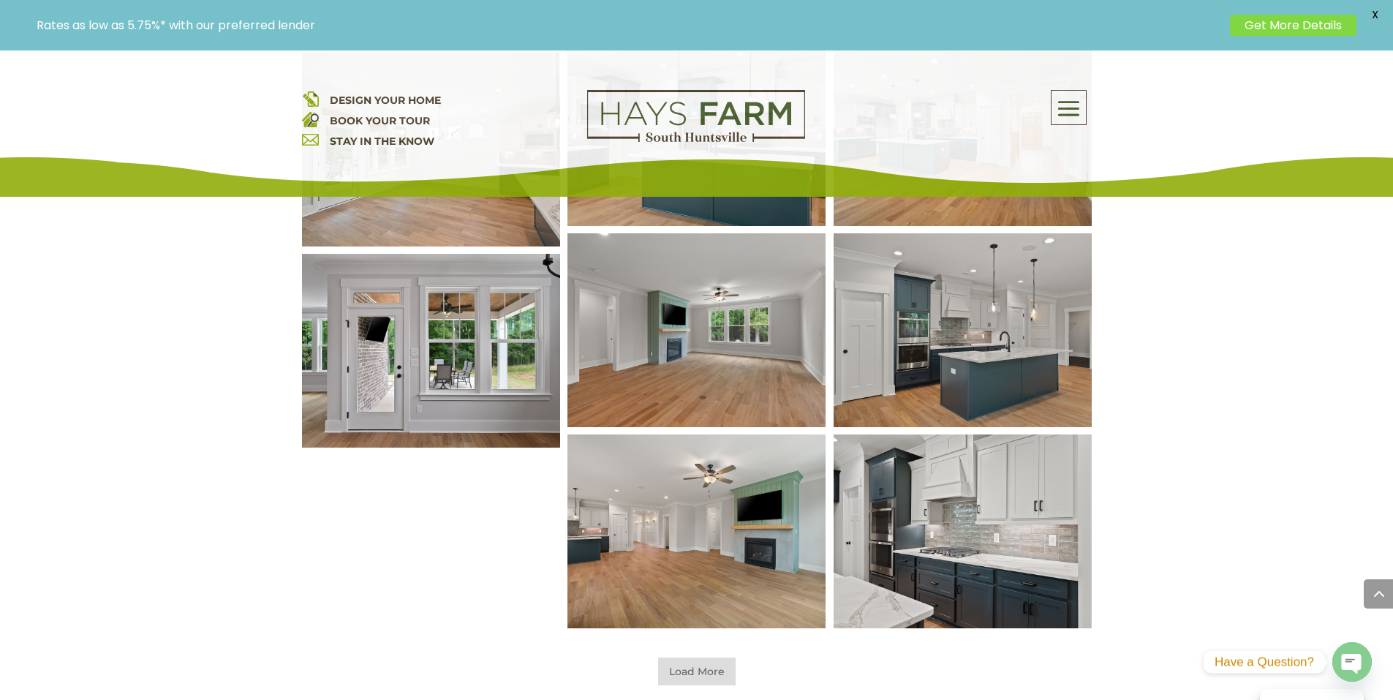
scroll to position [7758, 0]
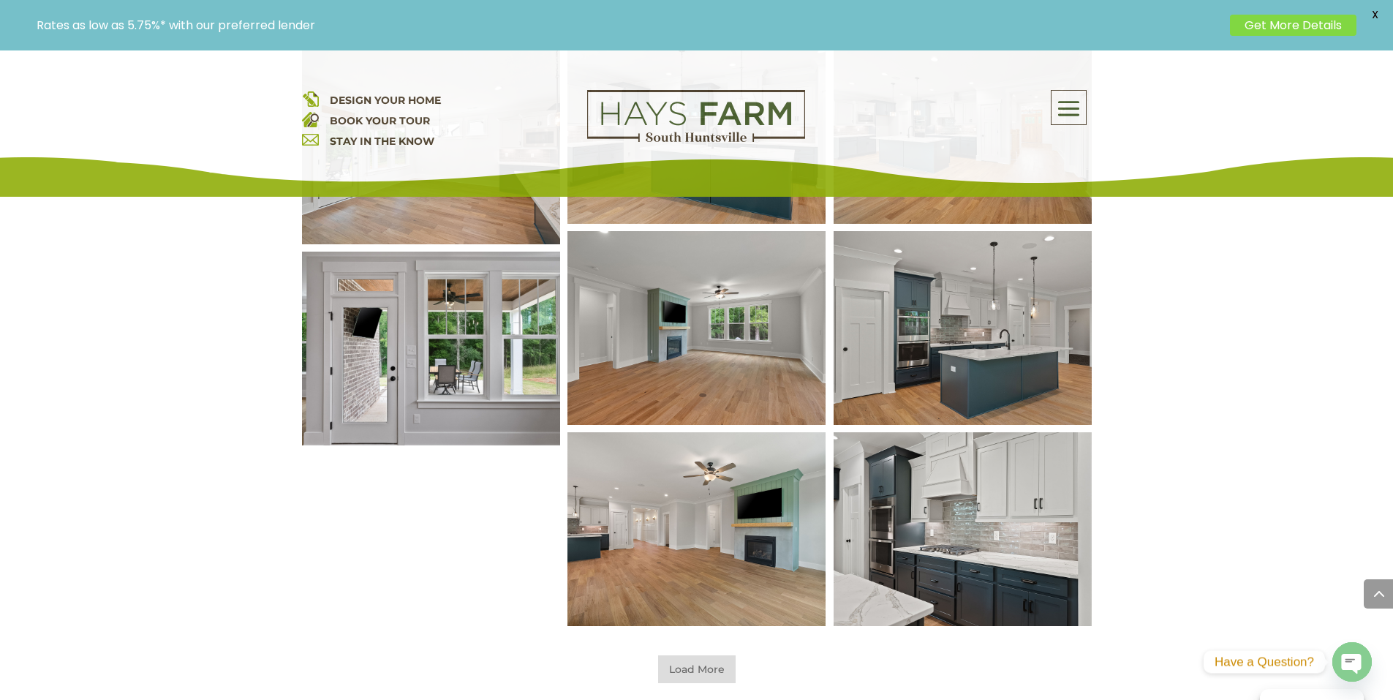
click at [448, 389] on img at bounding box center [431, 349] width 310 height 233
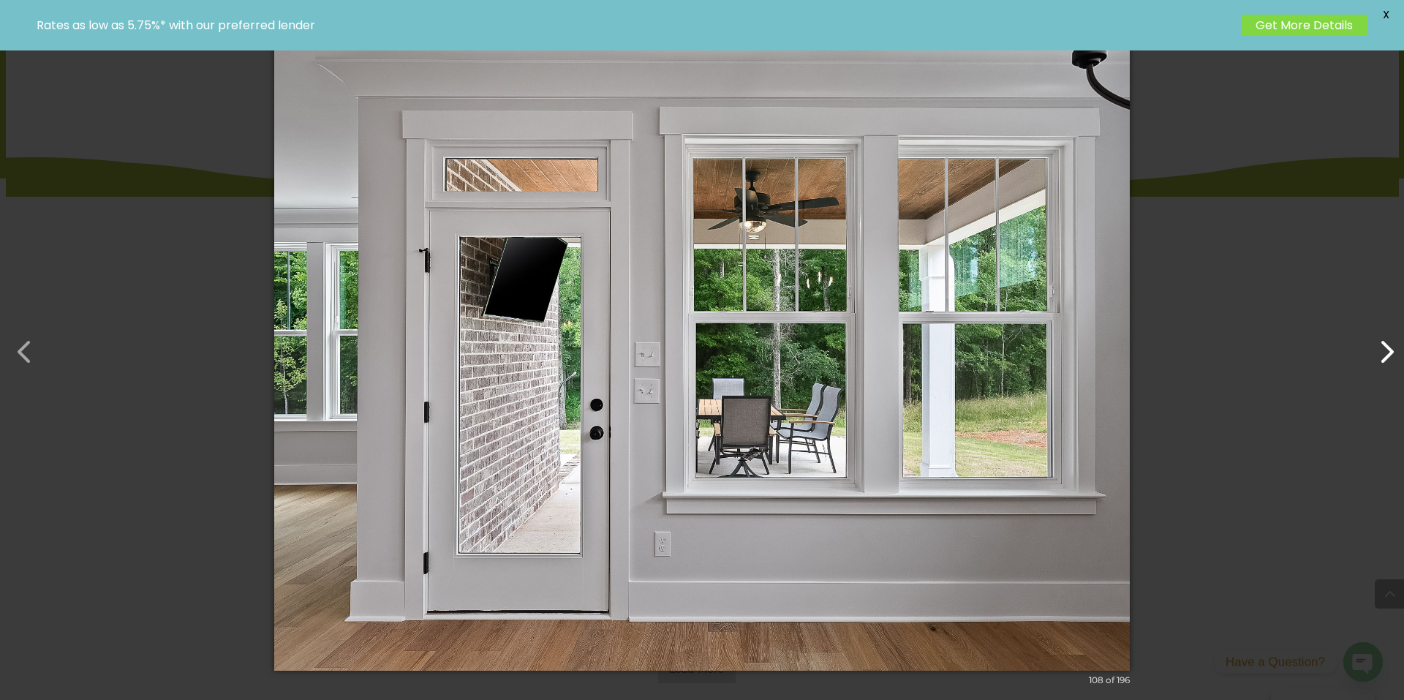
click at [1381, 350] on button "button" at bounding box center [1379, 344] width 35 height 35
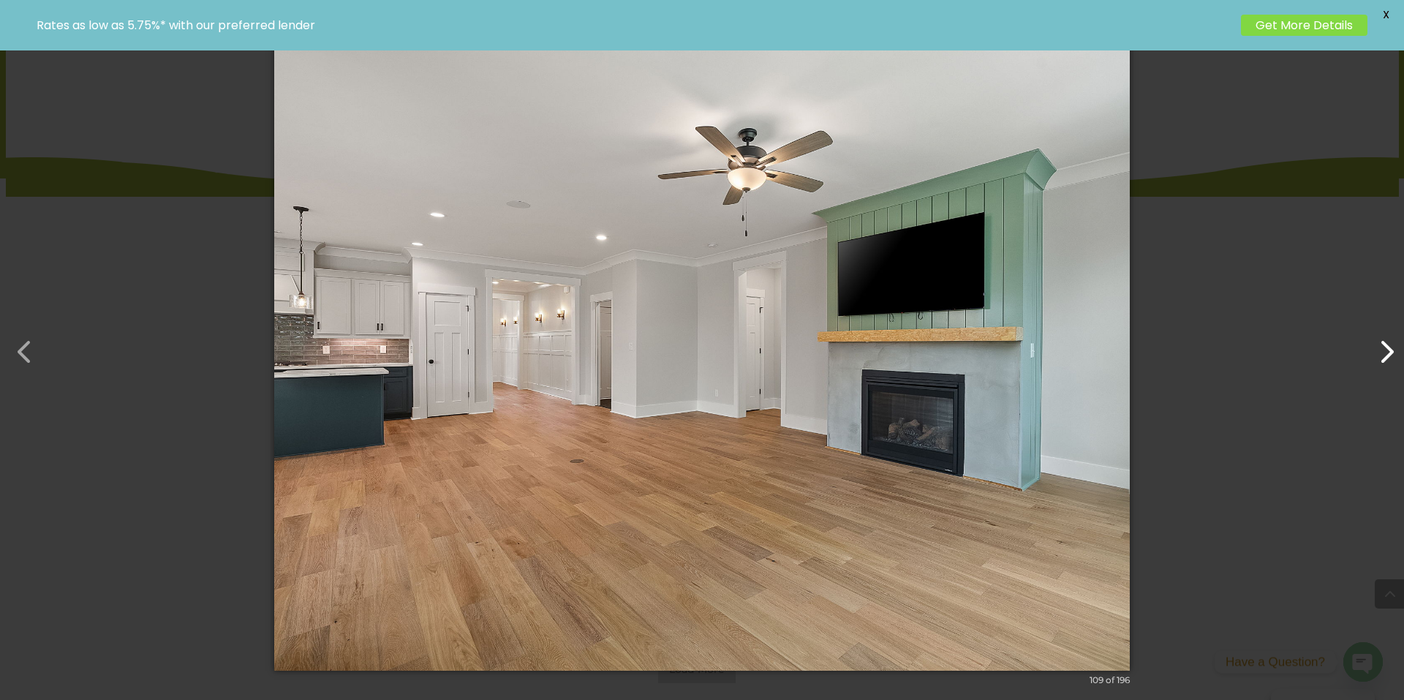
click at [1381, 350] on button "button" at bounding box center [1379, 344] width 35 height 35
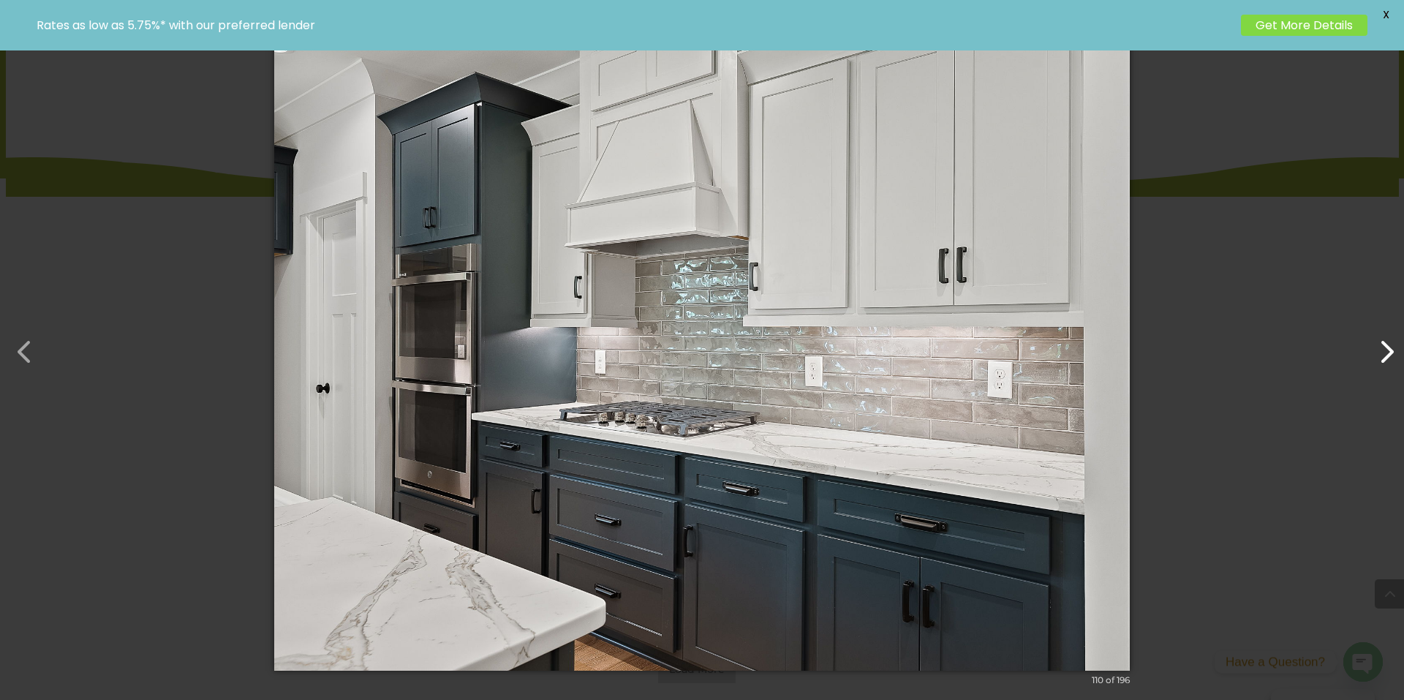
click at [1381, 350] on button "button" at bounding box center [1379, 344] width 35 height 35
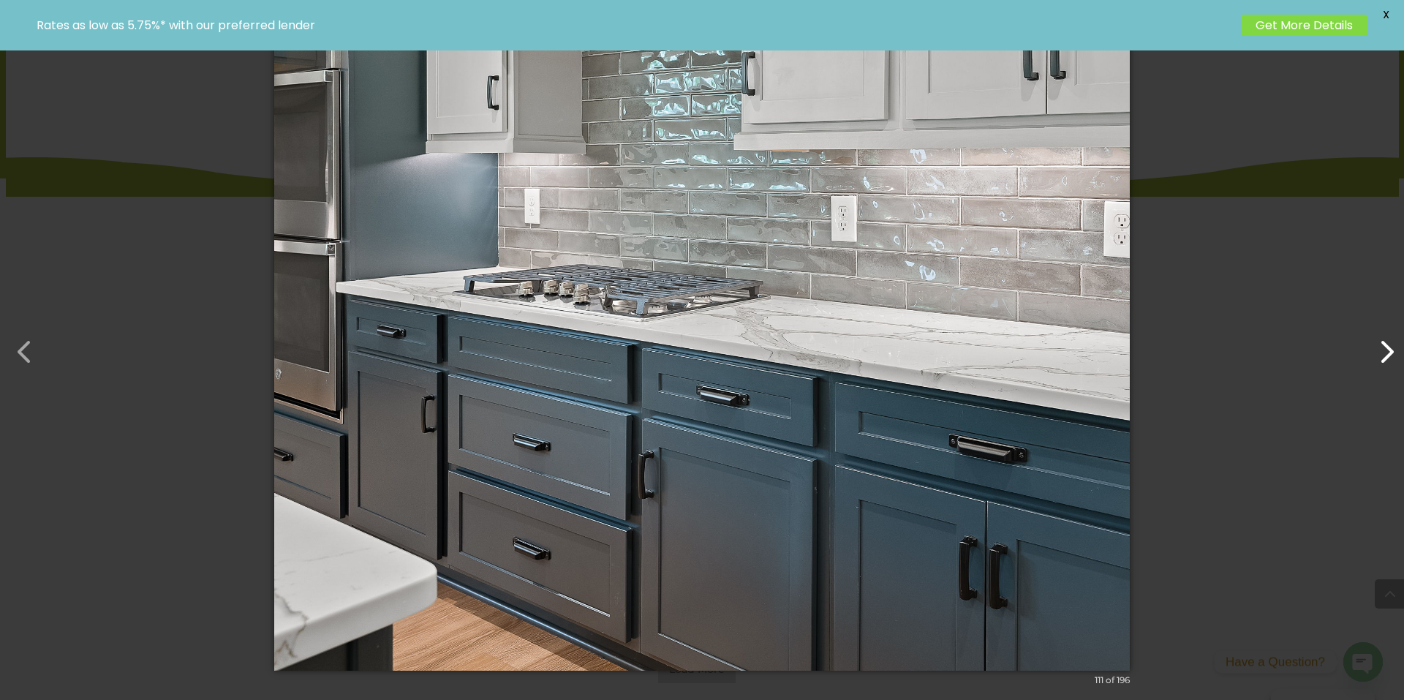
click at [1381, 350] on button "button" at bounding box center [1379, 344] width 35 height 35
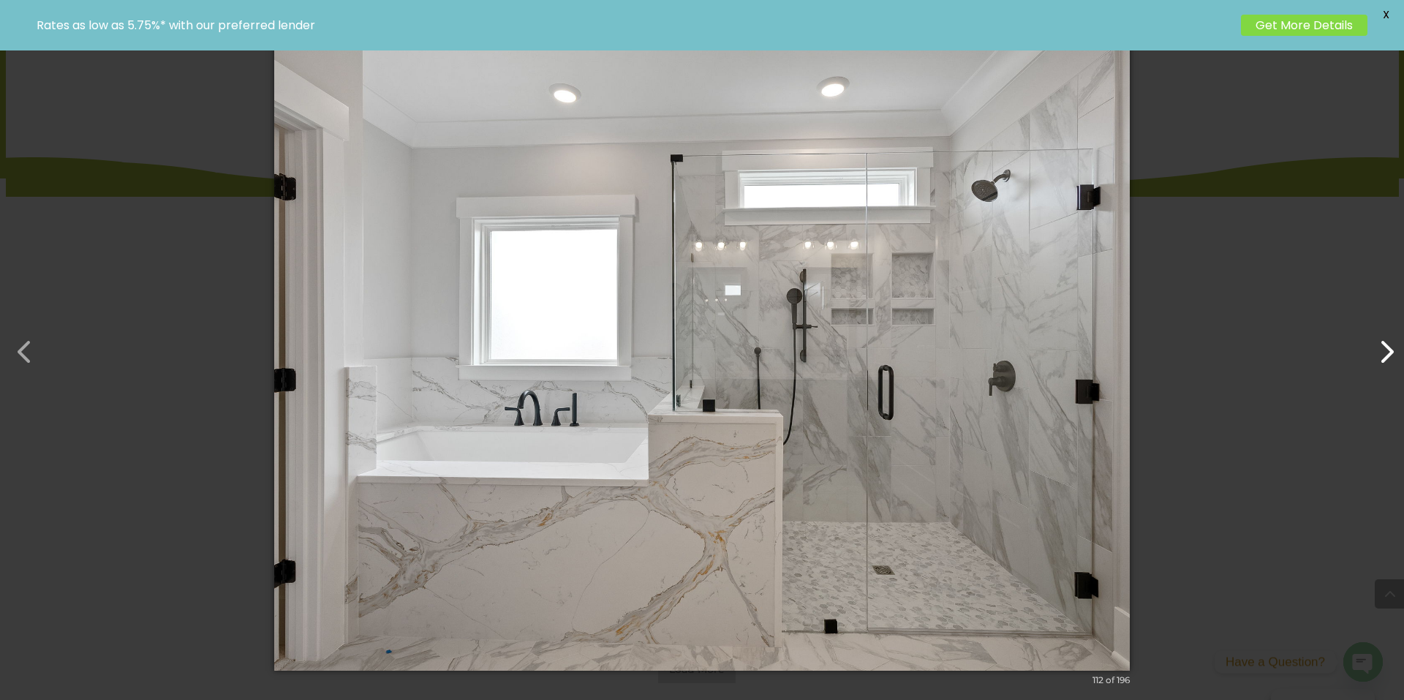
click at [1381, 350] on button "button" at bounding box center [1379, 344] width 35 height 35
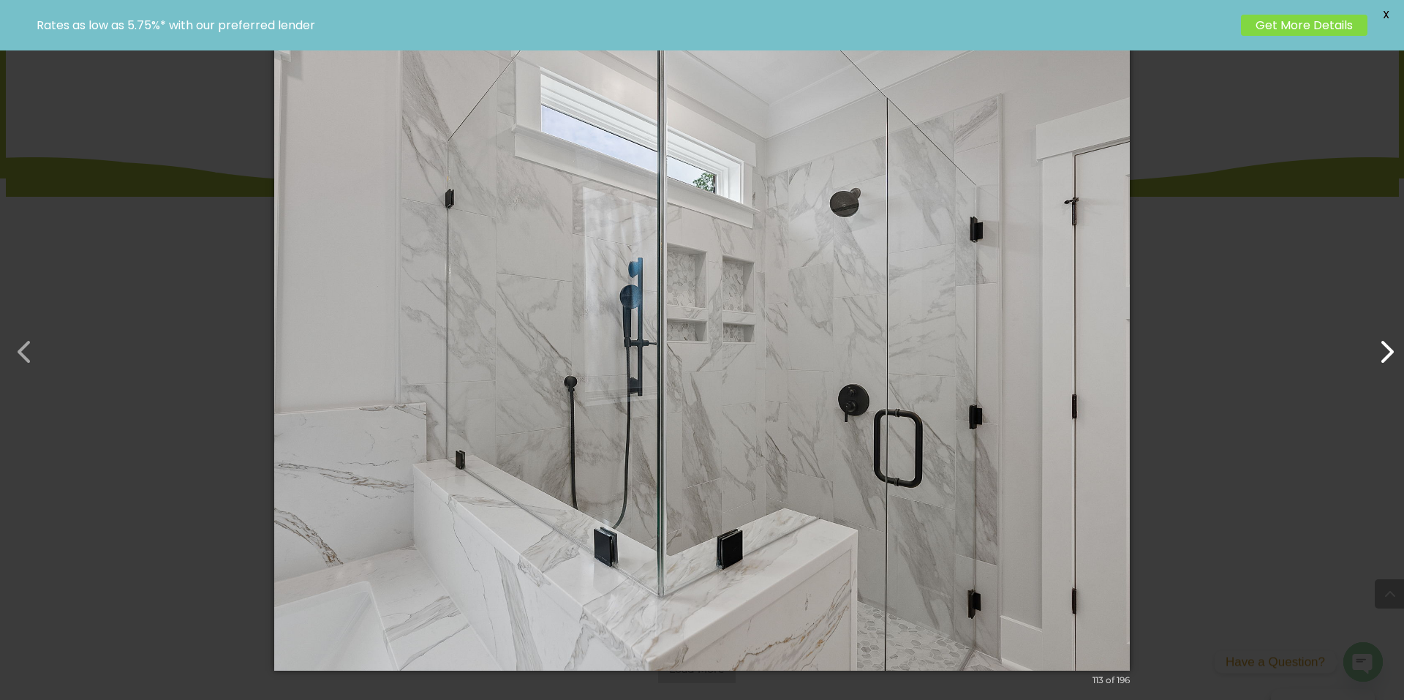
click at [1381, 350] on button "button" at bounding box center [1379, 344] width 35 height 35
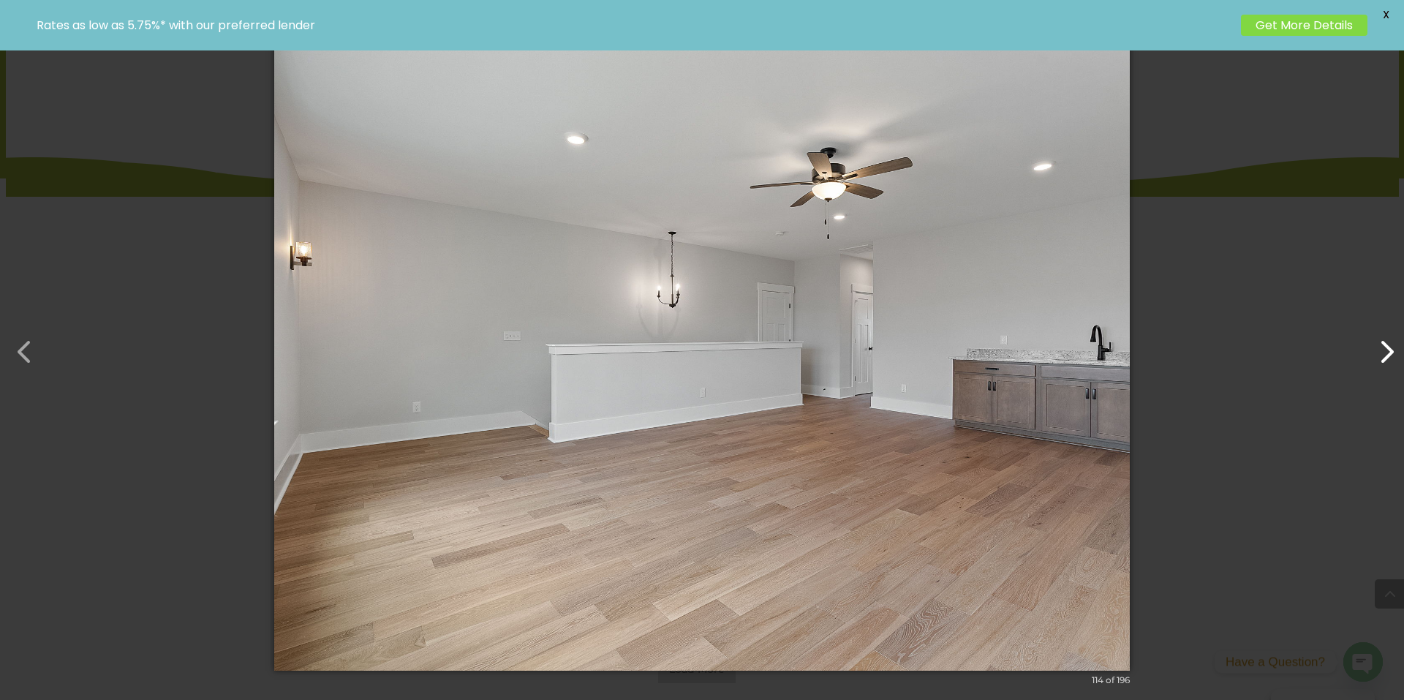
click at [1381, 350] on button "button" at bounding box center [1379, 344] width 35 height 35
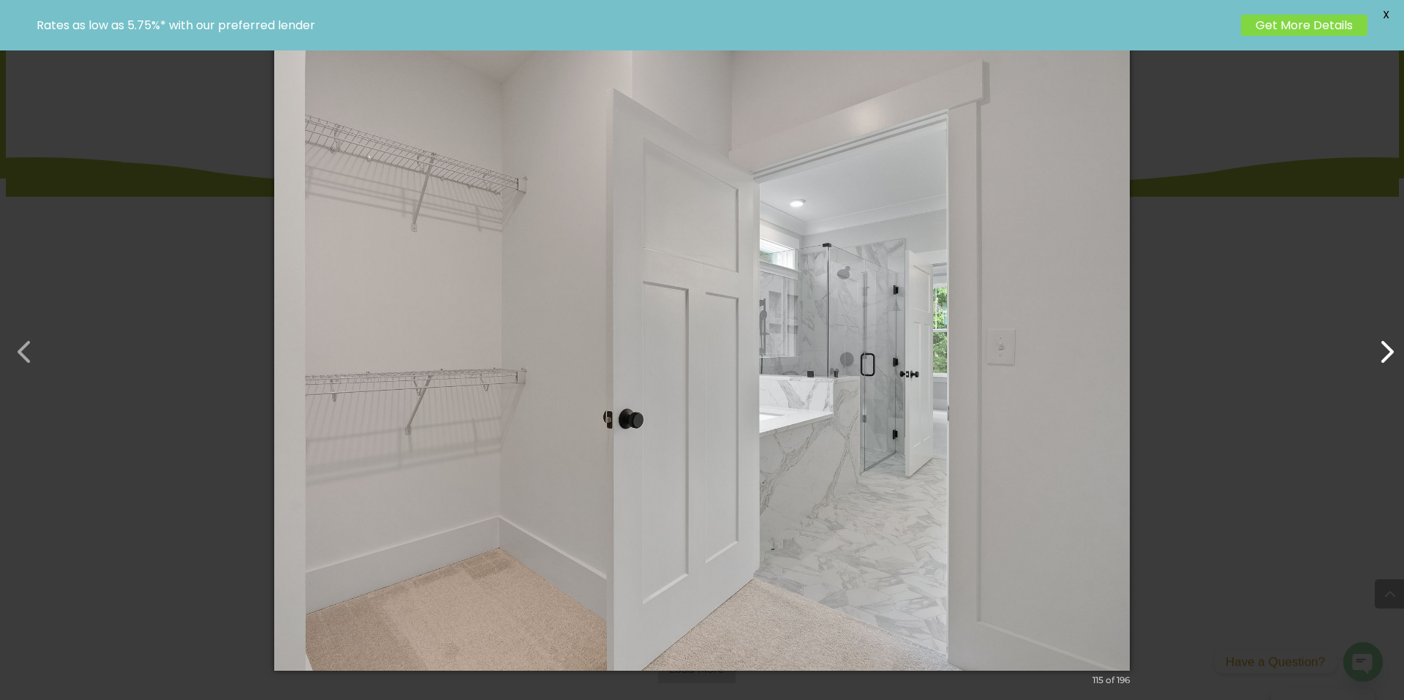
click at [1381, 350] on button "button" at bounding box center [1379, 344] width 35 height 35
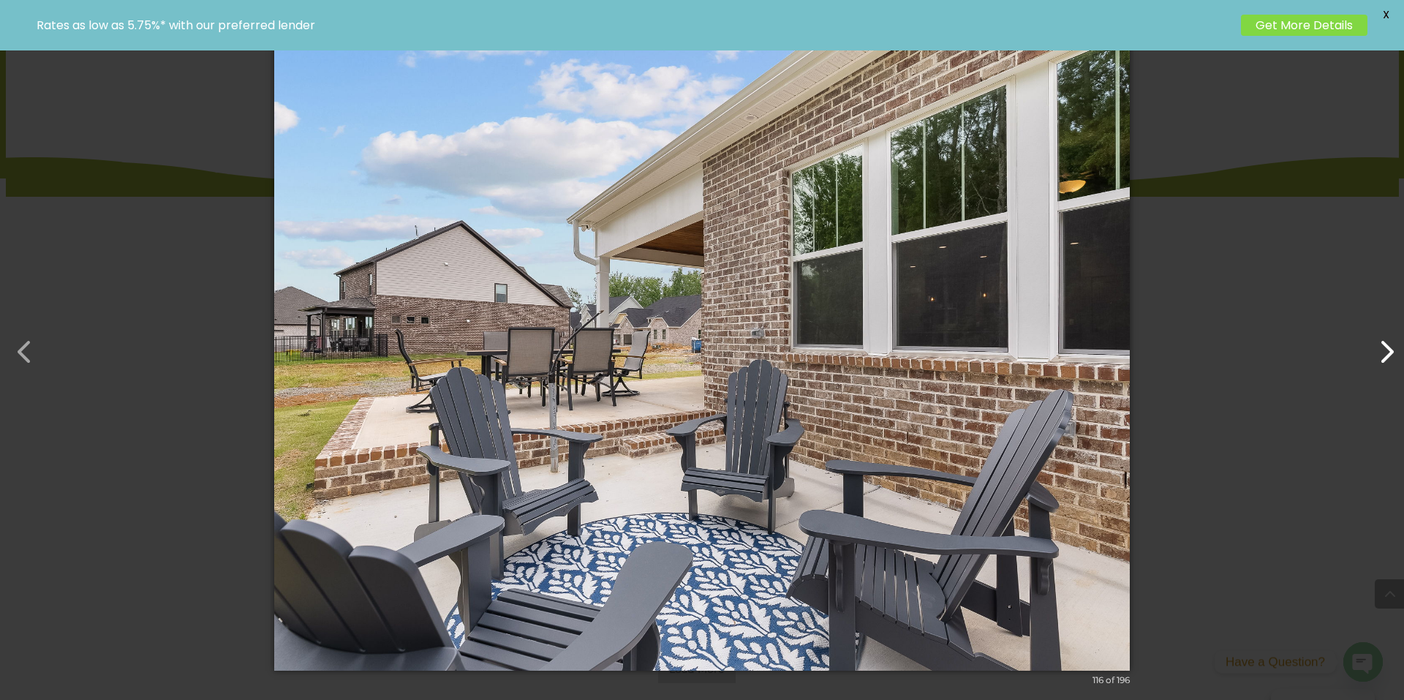
click at [1381, 350] on button "button" at bounding box center [1379, 344] width 35 height 35
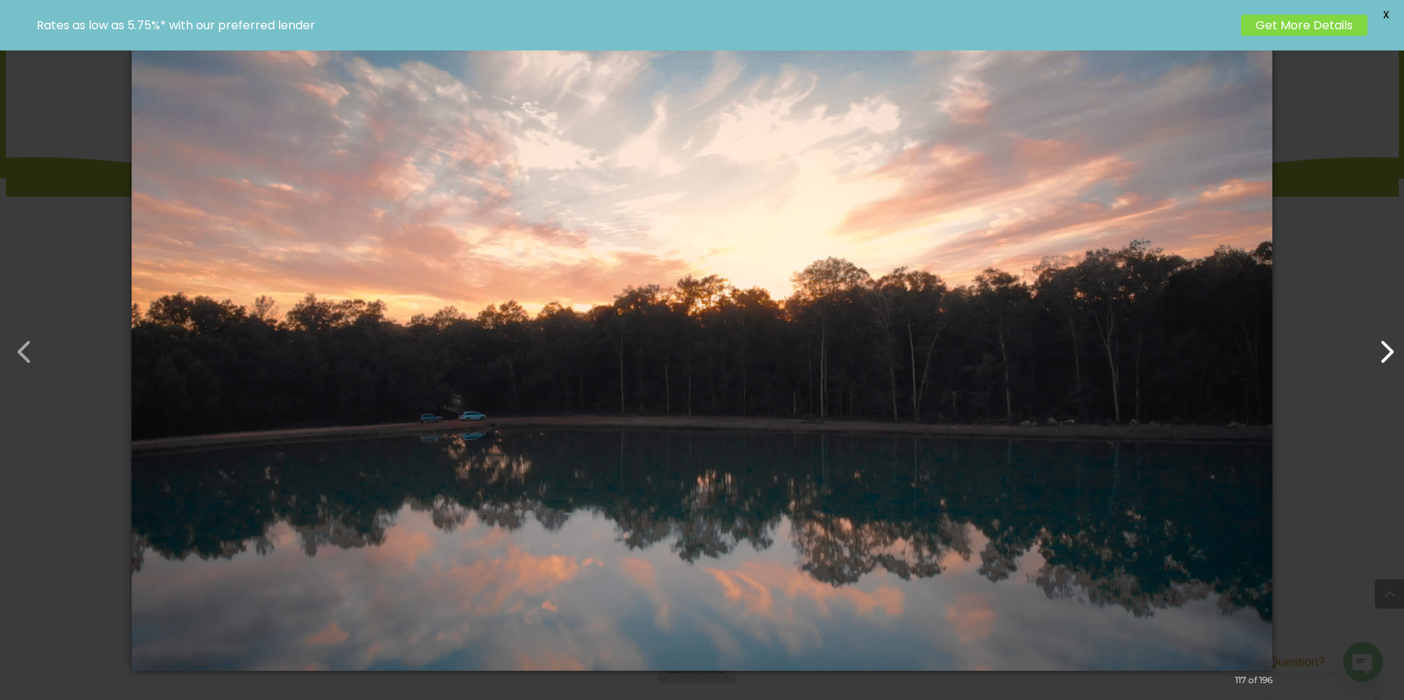
click at [1381, 350] on button "button" at bounding box center [1379, 344] width 35 height 35
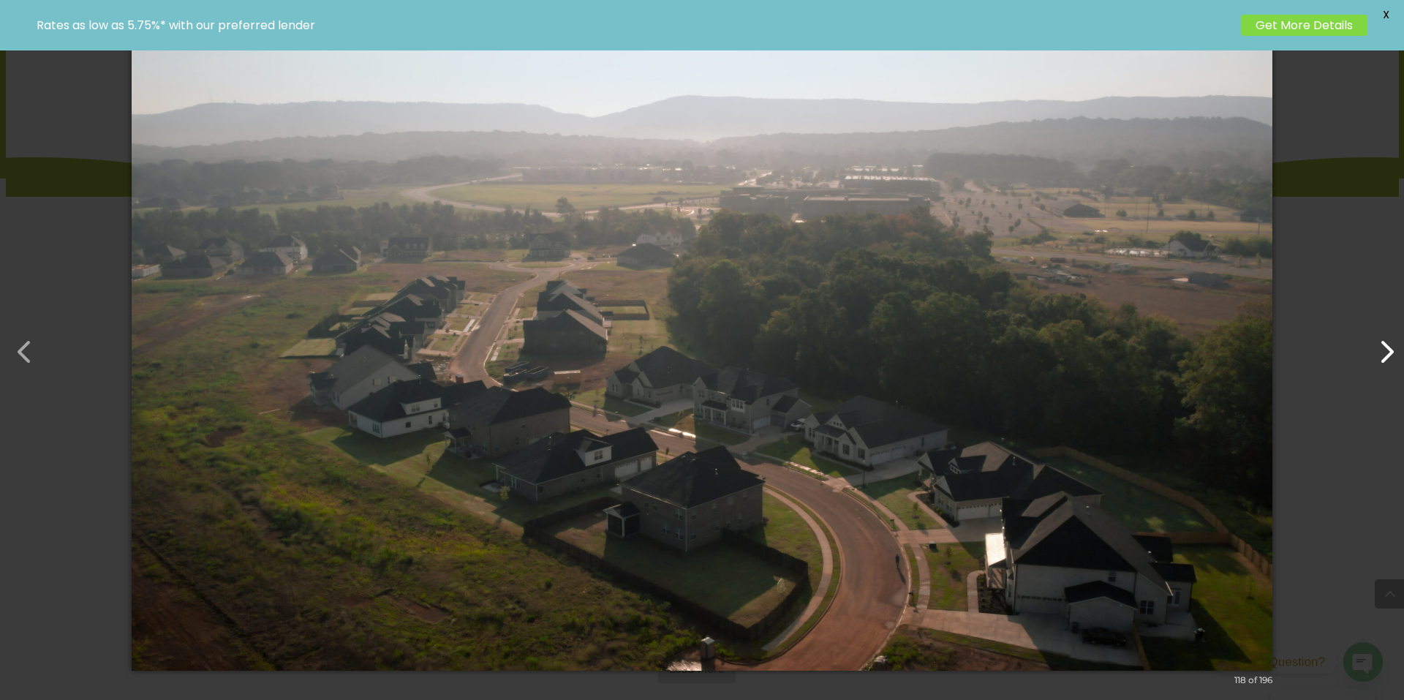
click at [1381, 350] on button "button" at bounding box center [1379, 344] width 35 height 35
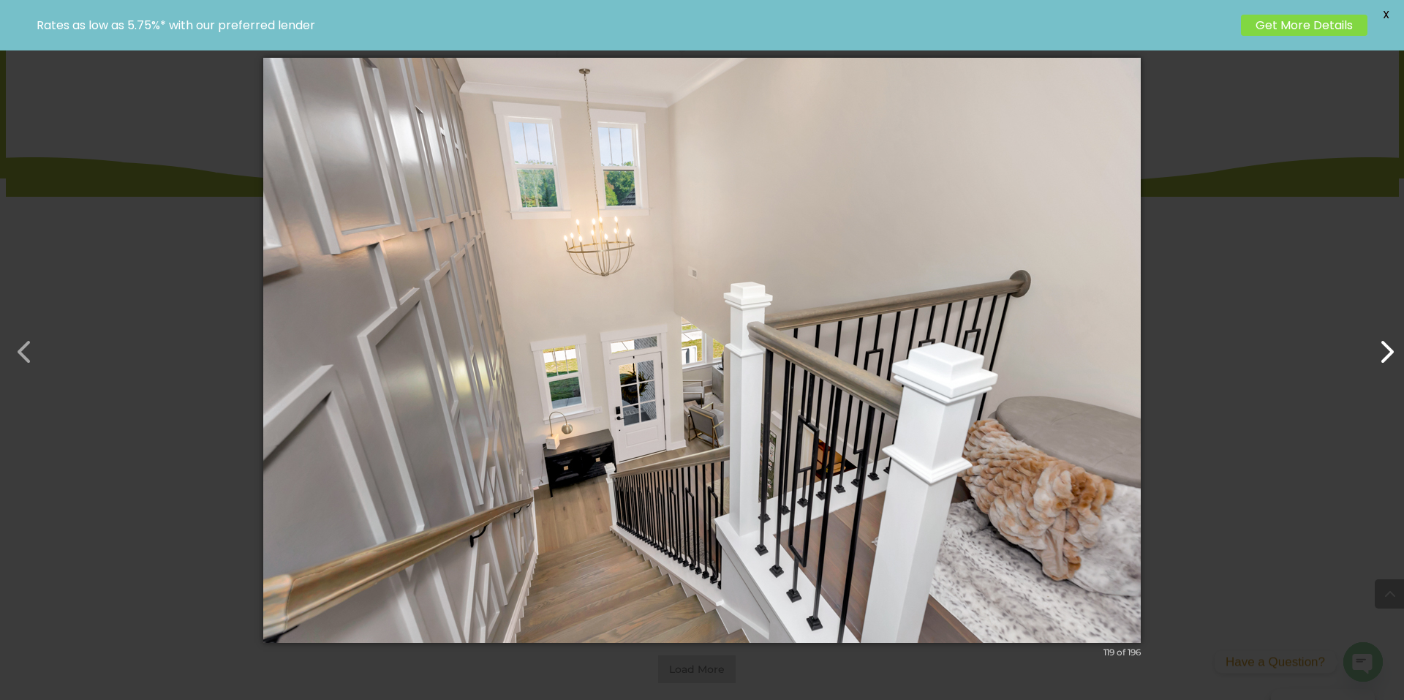
click at [1386, 359] on button "button" at bounding box center [1379, 344] width 35 height 35
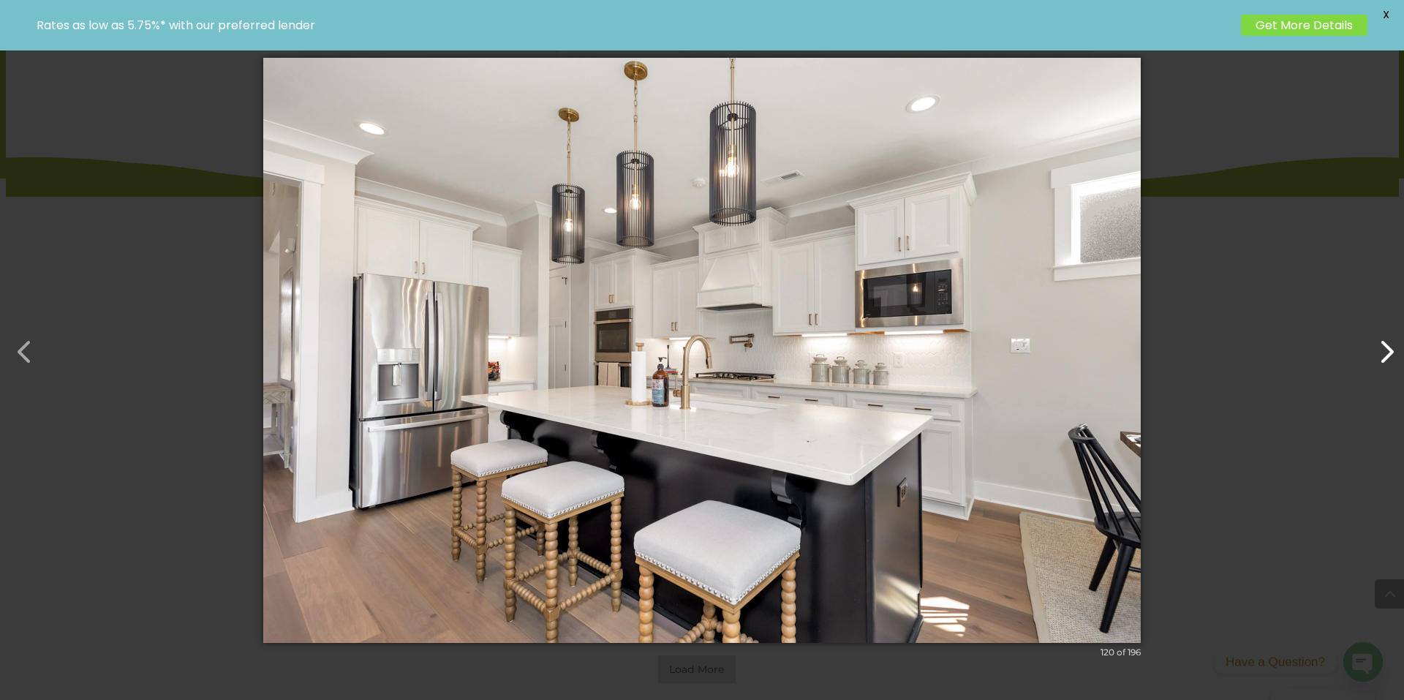
click at [1384, 359] on button "button" at bounding box center [1379, 344] width 35 height 35
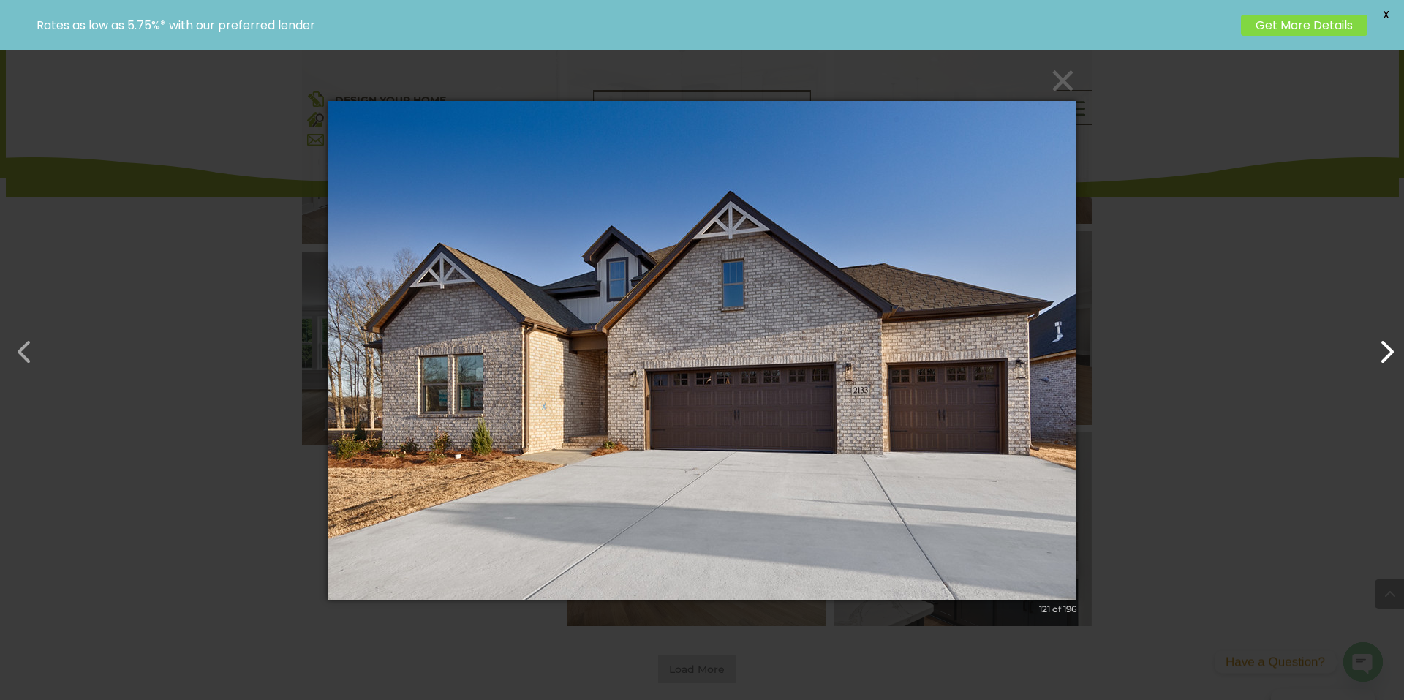
click at [1384, 359] on button "button" at bounding box center [1379, 344] width 35 height 35
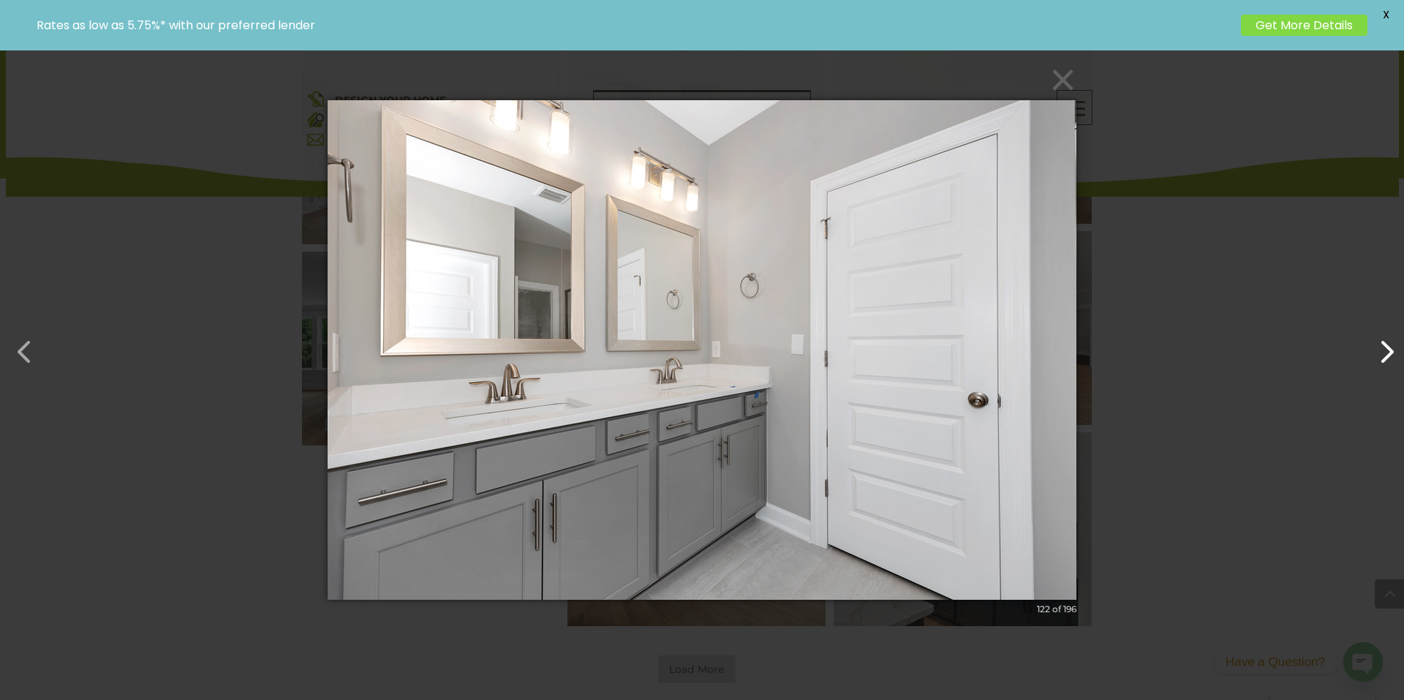
click at [1384, 359] on button "button" at bounding box center [1379, 344] width 35 height 35
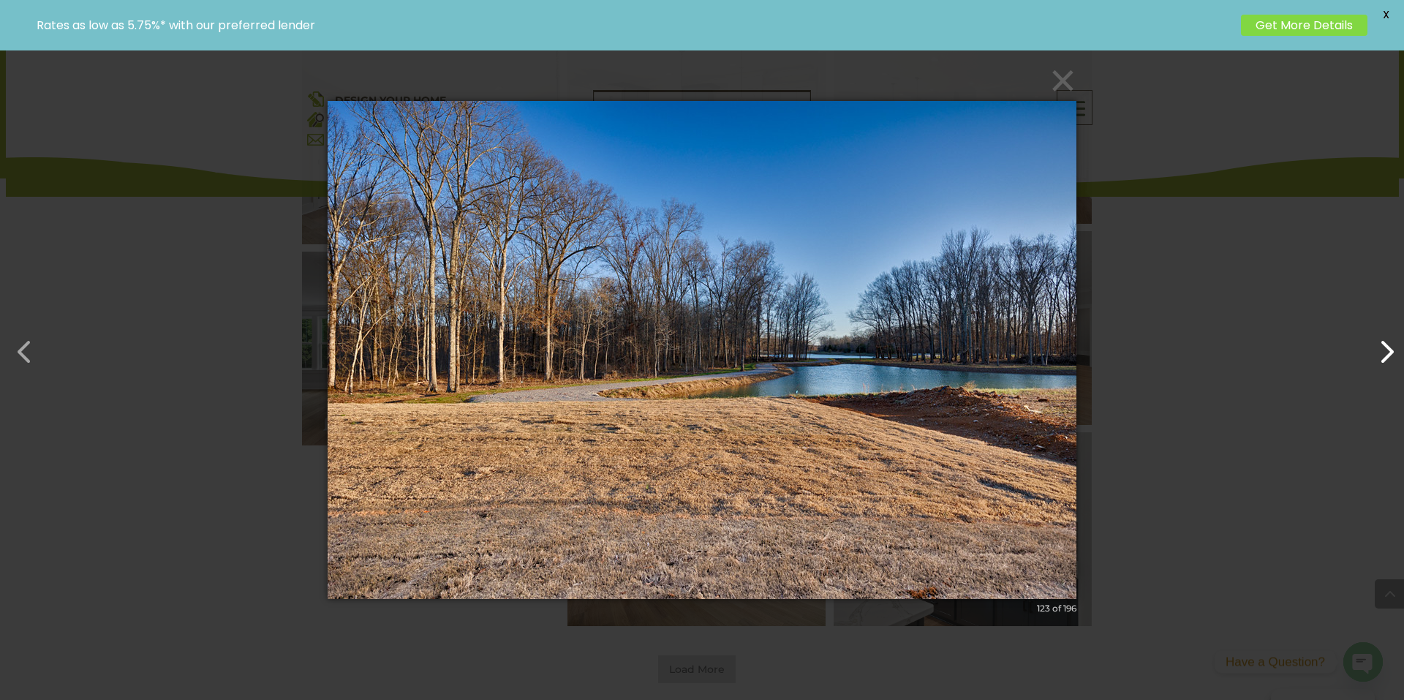
click at [1384, 359] on button "button" at bounding box center [1379, 344] width 35 height 35
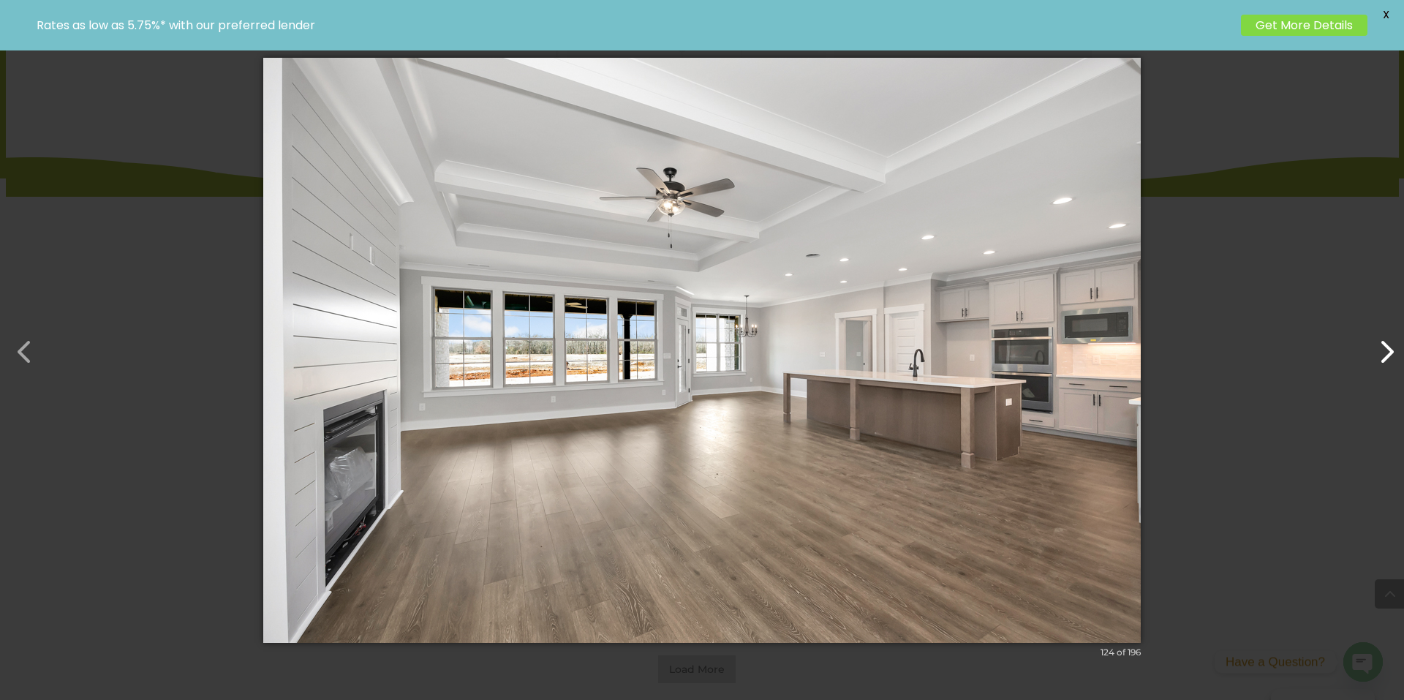
click at [1384, 359] on button "button" at bounding box center [1379, 344] width 35 height 35
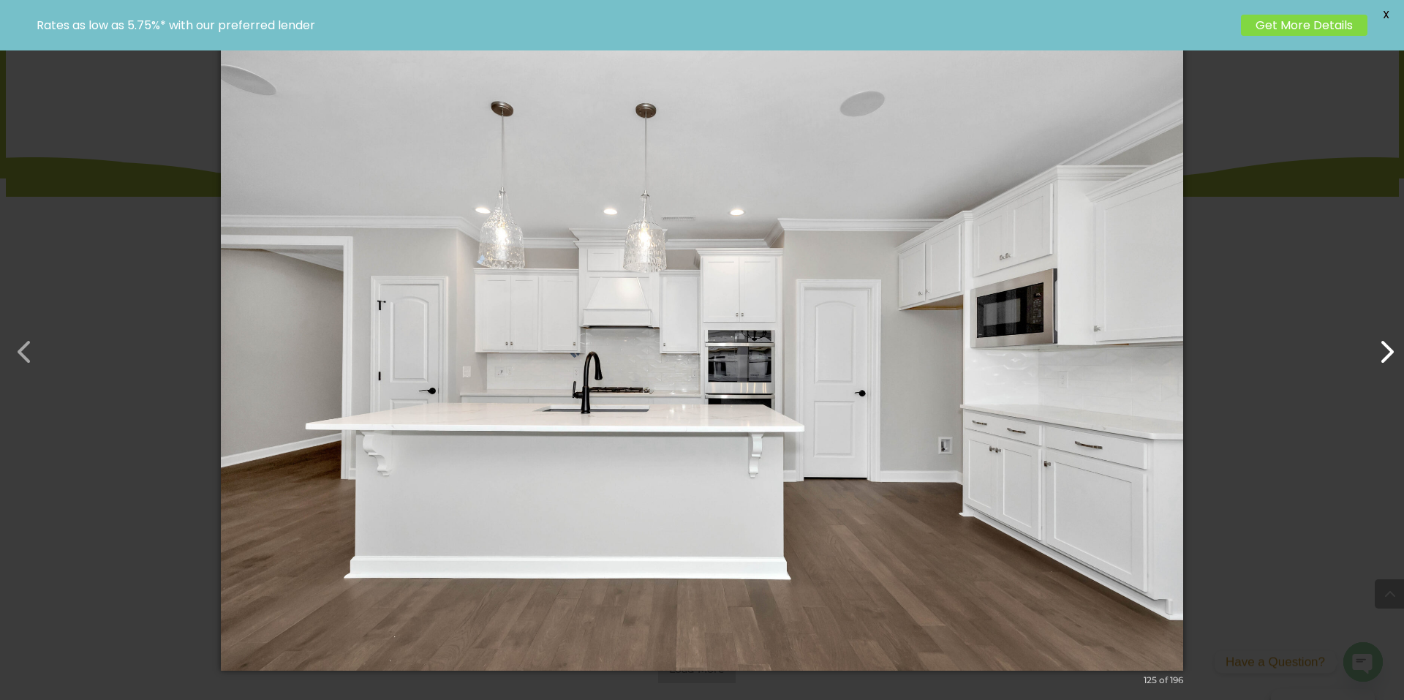
click at [1384, 359] on button "button" at bounding box center [1379, 344] width 35 height 35
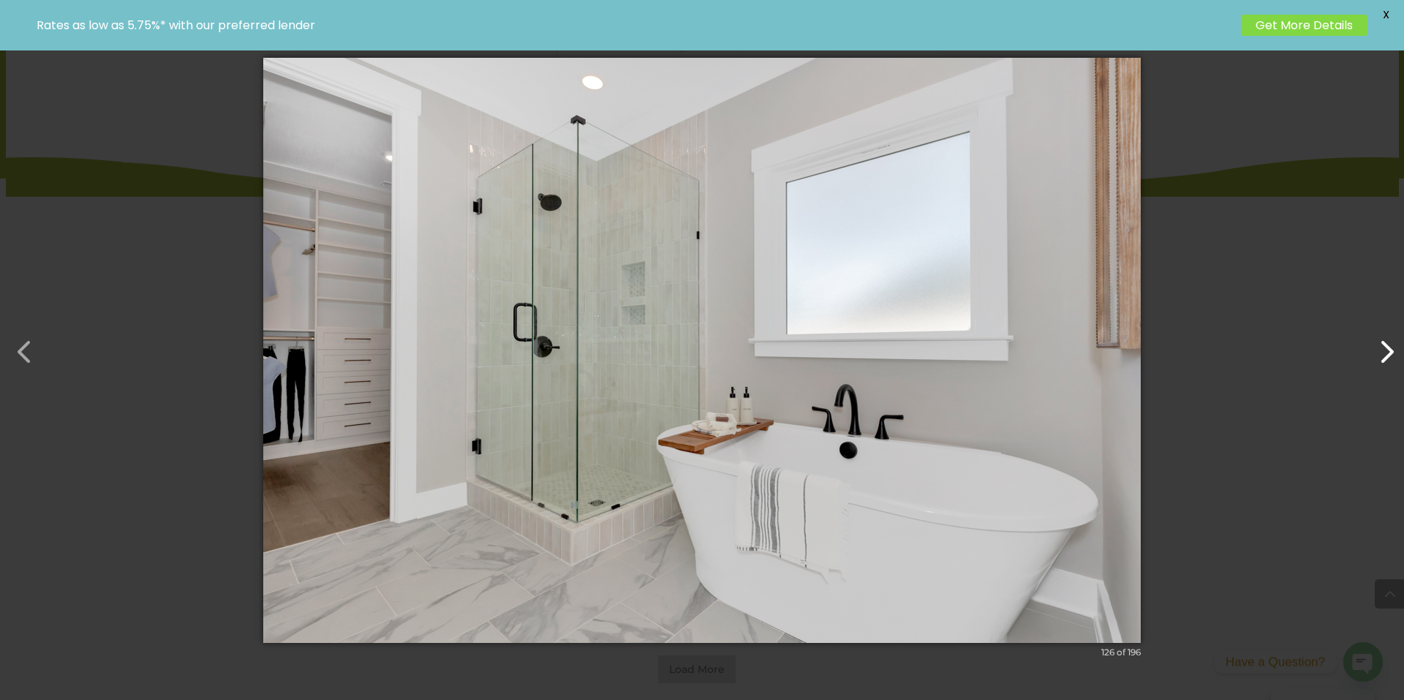
click at [1384, 359] on button "button" at bounding box center [1379, 344] width 35 height 35
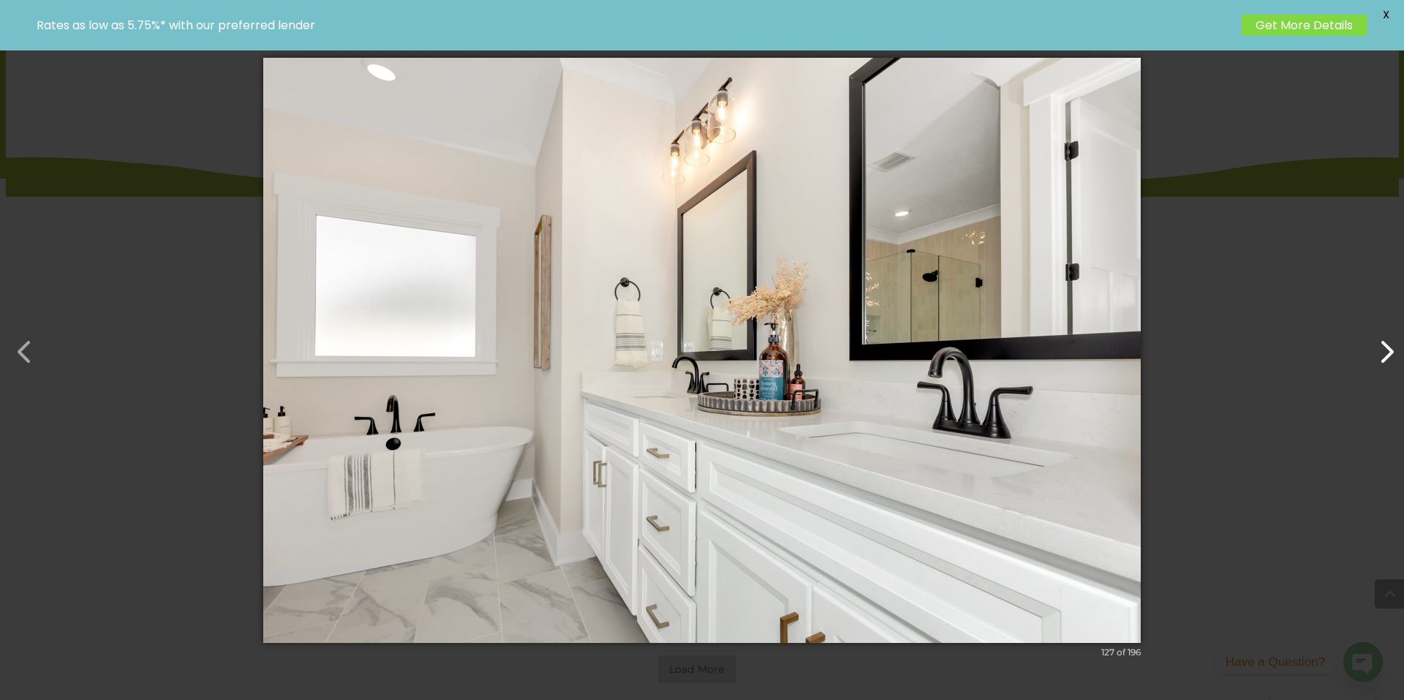
click at [1384, 359] on button "button" at bounding box center [1379, 344] width 35 height 35
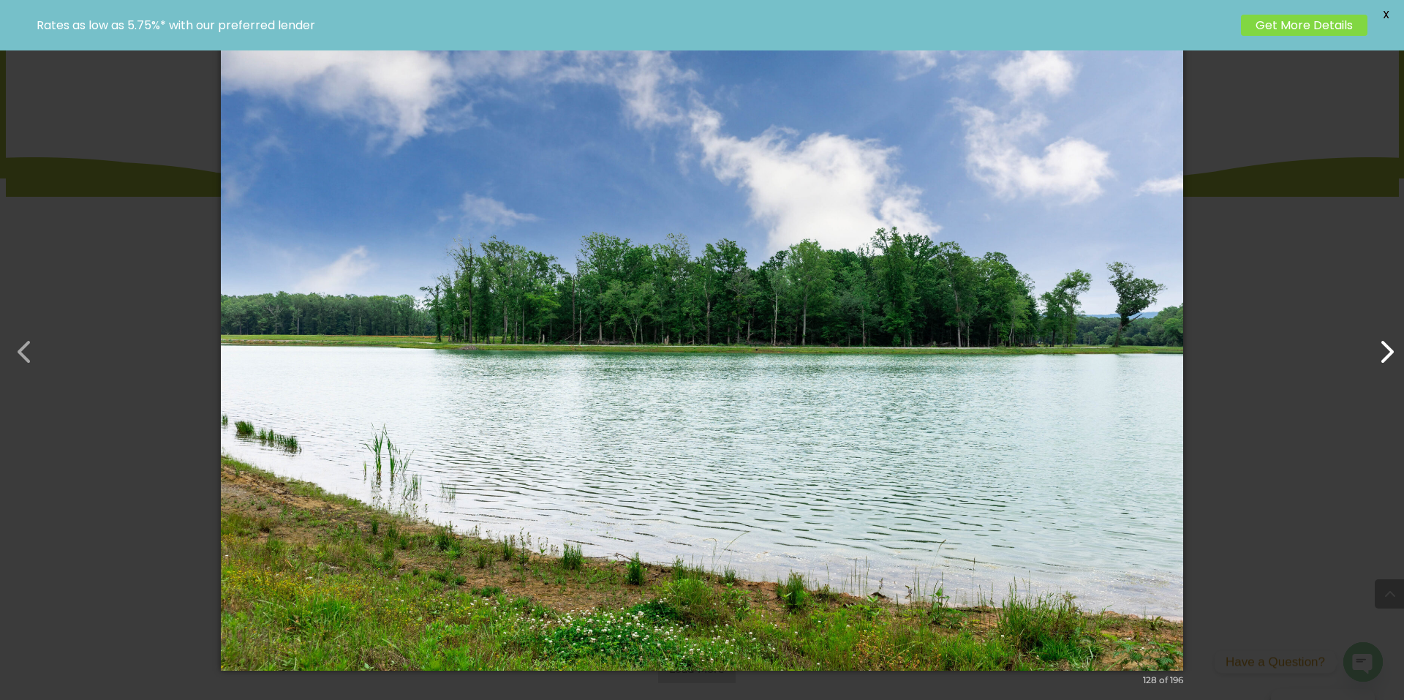
click at [1384, 359] on button "button" at bounding box center [1379, 344] width 35 height 35
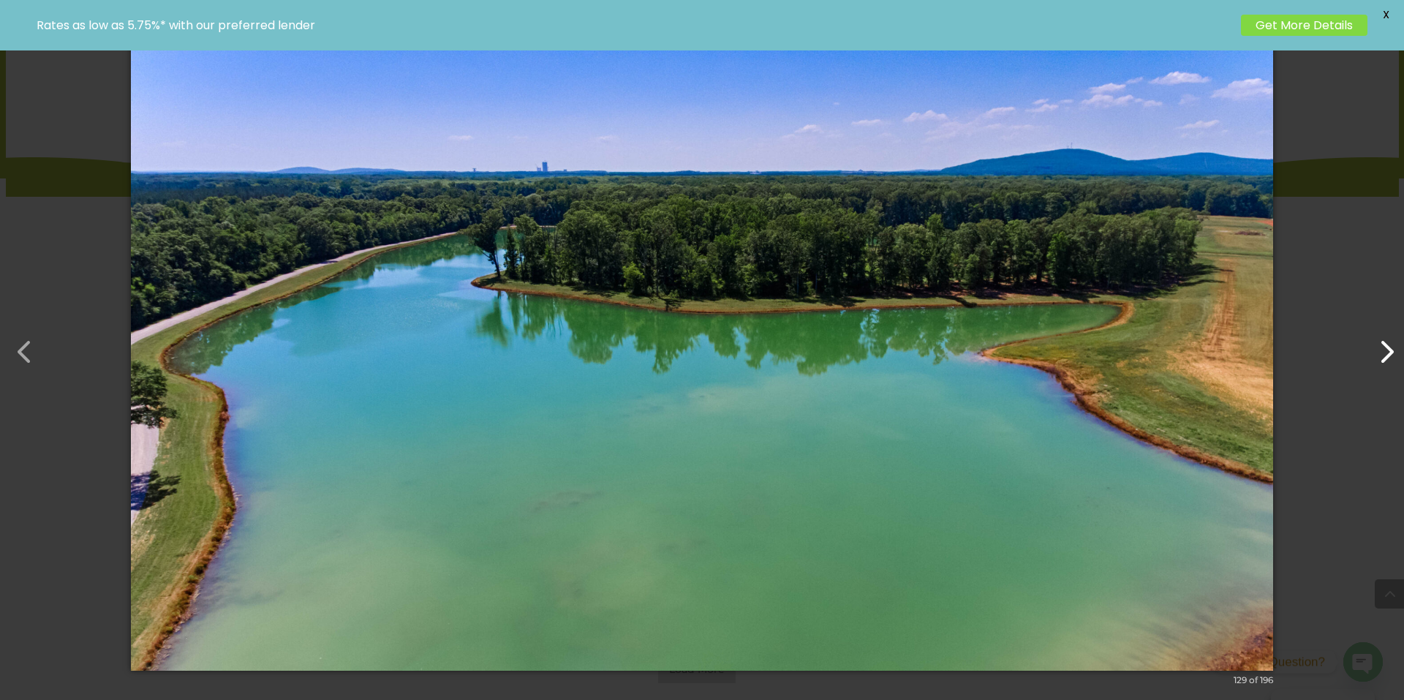
click at [1384, 359] on button "button" at bounding box center [1379, 344] width 35 height 35
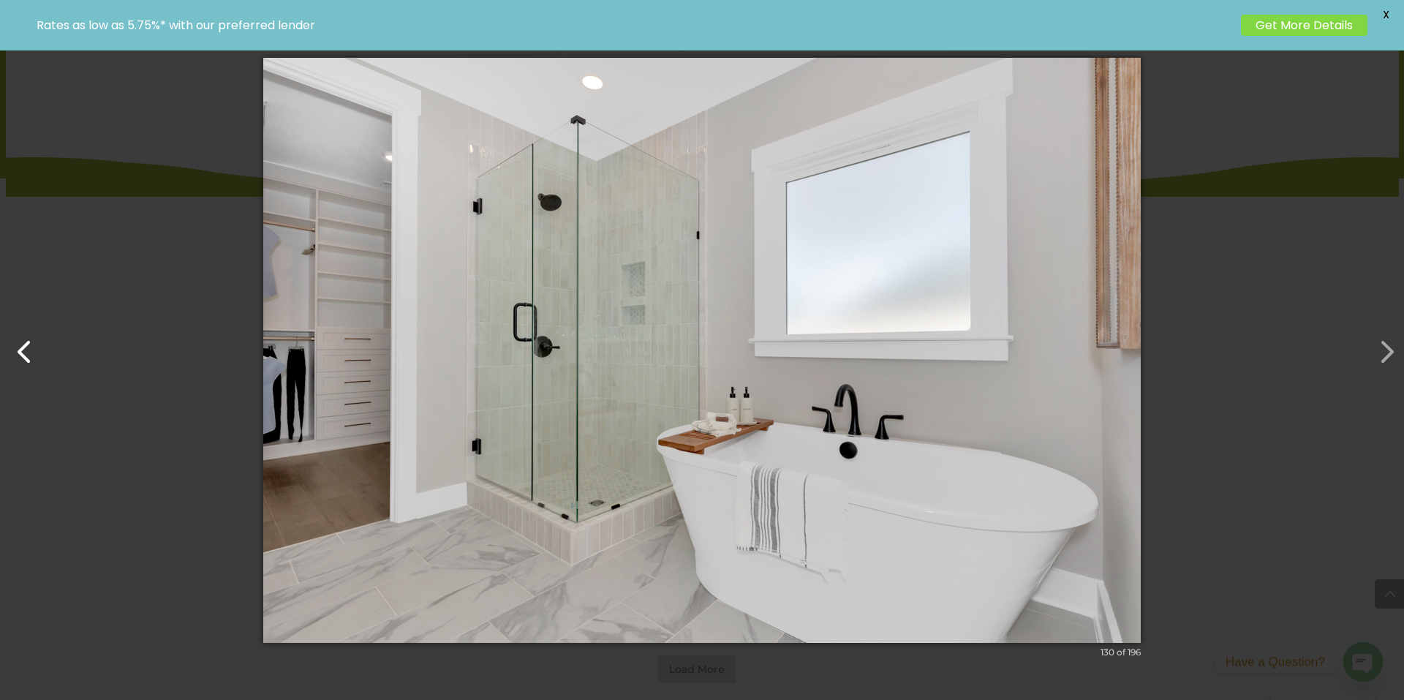
click at [31, 360] on button "button" at bounding box center [17, 344] width 35 height 35
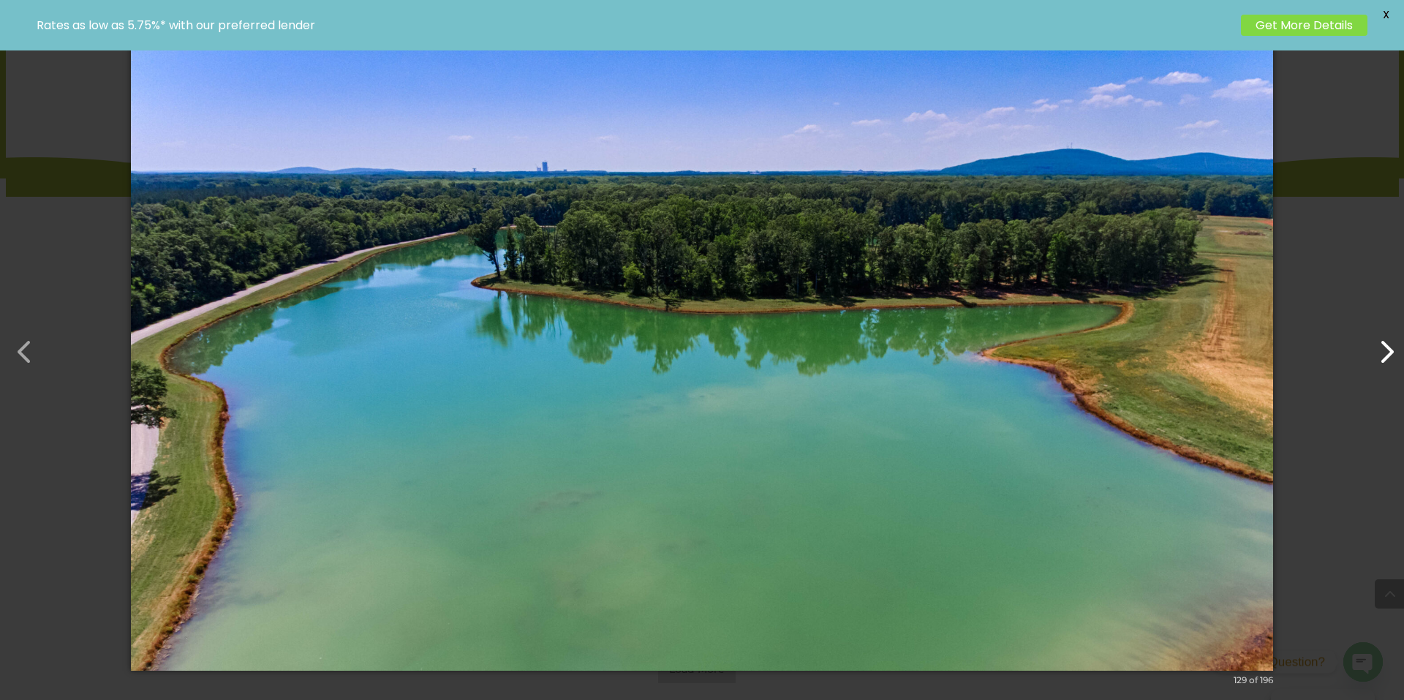
click at [1391, 345] on button "button" at bounding box center [1379, 344] width 35 height 35
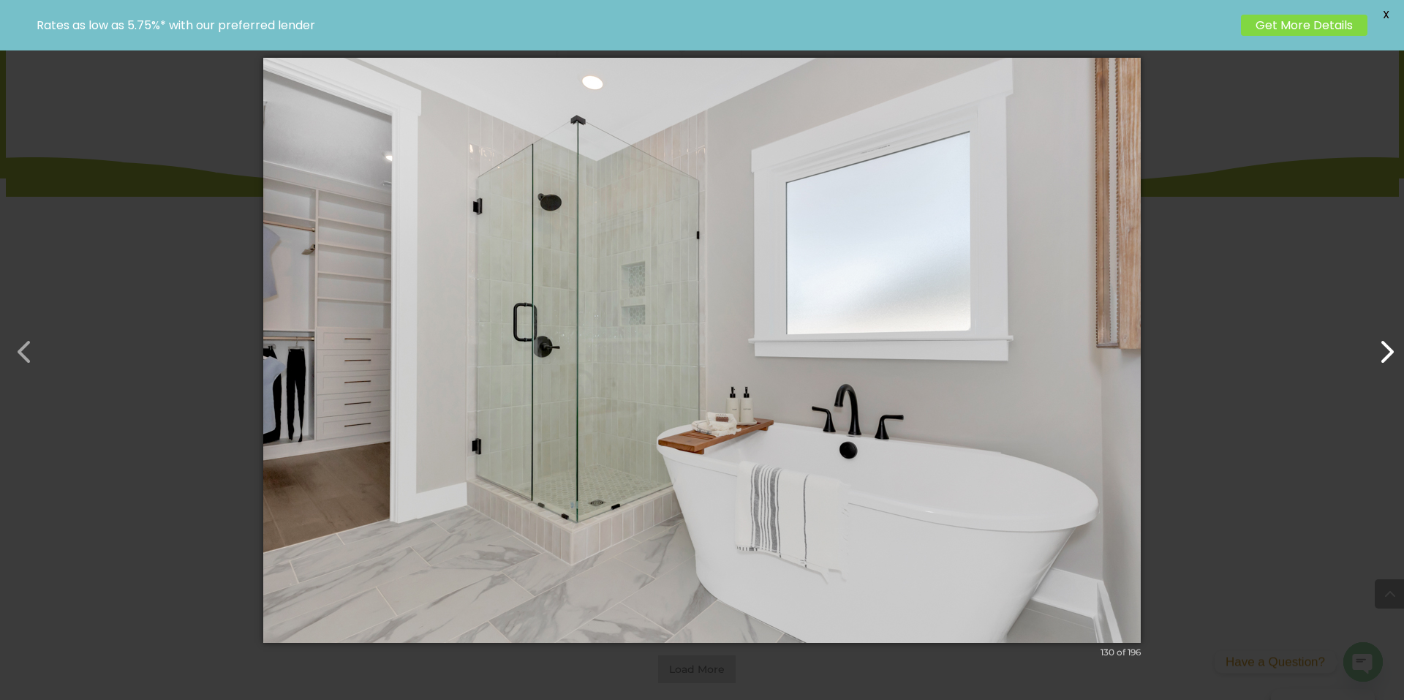
click at [1391, 345] on button "button" at bounding box center [1379, 344] width 35 height 35
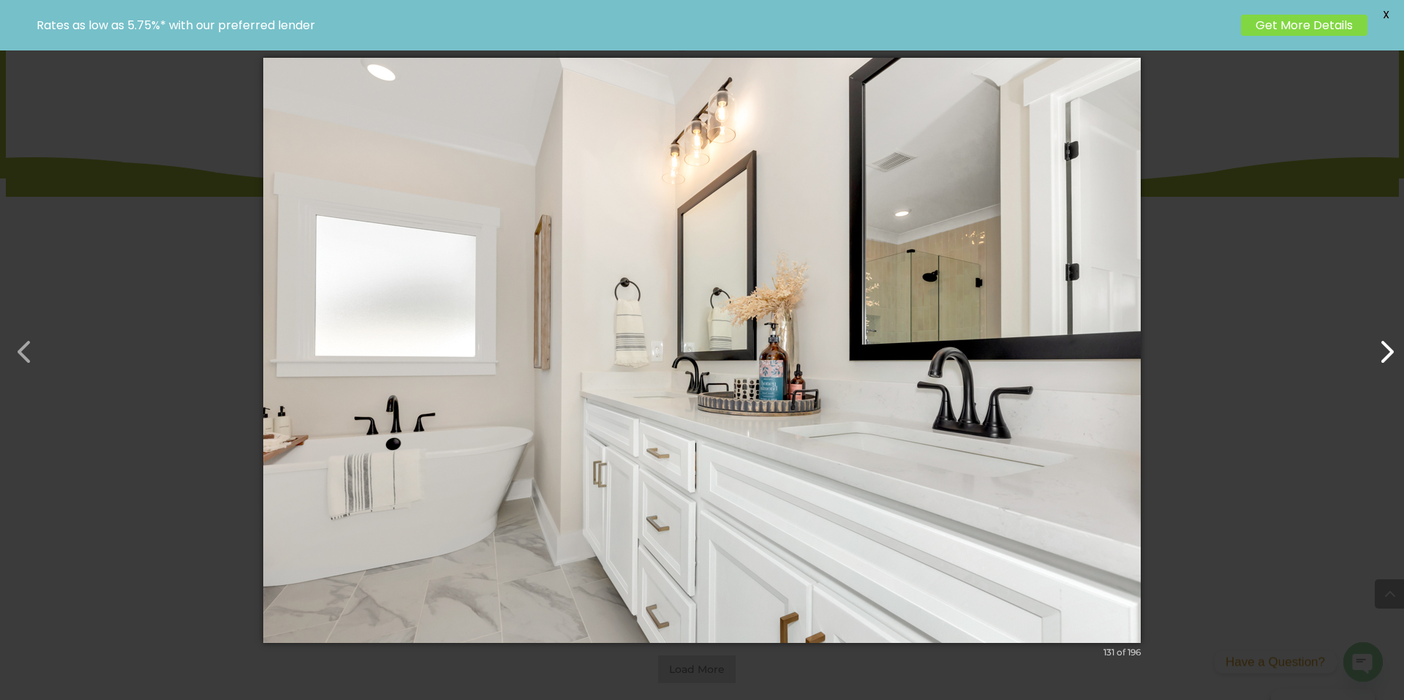
click at [1391, 345] on button "button" at bounding box center [1379, 344] width 35 height 35
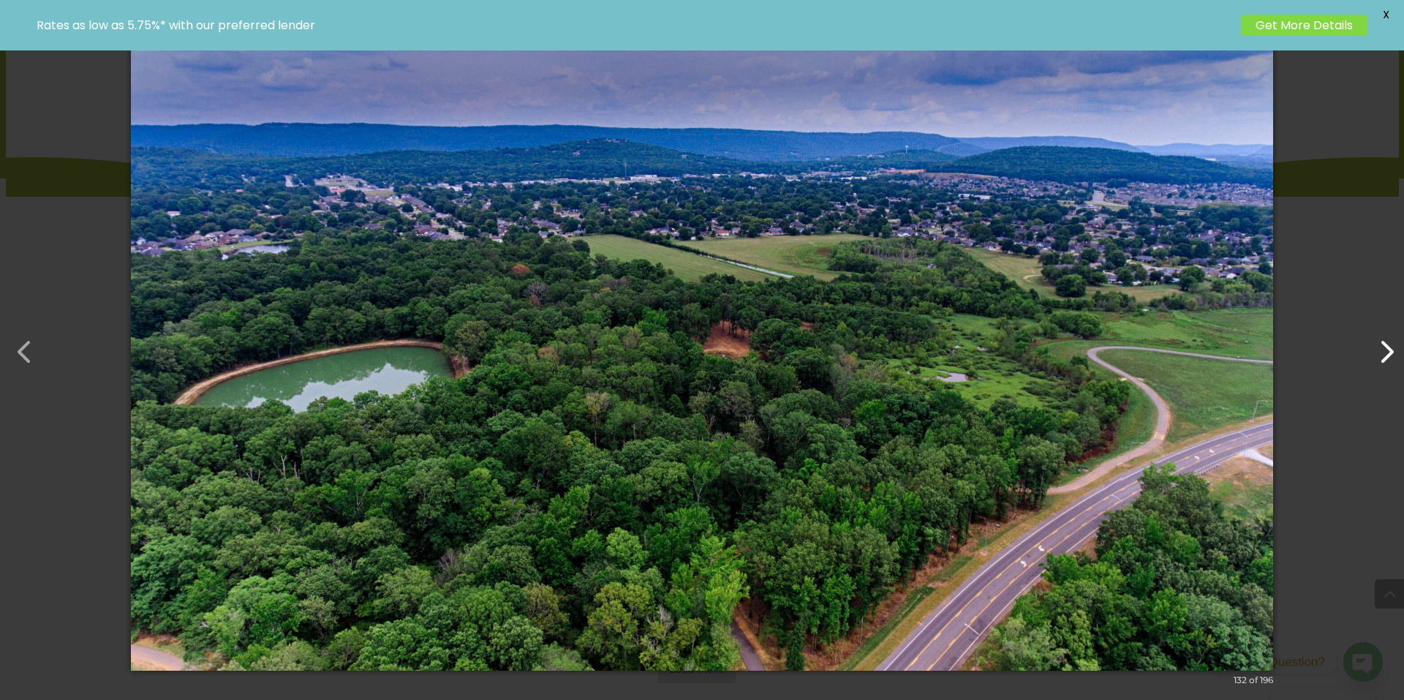
click at [1391, 345] on button "button" at bounding box center [1379, 344] width 35 height 35
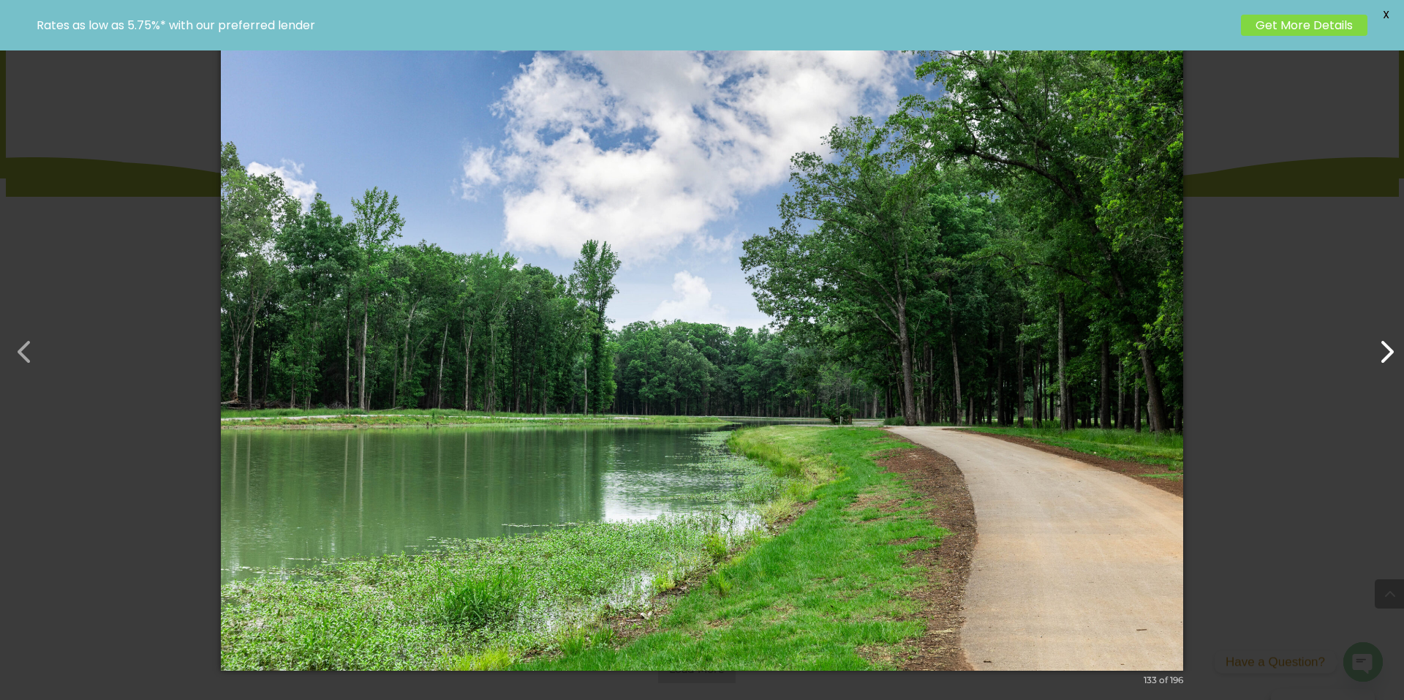
click at [1391, 345] on button "button" at bounding box center [1379, 344] width 35 height 35
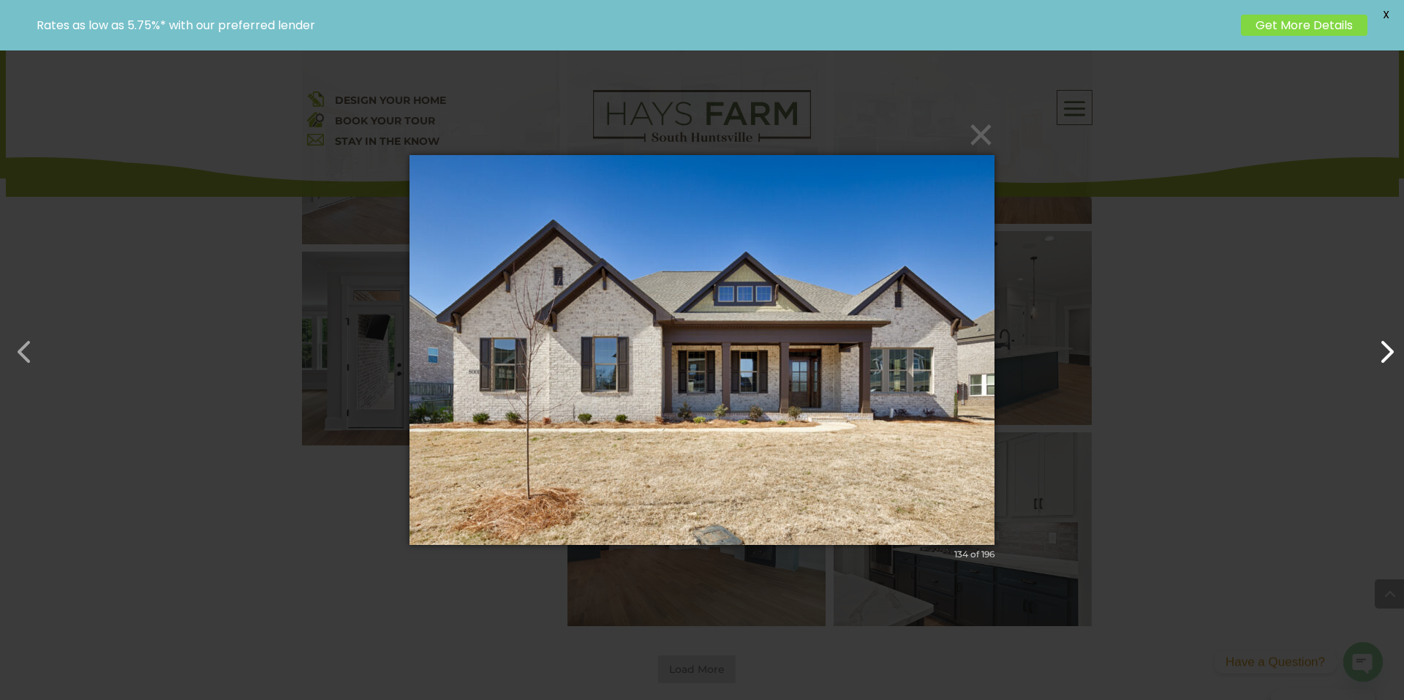
click at [1391, 345] on button "button" at bounding box center [1379, 344] width 35 height 35
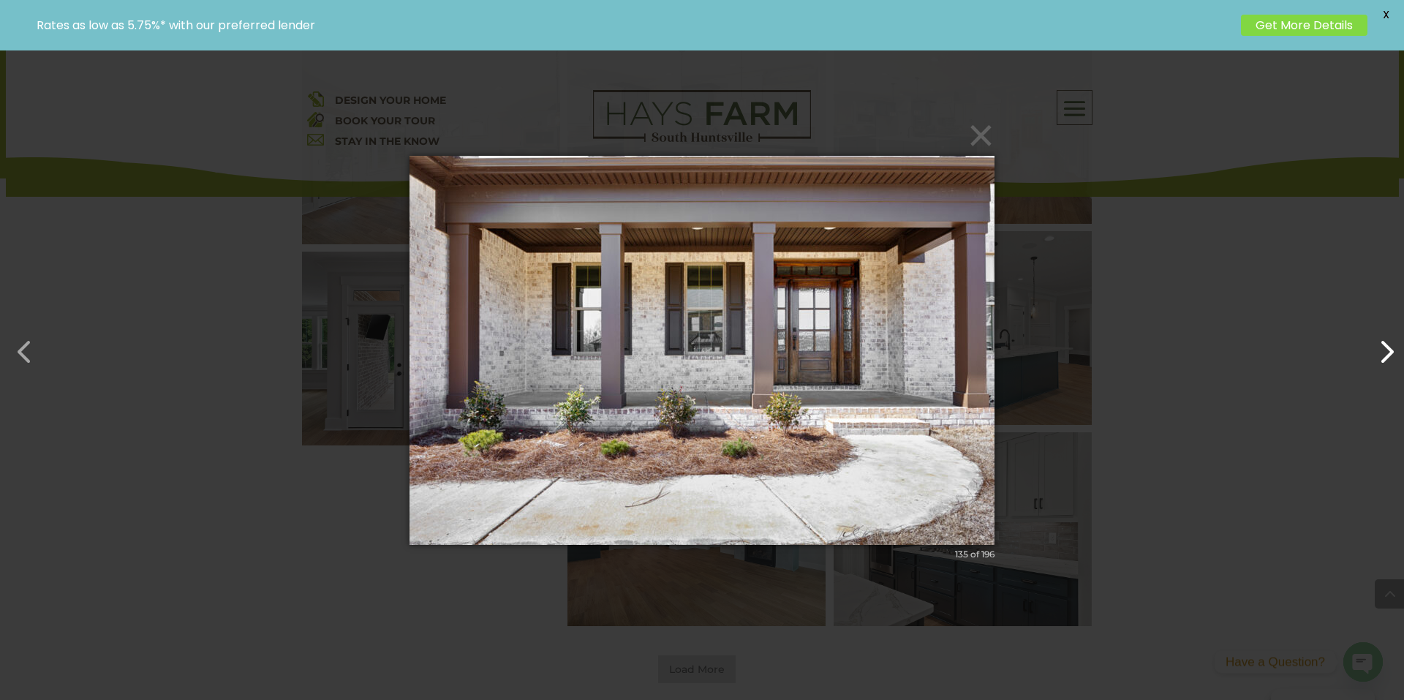
click at [1391, 345] on button "button" at bounding box center [1379, 344] width 35 height 35
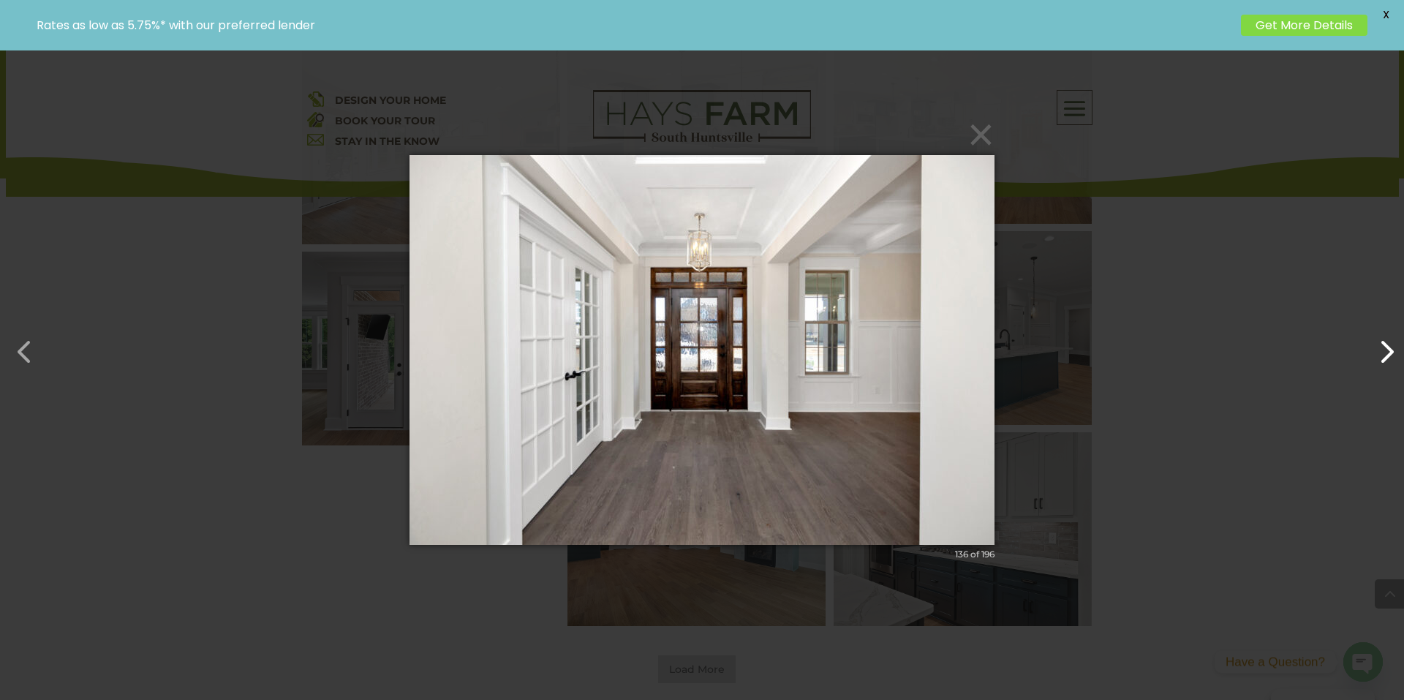
click at [1391, 345] on button "button" at bounding box center [1379, 344] width 35 height 35
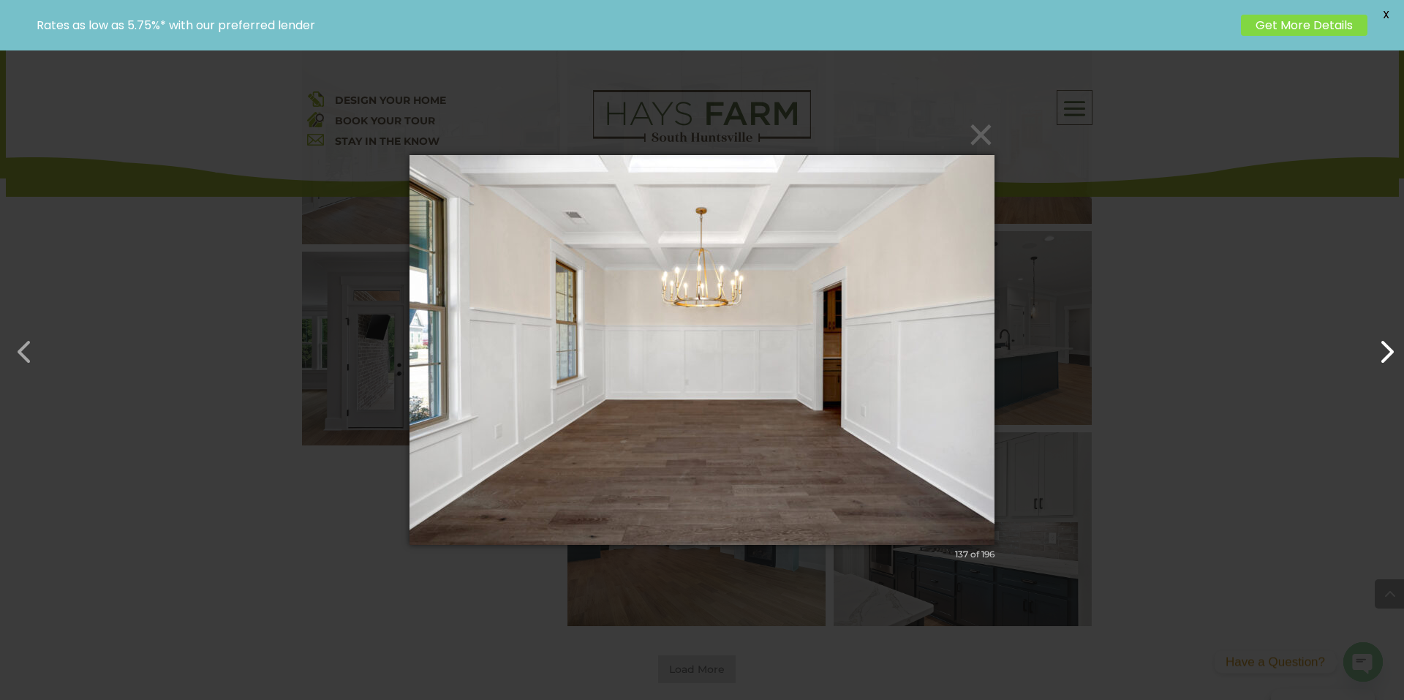
click at [1391, 345] on button "button" at bounding box center [1379, 344] width 35 height 35
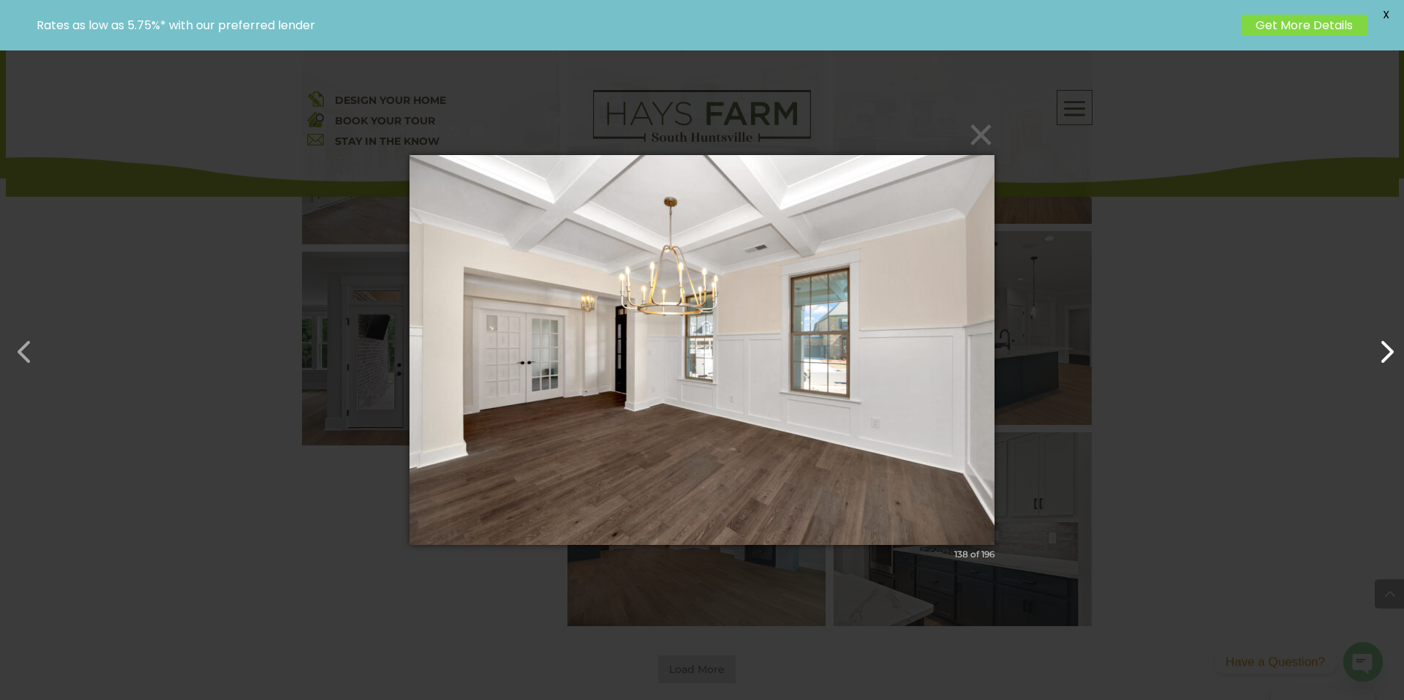
click at [1391, 345] on button "button" at bounding box center [1379, 344] width 35 height 35
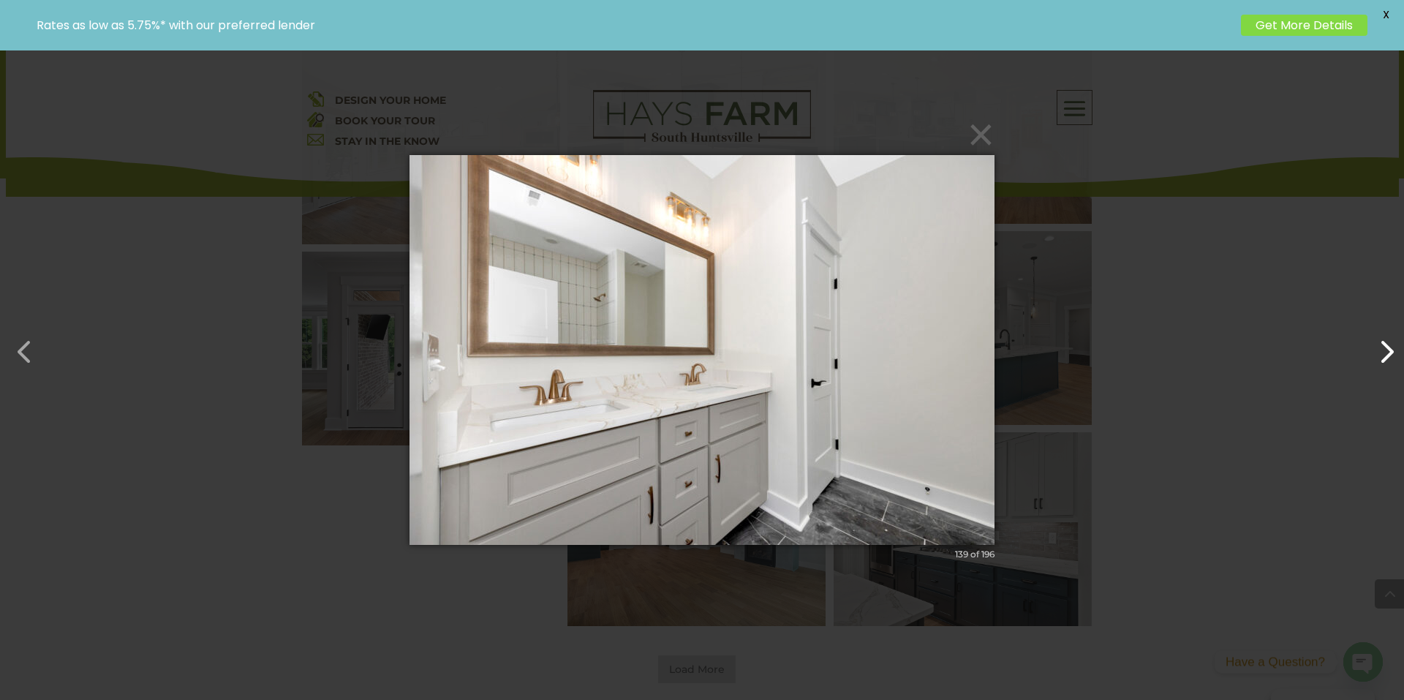
click at [1391, 345] on button "button" at bounding box center [1379, 344] width 35 height 35
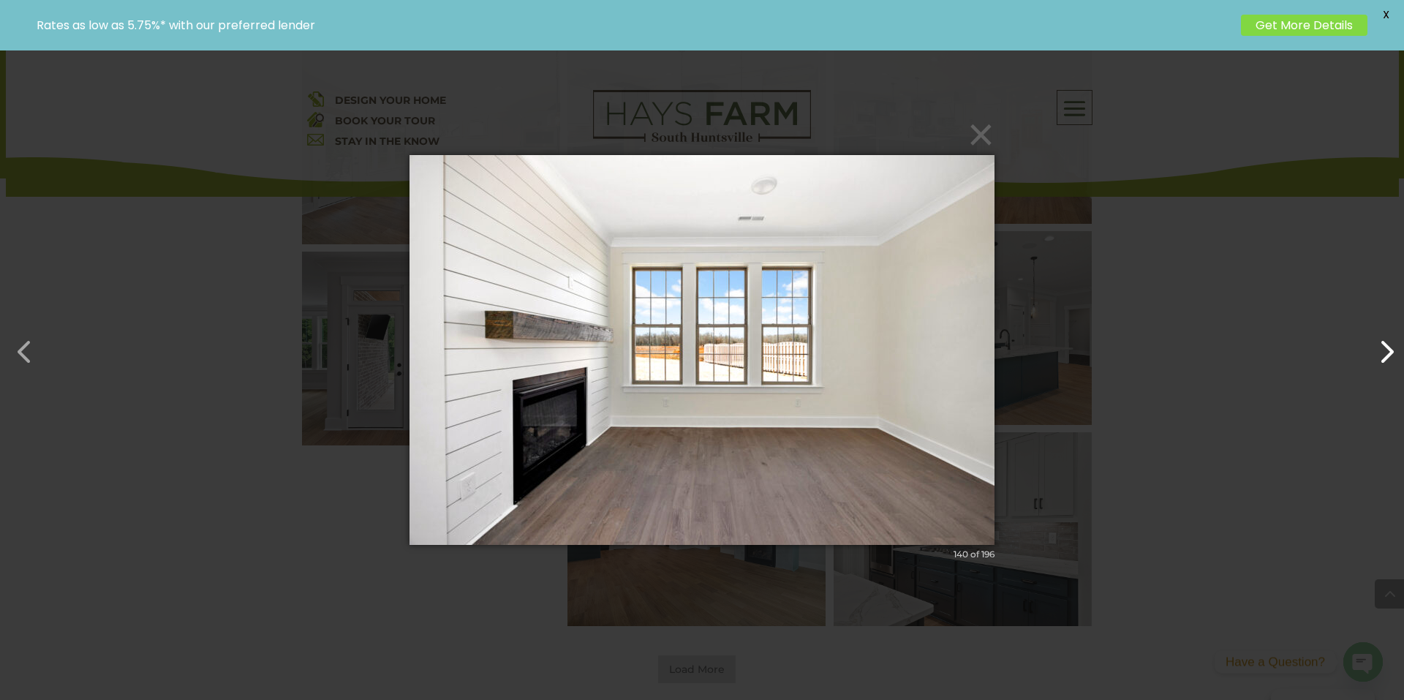
click at [1391, 345] on button "button" at bounding box center [1379, 344] width 35 height 35
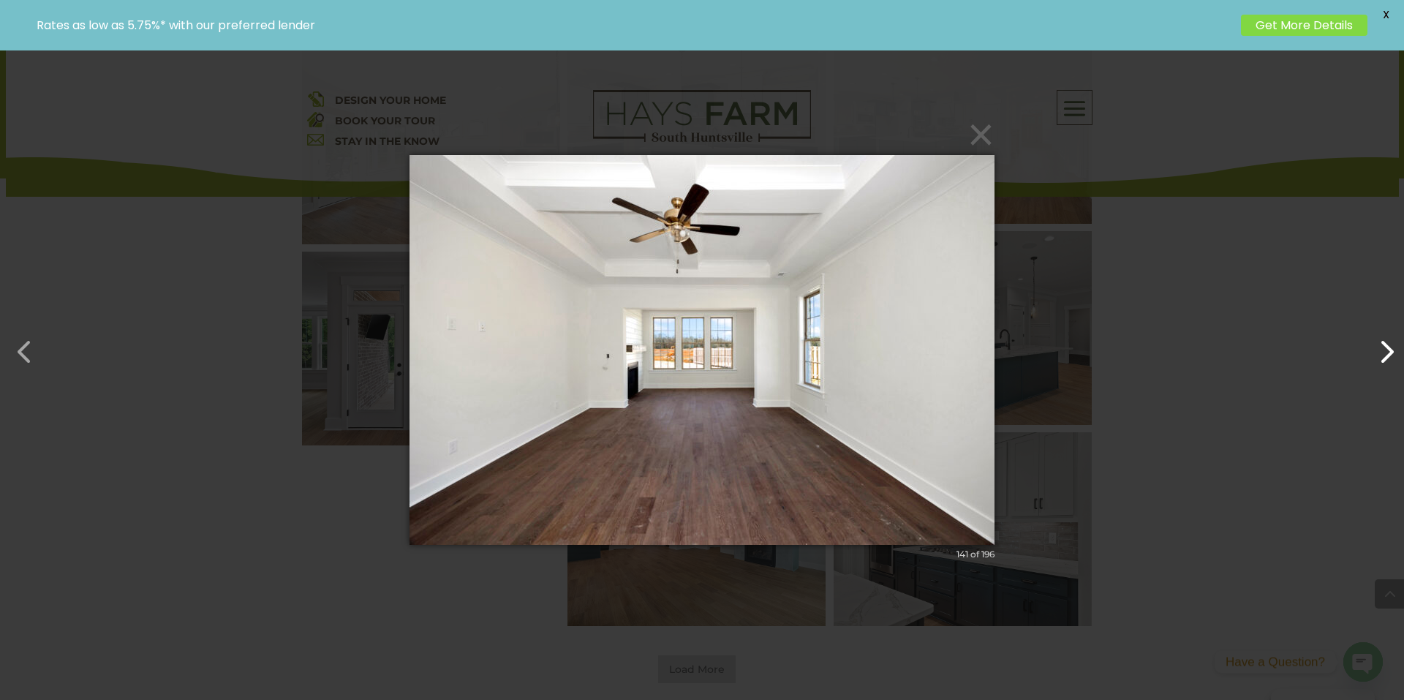
click at [1391, 345] on button "button" at bounding box center [1379, 344] width 35 height 35
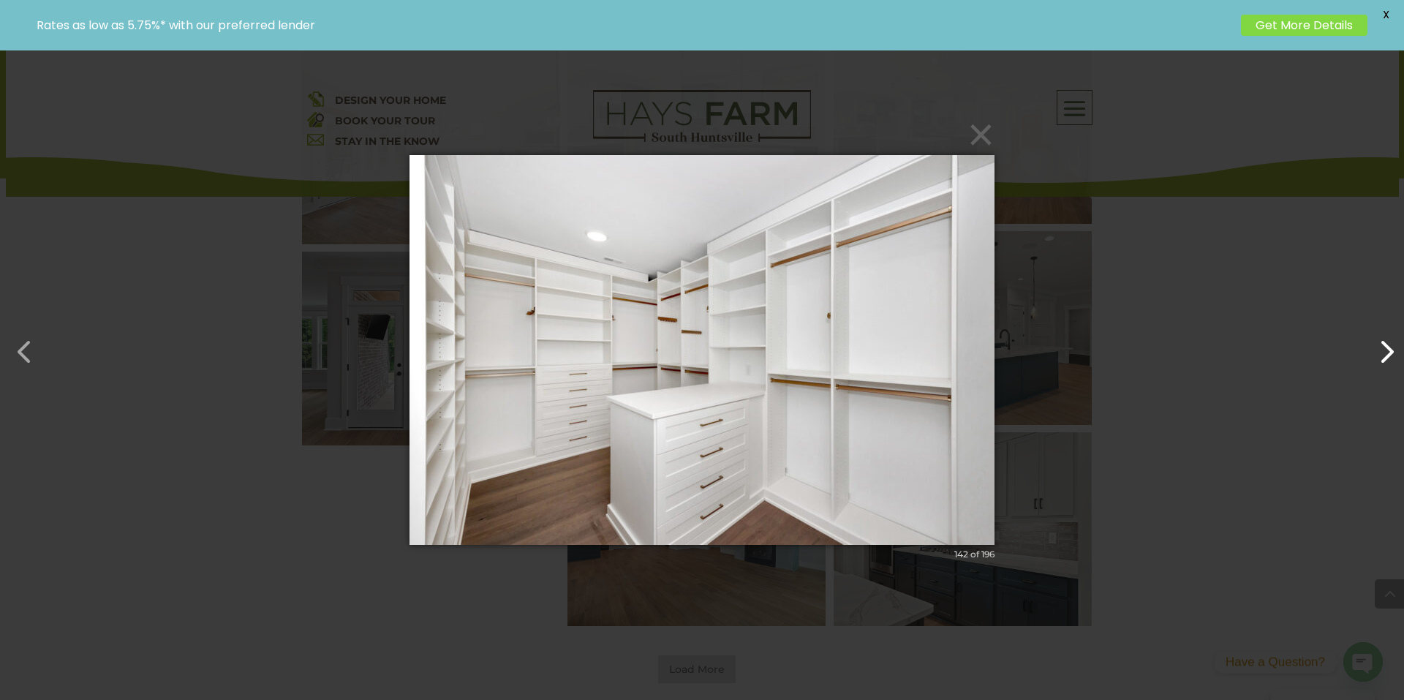
click at [1391, 345] on button "button" at bounding box center [1379, 344] width 35 height 35
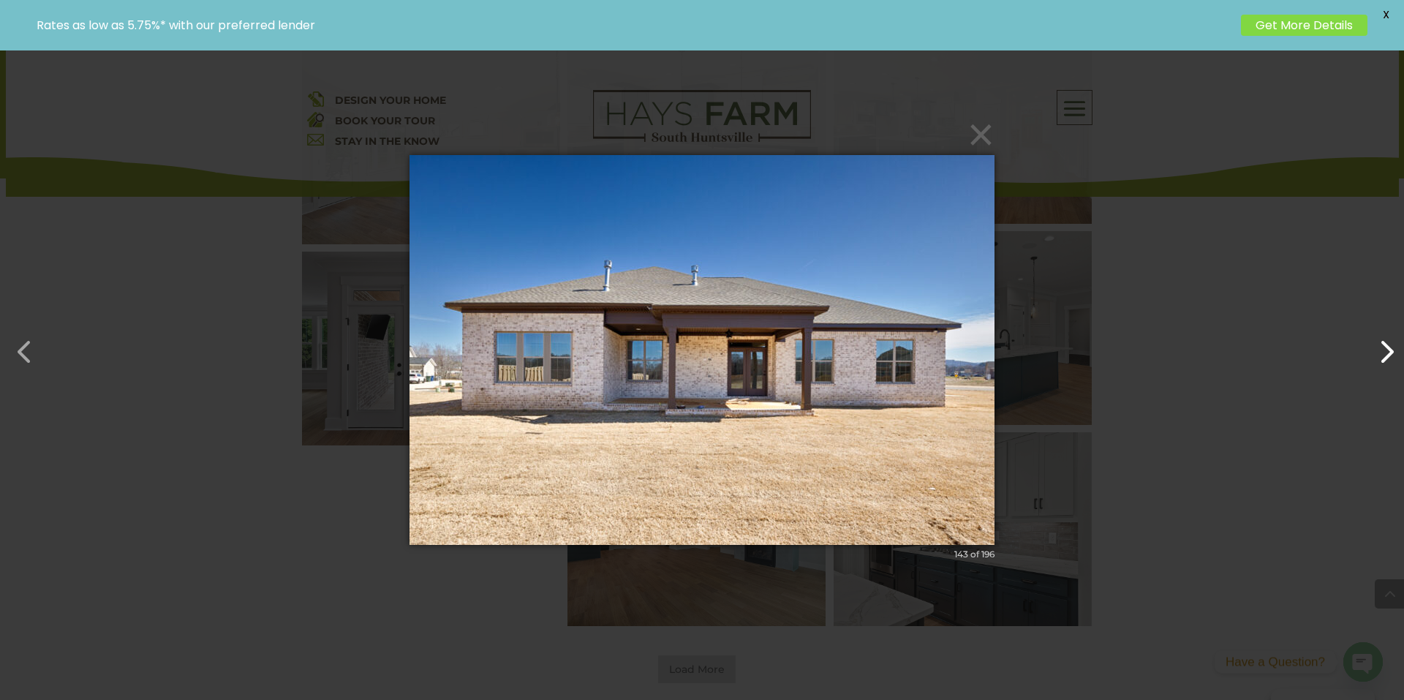
click at [1391, 345] on button "button" at bounding box center [1379, 344] width 35 height 35
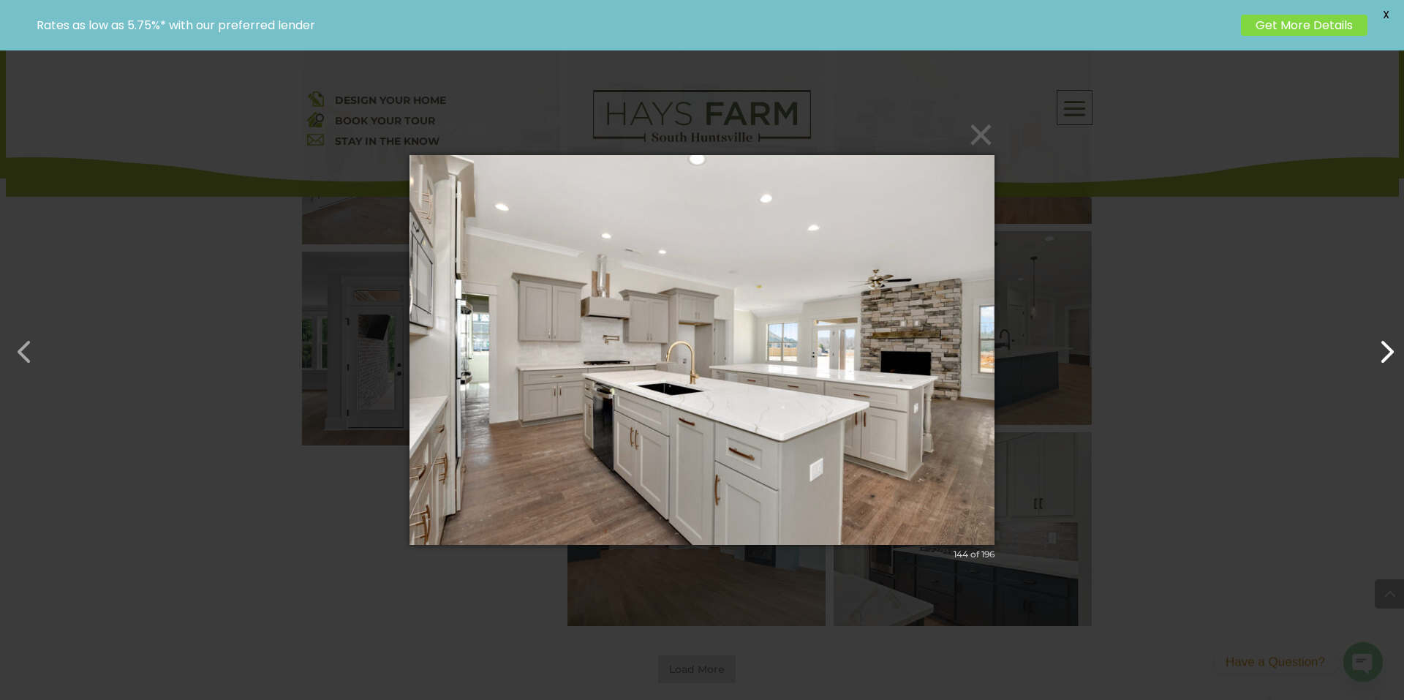
click at [1391, 345] on button "button" at bounding box center [1379, 344] width 35 height 35
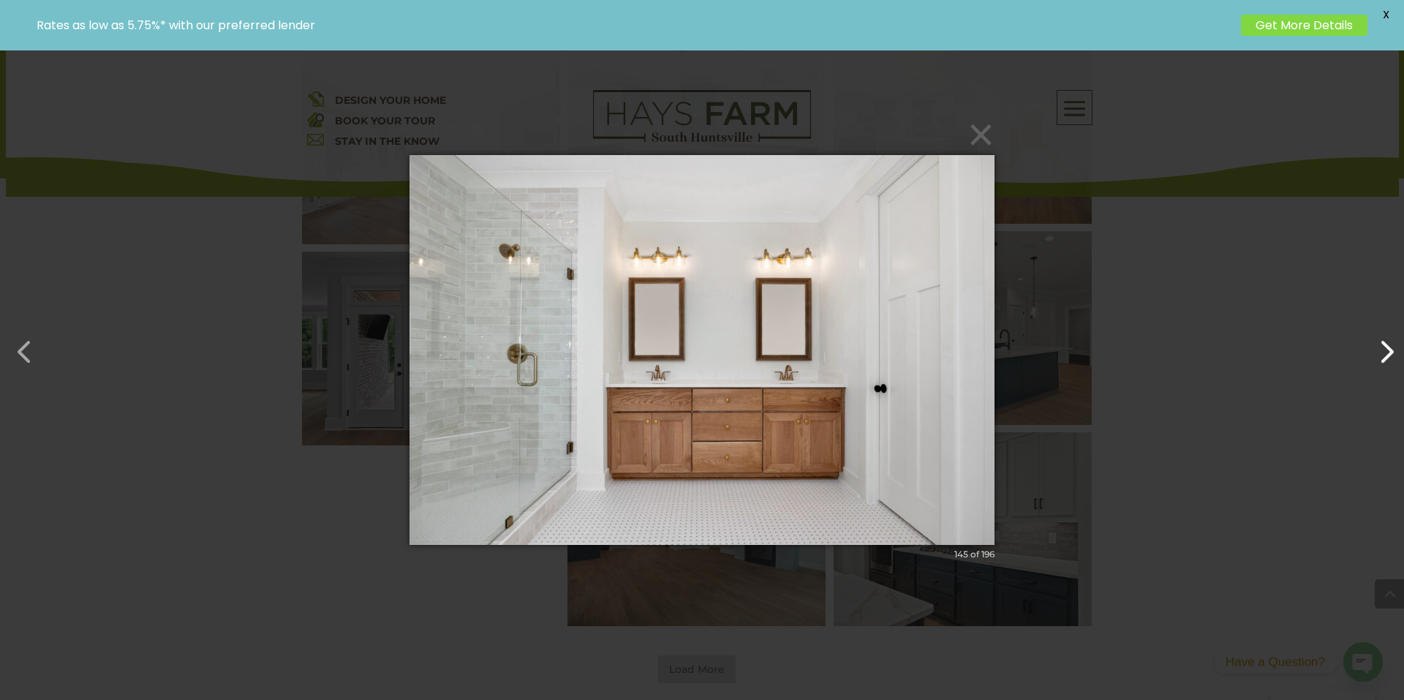
click at [1391, 345] on button "button" at bounding box center [1379, 344] width 35 height 35
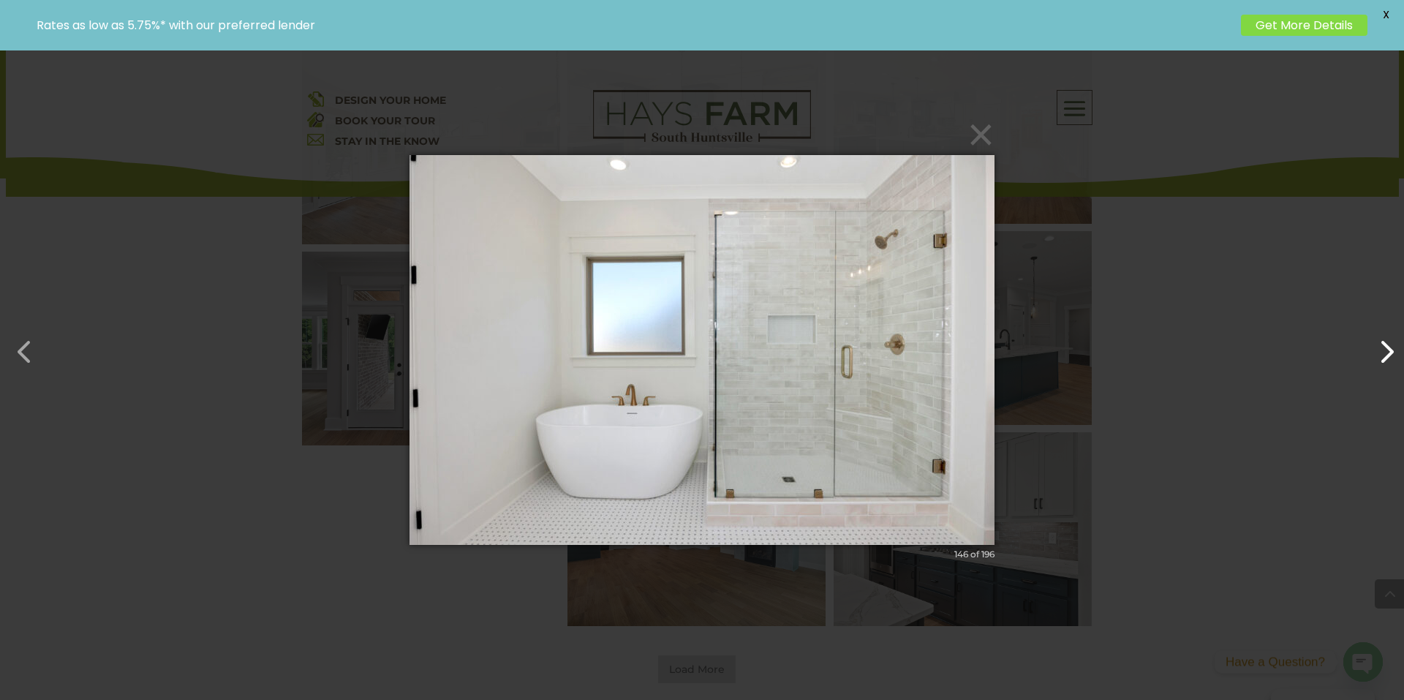
click at [1391, 345] on button "button" at bounding box center [1379, 344] width 35 height 35
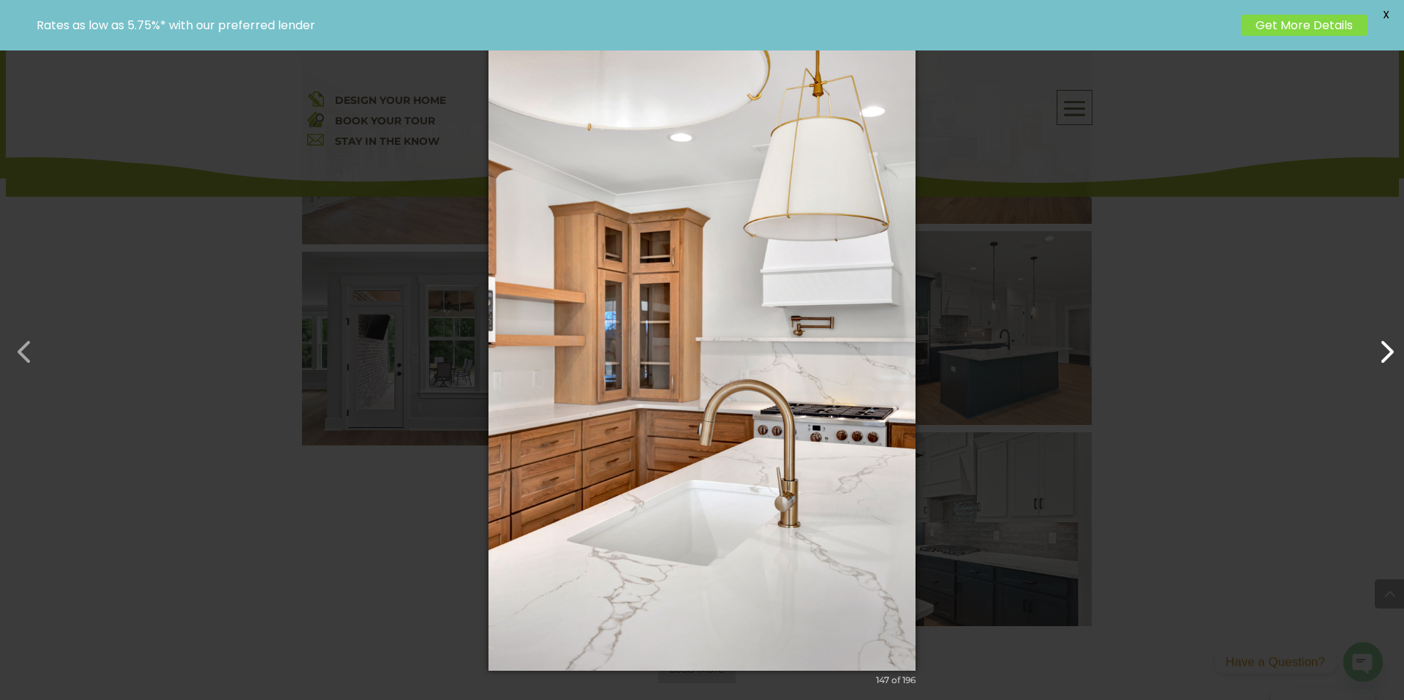
click at [1391, 345] on button "button" at bounding box center [1379, 344] width 35 height 35
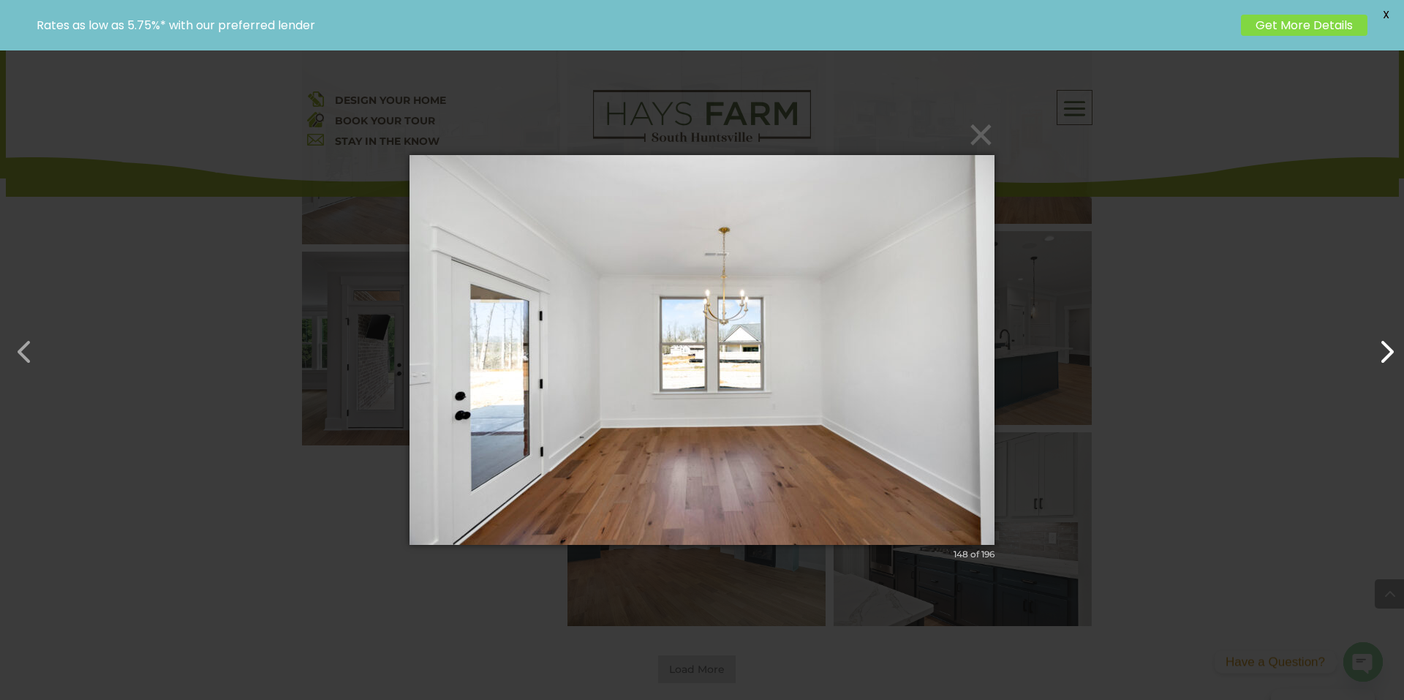
click at [1391, 345] on button "button" at bounding box center [1379, 344] width 35 height 35
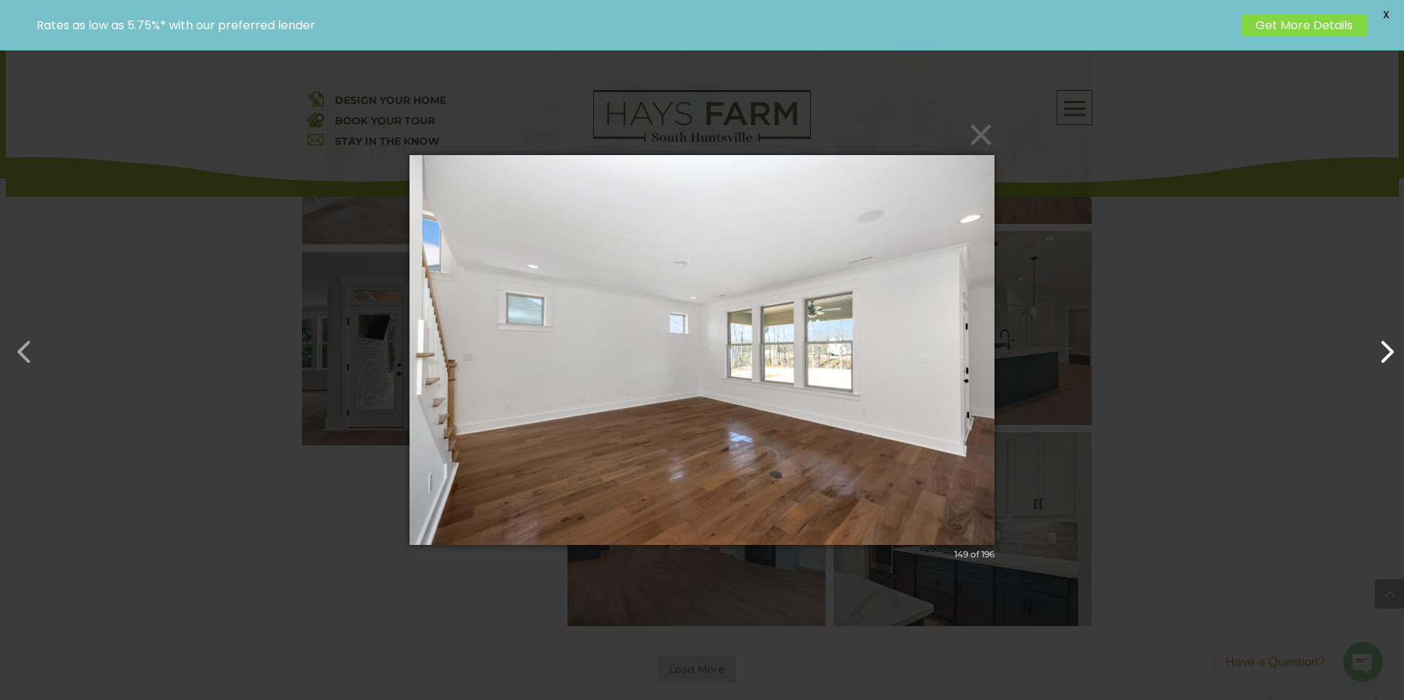
click at [1391, 345] on button "button" at bounding box center [1379, 344] width 35 height 35
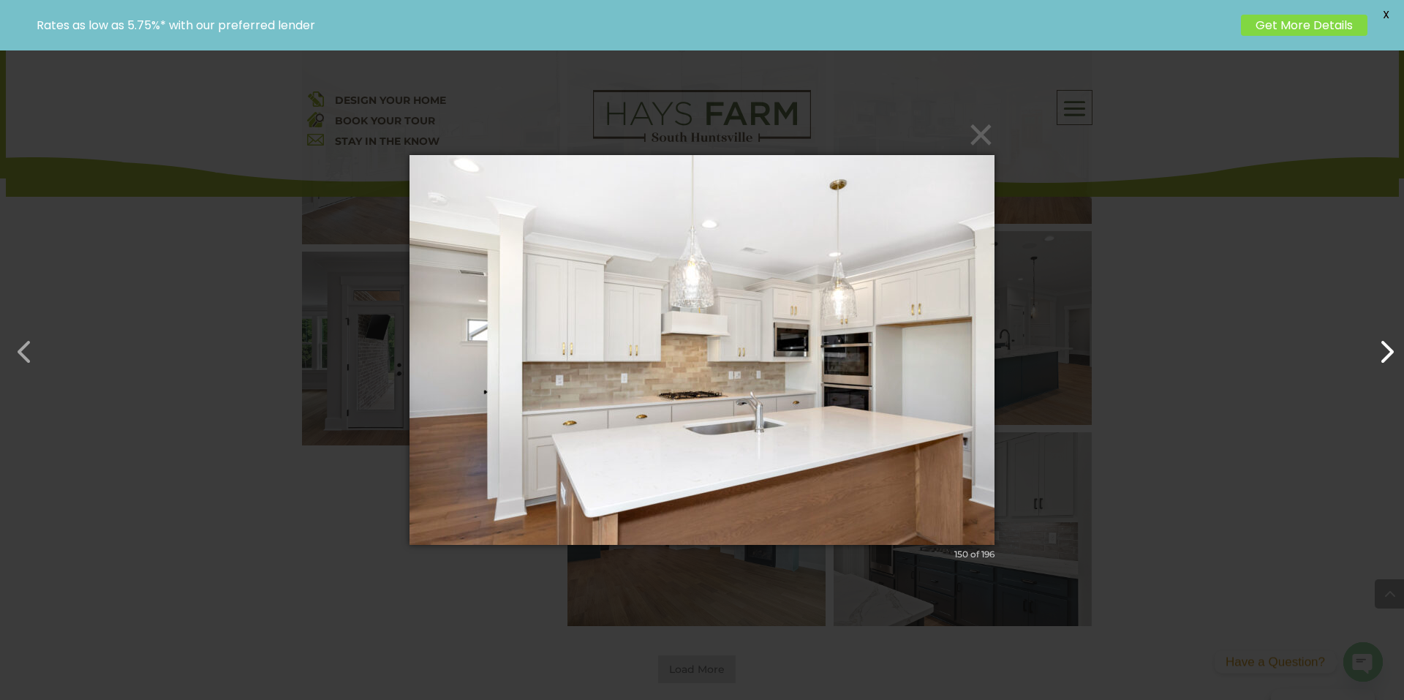
click at [1391, 345] on button "button" at bounding box center [1379, 344] width 35 height 35
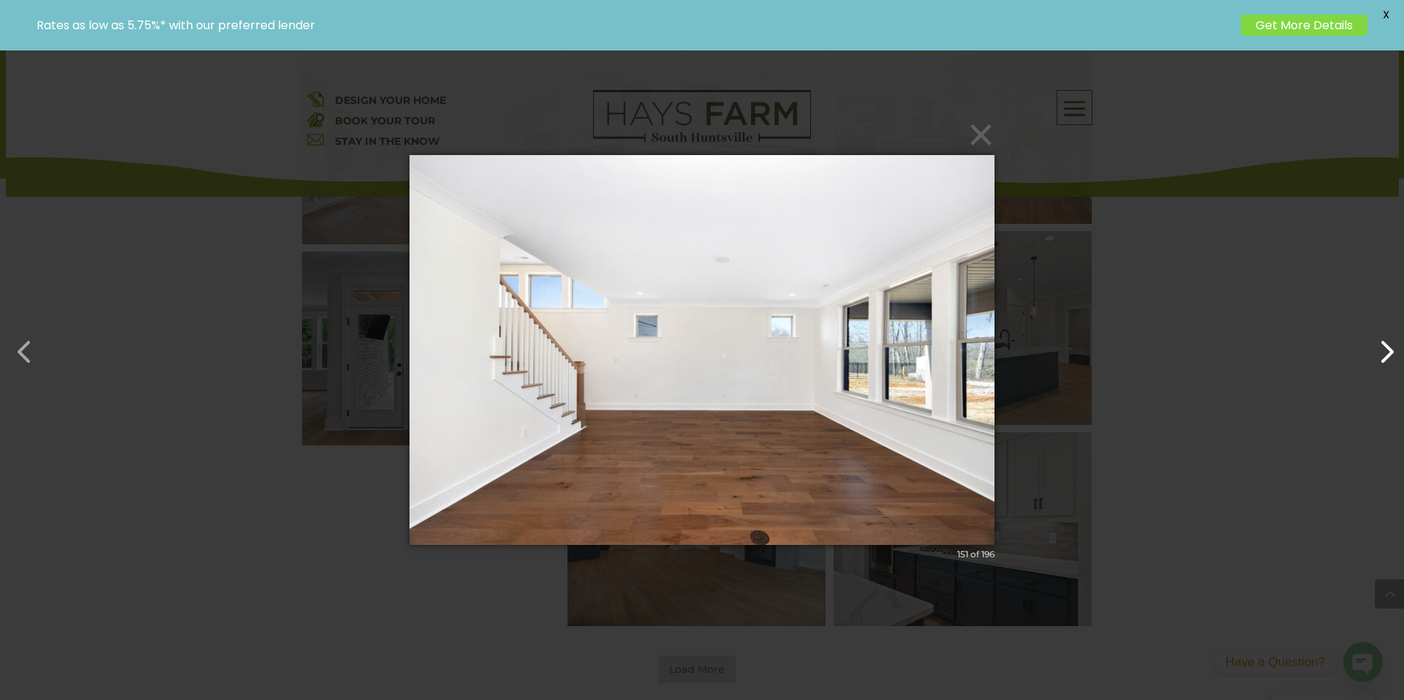
click at [1391, 345] on button "button" at bounding box center [1379, 344] width 35 height 35
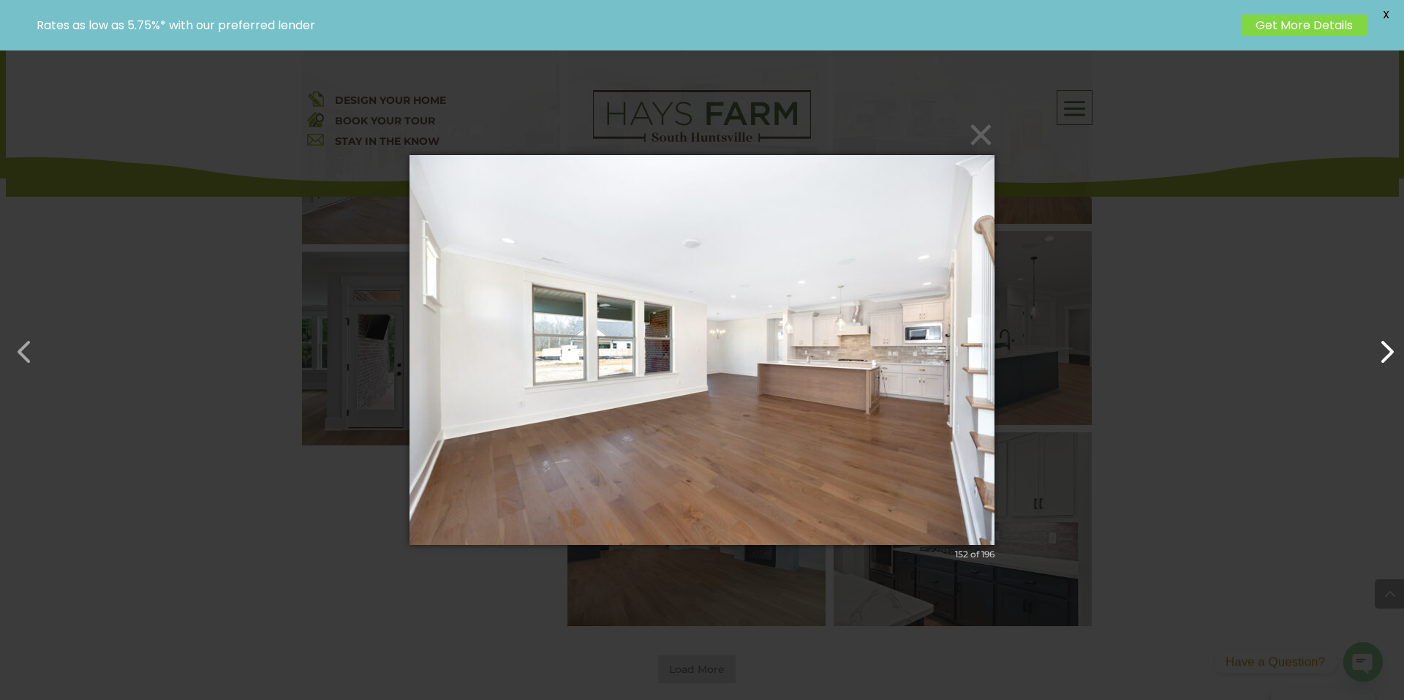
click at [1391, 345] on button "button" at bounding box center [1379, 344] width 35 height 35
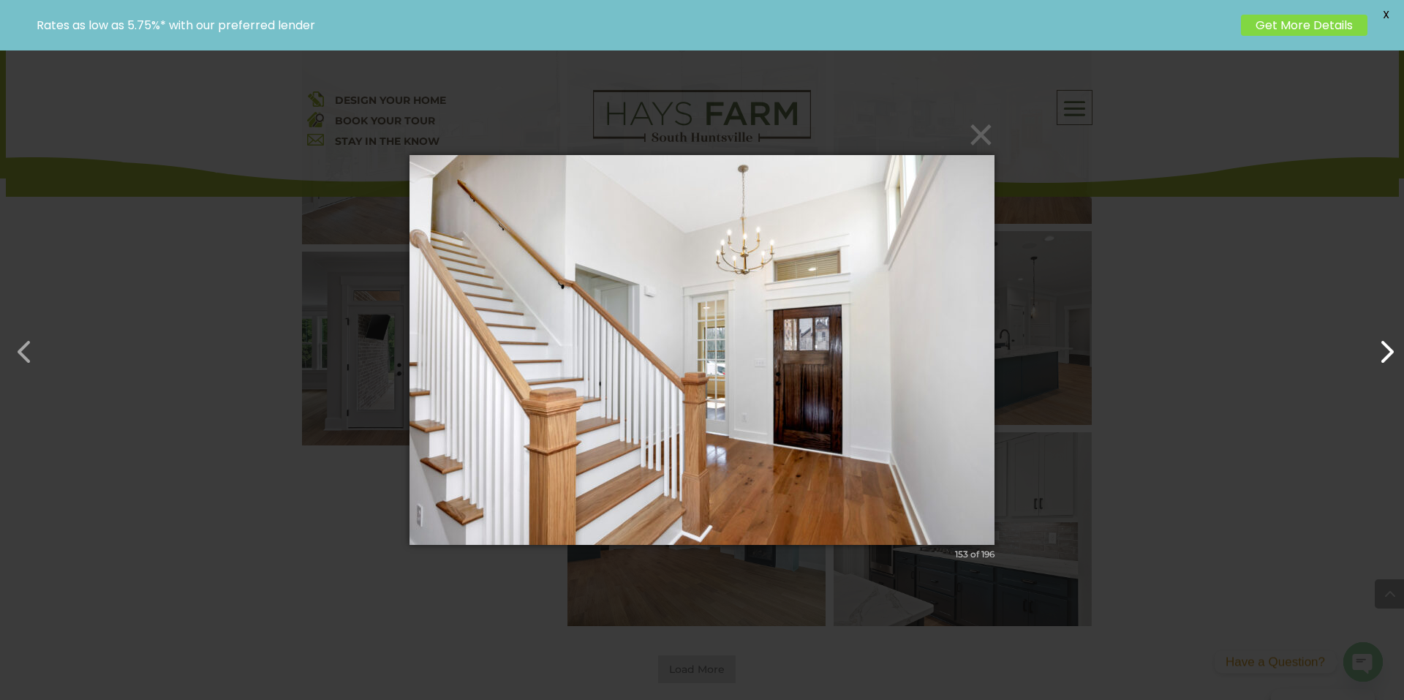
click at [1391, 345] on button "button" at bounding box center [1379, 344] width 35 height 35
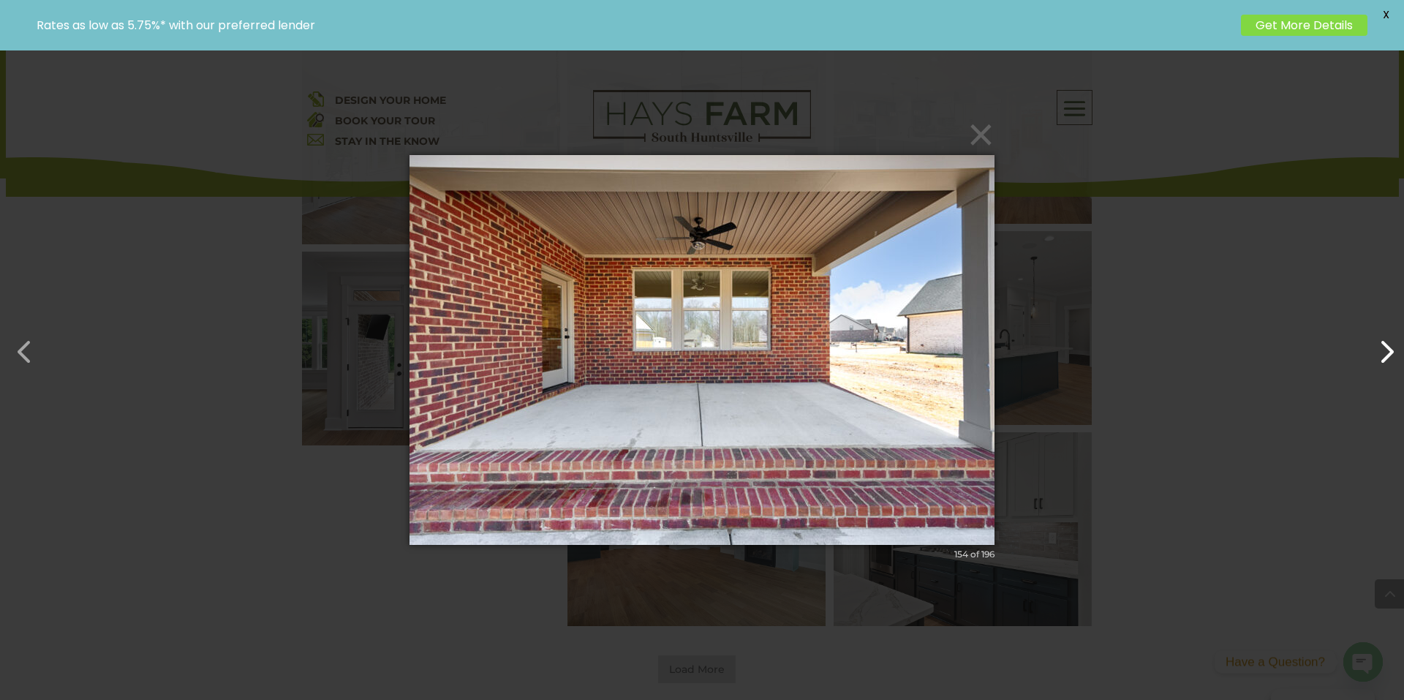
click at [1391, 345] on button "button" at bounding box center [1379, 344] width 35 height 35
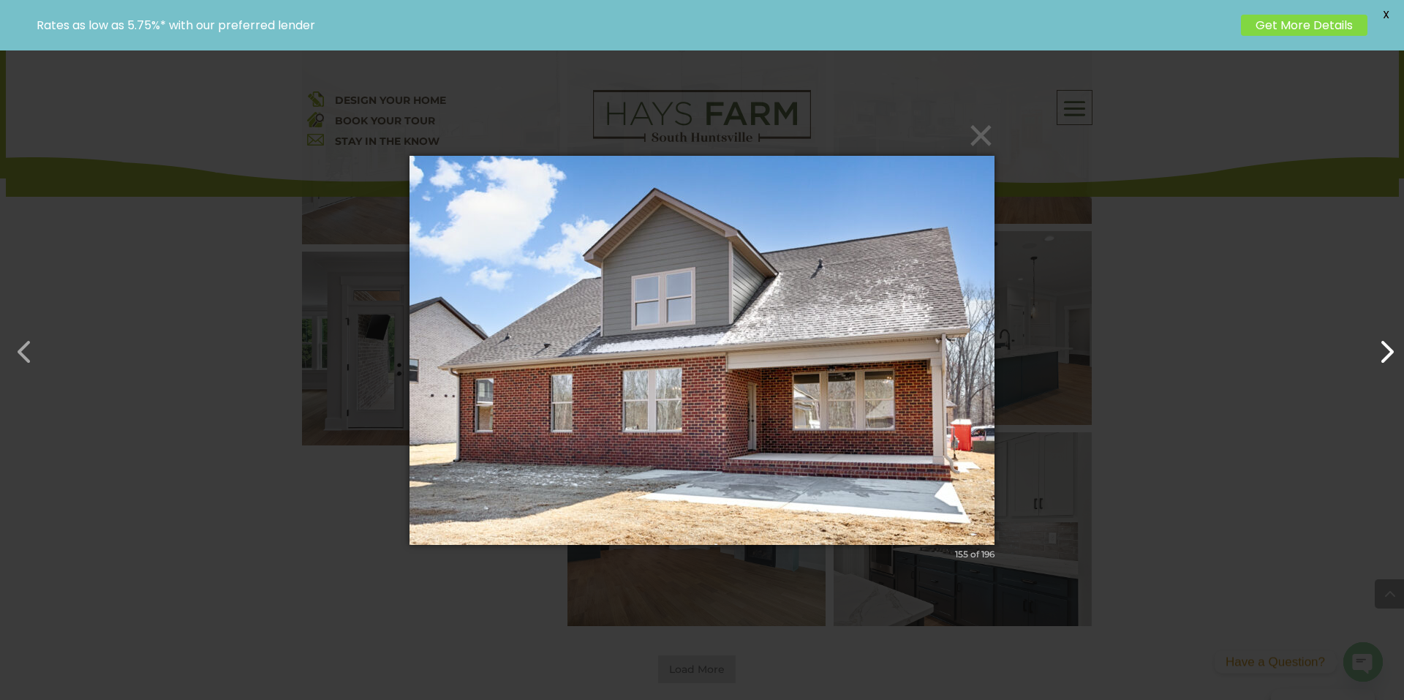
click at [1391, 345] on button "button" at bounding box center [1379, 344] width 35 height 35
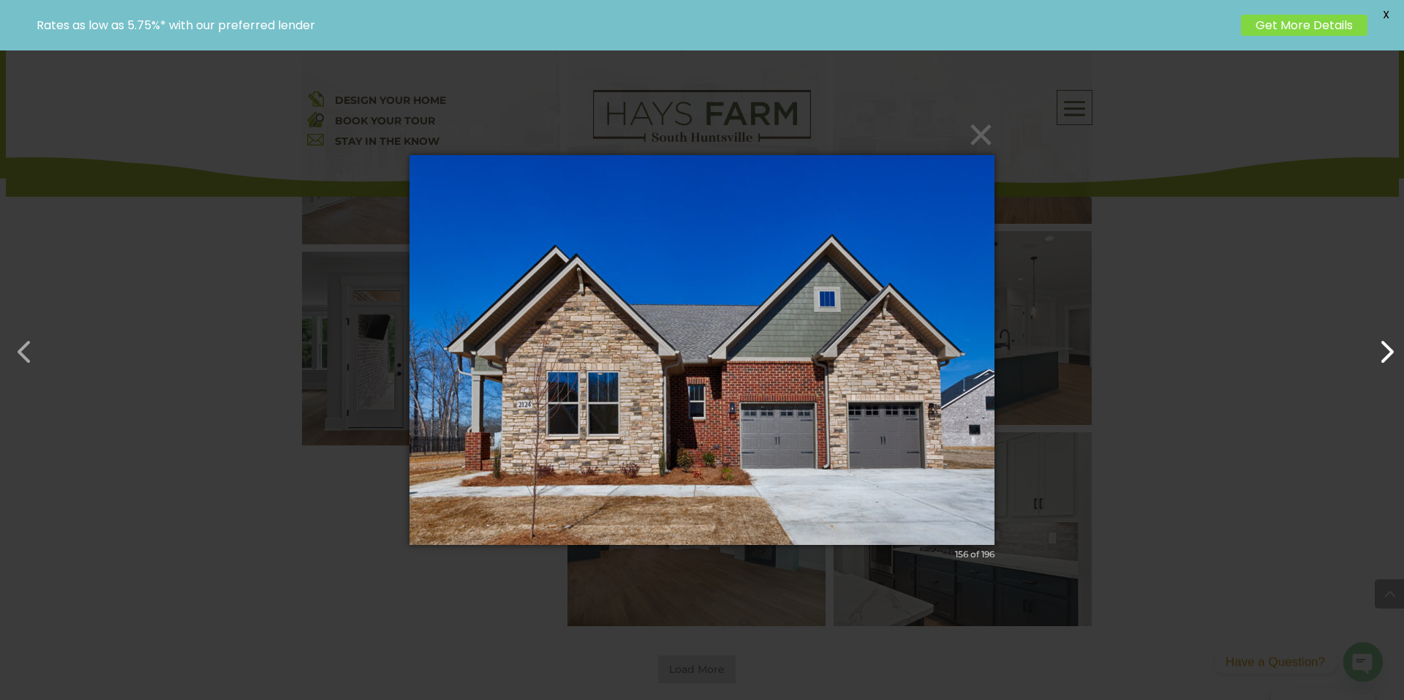
click at [1391, 345] on button "button" at bounding box center [1379, 344] width 35 height 35
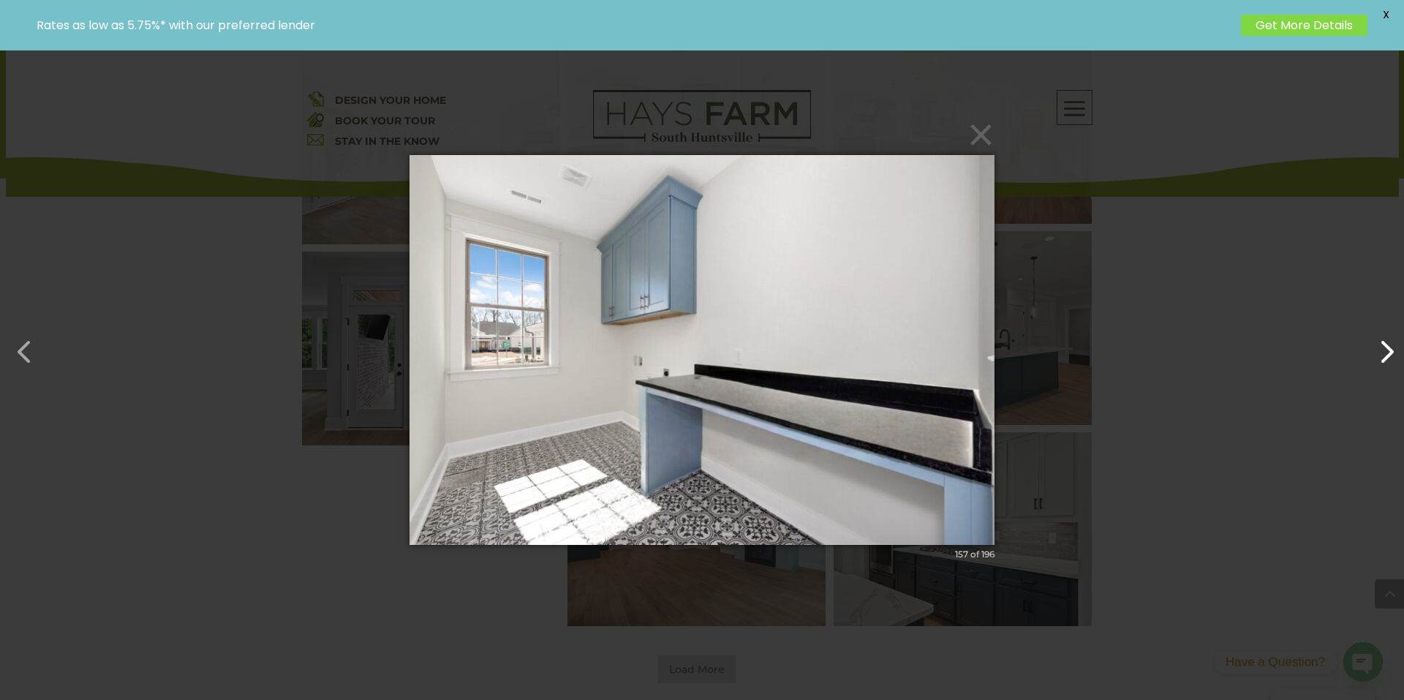
click at [1391, 345] on button "button" at bounding box center [1379, 344] width 35 height 35
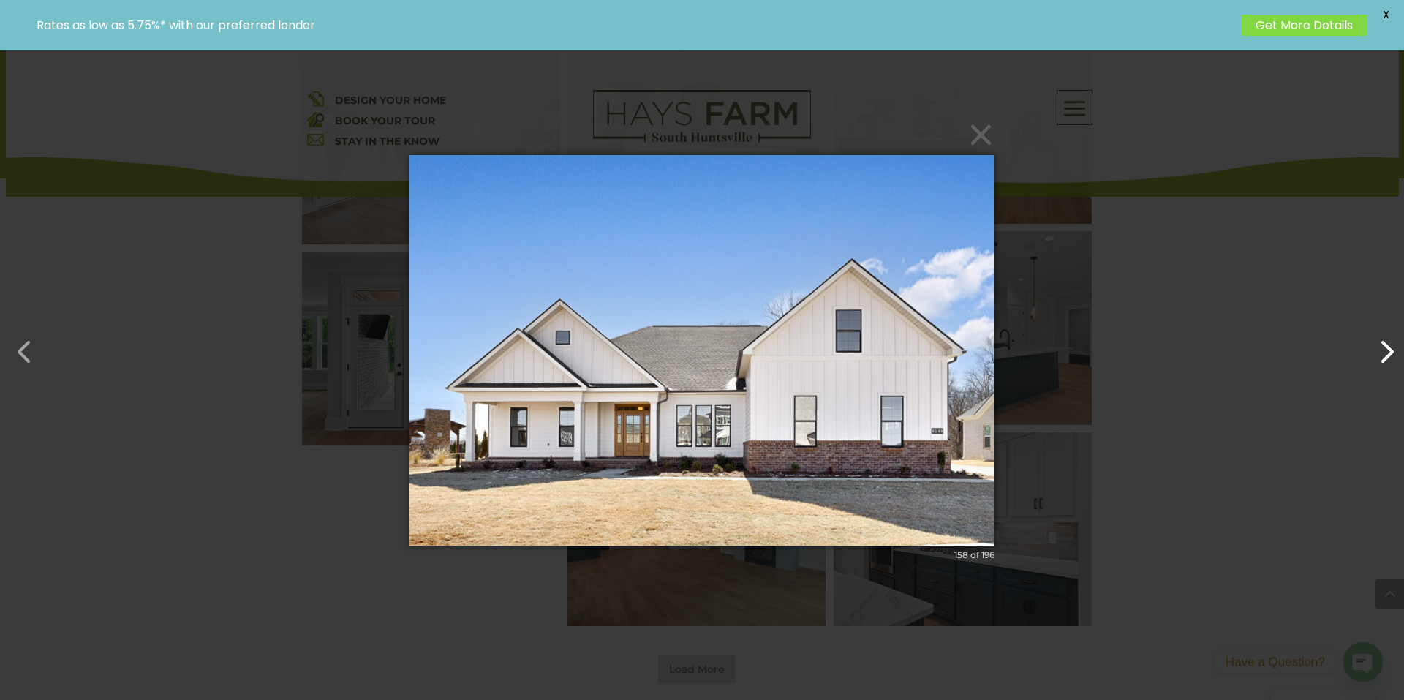
click at [1391, 345] on button "button" at bounding box center [1379, 344] width 35 height 35
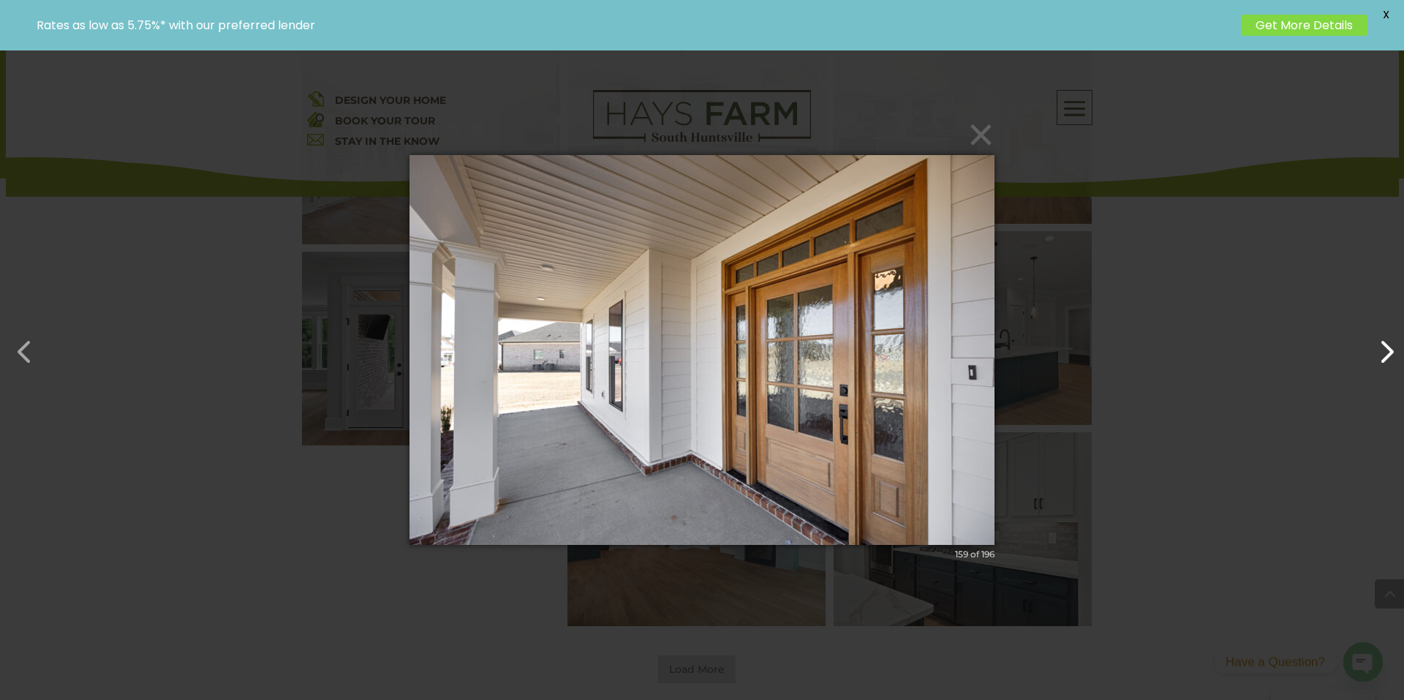
click at [1391, 345] on button "button" at bounding box center [1379, 344] width 35 height 35
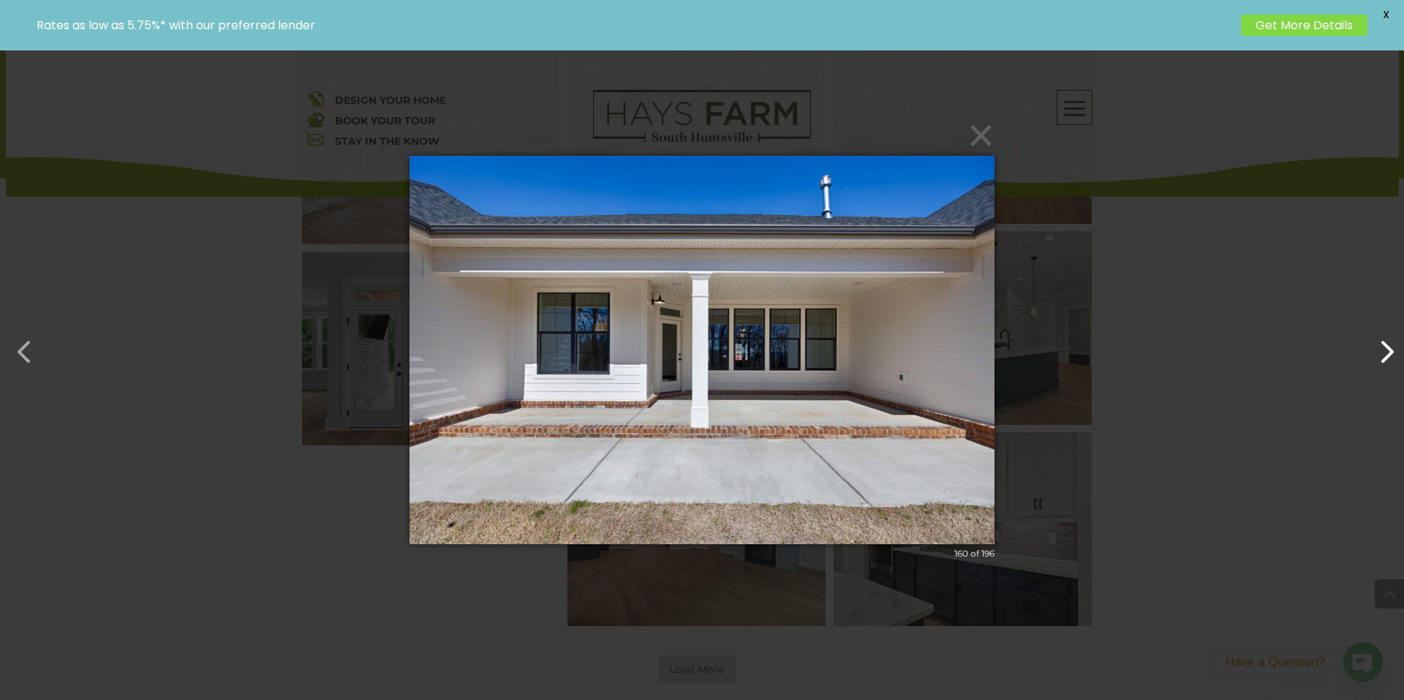
click at [1391, 345] on button "button" at bounding box center [1379, 344] width 35 height 35
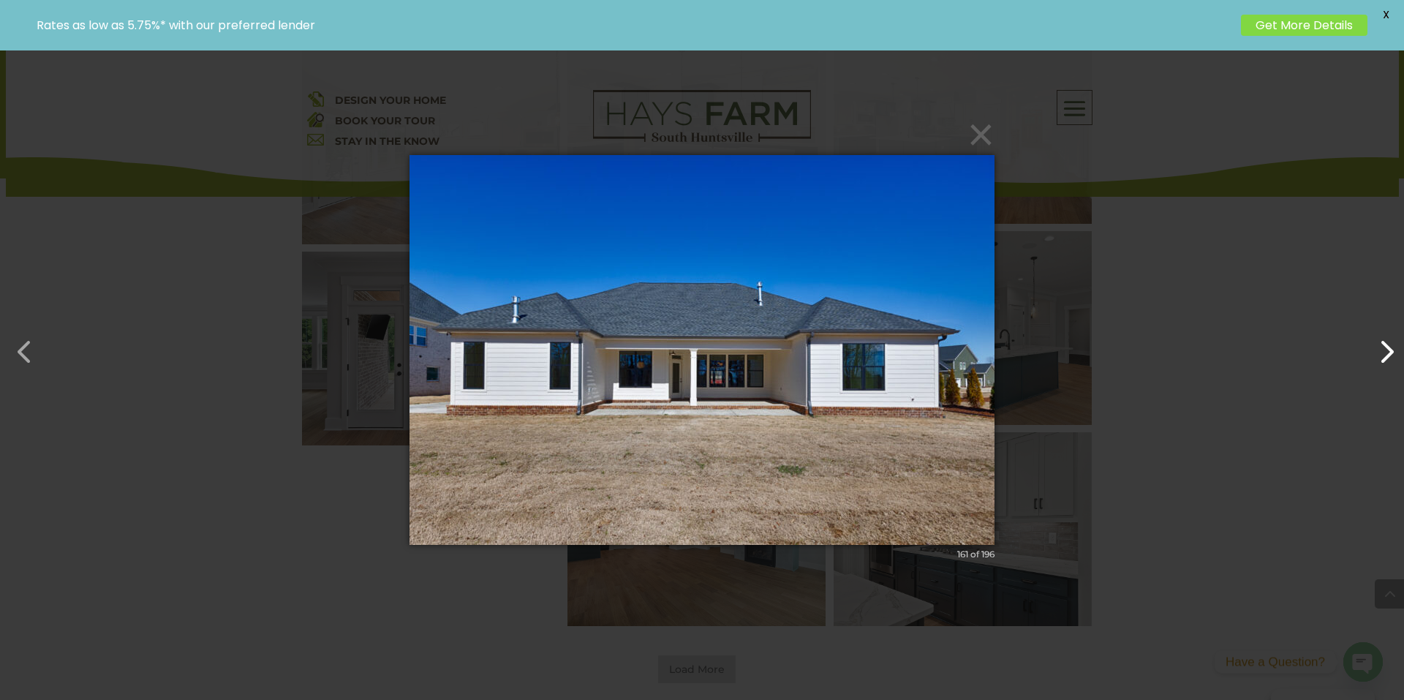
click at [1391, 345] on button "button" at bounding box center [1379, 344] width 35 height 35
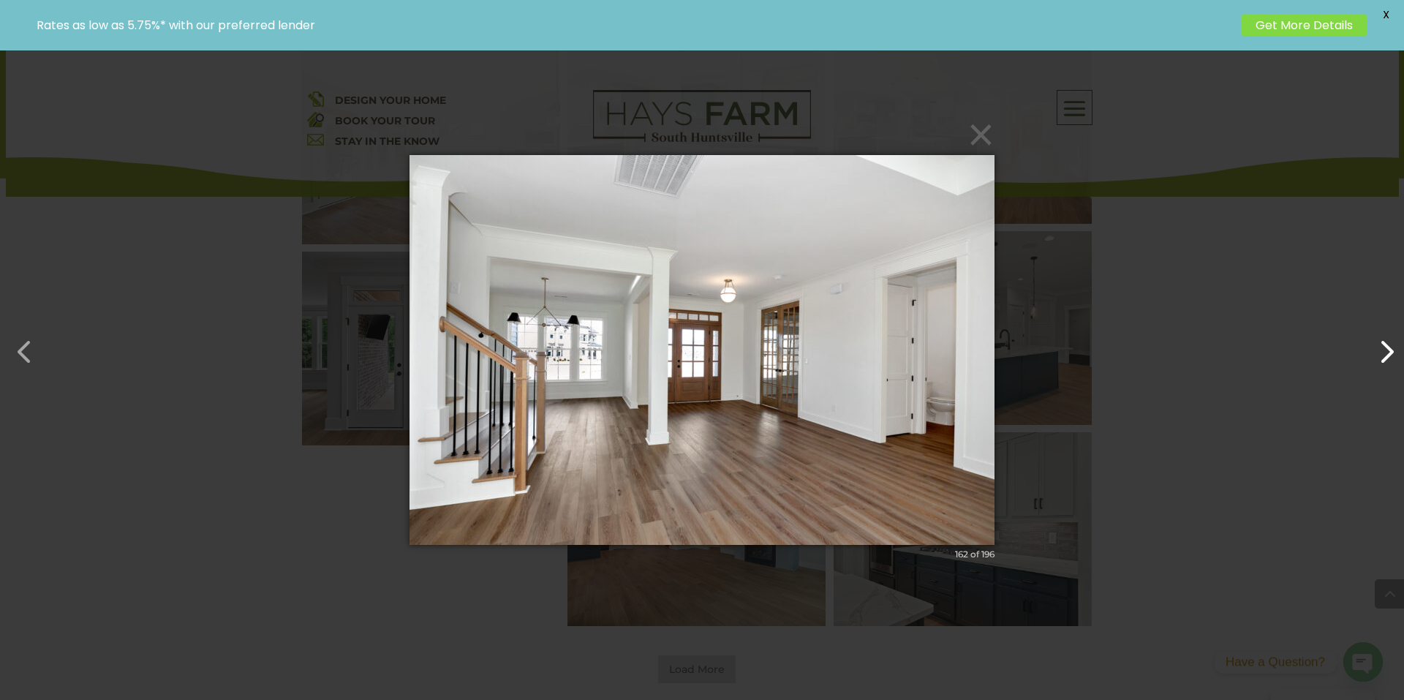
click at [1391, 345] on button "button" at bounding box center [1379, 344] width 35 height 35
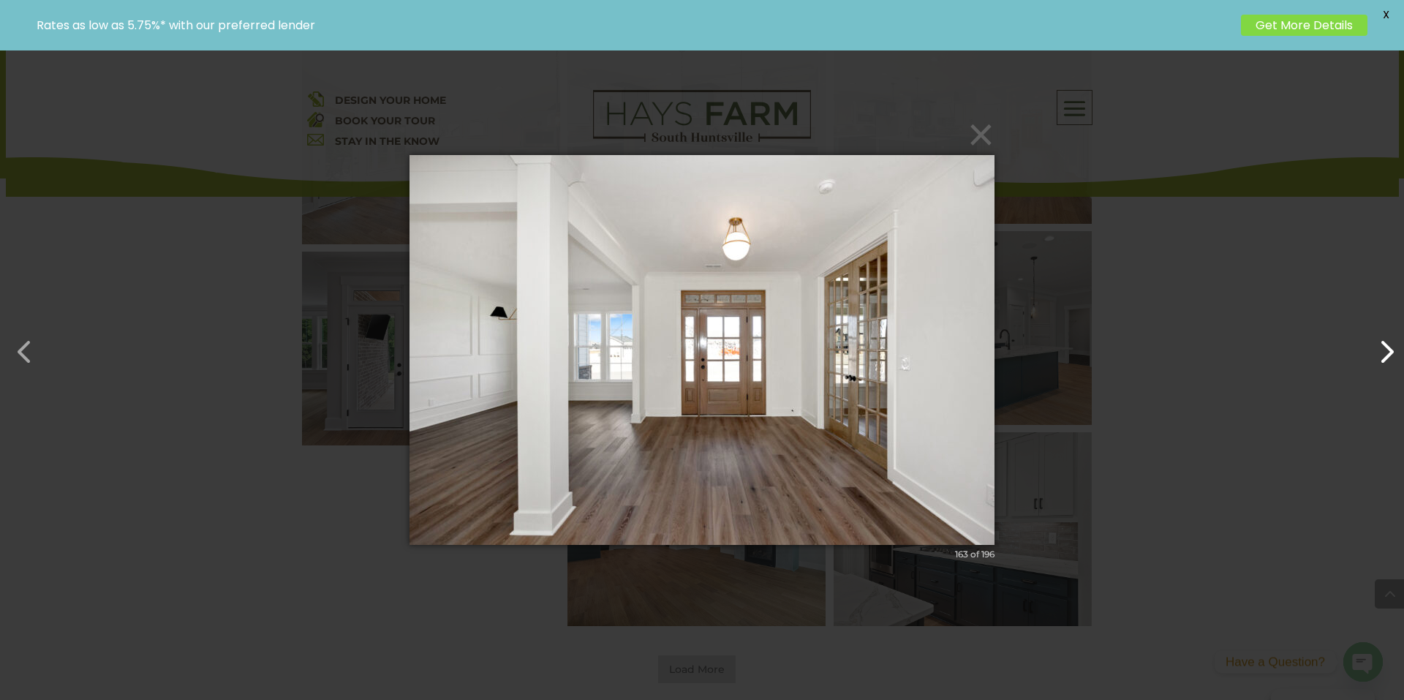
click at [1391, 345] on button "button" at bounding box center [1379, 344] width 35 height 35
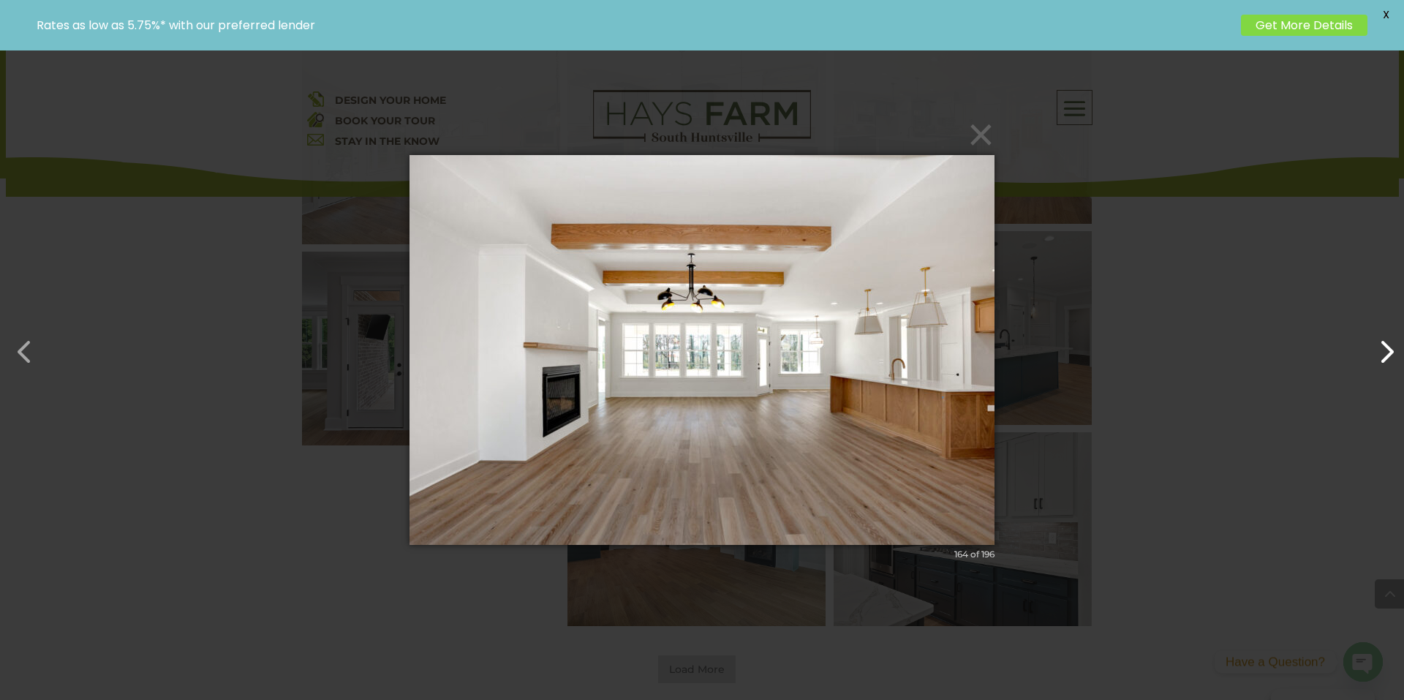
click at [1391, 345] on button "button" at bounding box center [1379, 344] width 35 height 35
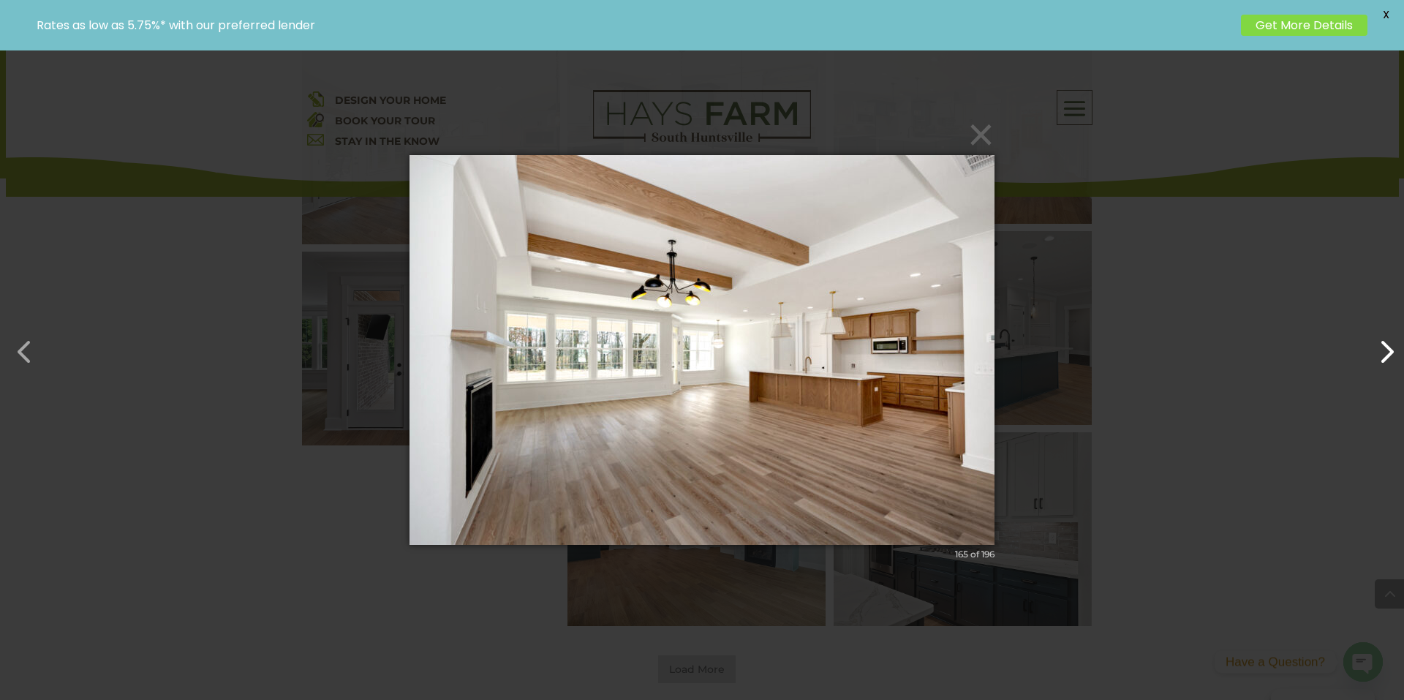
click at [1391, 345] on button "button" at bounding box center [1379, 344] width 35 height 35
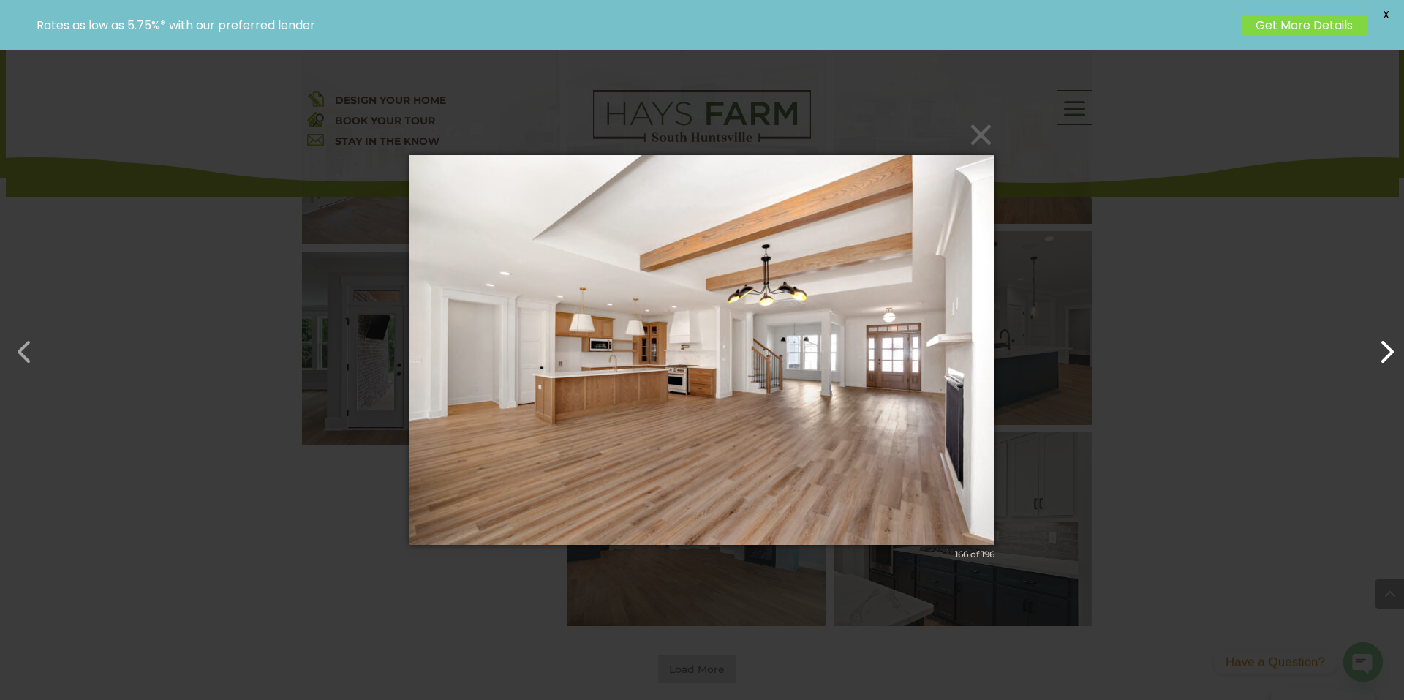
click at [1391, 345] on button "button" at bounding box center [1379, 344] width 35 height 35
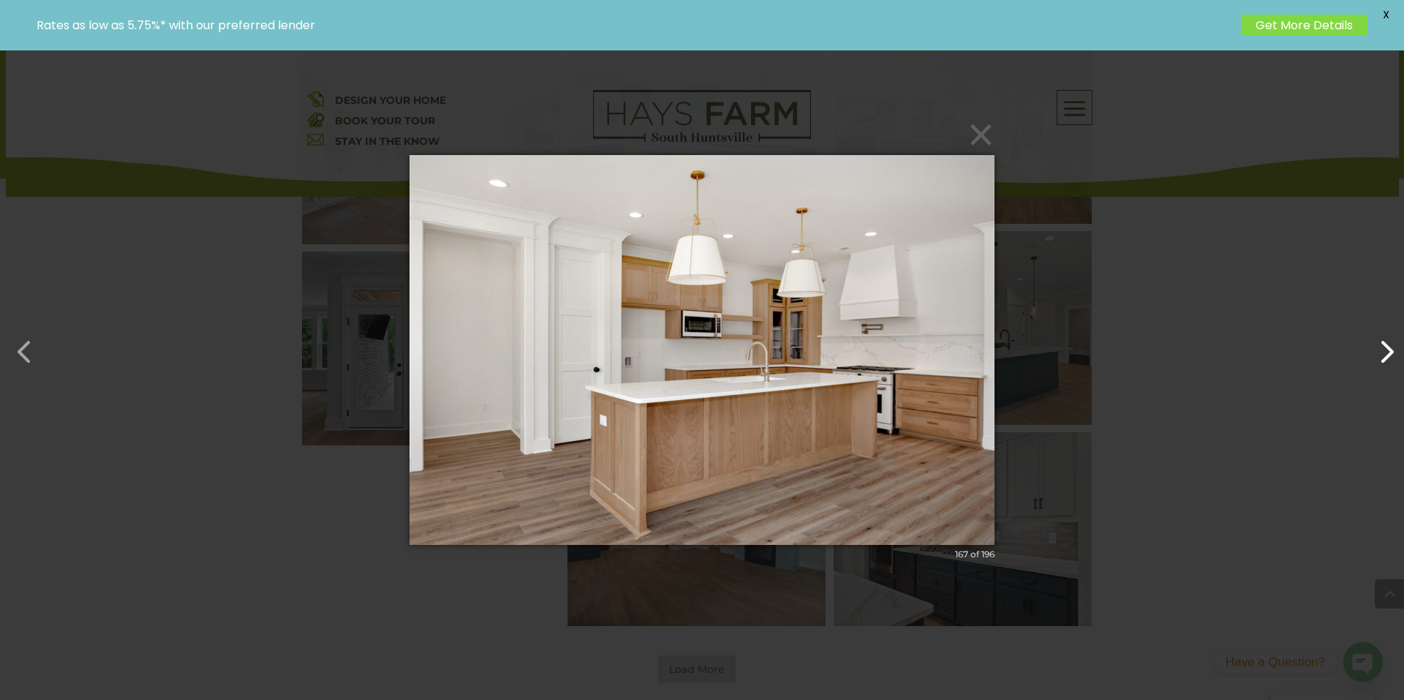
click at [1391, 345] on button "button" at bounding box center [1379, 344] width 35 height 35
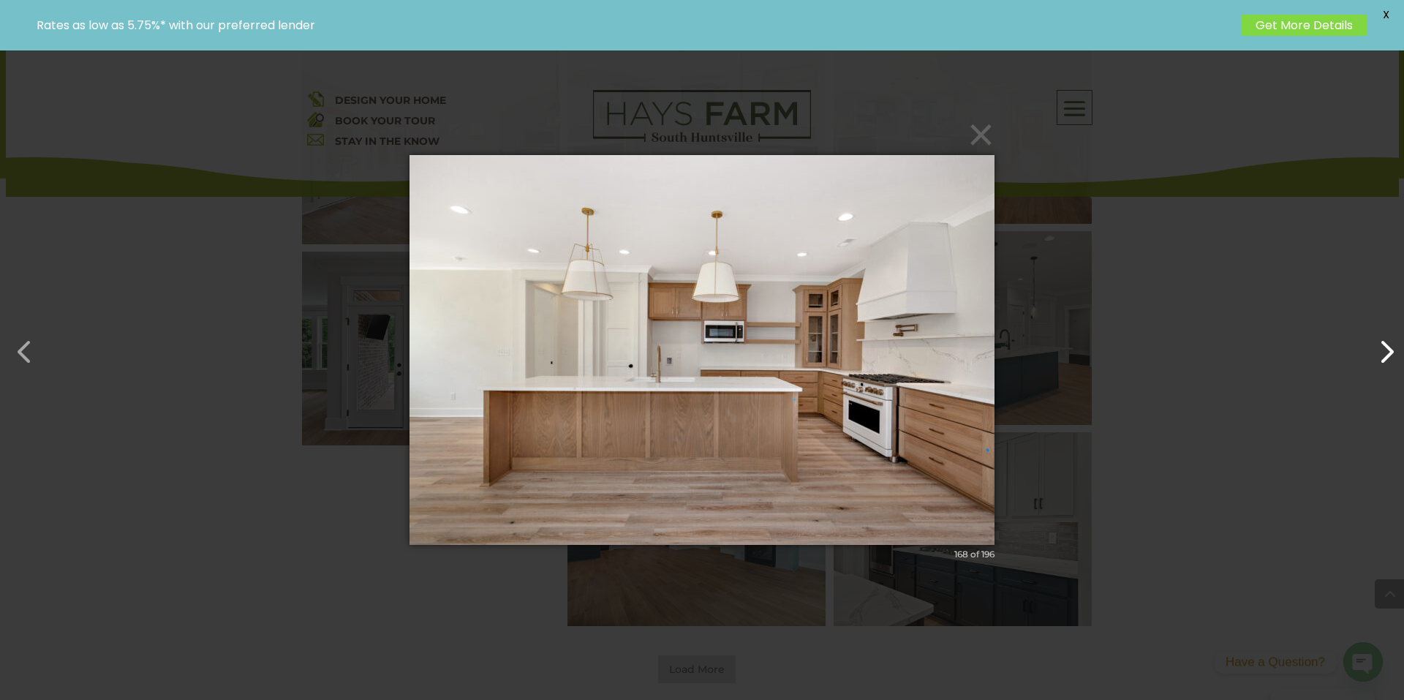
click at [1391, 345] on button "button" at bounding box center [1379, 344] width 35 height 35
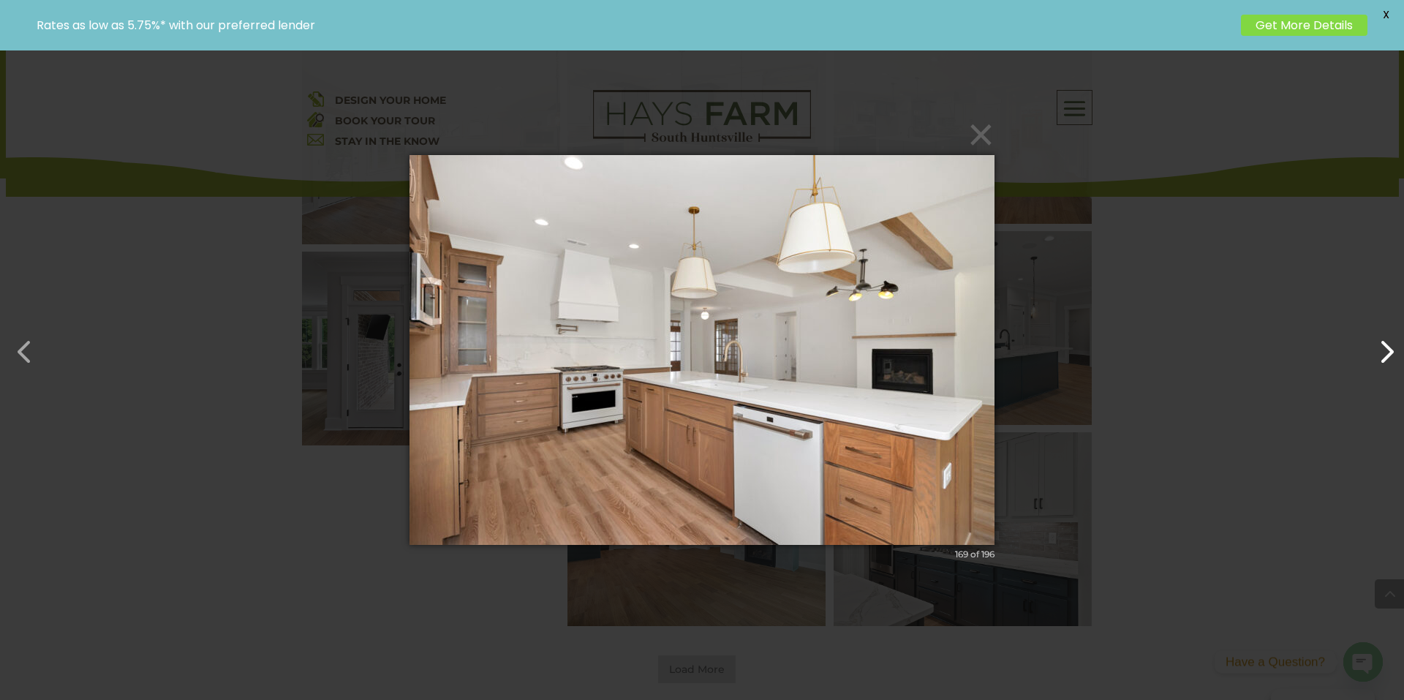
click at [1391, 345] on button "button" at bounding box center [1379, 344] width 35 height 35
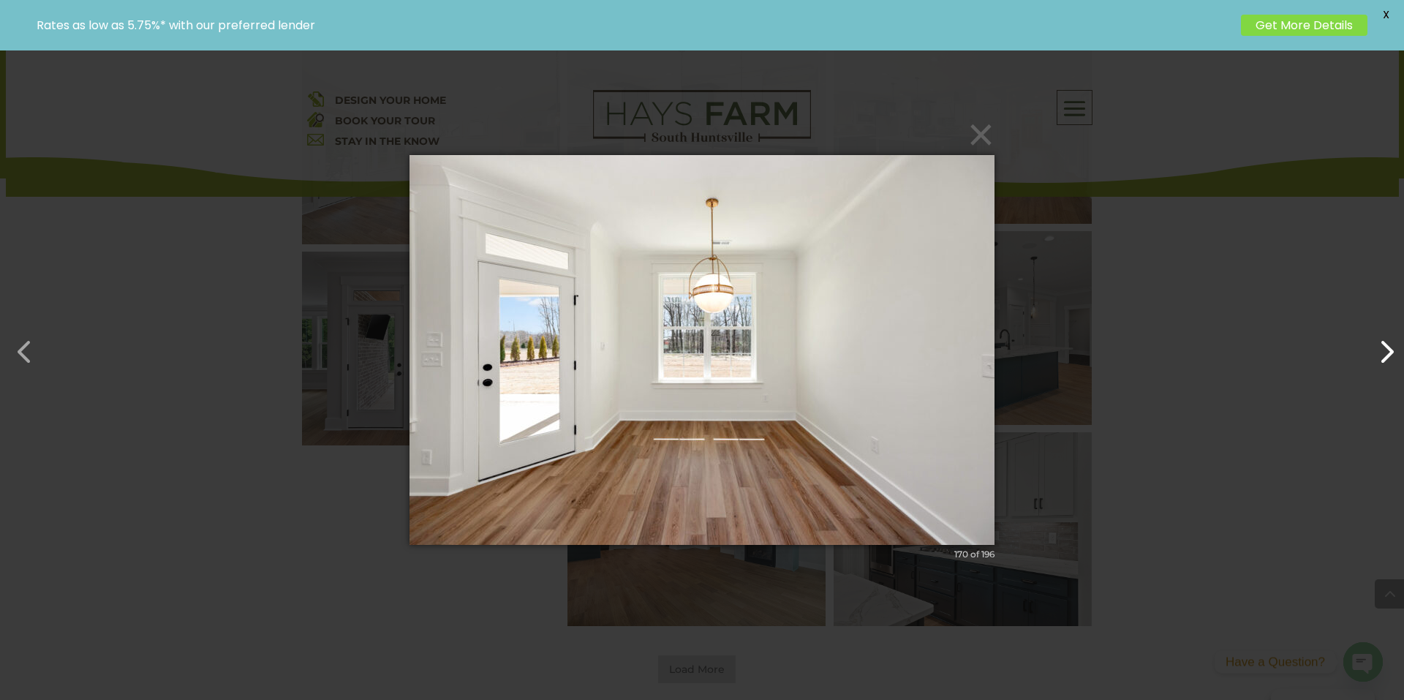
click at [1391, 345] on button "button" at bounding box center [1379, 344] width 35 height 35
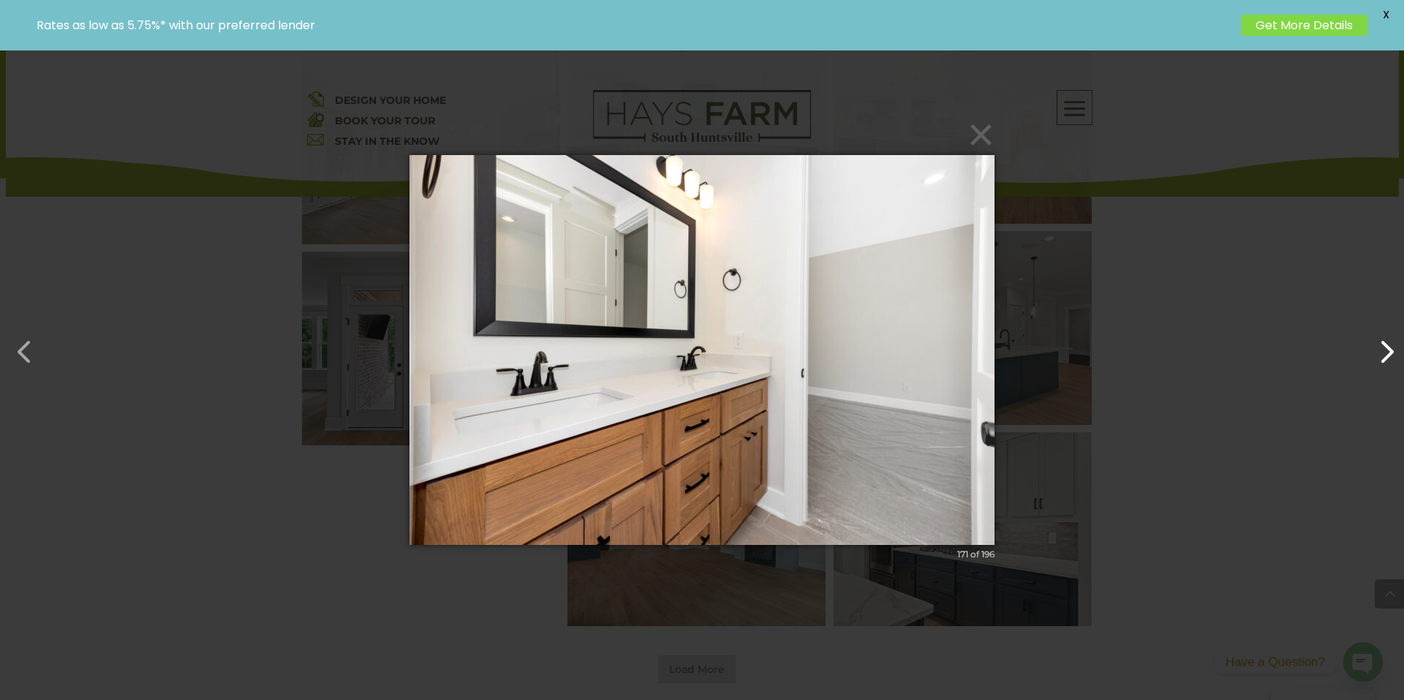
click at [1391, 345] on button "button" at bounding box center [1379, 344] width 35 height 35
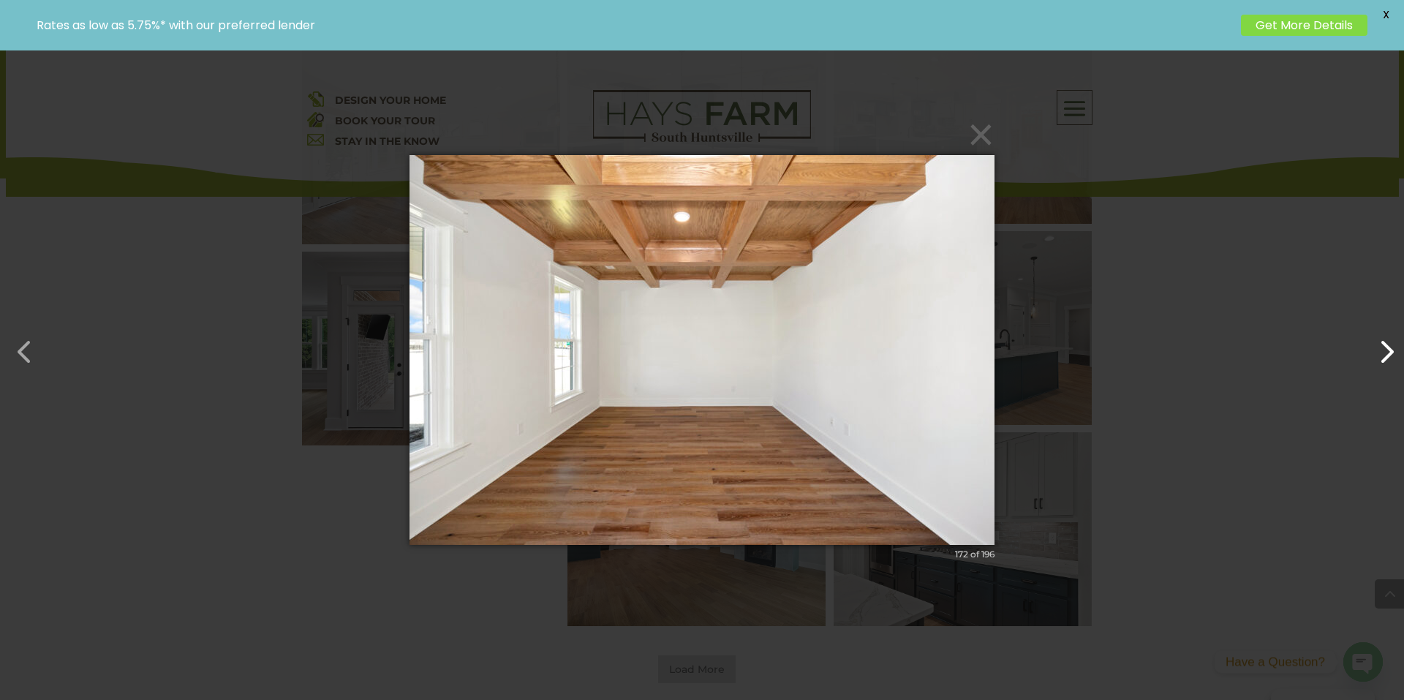
click at [1391, 345] on button "button" at bounding box center [1379, 344] width 35 height 35
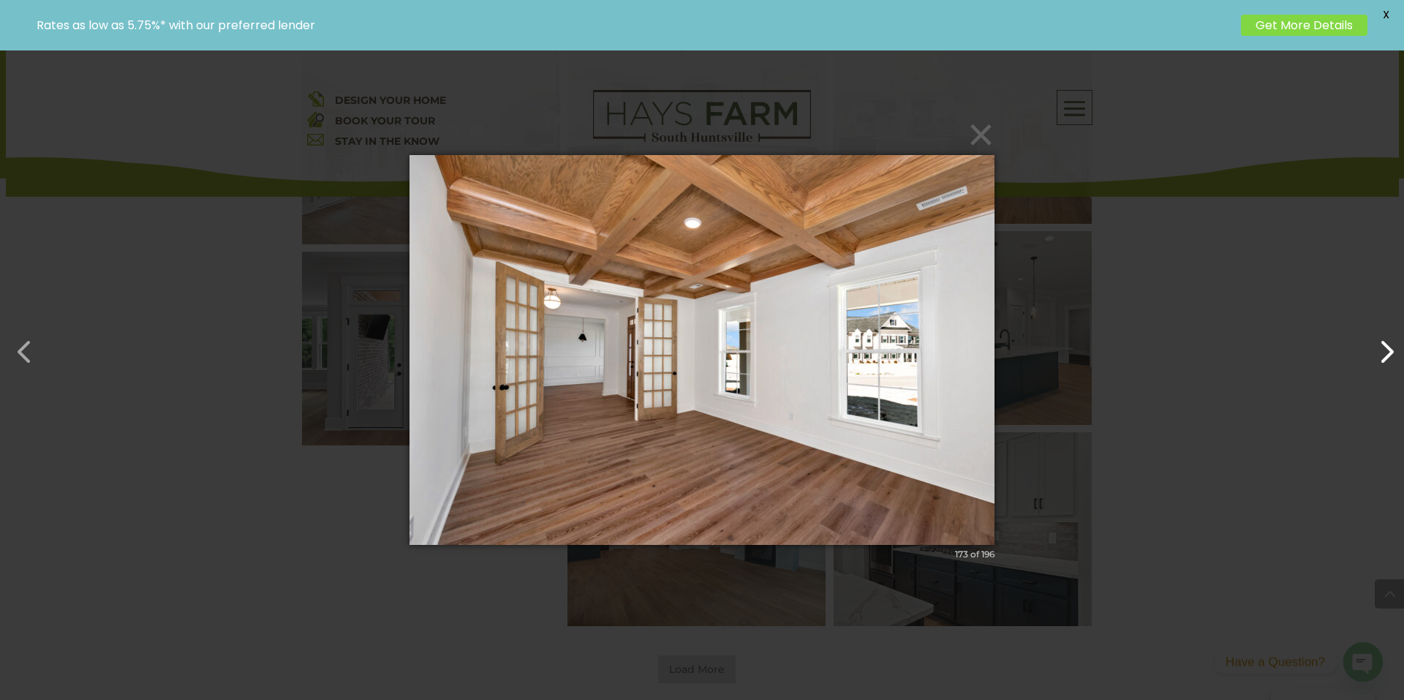
click at [1391, 345] on button "button" at bounding box center [1379, 344] width 35 height 35
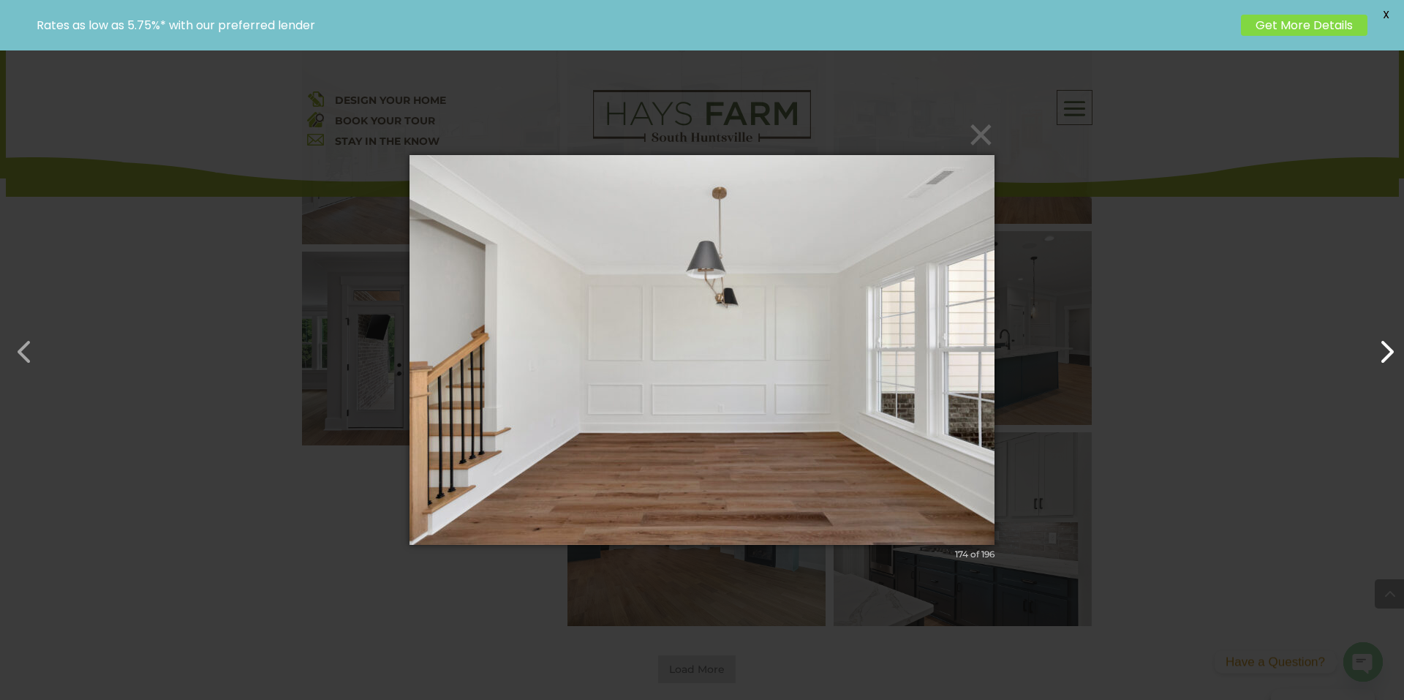
click at [1391, 345] on button "button" at bounding box center [1379, 344] width 35 height 35
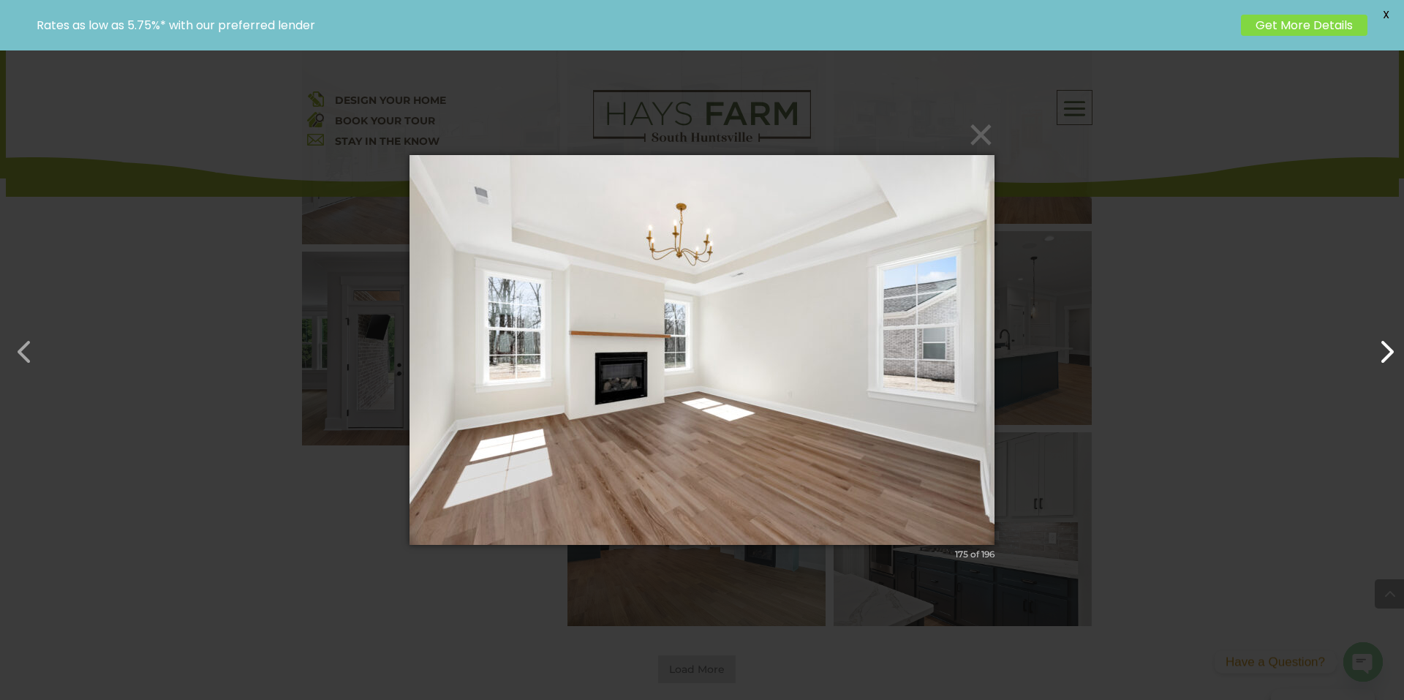
click at [1391, 345] on button "button" at bounding box center [1379, 344] width 35 height 35
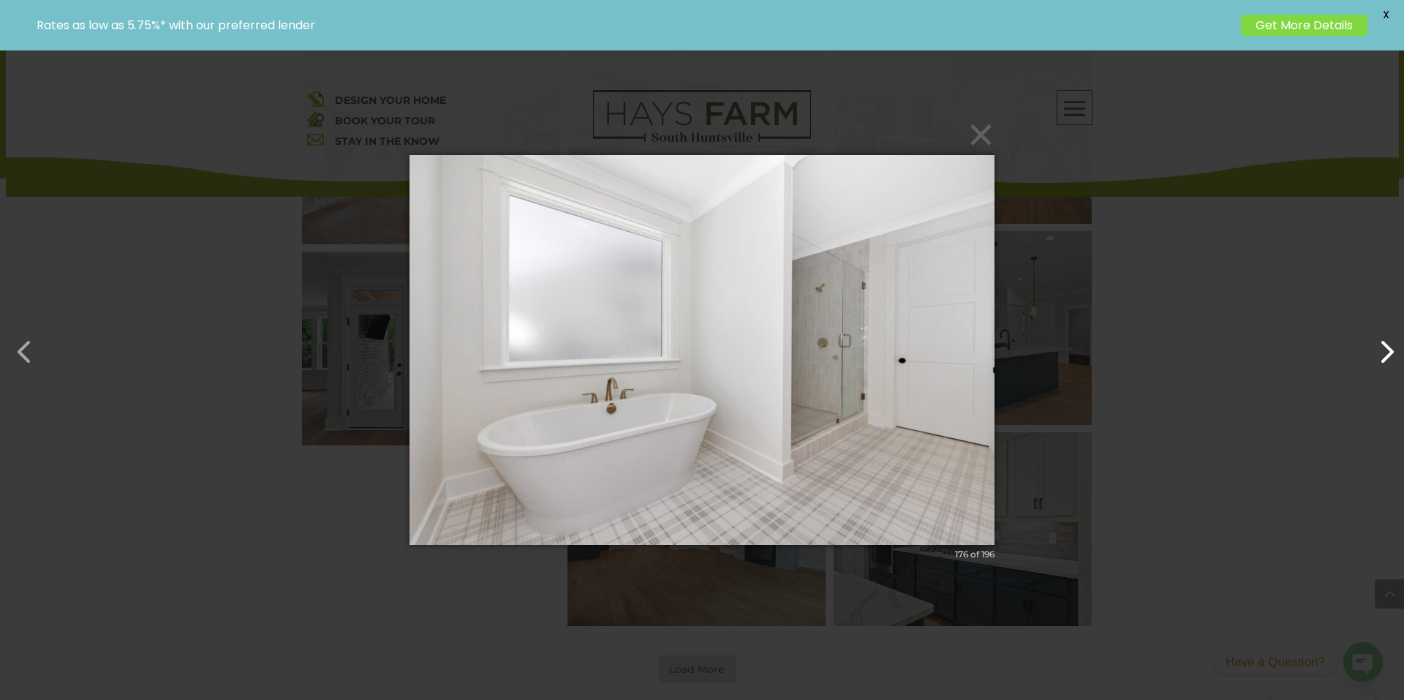
click at [1391, 345] on button "button" at bounding box center [1379, 344] width 35 height 35
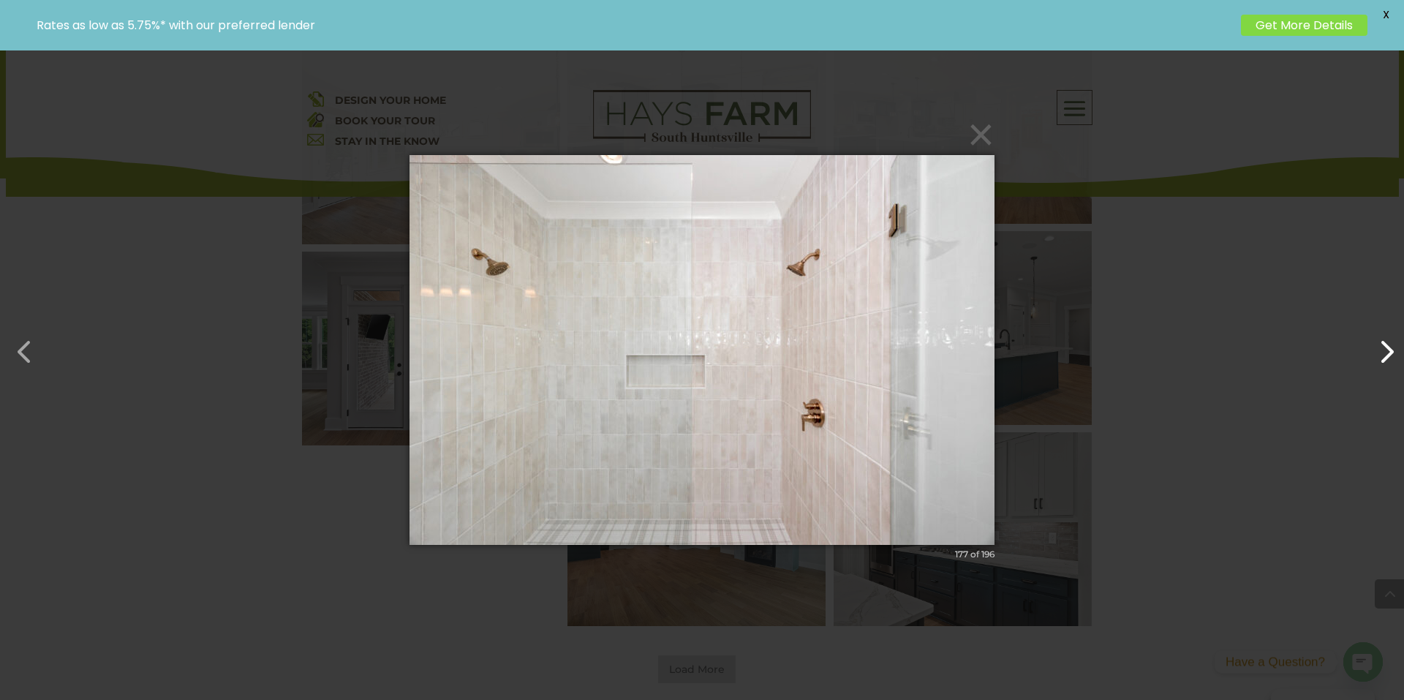
click at [1391, 345] on button "button" at bounding box center [1379, 344] width 35 height 35
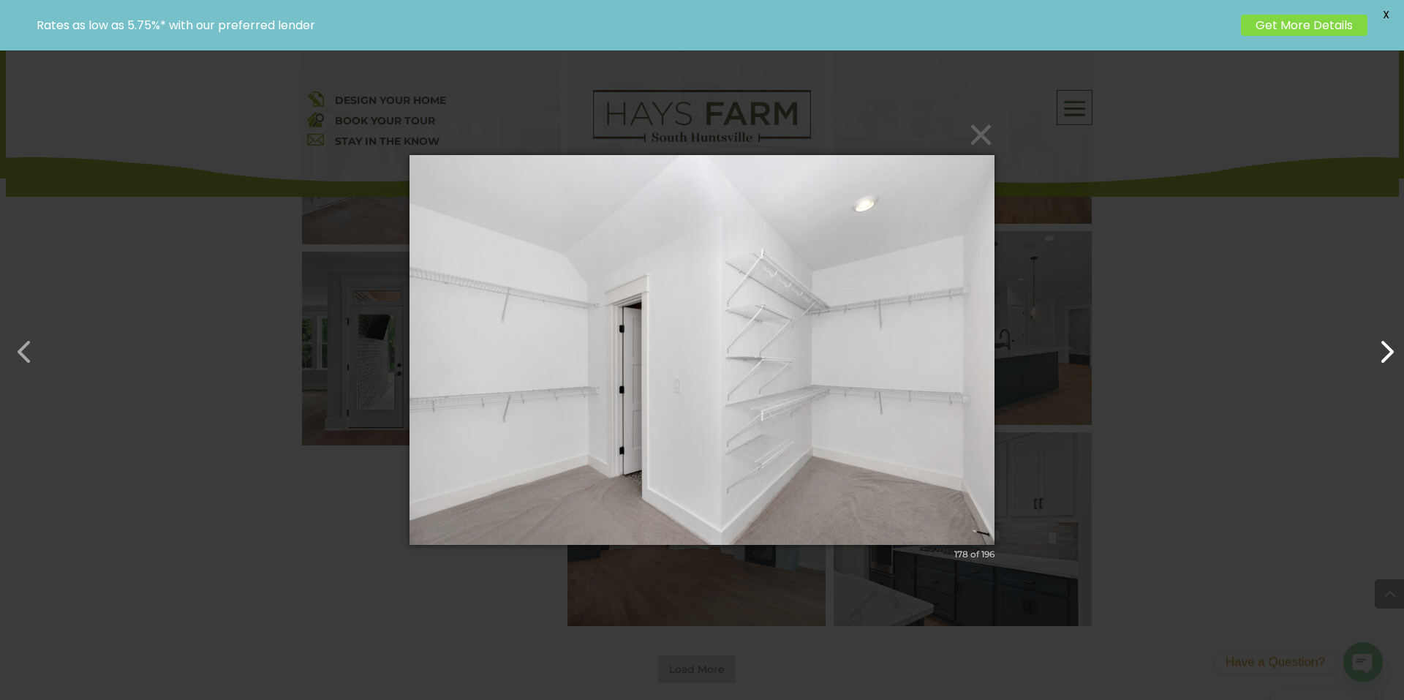
click at [1391, 345] on button "button" at bounding box center [1379, 344] width 35 height 35
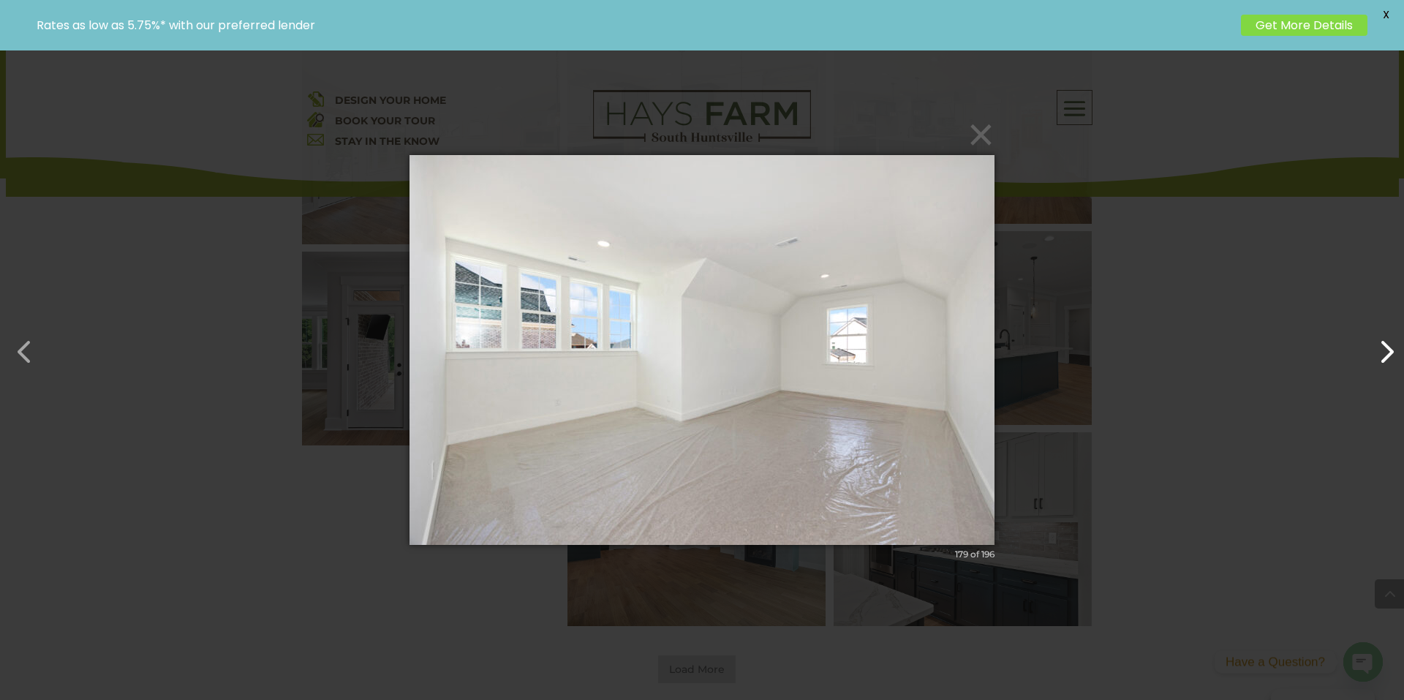
click at [1391, 345] on button "button" at bounding box center [1379, 344] width 35 height 35
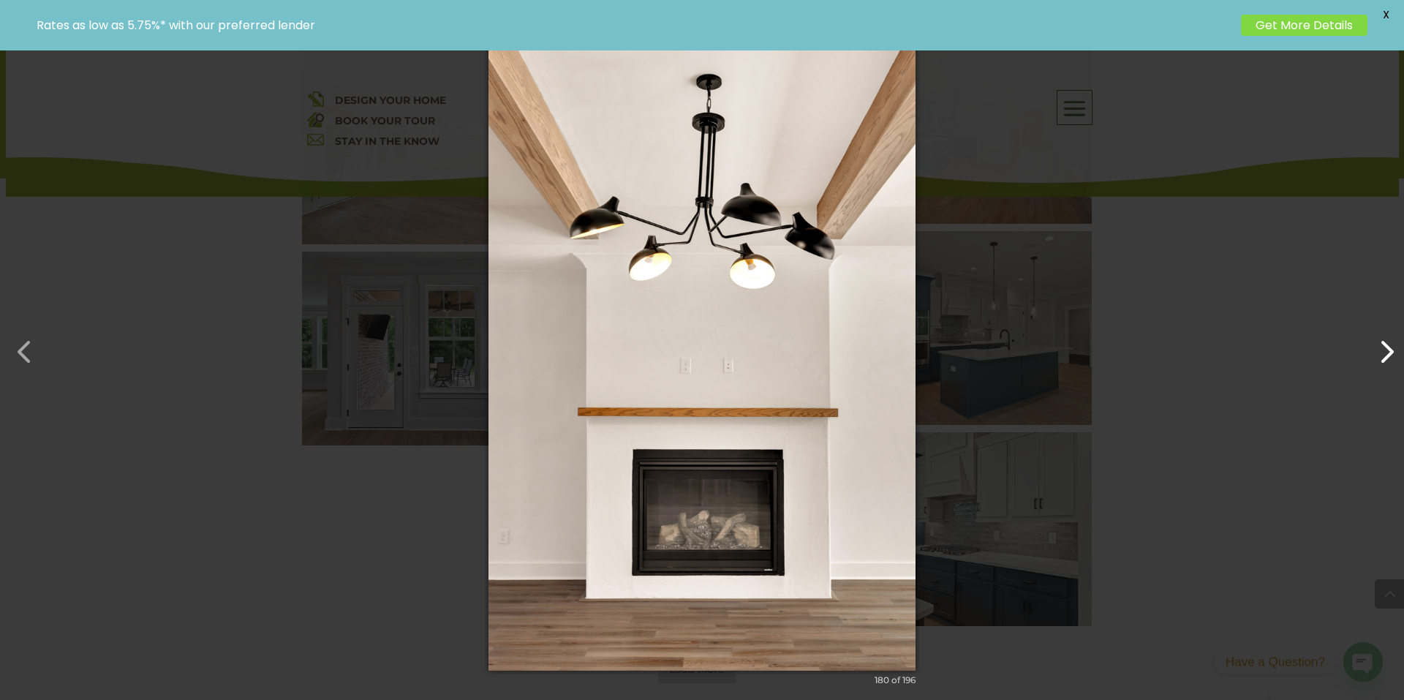
click at [1391, 345] on button "button" at bounding box center [1379, 344] width 35 height 35
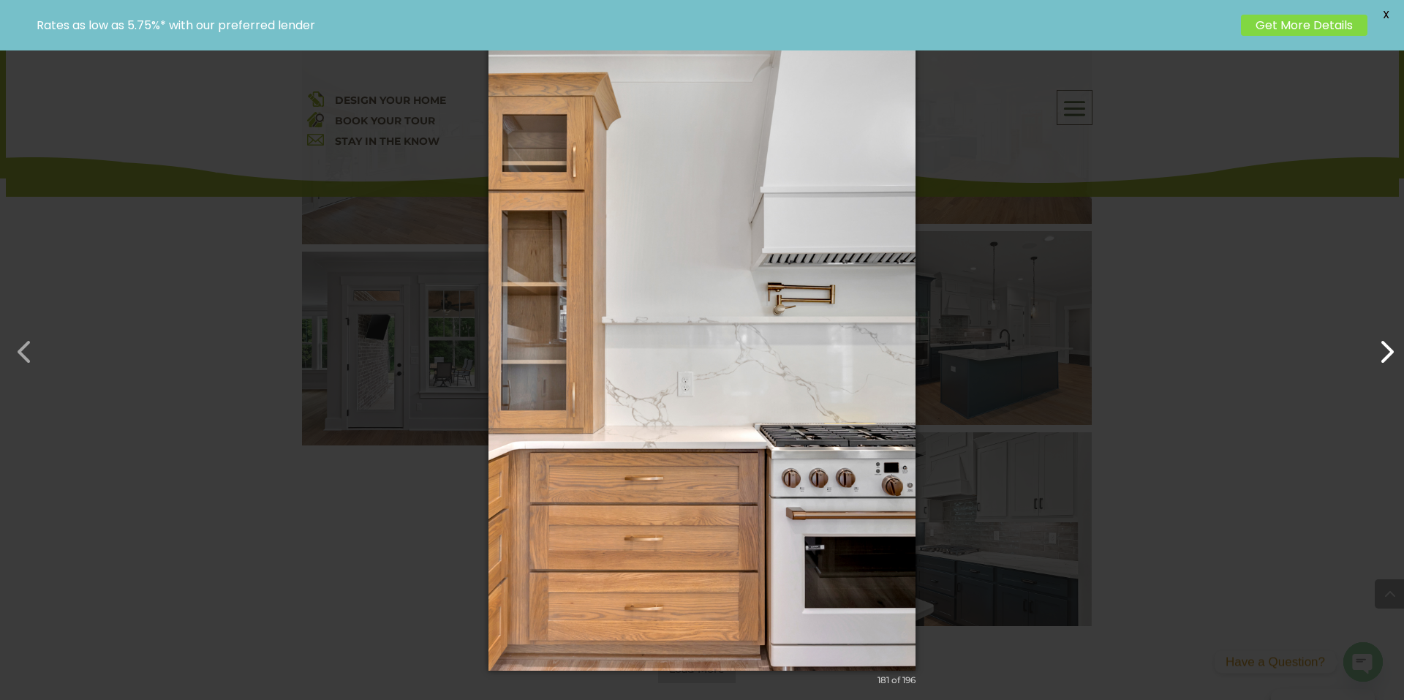
click at [1391, 345] on button "button" at bounding box center [1379, 344] width 35 height 35
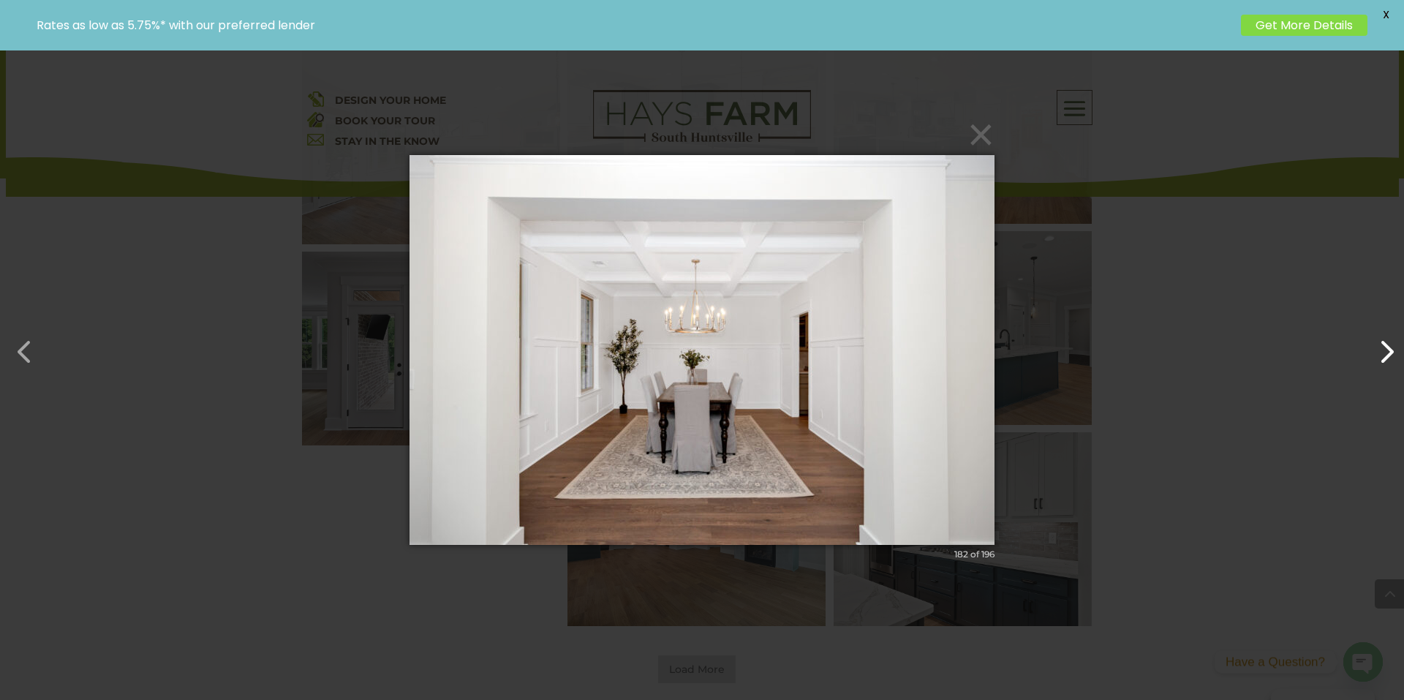
click at [1391, 345] on button "button" at bounding box center [1379, 344] width 35 height 35
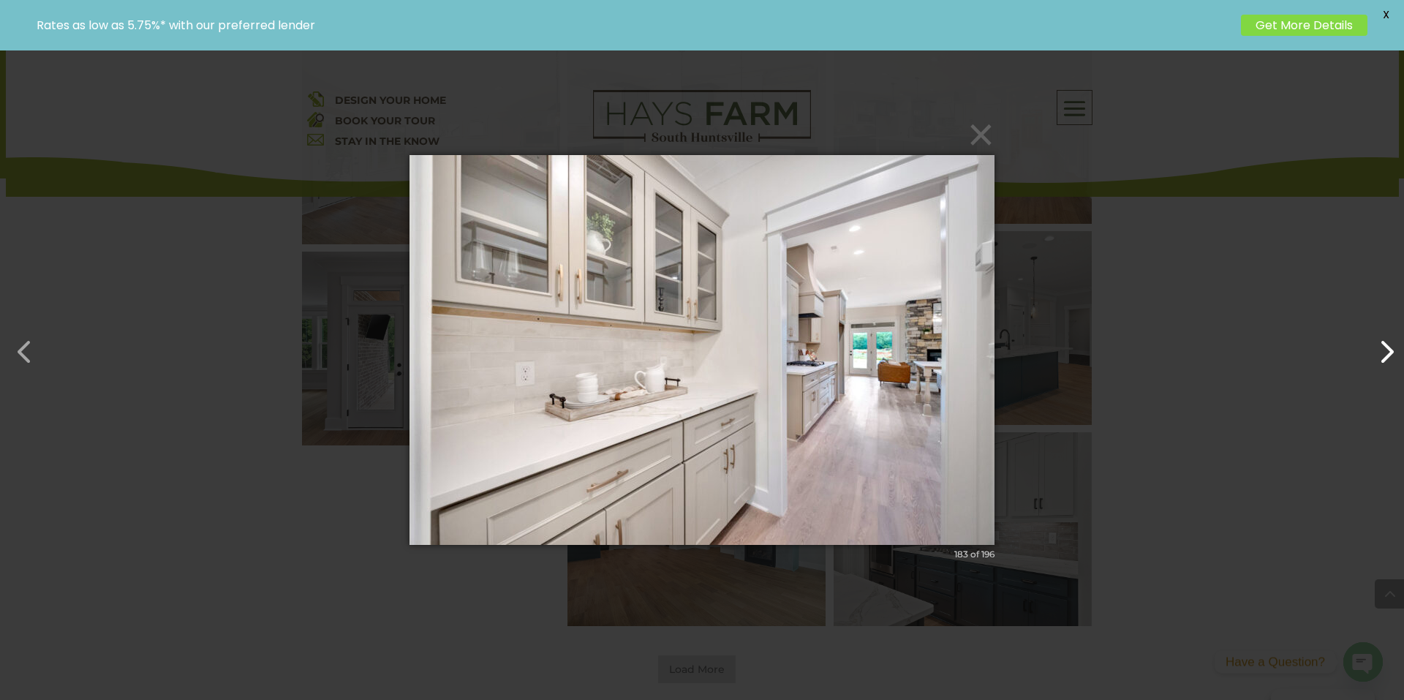
click at [1391, 345] on button "button" at bounding box center [1379, 344] width 35 height 35
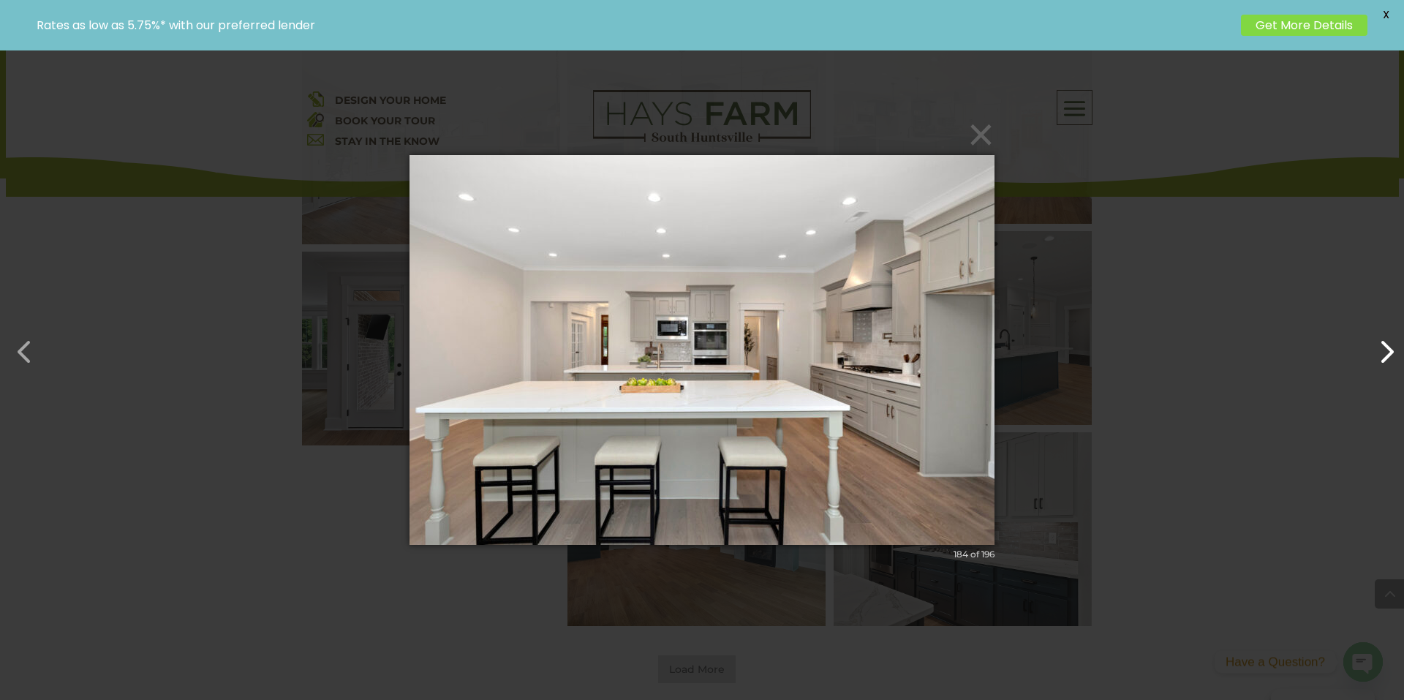
click at [1391, 345] on button "button" at bounding box center [1379, 344] width 35 height 35
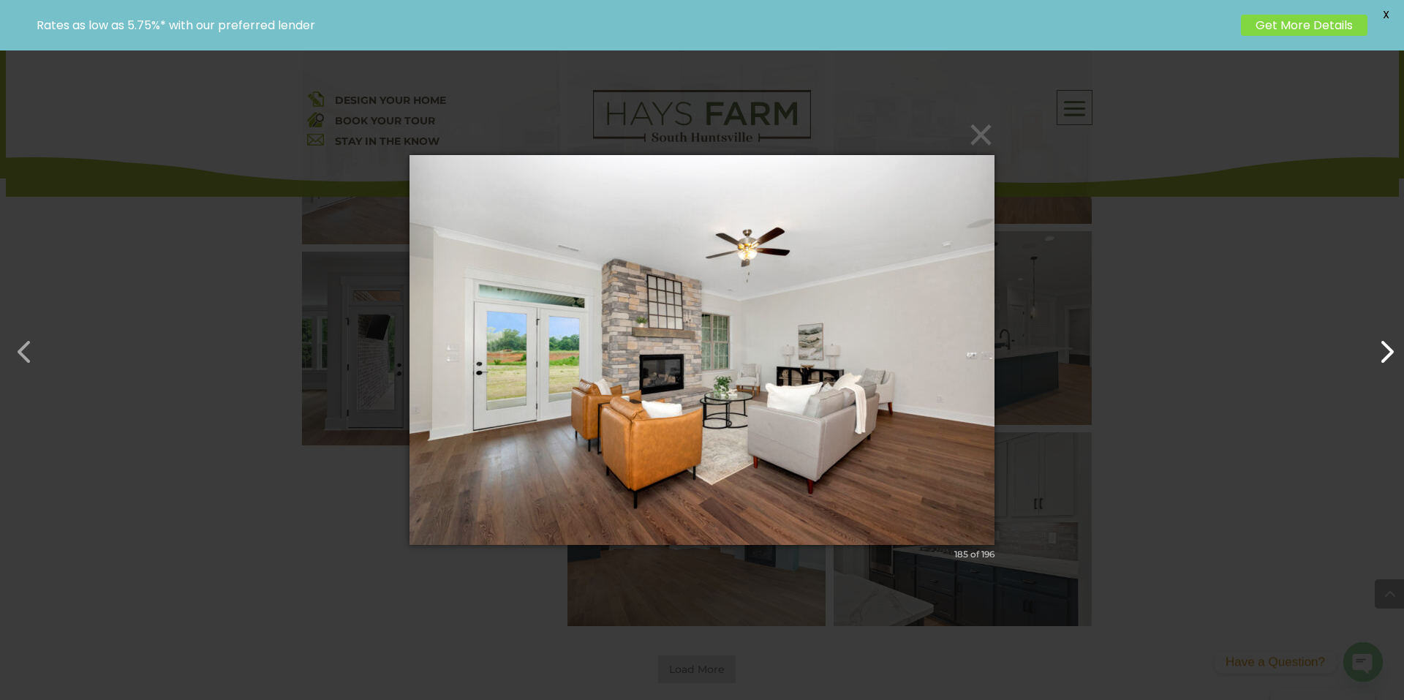
click at [1391, 345] on button "button" at bounding box center [1379, 344] width 35 height 35
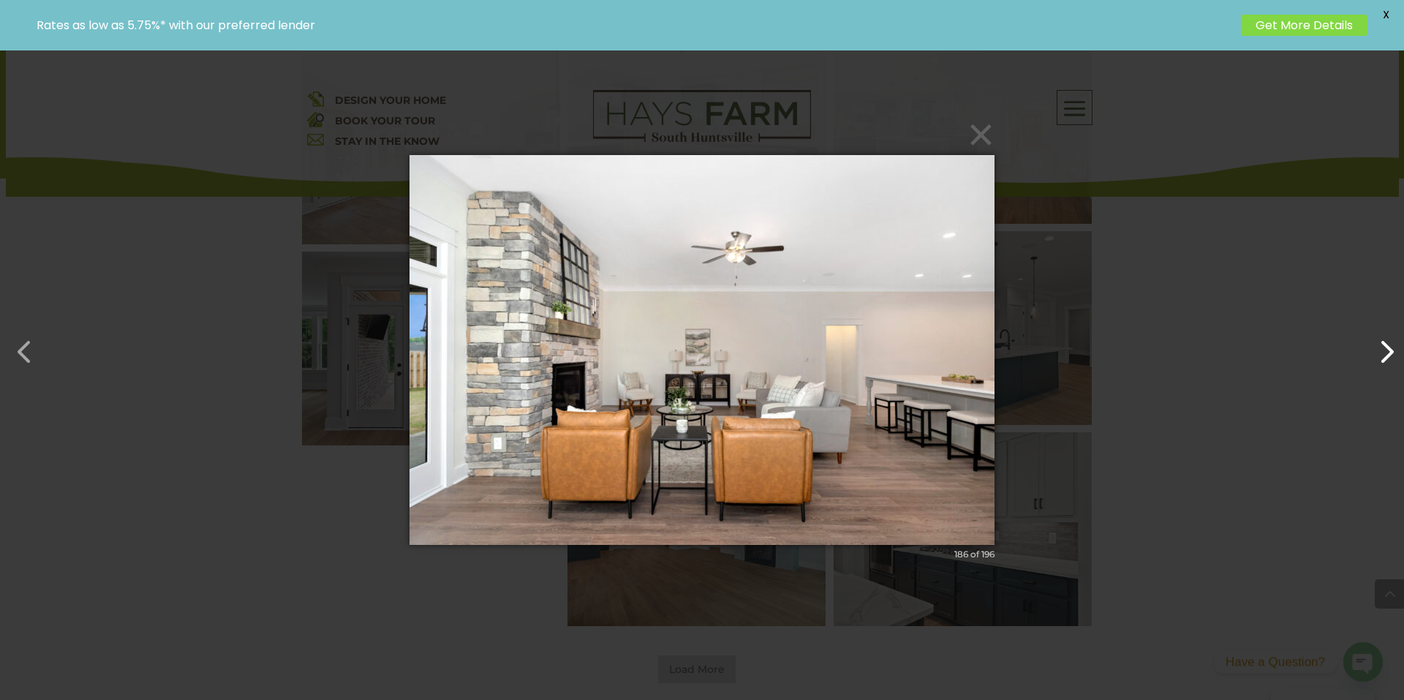
click at [1391, 345] on button "button" at bounding box center [1379, 344] width 35 height 35
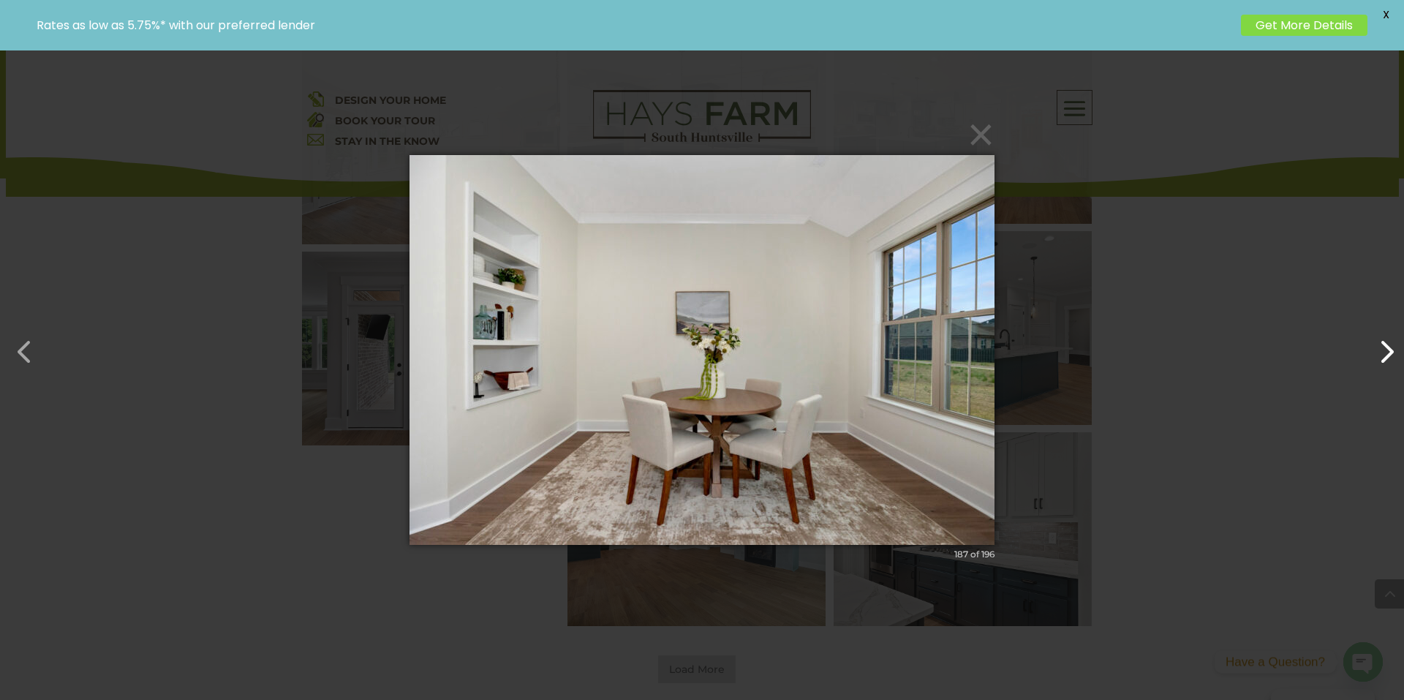
click at [1391, 345] on button "button" at bounding box center [1379, 344] width 35 height 35
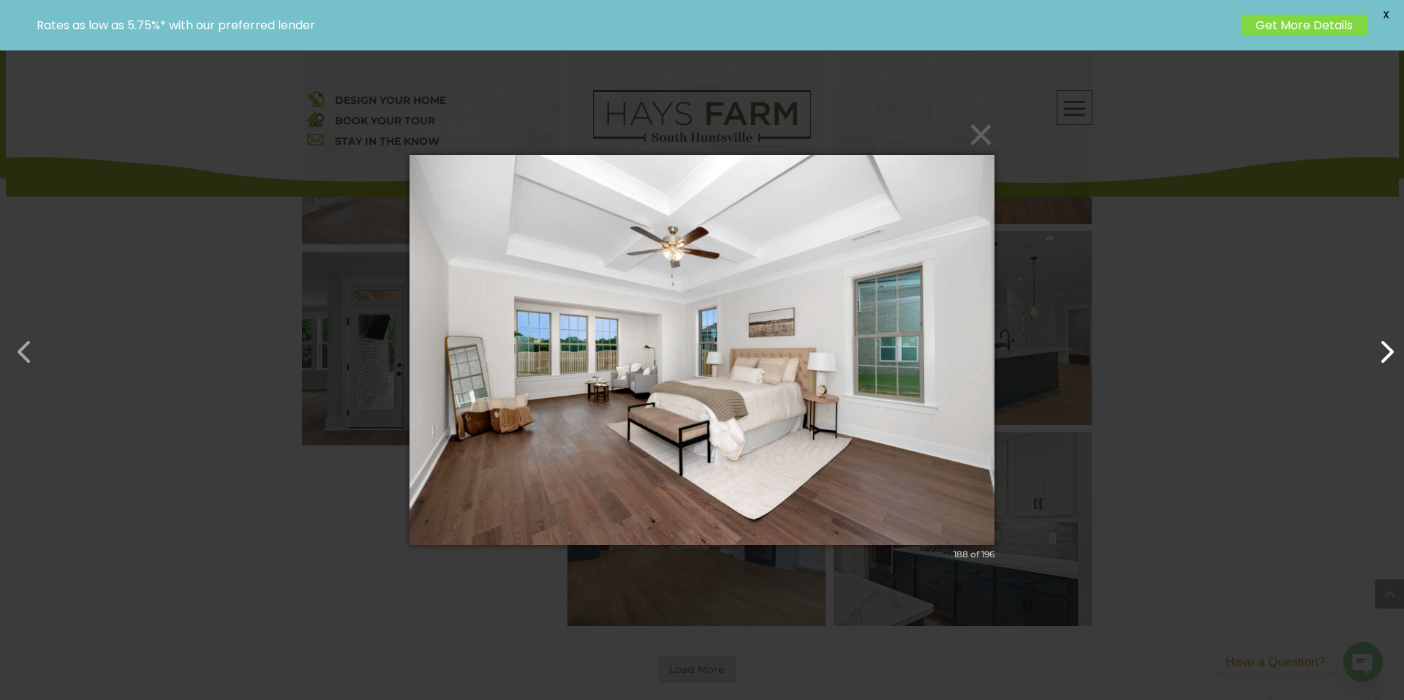
click at [1391, 345] on button "button" at bounding box center [1379, 344] width 35 height 35
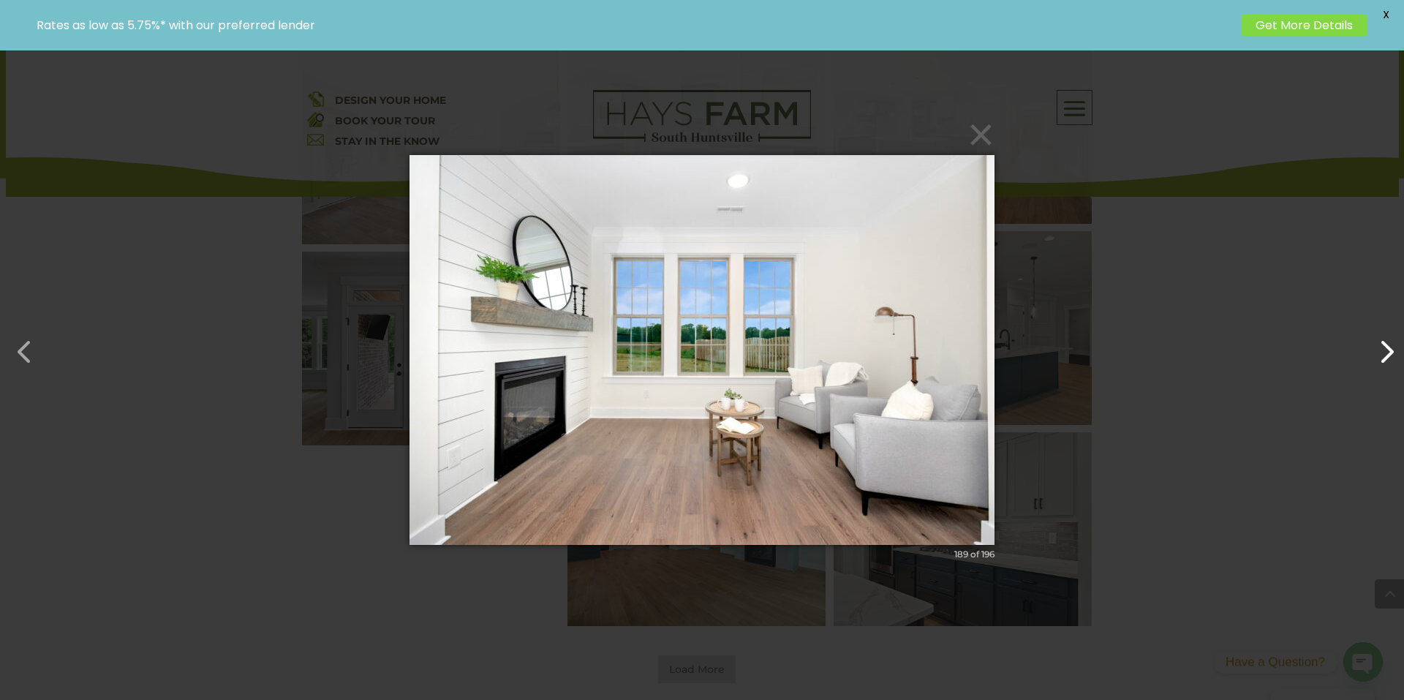
click at [1391, 345] on button "button" at bounding box center [1379, 344] width 35 height 35
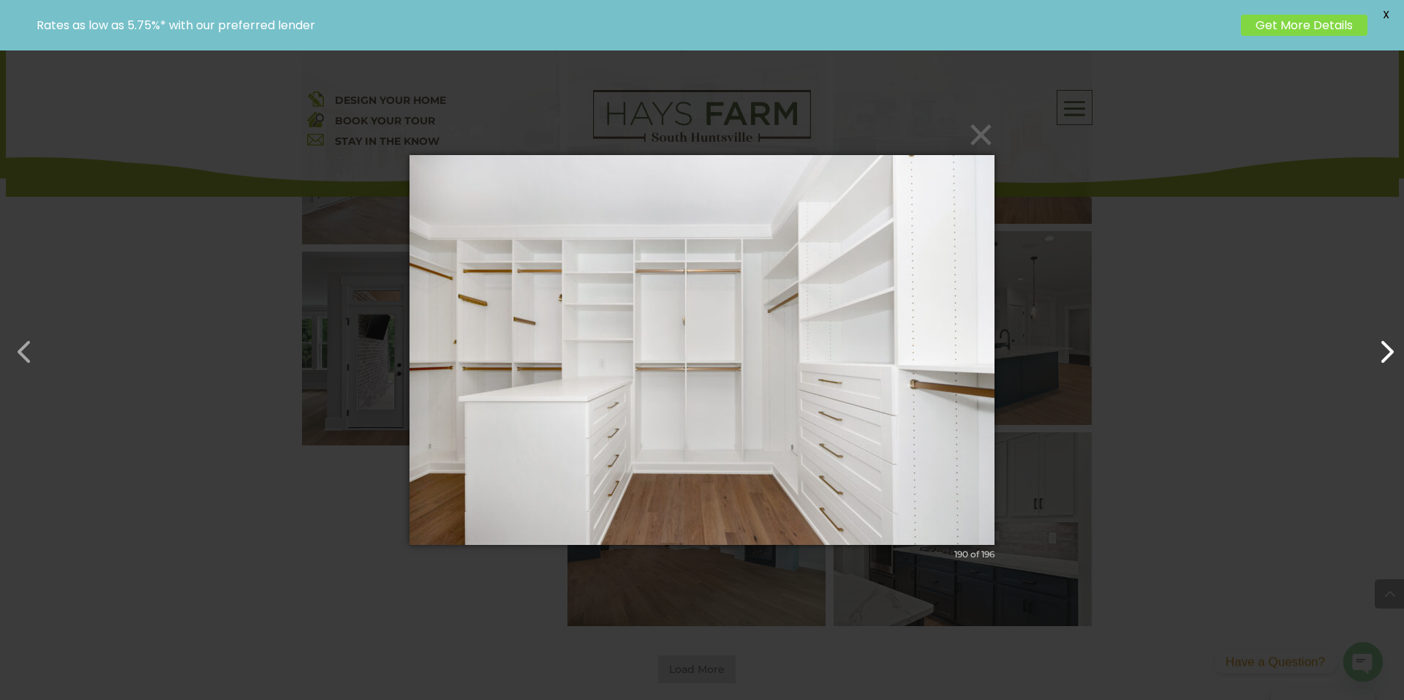
click at [1391, 345] on button "button" at bounding box center [1379, 344] width 35 height 35
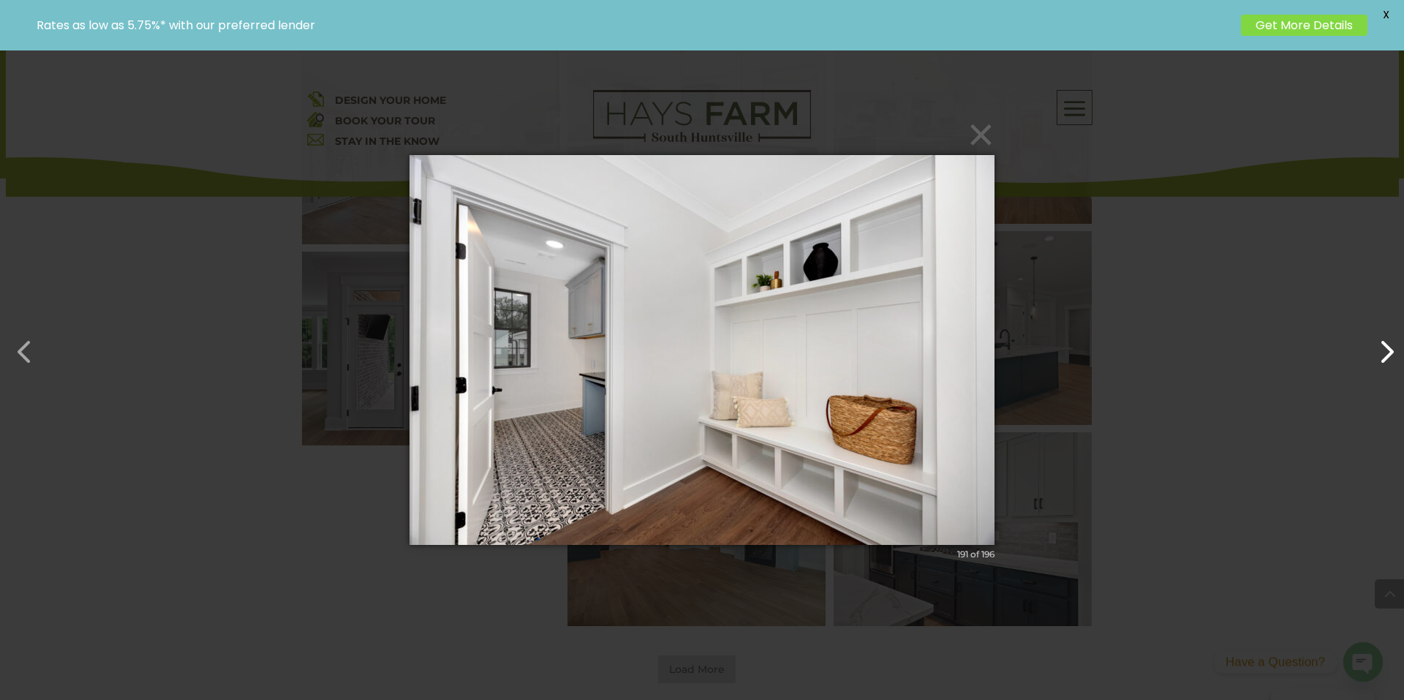
click at [1391, 345] on button "button" at bounding box center [1379, 344] width 35 height 35
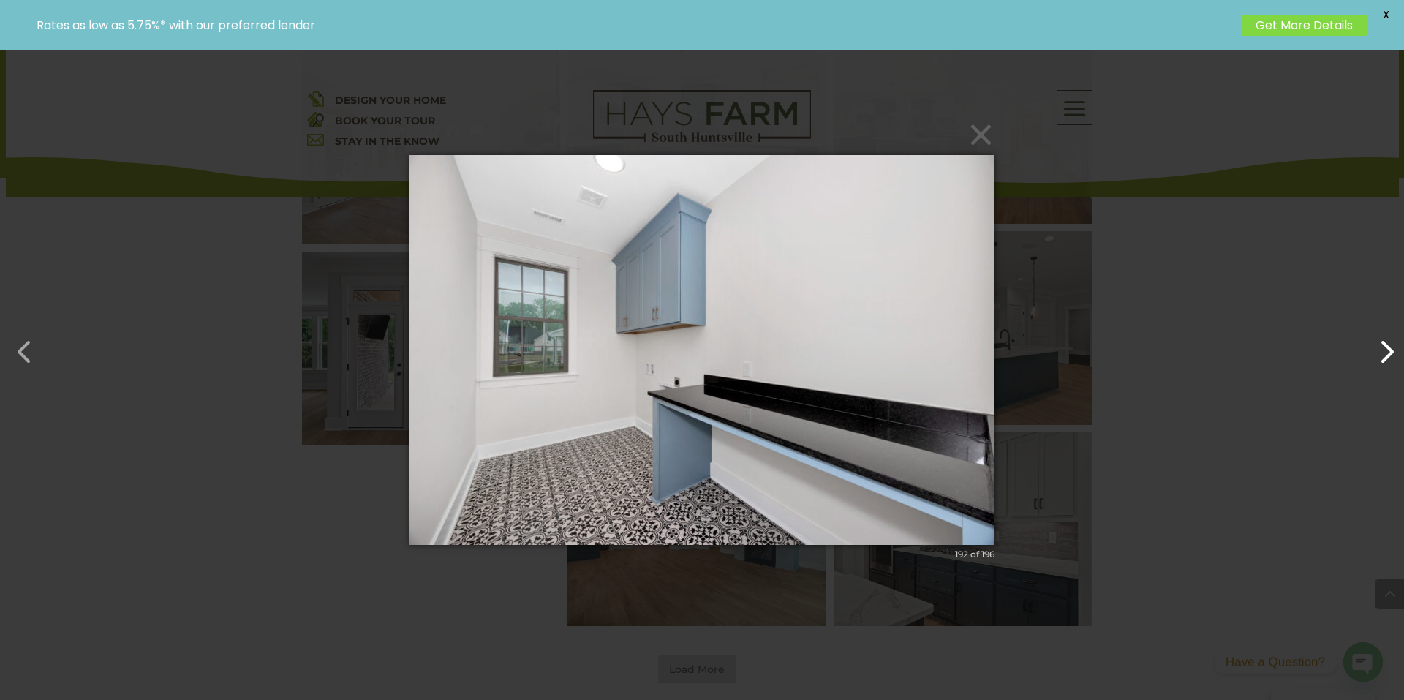
click at [1391, 345] on button "button" at bounding box center [1379, 344] width 35 height 35
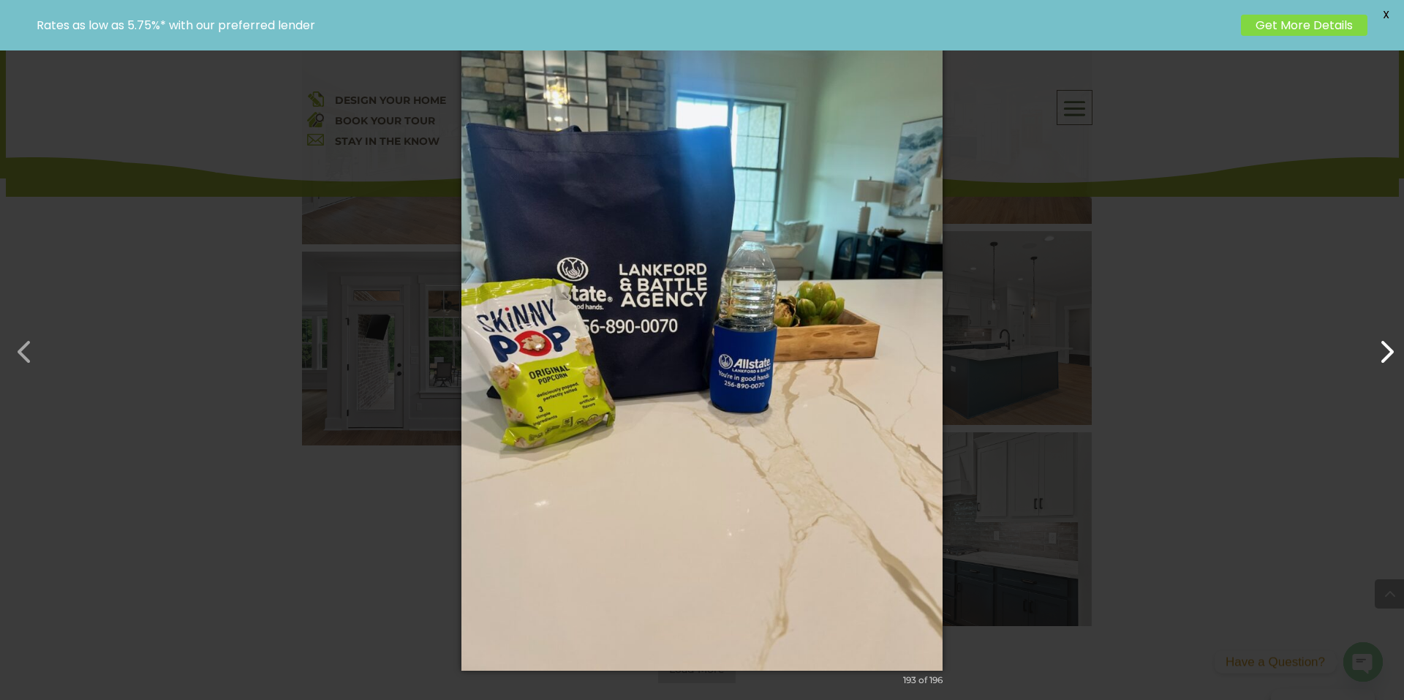
click at [1391, 345] on button "button" at bounding box center [1379, 344] width 35 height 35
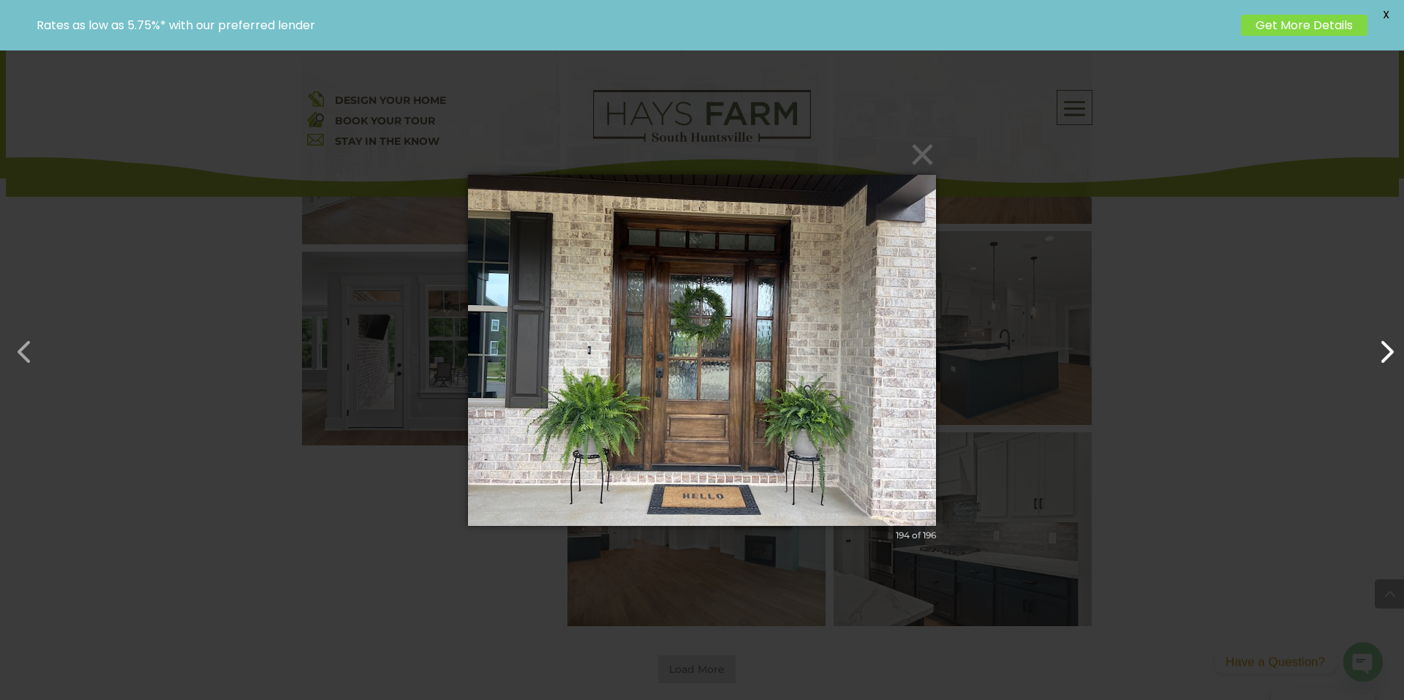
click at [1391, 345] on button "button" at bounding box center [1379, 344] width 35 height 35
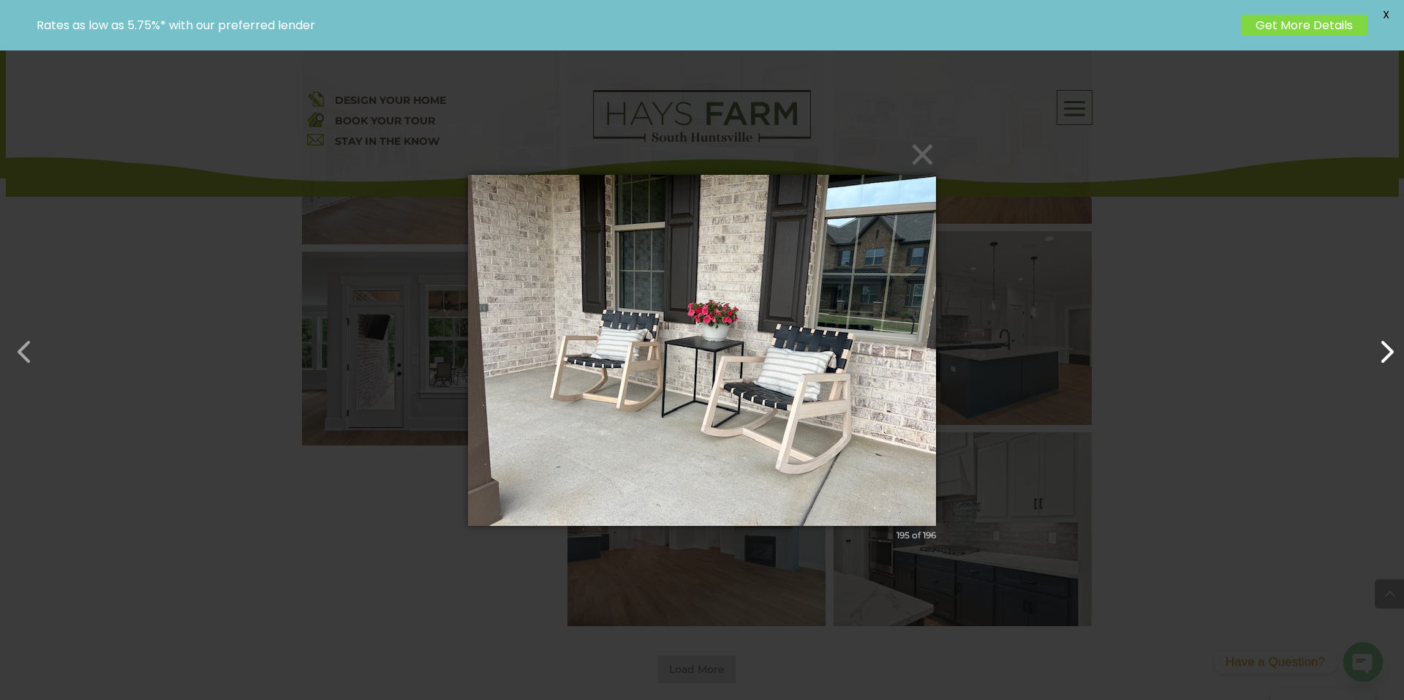
click at [1391, 345] on button "button" at bounding box center [1379, 344] width 35 height 35
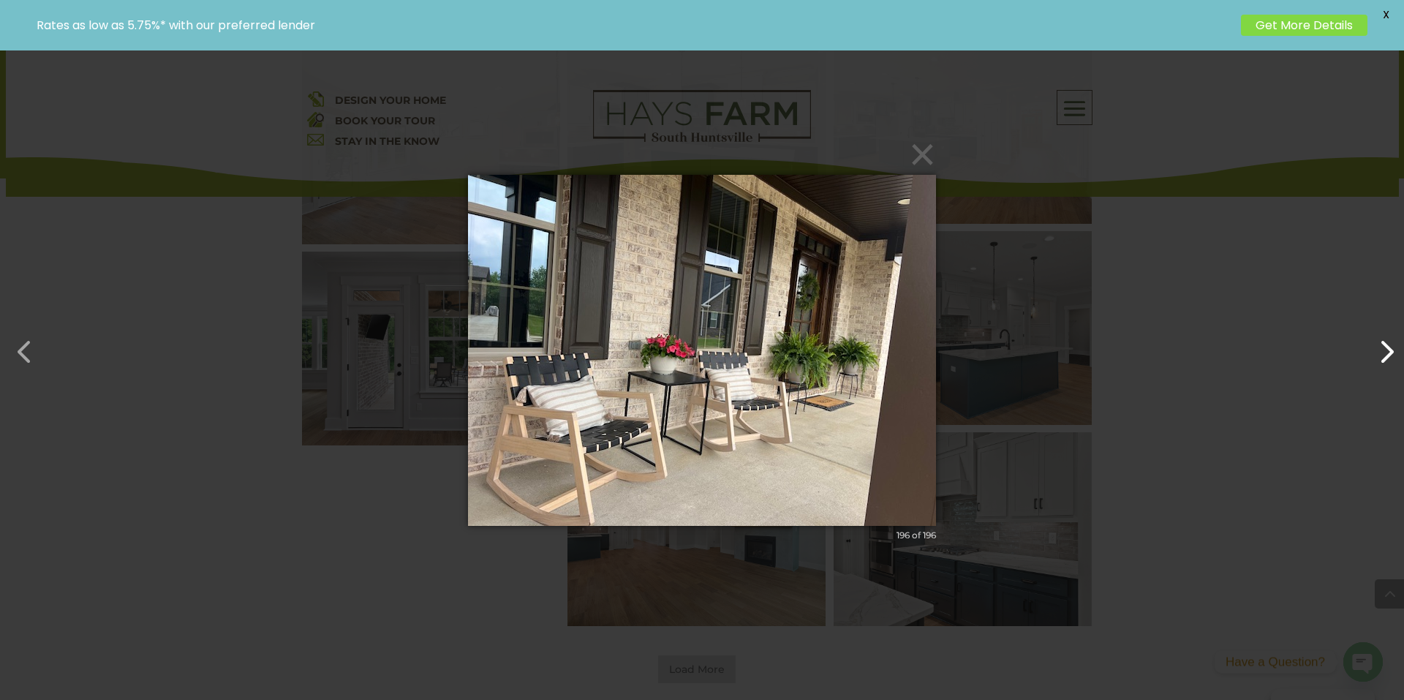
click at [1391, 345] on button "button" at bounding box center [1379, 344] width 35 height 35
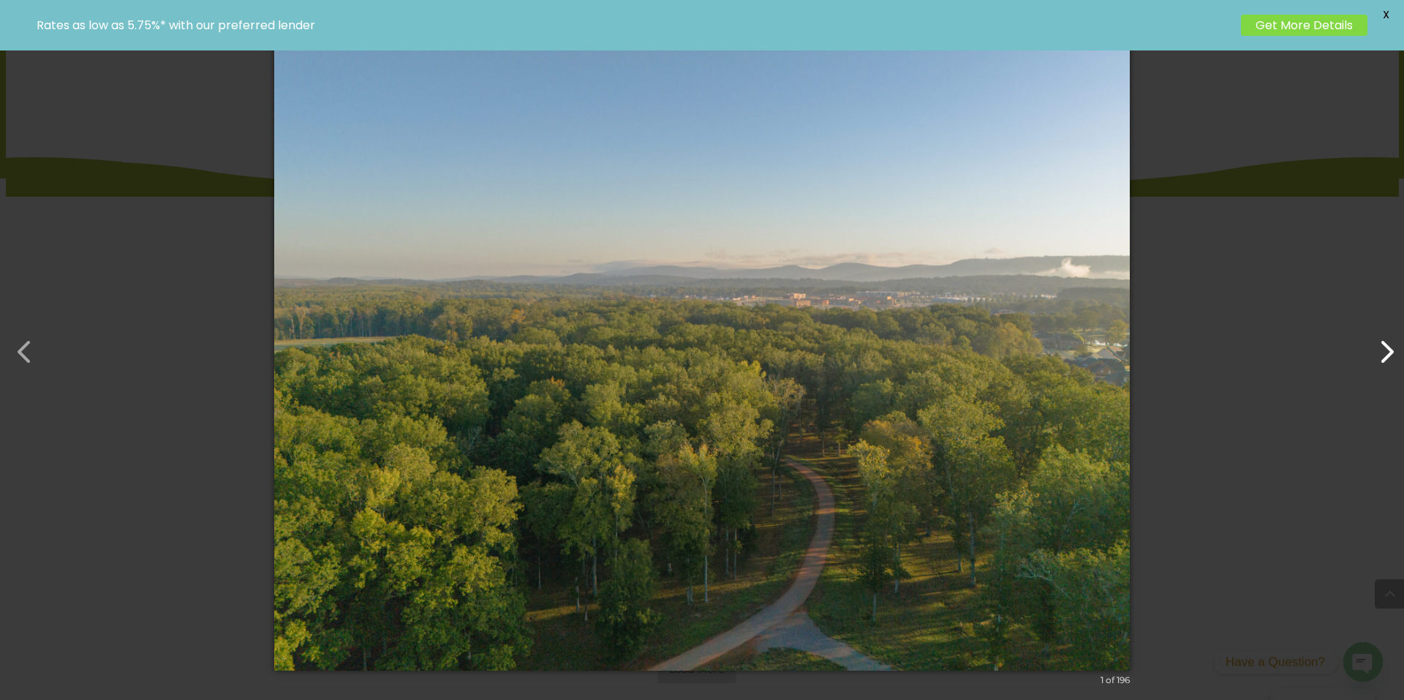
click at [1391, 345] on button "button" at bounding box center [1379, 344] width 35 height 35
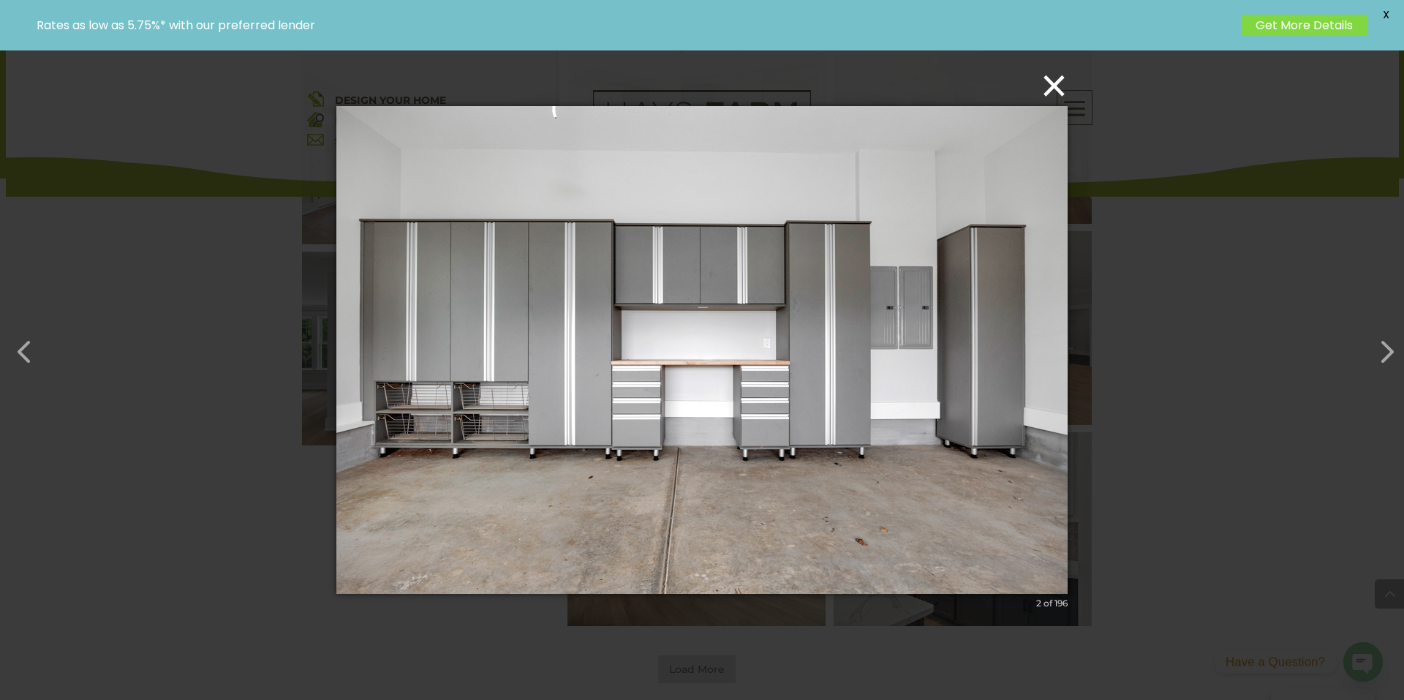
click at [1052, 80] on button "×" at bounding box center [706, 85] width 731 height 32
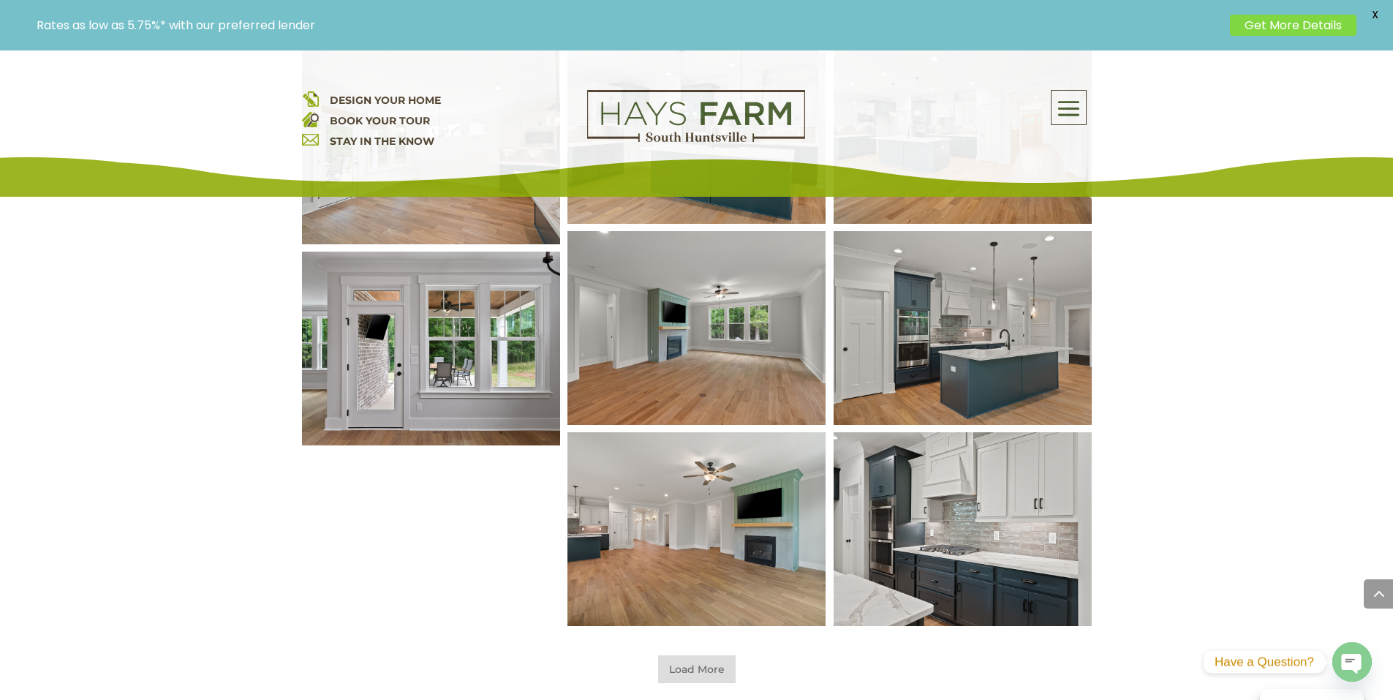
click at [1069, 123] on span at bounding box center [1069, 109] width 34 height 34
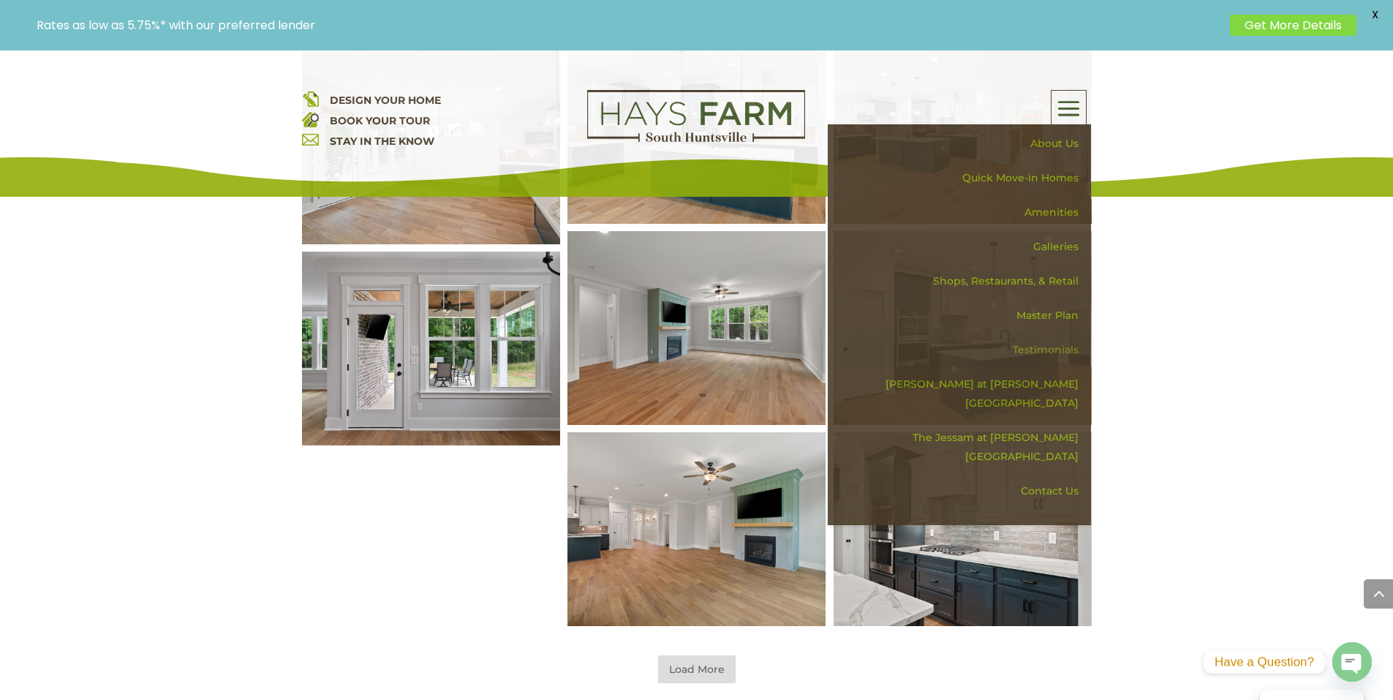
click at [1064, 343] on link "Testimonials" at bounding box center [964, 350] width 253 height 34
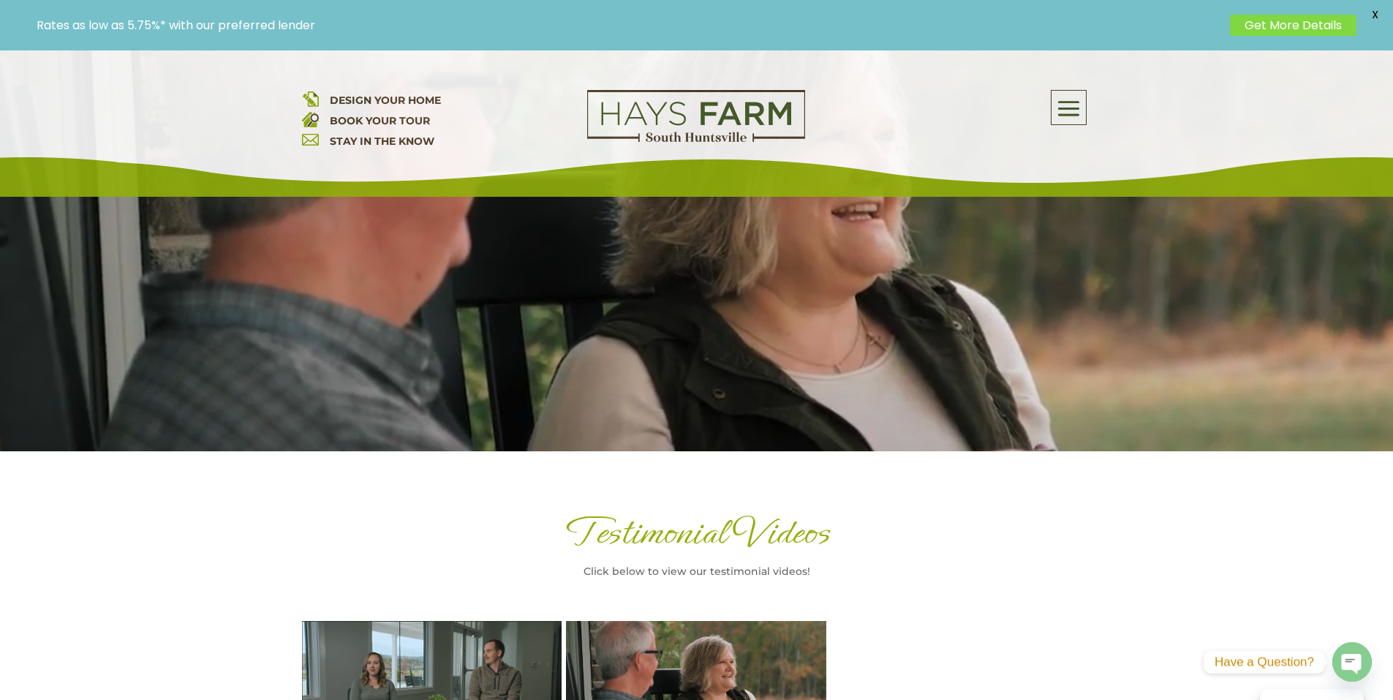
scroll to position [146, 0]
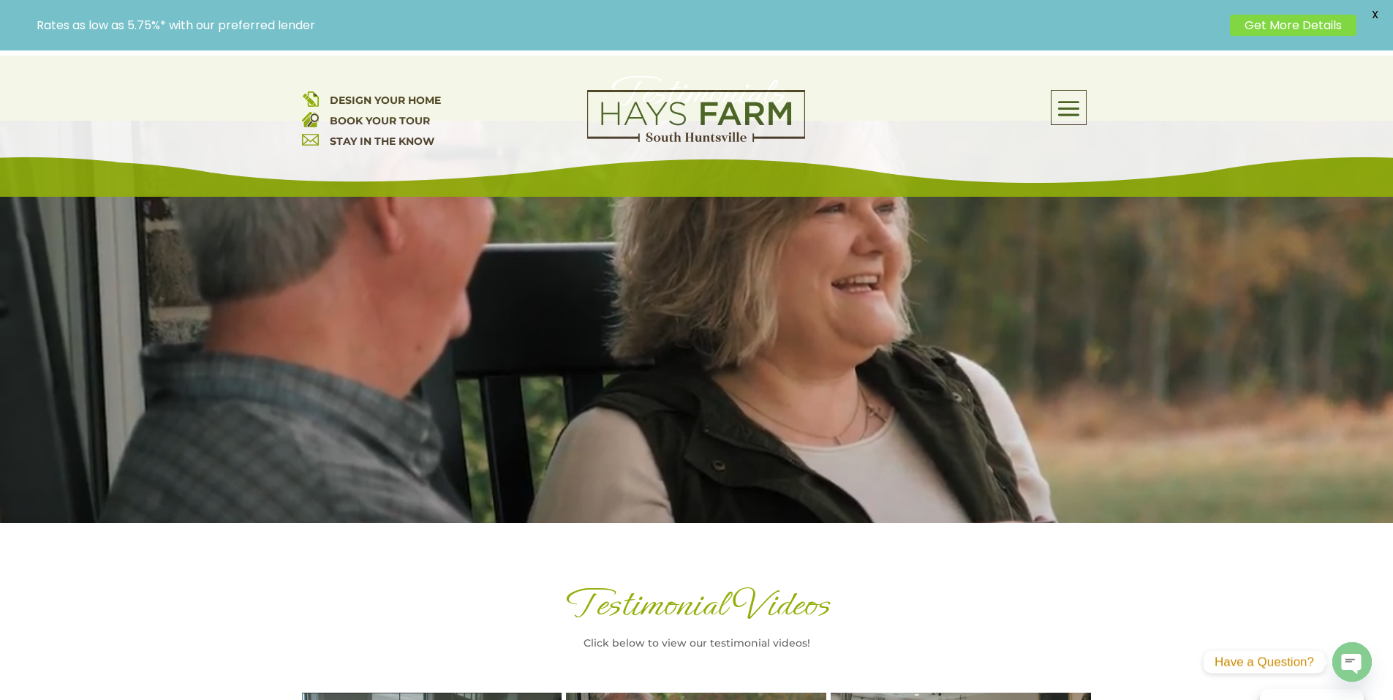
click at [1058, 109] on span at bounding box center [1069, 109] width 34 height 34
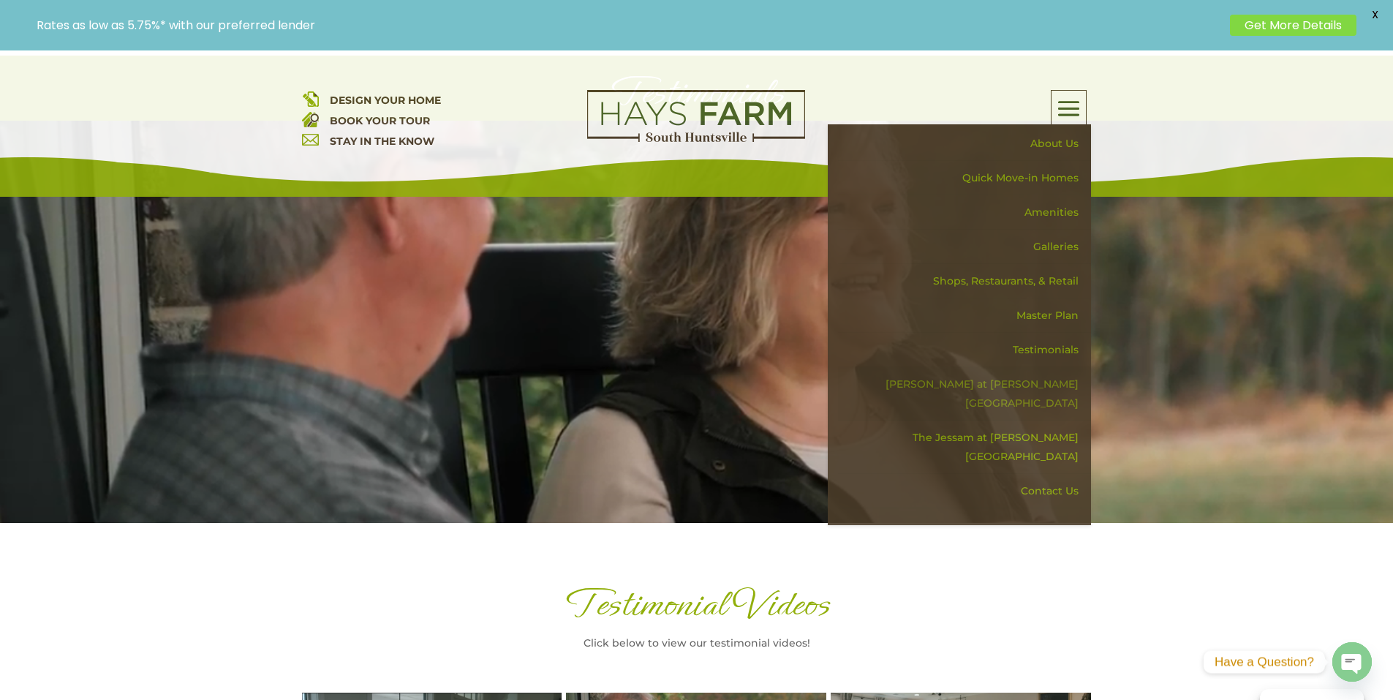
click at [1063, 374] on link "[PERSON_NAME] at [PERSON_NAME][GEOGRAPHIC_DATA]" at bounding box center [964, 393] width 253 height 53
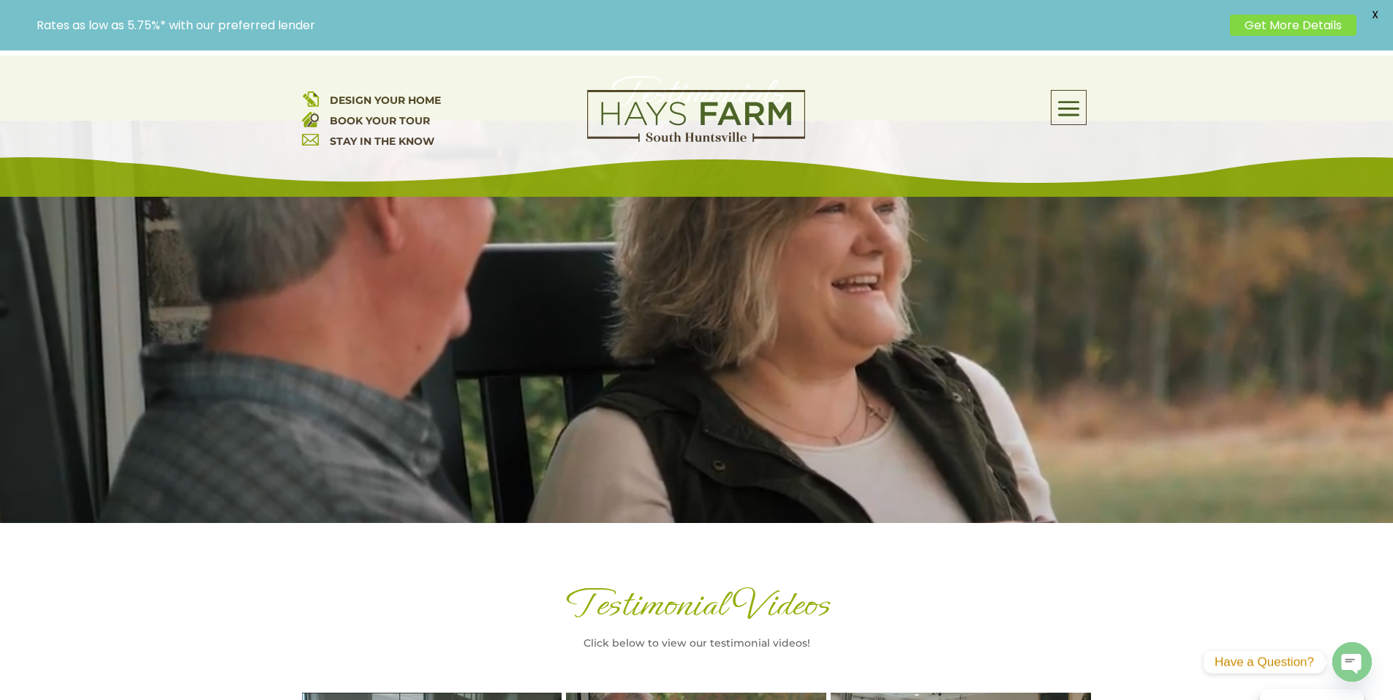
click at [1078, 108] on span at bounding box center [1069, 109] width 34 height 34
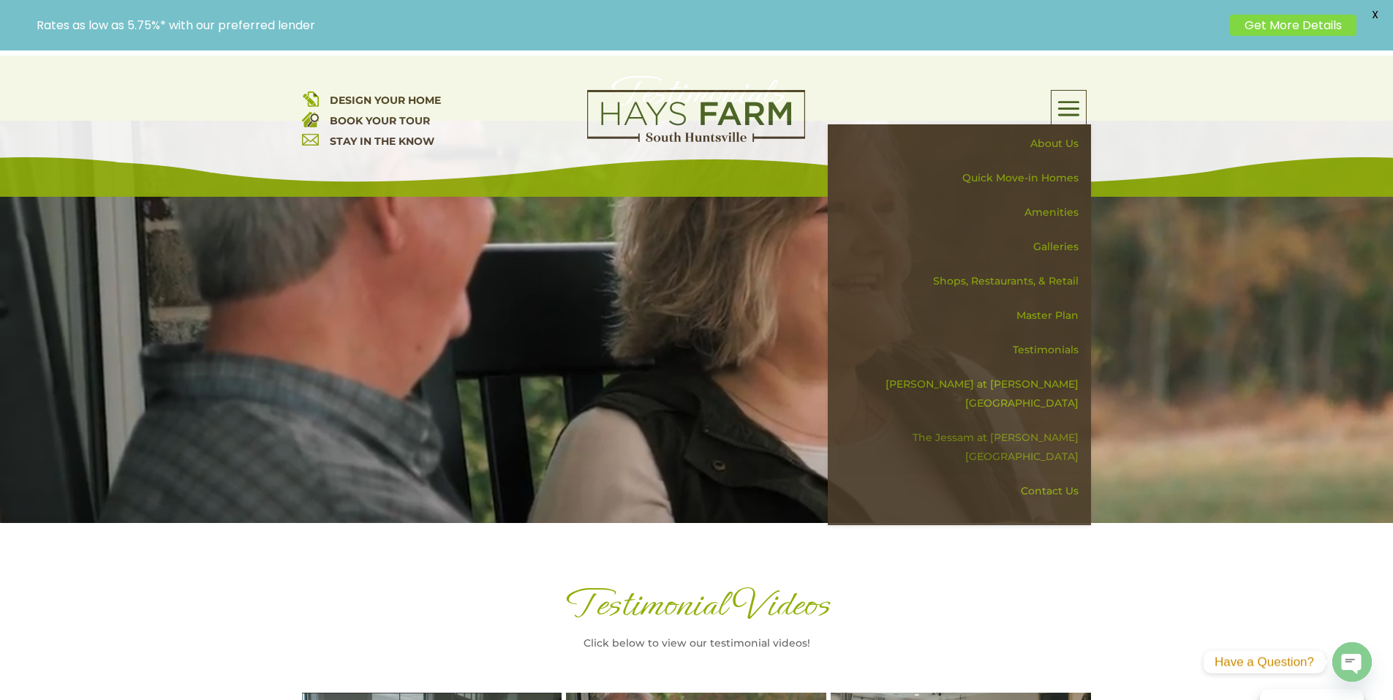
click at [1041, 420] on link "The Jessam at [PERSON_NAME][GEOGRAPHIC_DATA]" at bounding box center [964, 446] width 253 height 53
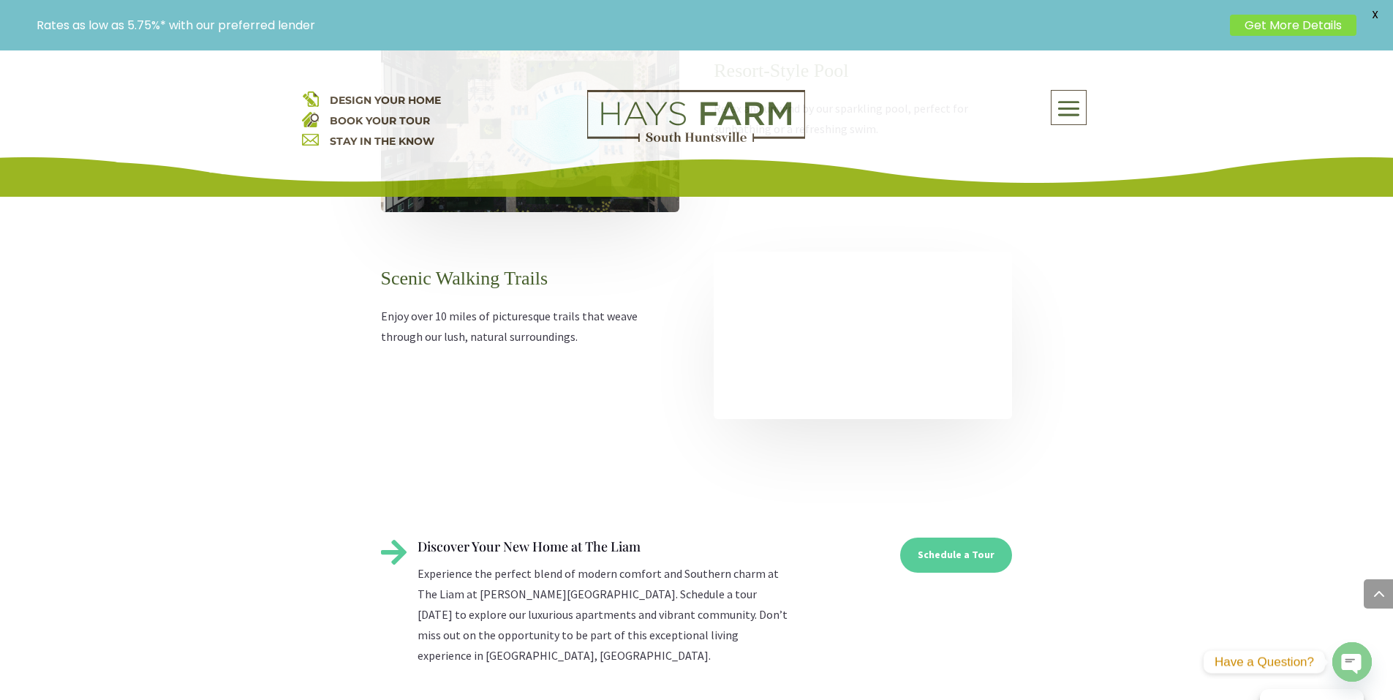
scroll to position [2413, 0]
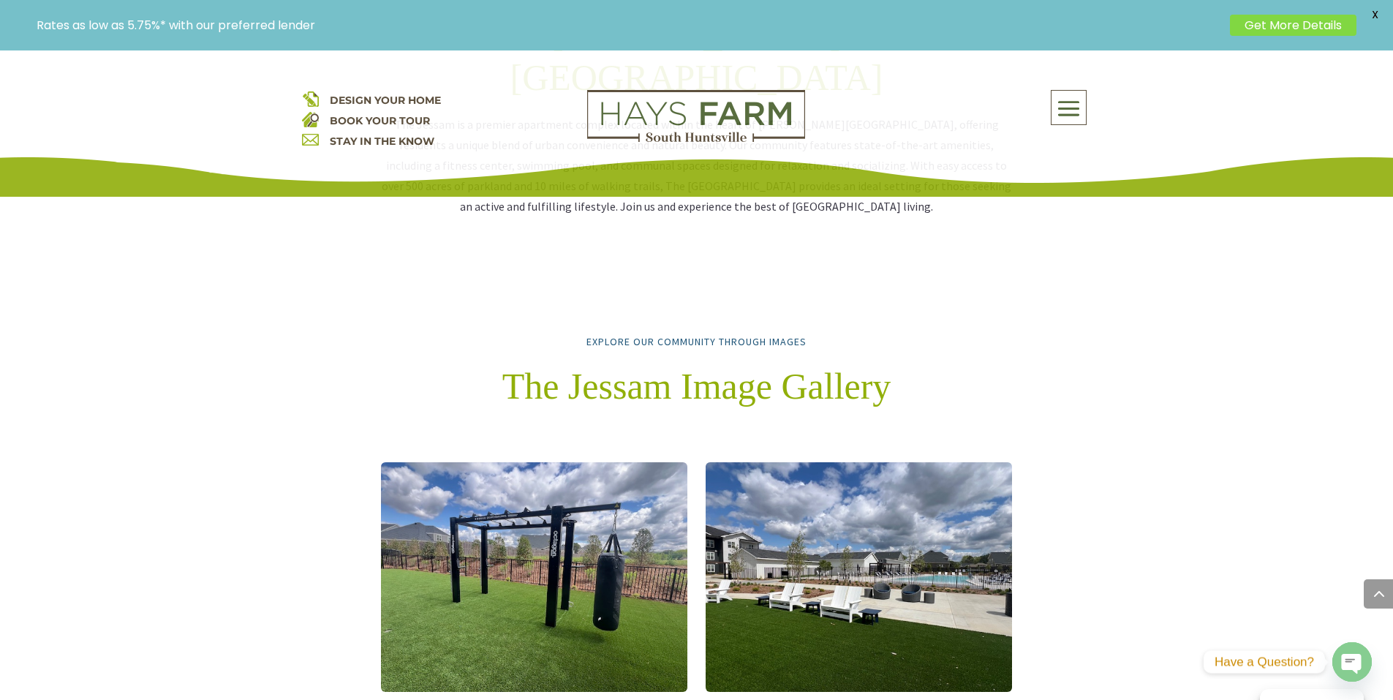
scroll to position [1389, 0]
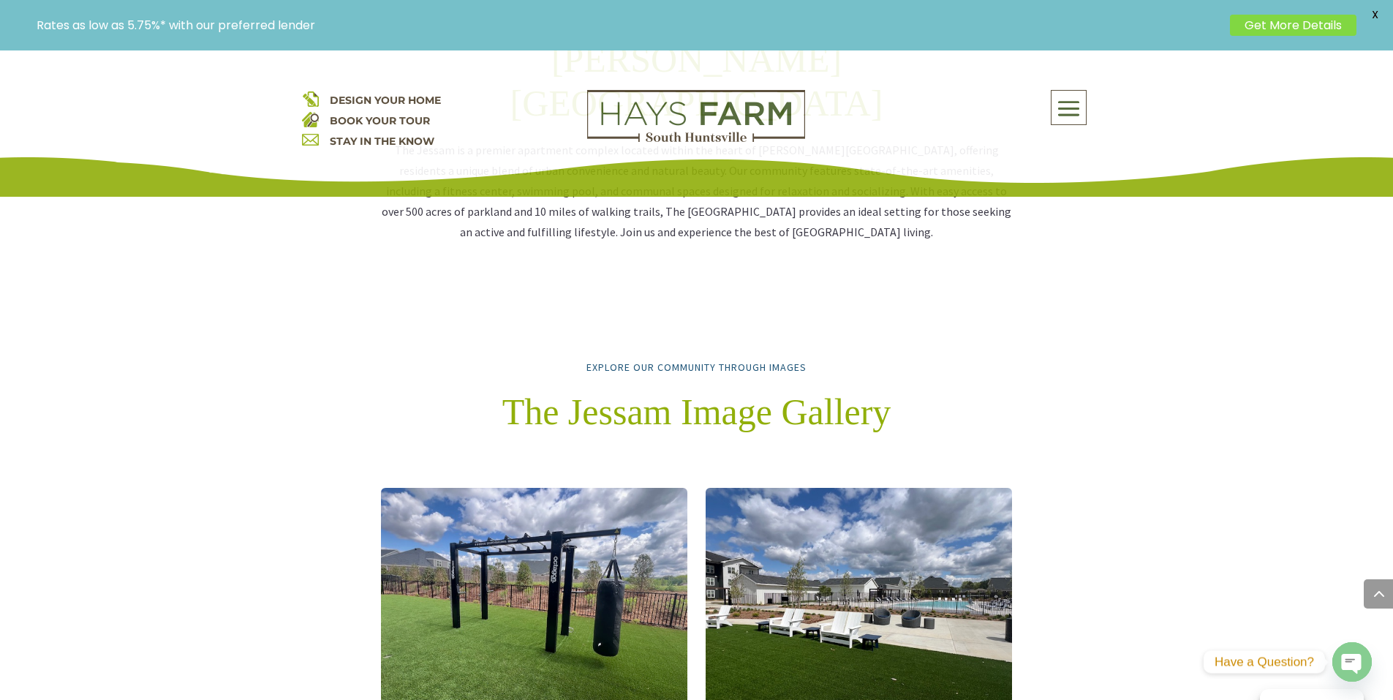
click at [1068, 106] on span at bounding box center [1069, 109] width 34 height 34
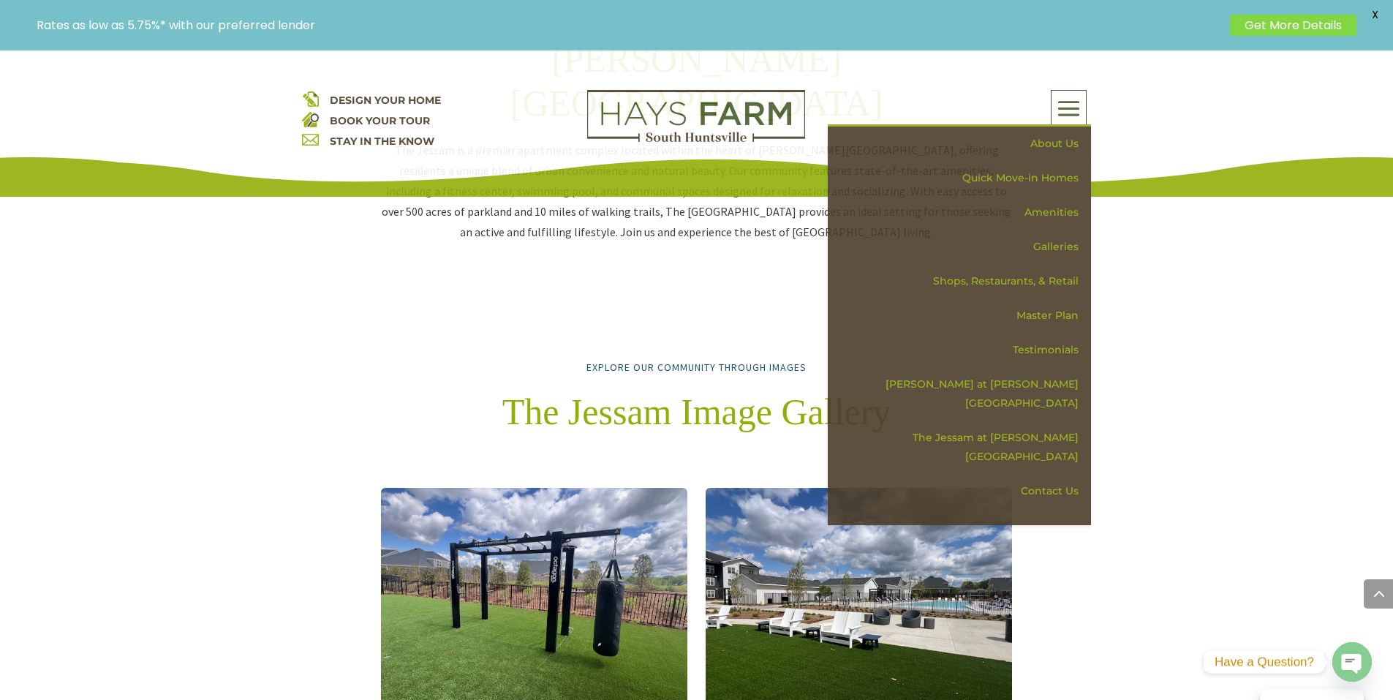
click at [1151, 117] on div "DESIGN YOUR HOME BOOK YOUR TOUR STAY IN THE KNOW About Us Quick Move-in Homes A…" at bounding box center [696, 123] width 1393 height 146
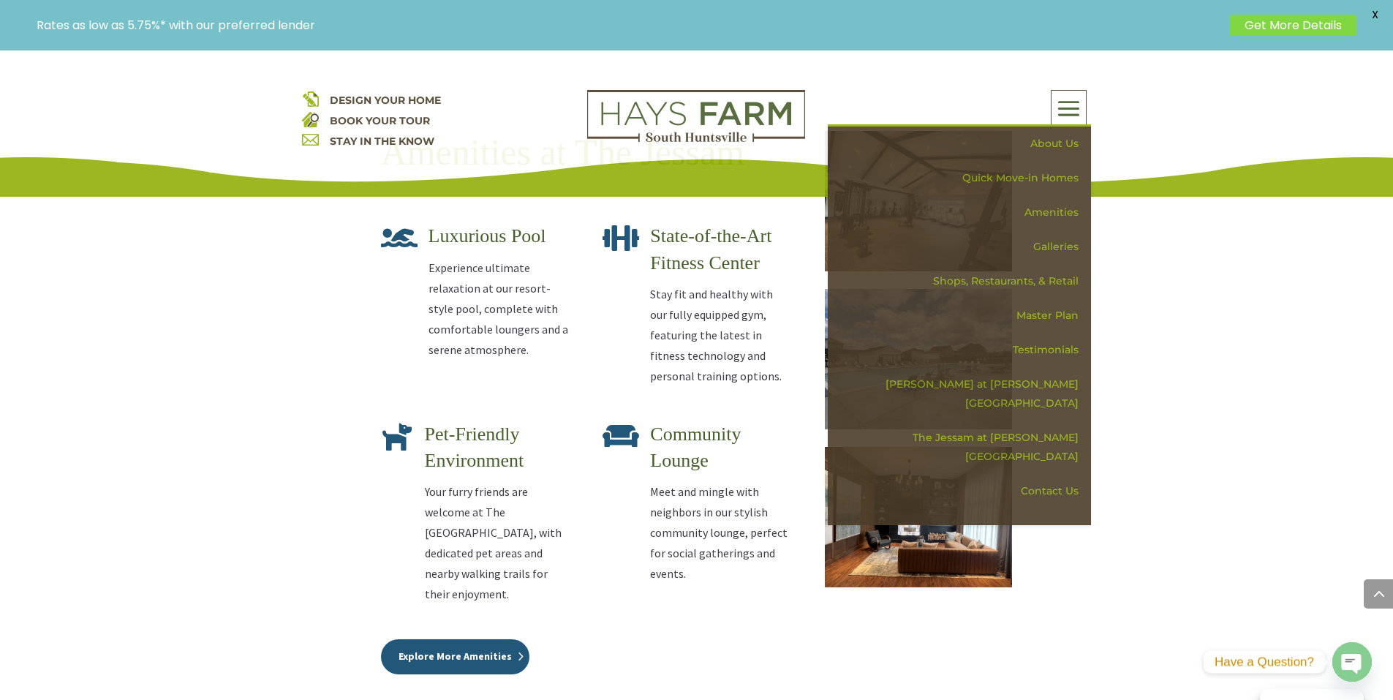
scroll to position [2267, 0]
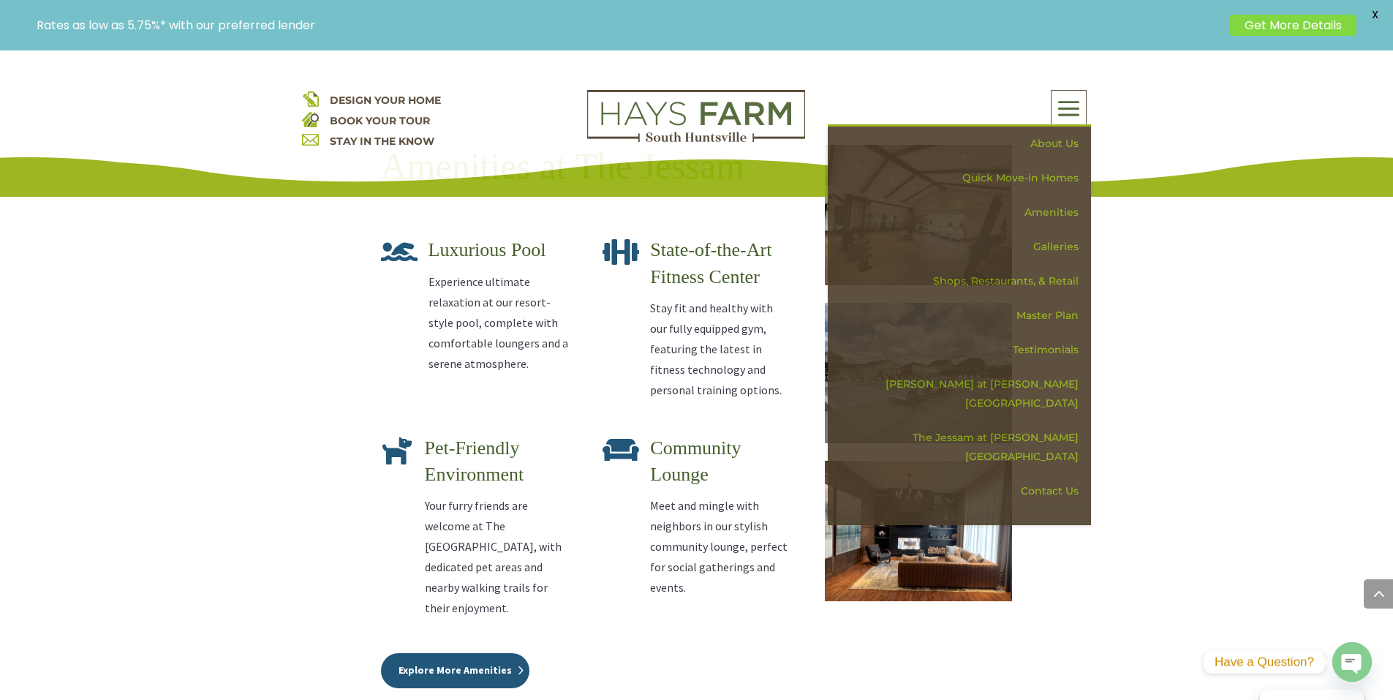
click at [484, 653] on link "Explore More Amenities" at bounding box center [455, 670] width 148 height 35
